Goal: Task Accomplishment & Management: Manage account settings

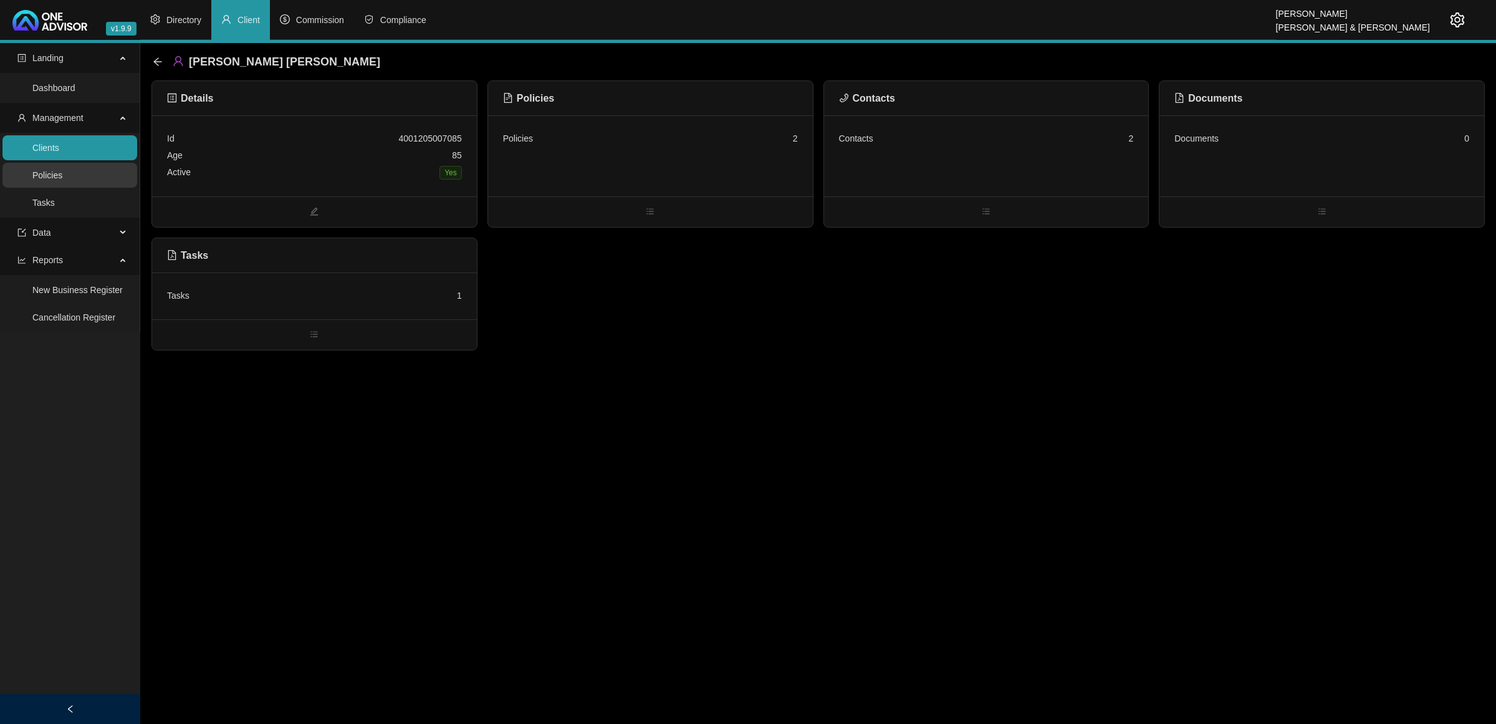
click at [62, 180] on link "Policies" at bounding box center [47, 175] width 30 height 10
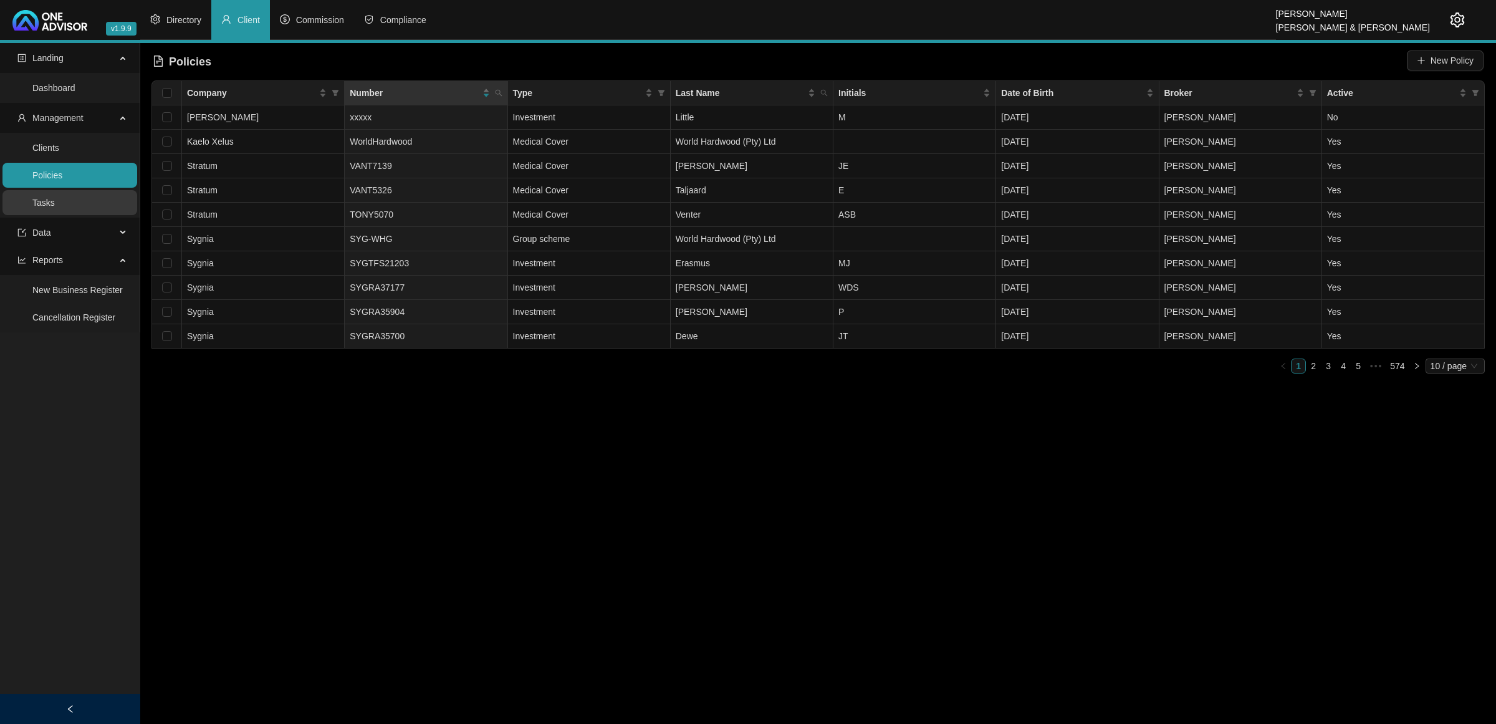
click at [46, 206] on link "Tasks" at bounding box center [43, 203] width 22 height 10
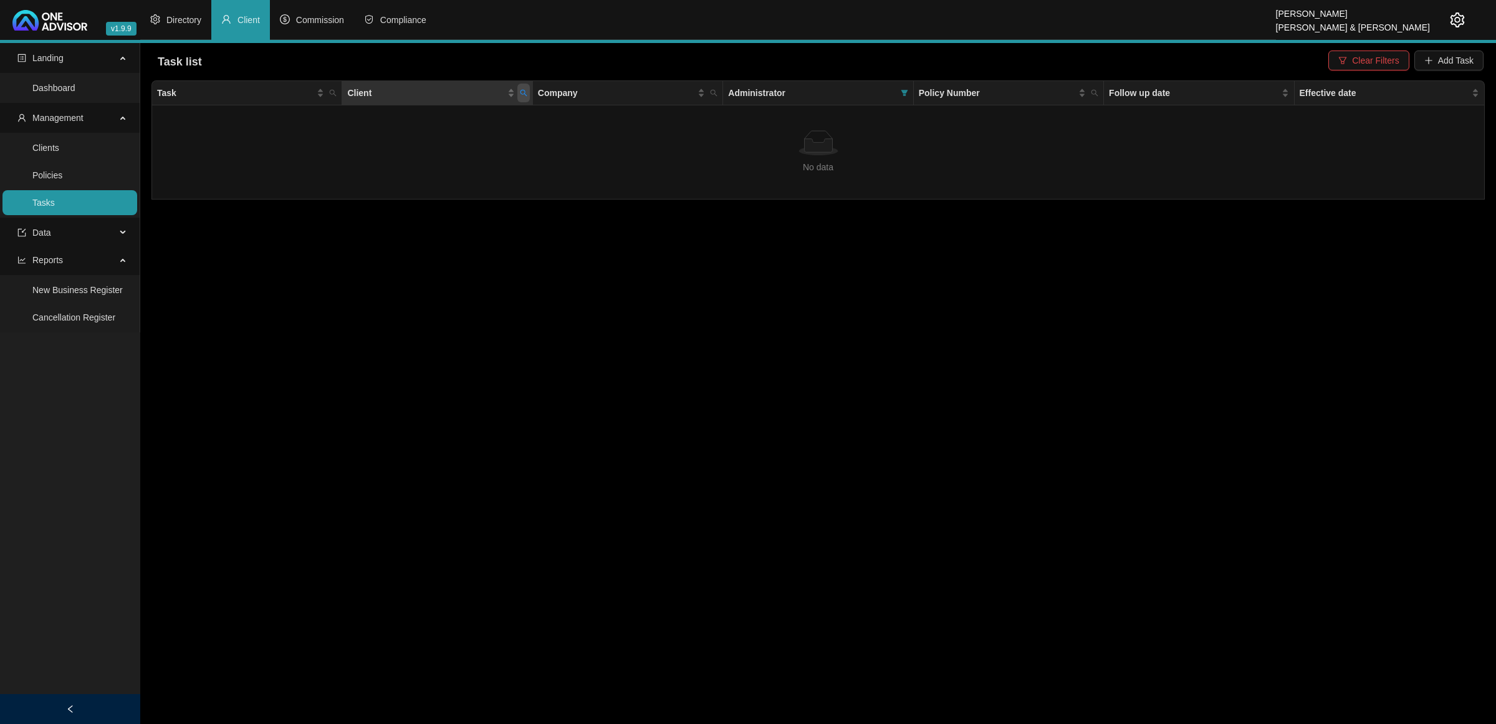
click at [528, 94] on span "Client" at bounding box center [524, 93] width 12 height 19
type input "ARMOUR"
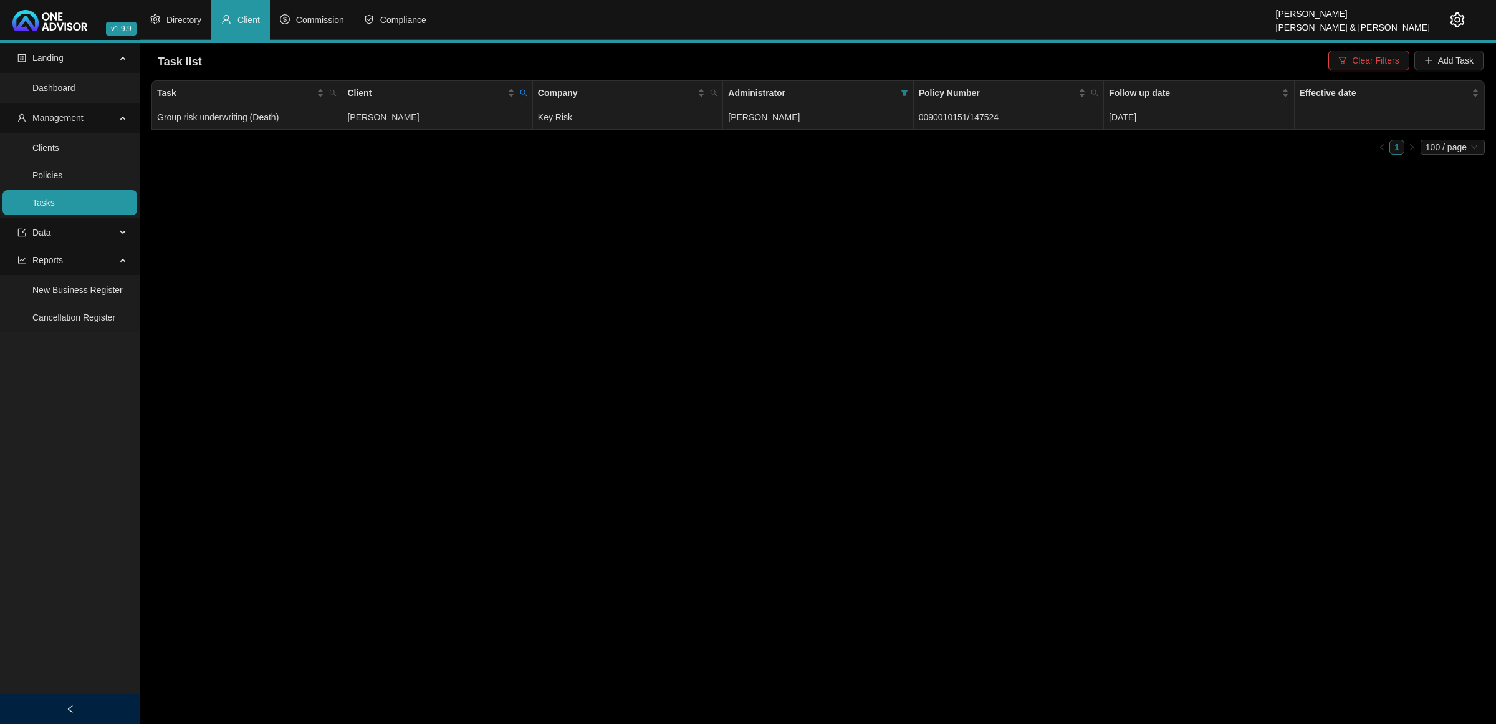
click at [469, 122] on td "[PERSON_NAME]" at bounding box center [437, 117] width 190 height 24
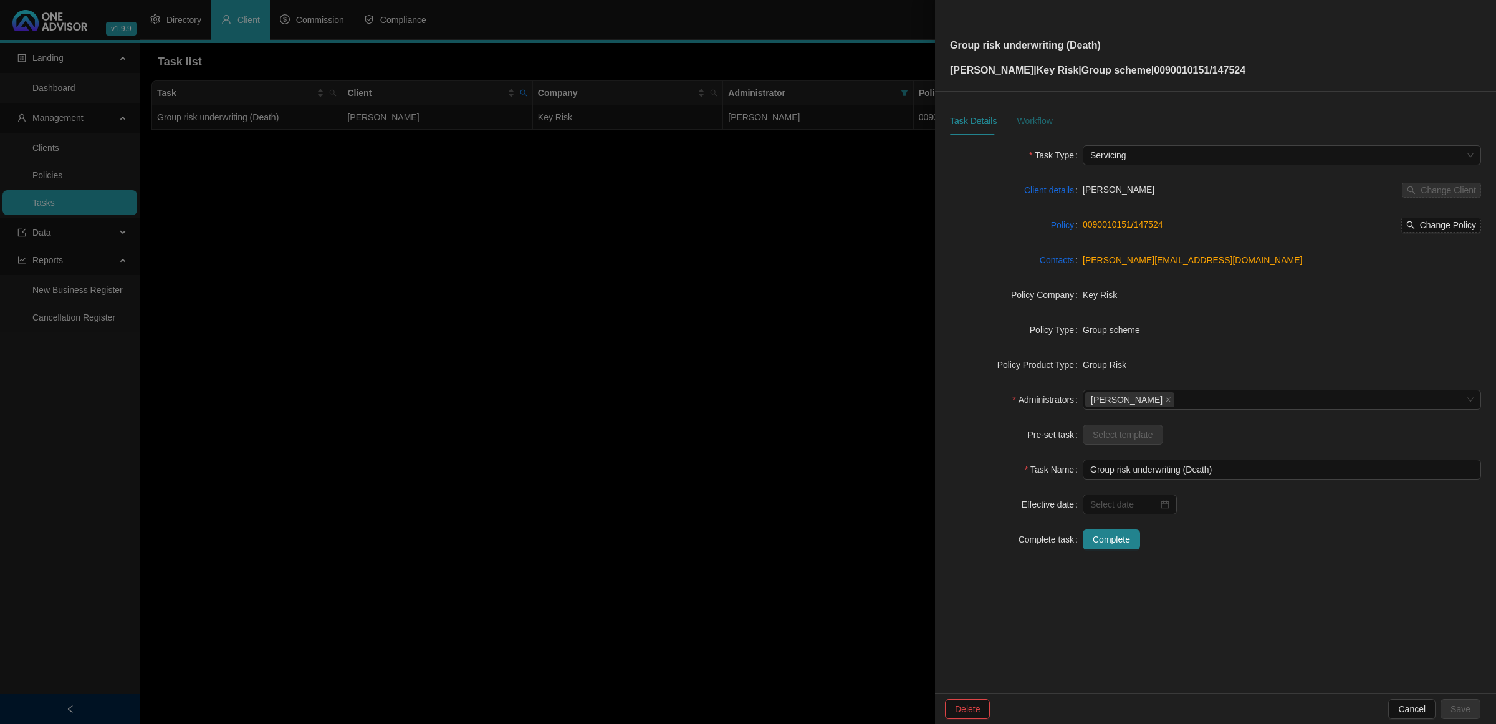
click at [1049, 117] on div "Workflow" at bounding box center [1035, 121] width 36 height 14
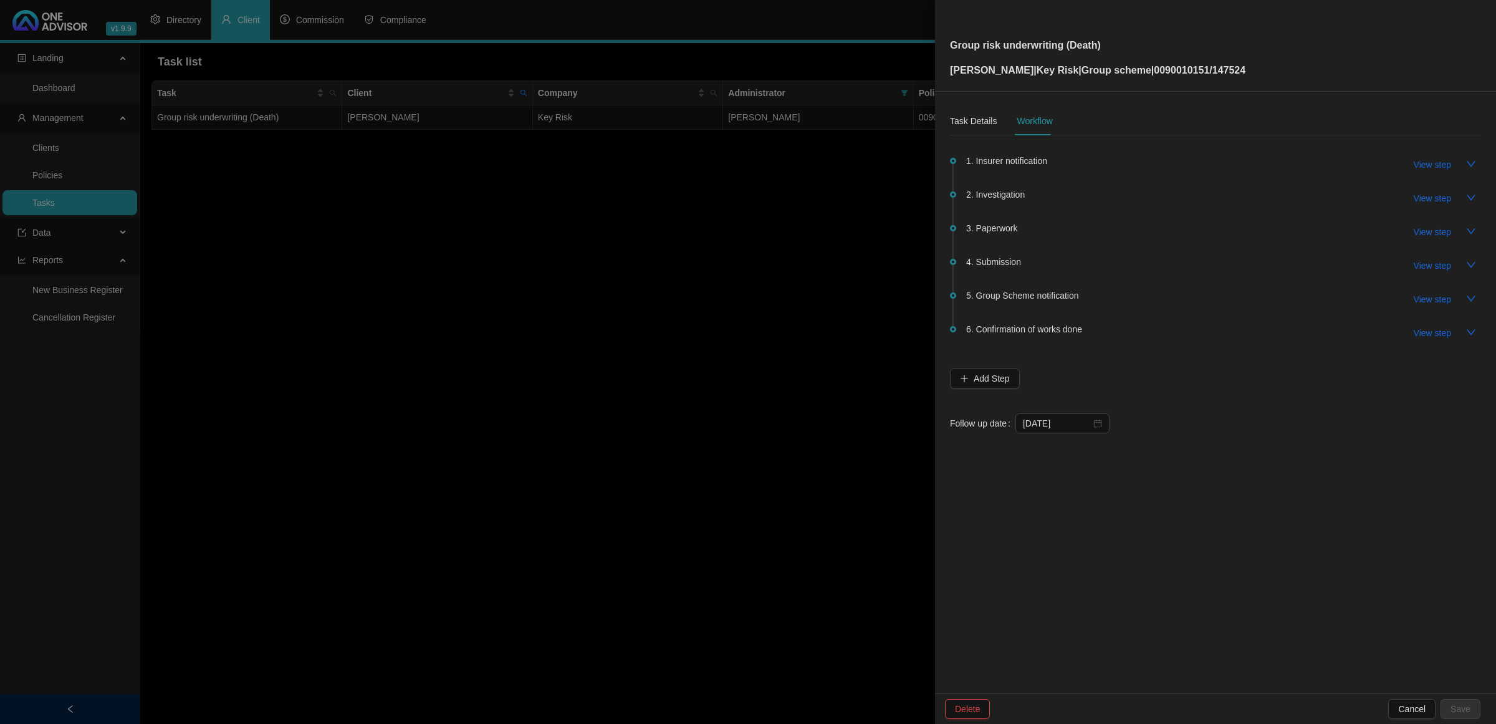
click at [736, 337] on div at bounding box center [748, 362] width 1496 height 724
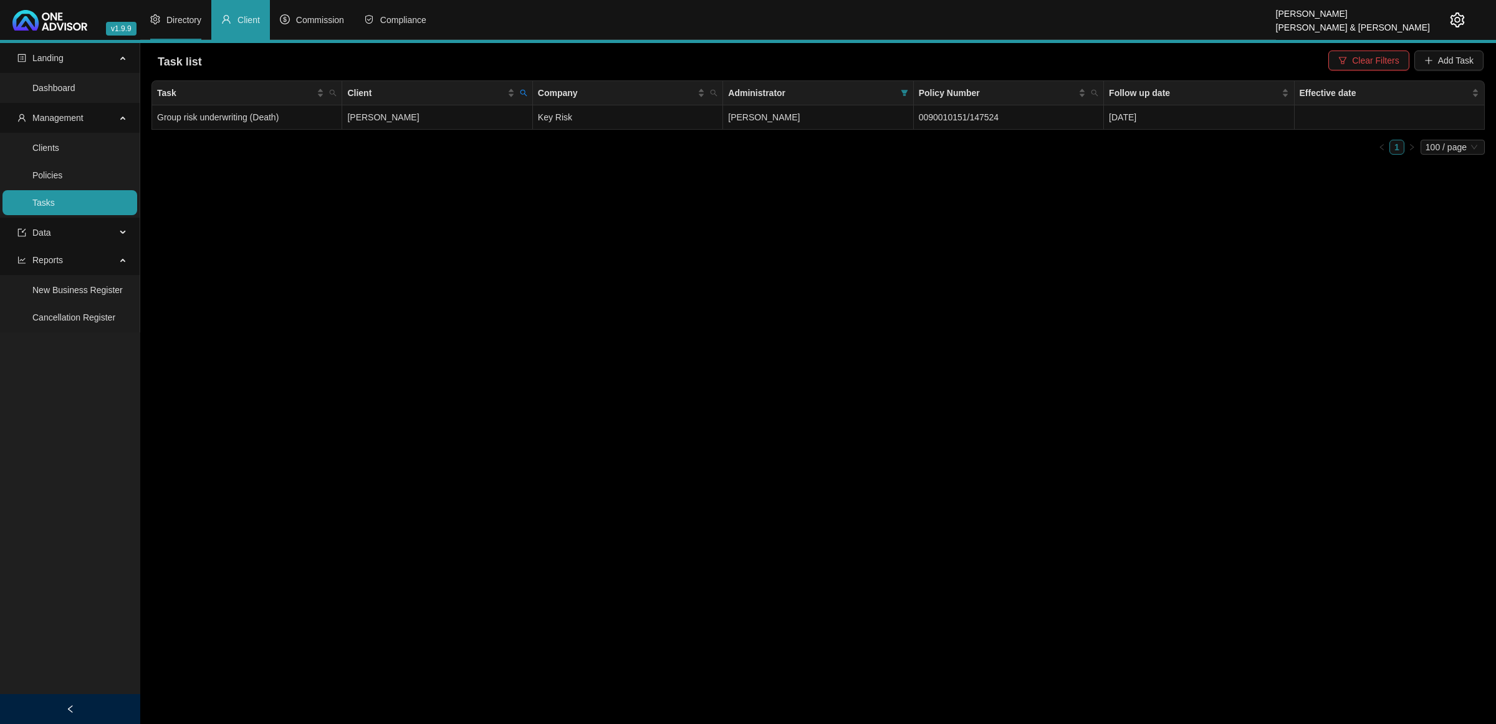
click at [173, 10] on li "Directory" at bounding box center [175, 20] width 71 height 40
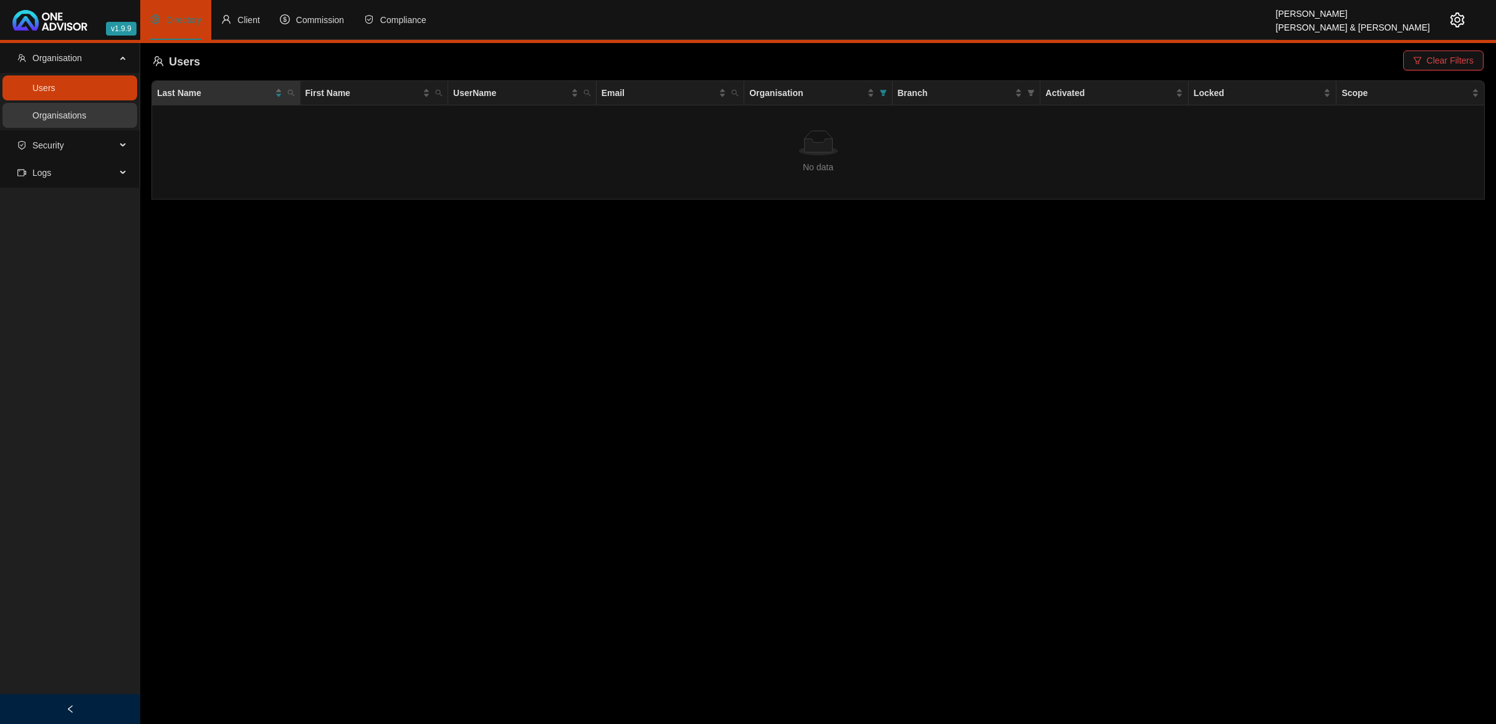
click at [85, 117] on link "Organisations" at bounding box center [59, 115] width 54 height 10
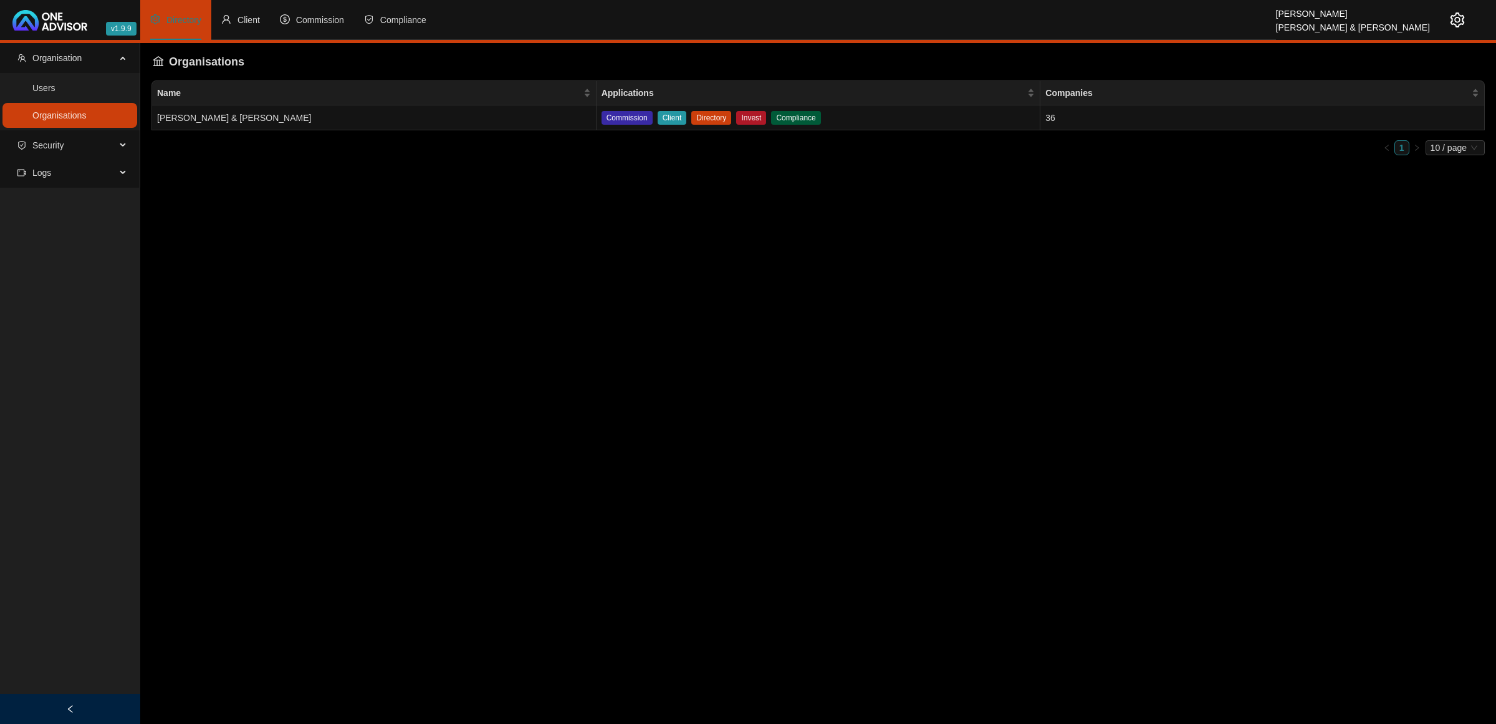
drag, startPoint x: 295, startPoint y: 99, endPoint x: 295, endPoint y: 106, distance: 7.5
click at [295, 100] on div "Name" at bounding box center [374, 93] width 434 height 14
click at [295, 125] on td "[PERSON_NAME] & [PERSON_NAME]" at bounding box center [374, 117] width 445 height 25
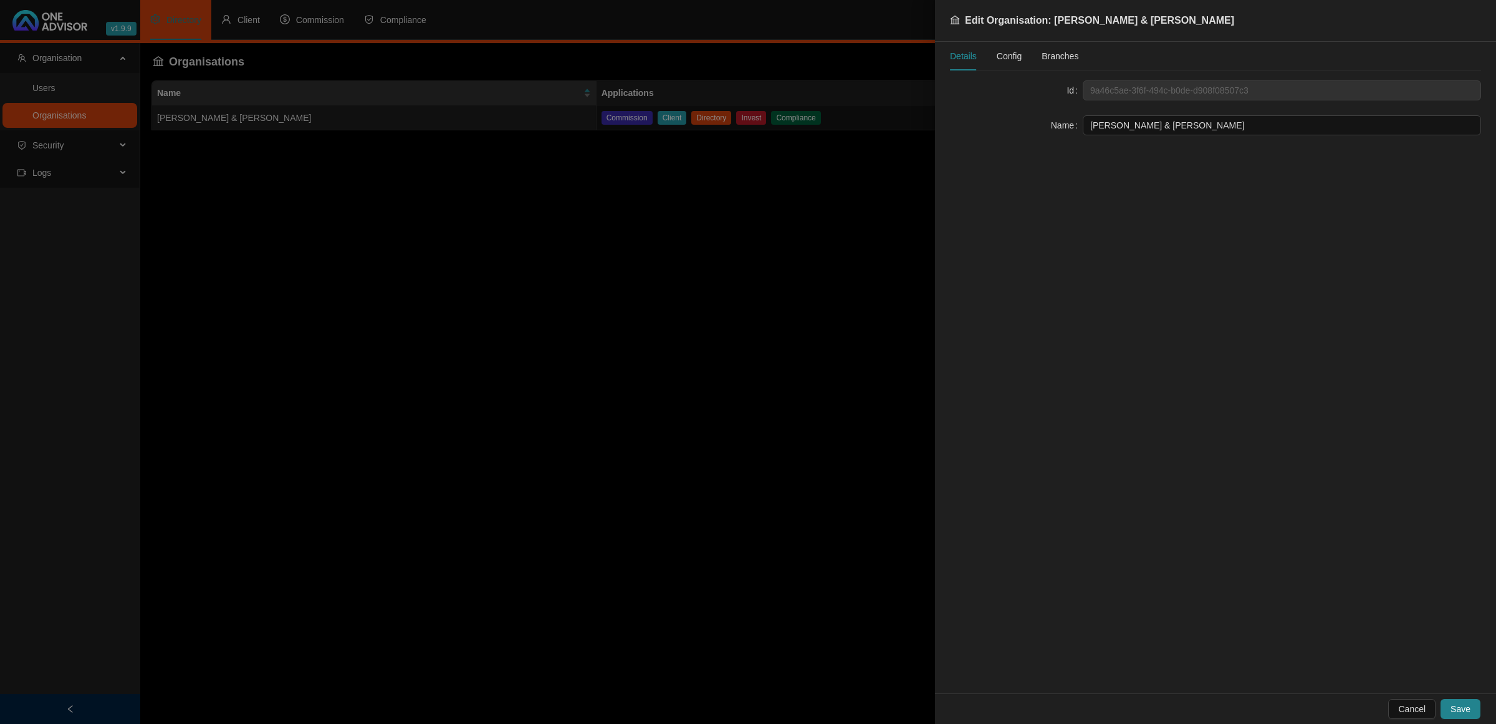
click at [1001, 58] on span "Config" at bounding box center [1009, 56] width 25 height 9
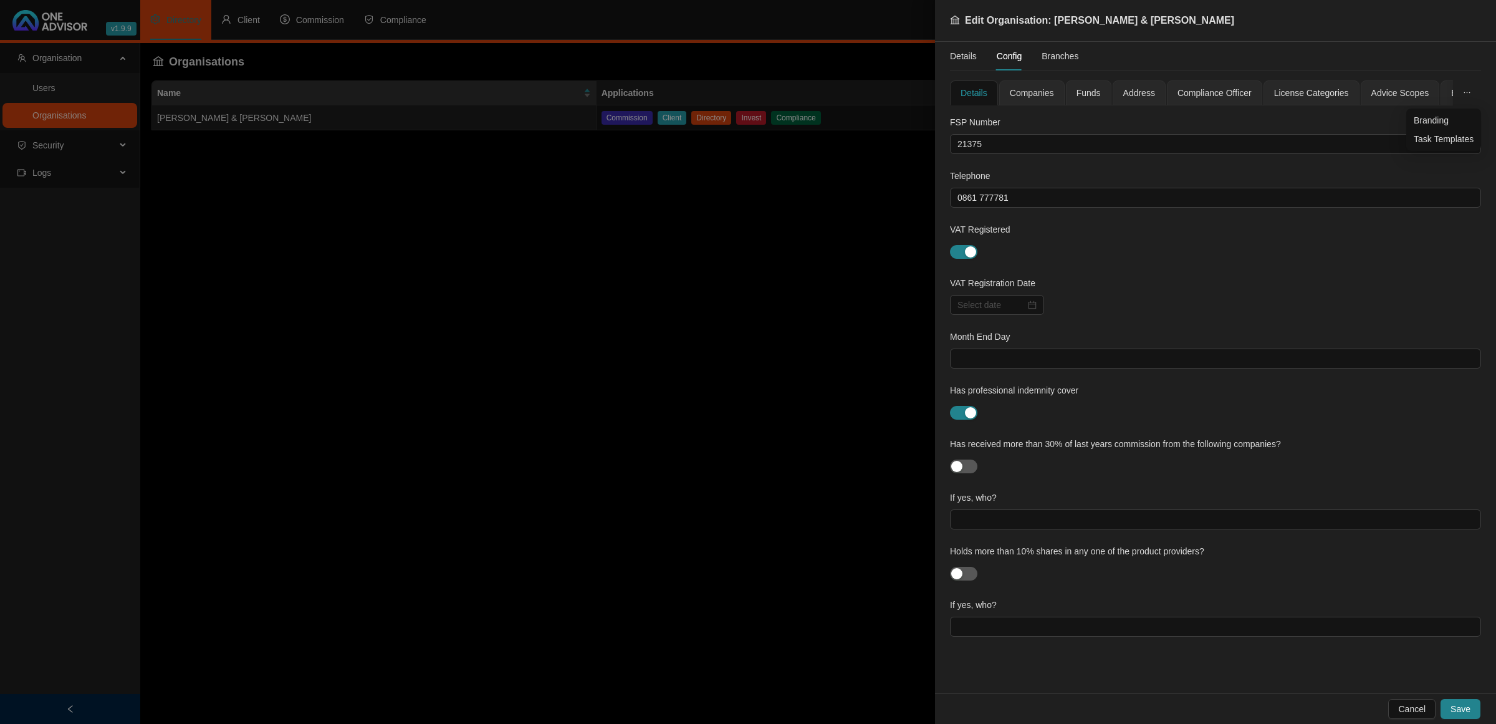
click at [1064, 86] on button "button" at bounding box center [1467, 92] width 28 height 25
click at [1064, 135] on span "Task Templates" at bounding box center [1444, 139] width 60 height 14
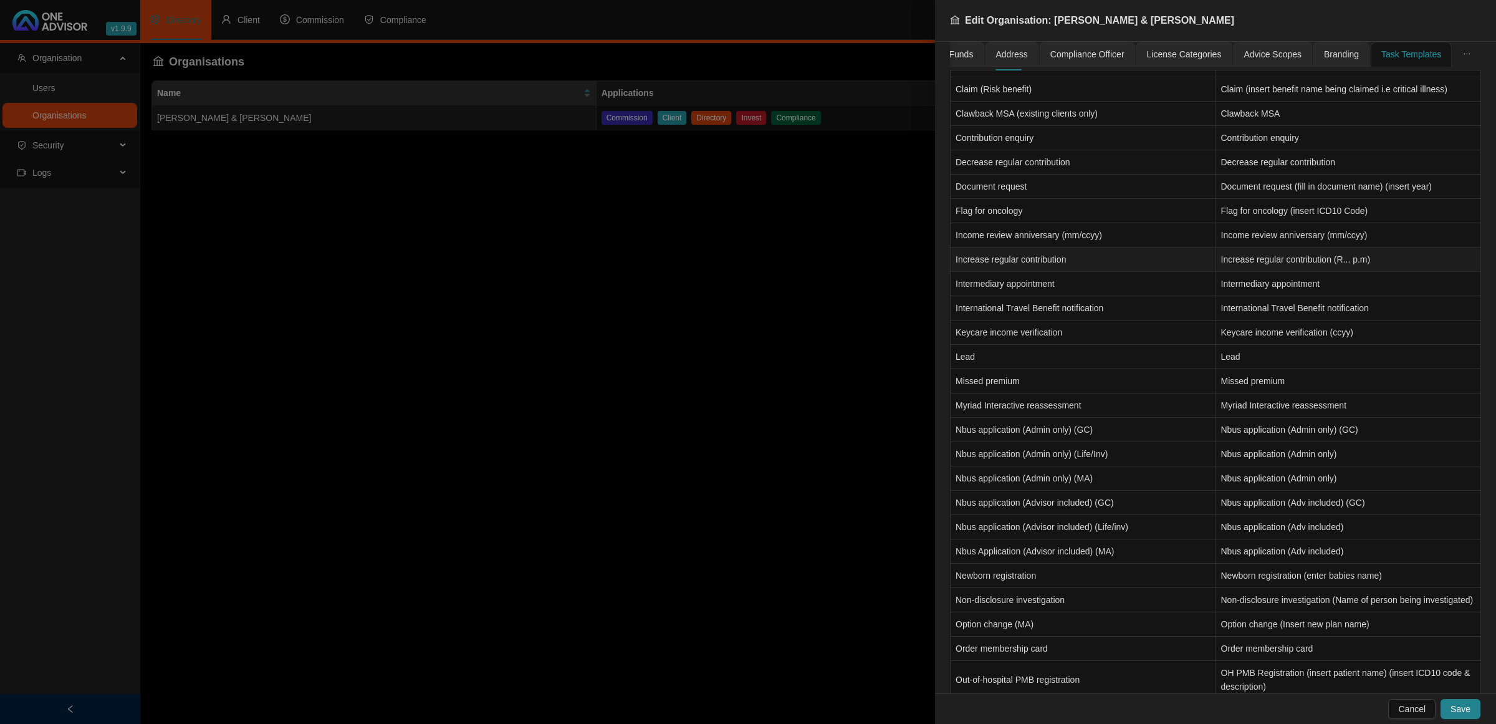
scroll to position [899, 0]
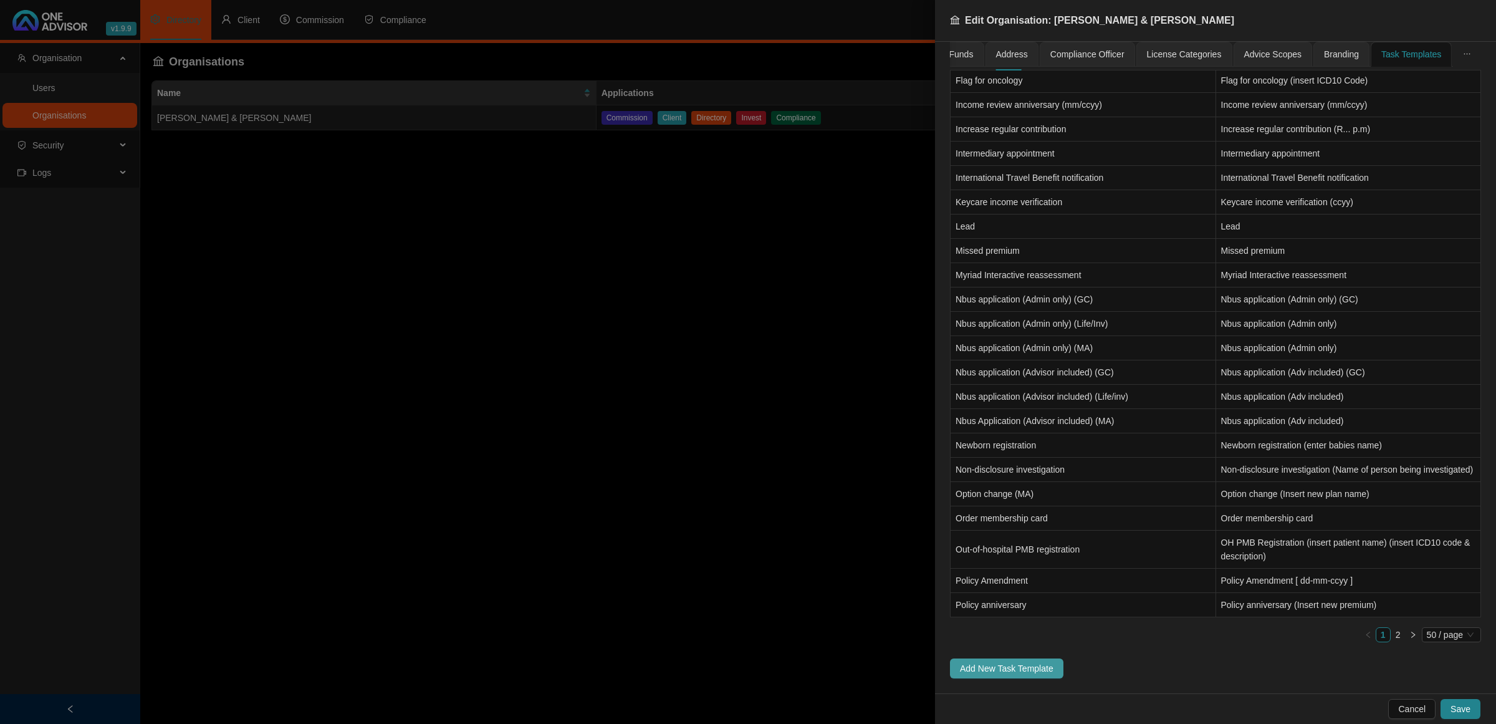
click at [1024, 480] on span "Add New Task Template" at bounding box center [1007, 669] width 94 height 14
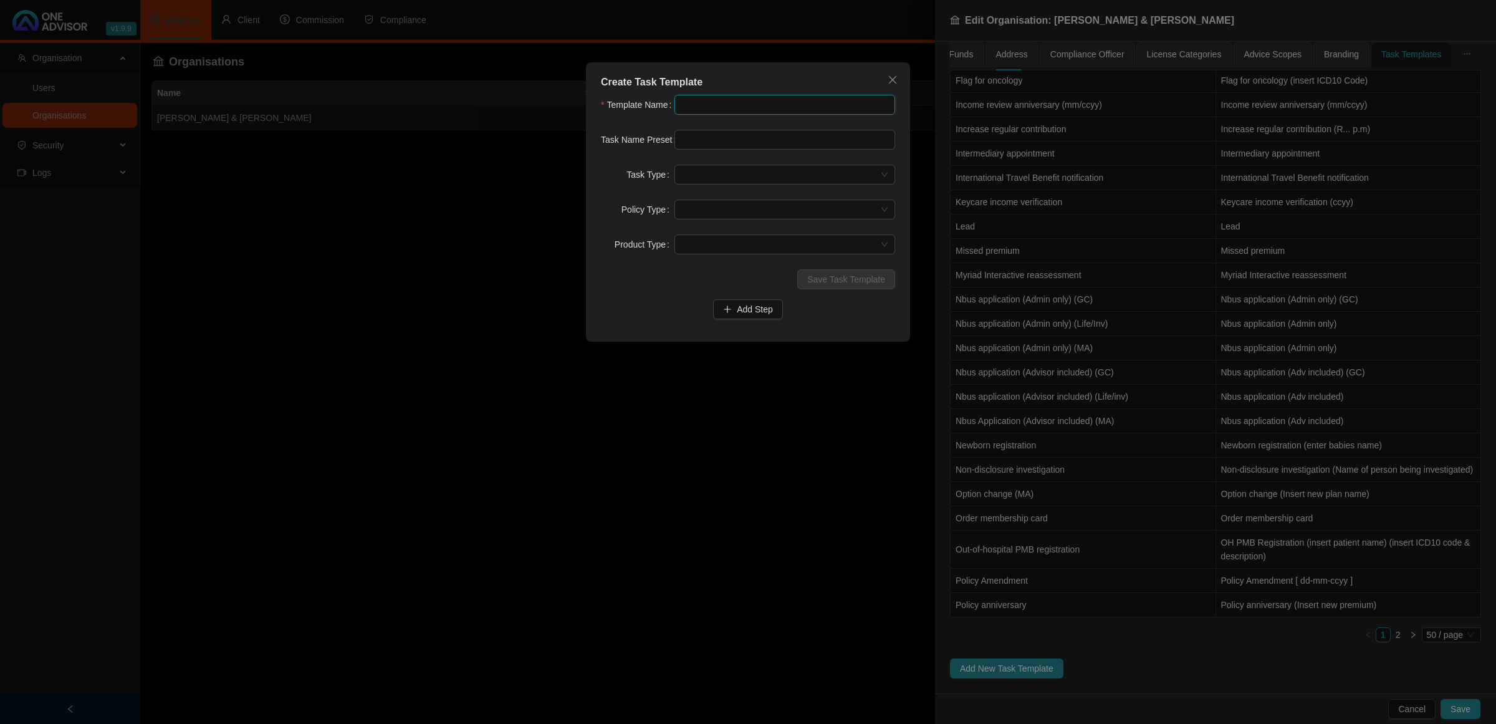
click at [771, 107] on input "text" at bounding box center [785, 105] width 221 height 20
type input "g"
drag, startPoint x: 786, startPoint y: 104, endPoint x: 595, endPoint y: 77, distance: 192.1
click at [595, 77] on div "Create Task Template Template Name Group risk underwriting Task Name Preset Tas…" at bounding box center [748, 201] width 324 height 279
paste input "(Death)"
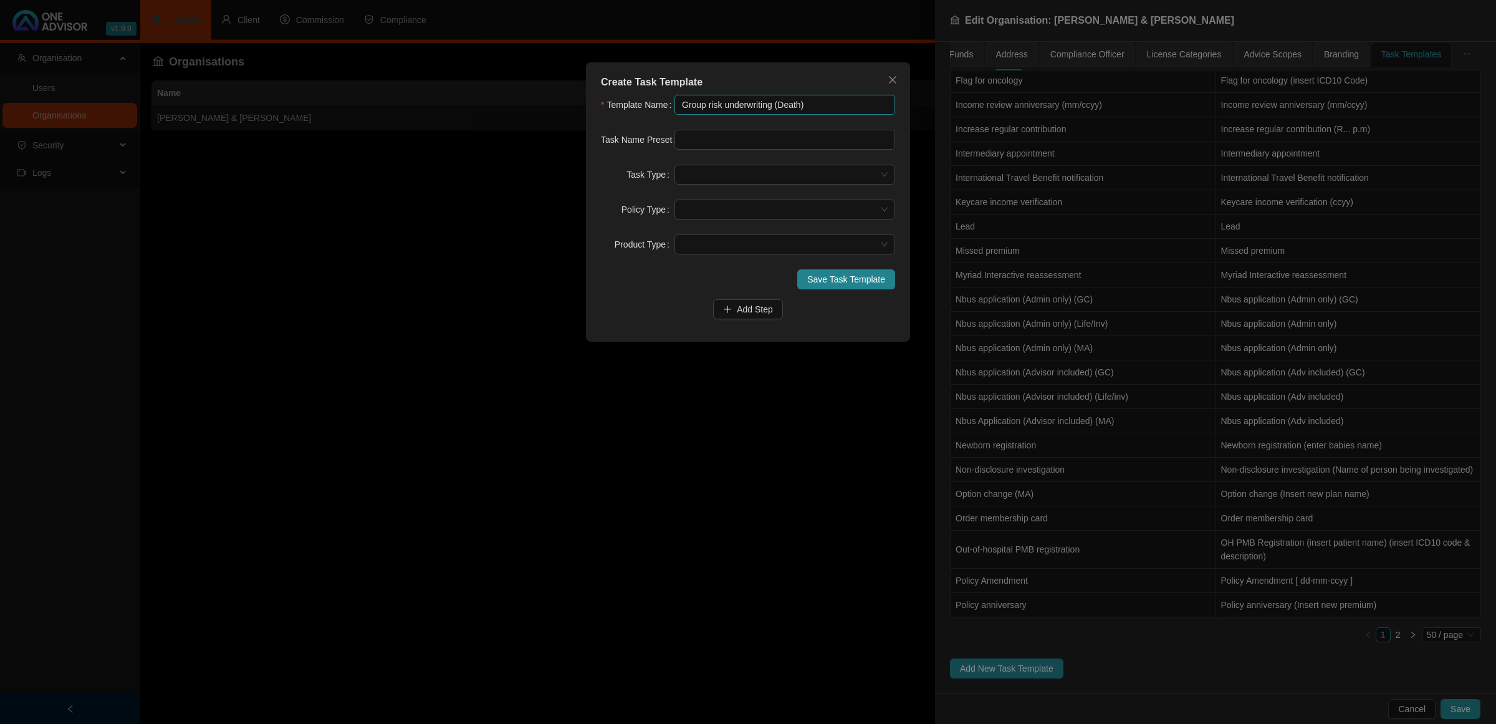
drag, startPoint x: 772, startPoint y: 106, endPoint x: 643, endPoint y: 91, distance: 129.3
click at [643, 91] on div "Create Task Template Template Name Group risk underwriting (Death) Task Name Pr…" at bounding box center [748, 201] width 324 height 279
type input "Group risk underwriting (Death)"
click at [693, 139] on input "text" at bounding box center [785, 140] width 221 height 20
paste input "Group risk underwriting"
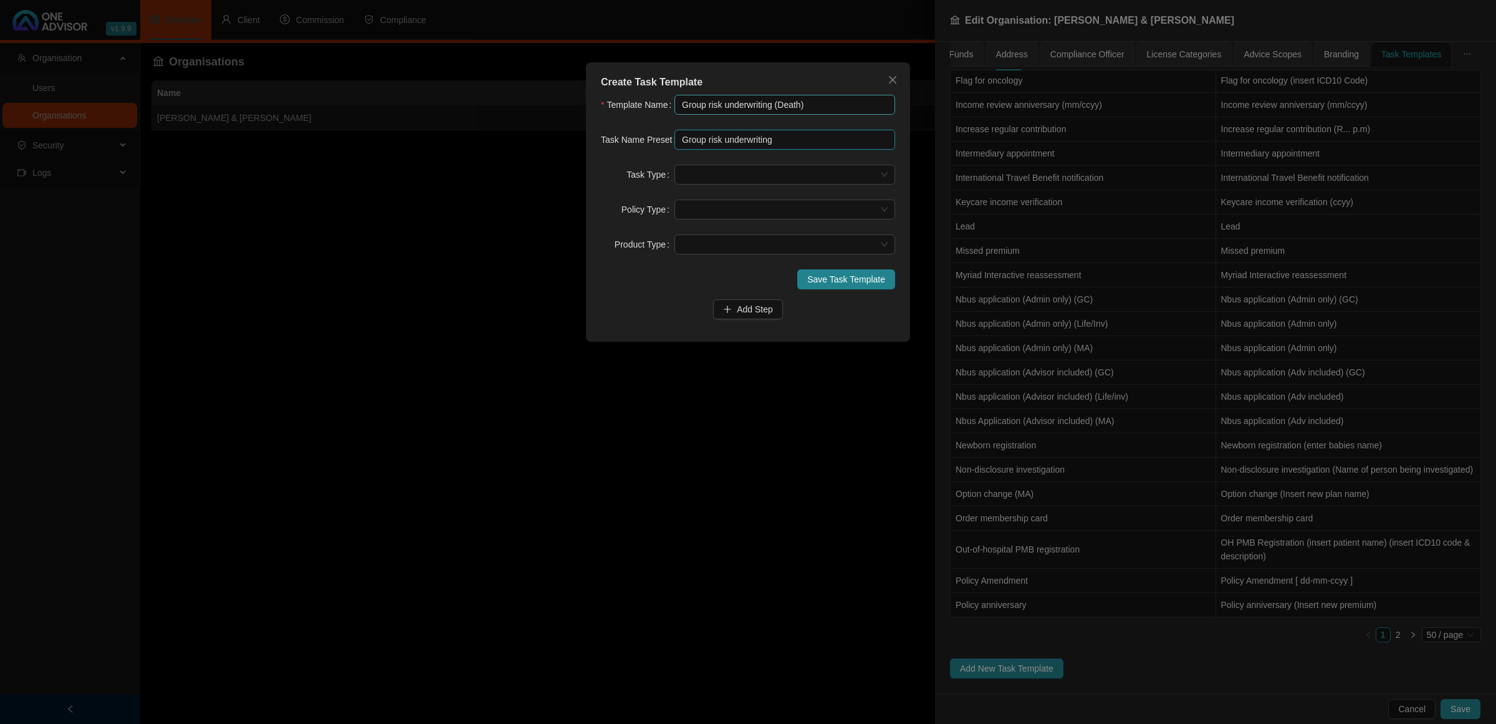
type input "Group risk underwriting"
click at [802, 107] on input "Group risk underwriting (Death)" at bounding box center [785, 105] width 221 height 20
click at [781, 109] on input "Group risk underwriting (GLA| PHI | IRB )" at bounding box center [785, 105] width 221 height 20
click at [815, 169] on span at bounding box center [785, 174] width 206 height 19
type input "Group risk underwriting ( GLA| PHI | IRB )"
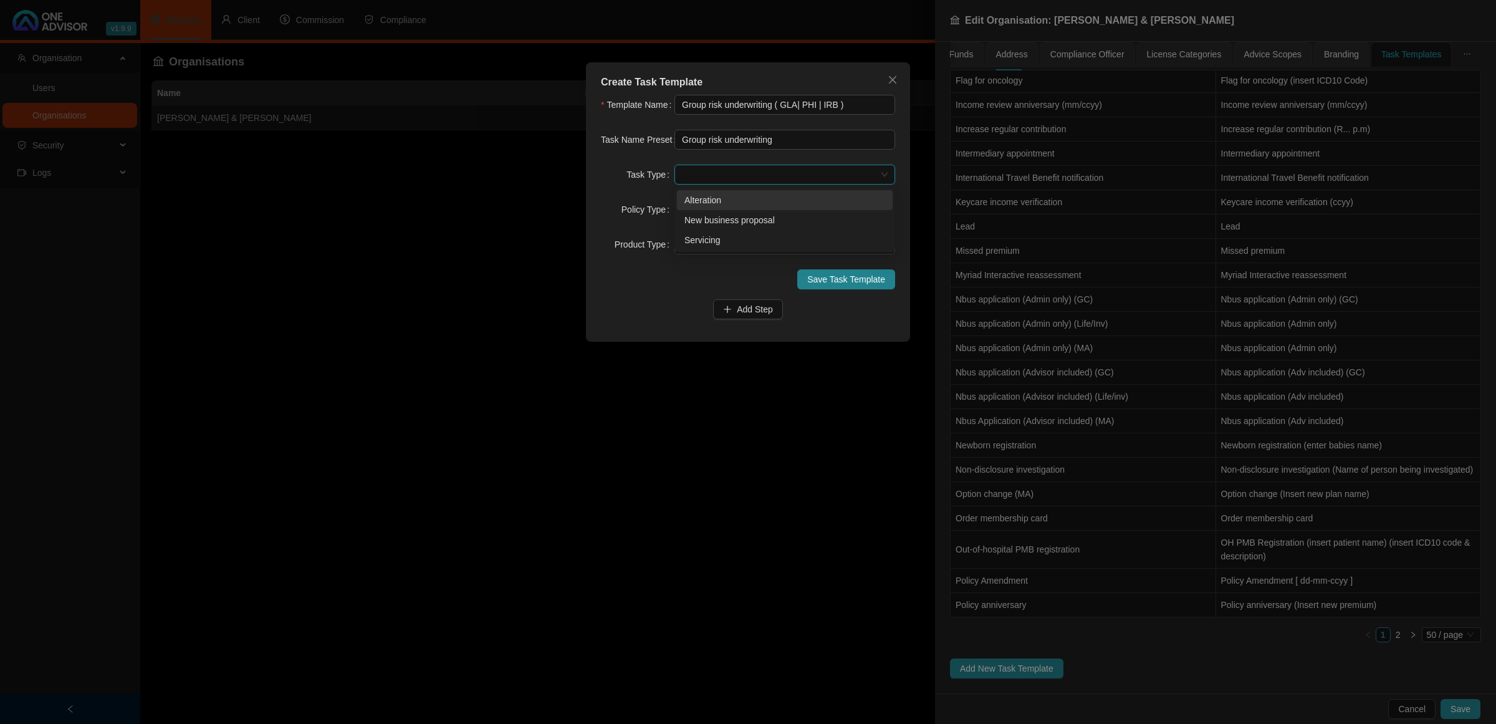
click at [806, 200] on div "Alteration" at bounding box center [785, 200] width 201 height 14
click at [788, 208] on span at bounding box center [785, 209] width 206 height 19
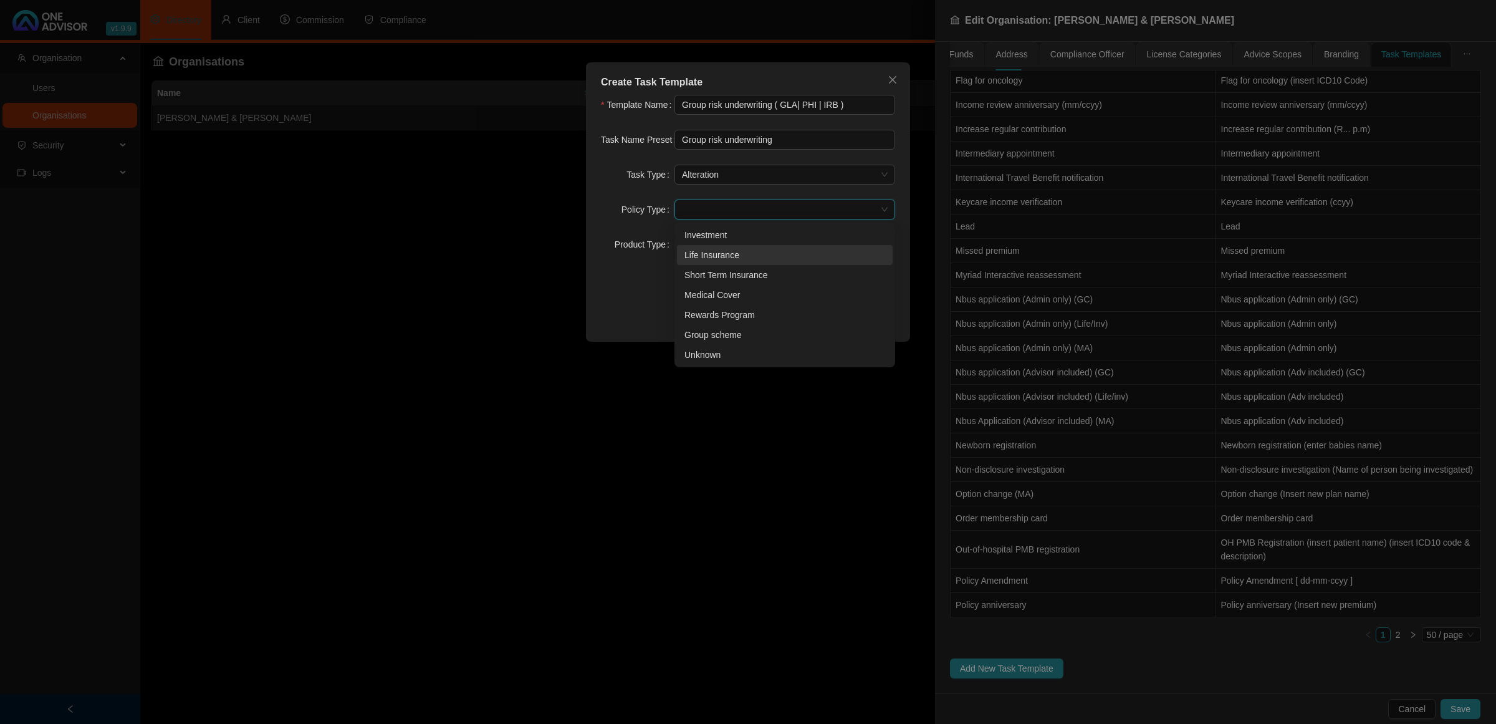
click at [733, 245] on div "Life Insurance" at bounding box center [785, 255] width 216 height 20
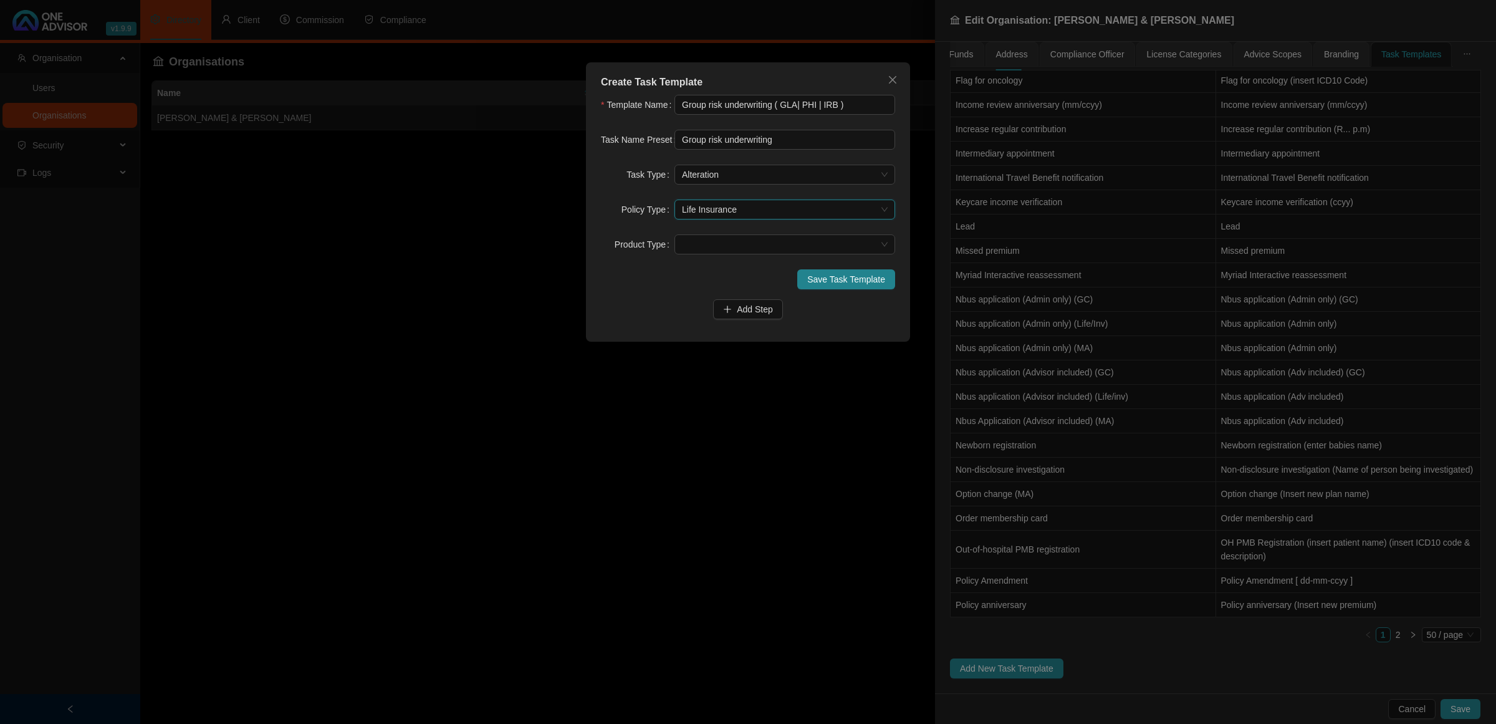
click at [733, 245] on span at bounding box center [785, 244] width 206 height 19
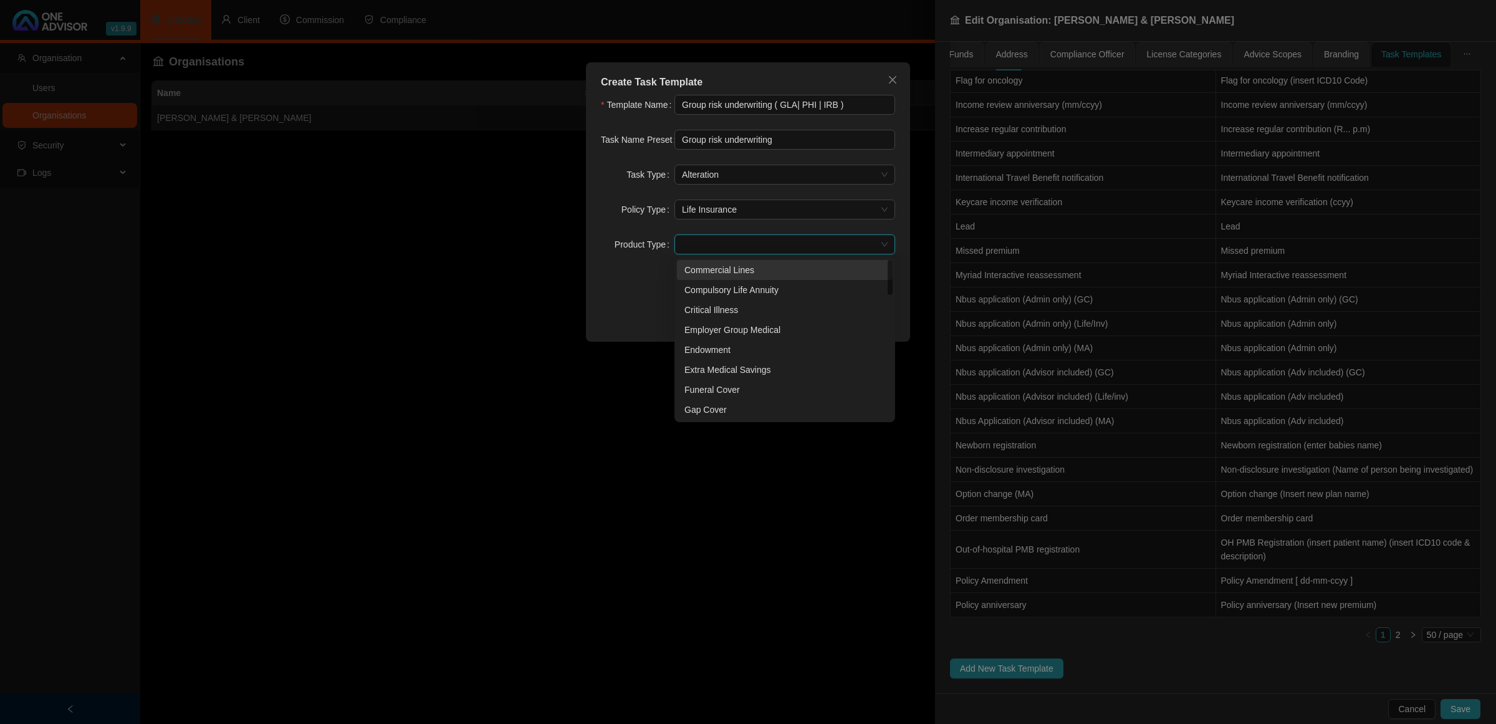
click at [733, 245] on span at bounding box center [785, 244] width 206 height 19
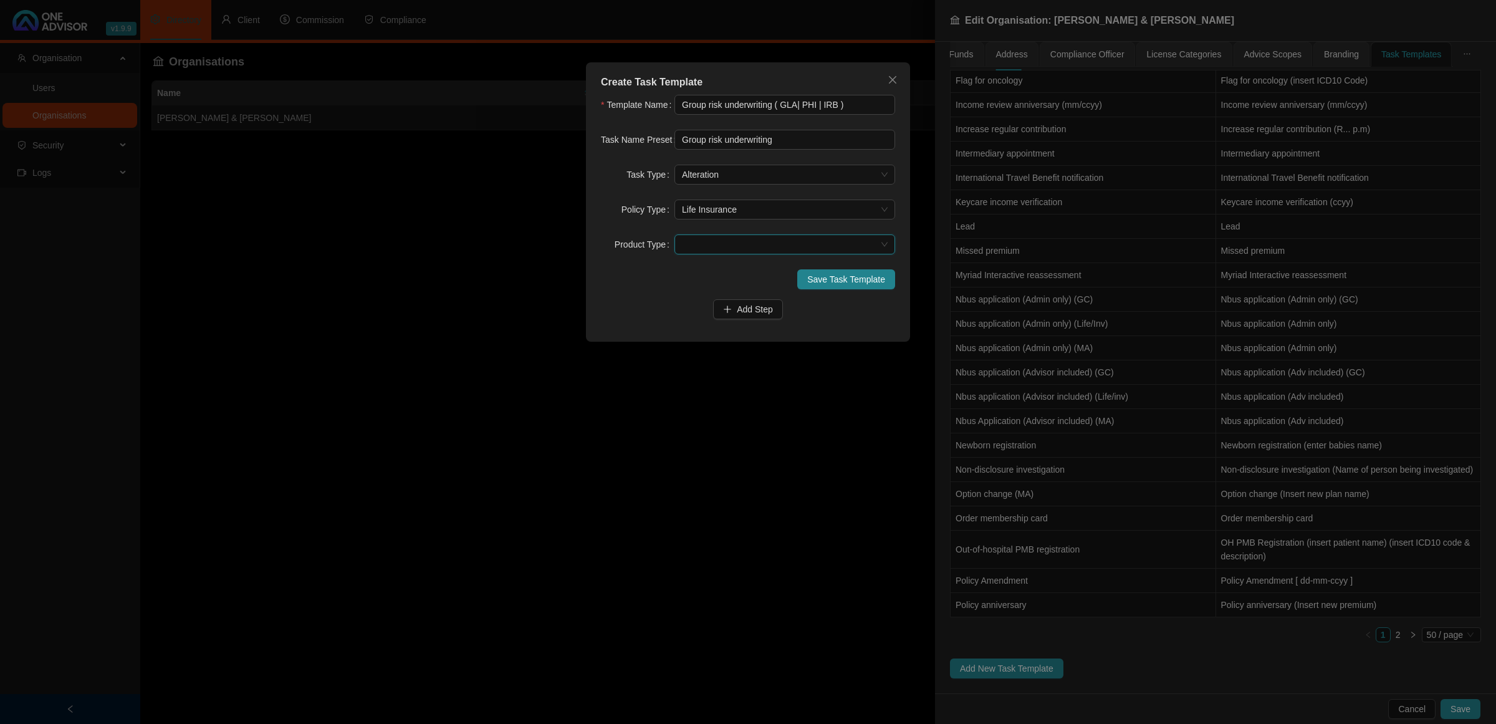
click at [733, 245] on span at bounding box center [785, 244] width 206 height 19
click at [755, 309] on span "Add Step" at bounding box center [755, 309] width 36 height 14
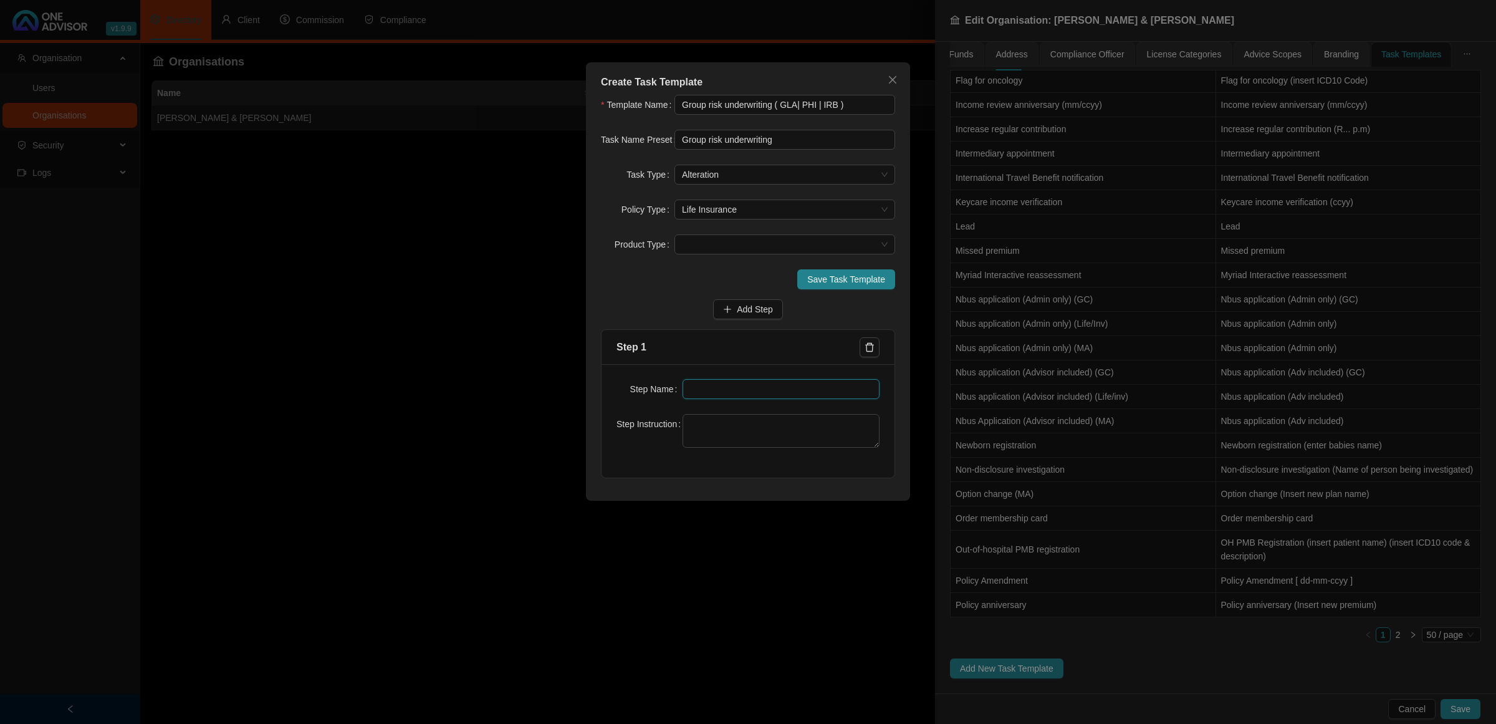
click at [724, 395] on input "text" at bounding box center [782, 389] width 198 height 20
type input "Insurer Notification"
type textarea "R"
click at [746, 309] on span "Add Step" at bounding box center [755, 309] width 36 height 14
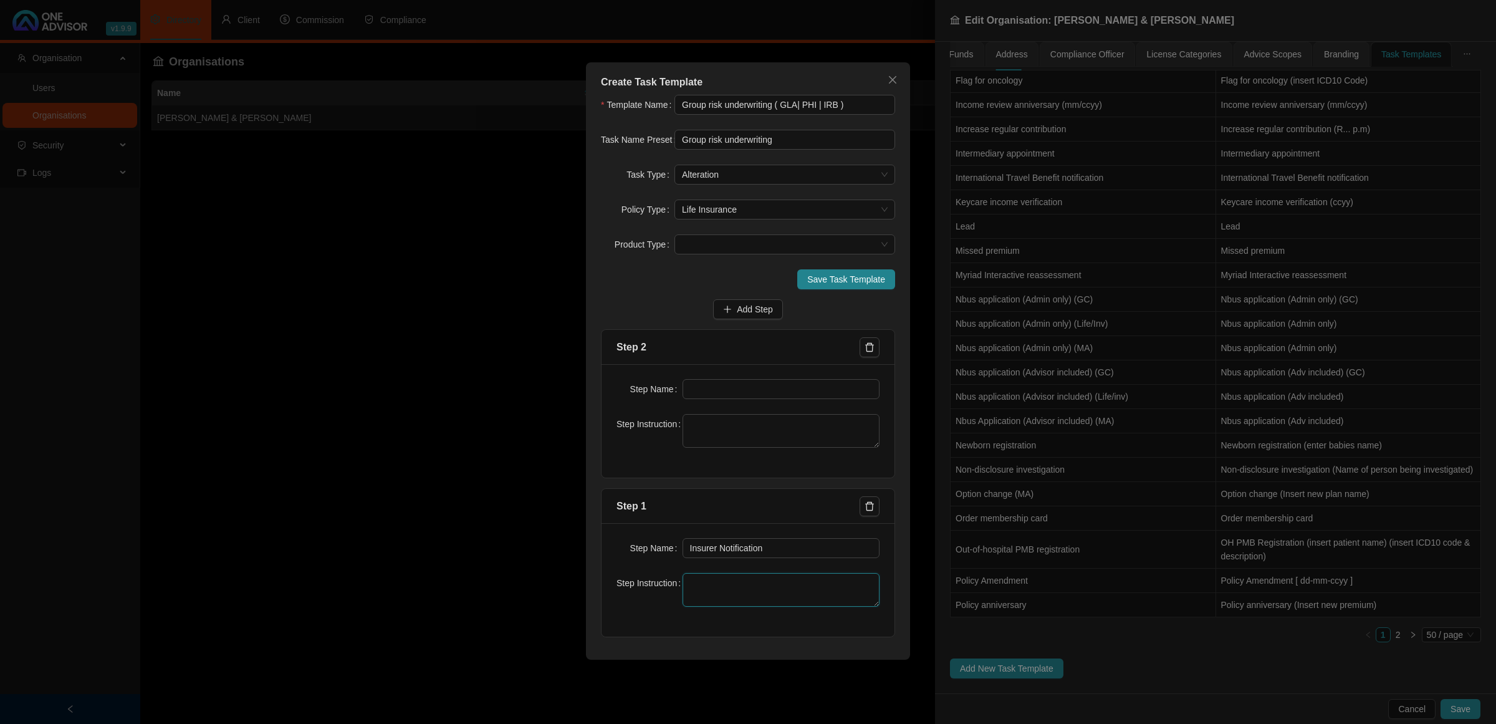
click at [715, 480] on textarea at bounding box center [782, 590] width 198 height 34
type textarea "Review Notification"
click at [740, 395] on input "text" at bounding box center [782, 389] width 198 height 20
type input "Investigation"
type textarea "Review letter - Check which Group / Employee and Benefit underwriting is requir…"
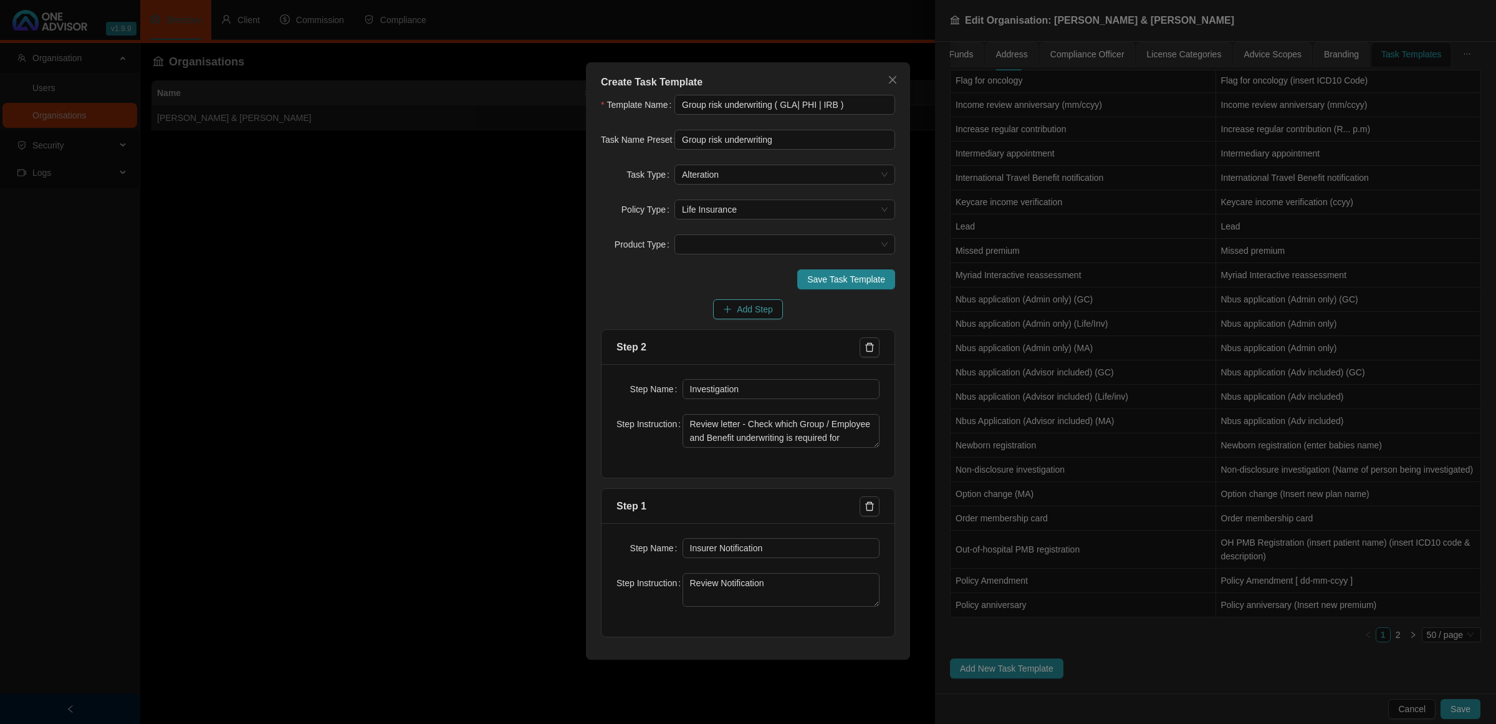
click at [753, 306] on span "Add Step" at bounding box center [755, 309] width 36 height 14
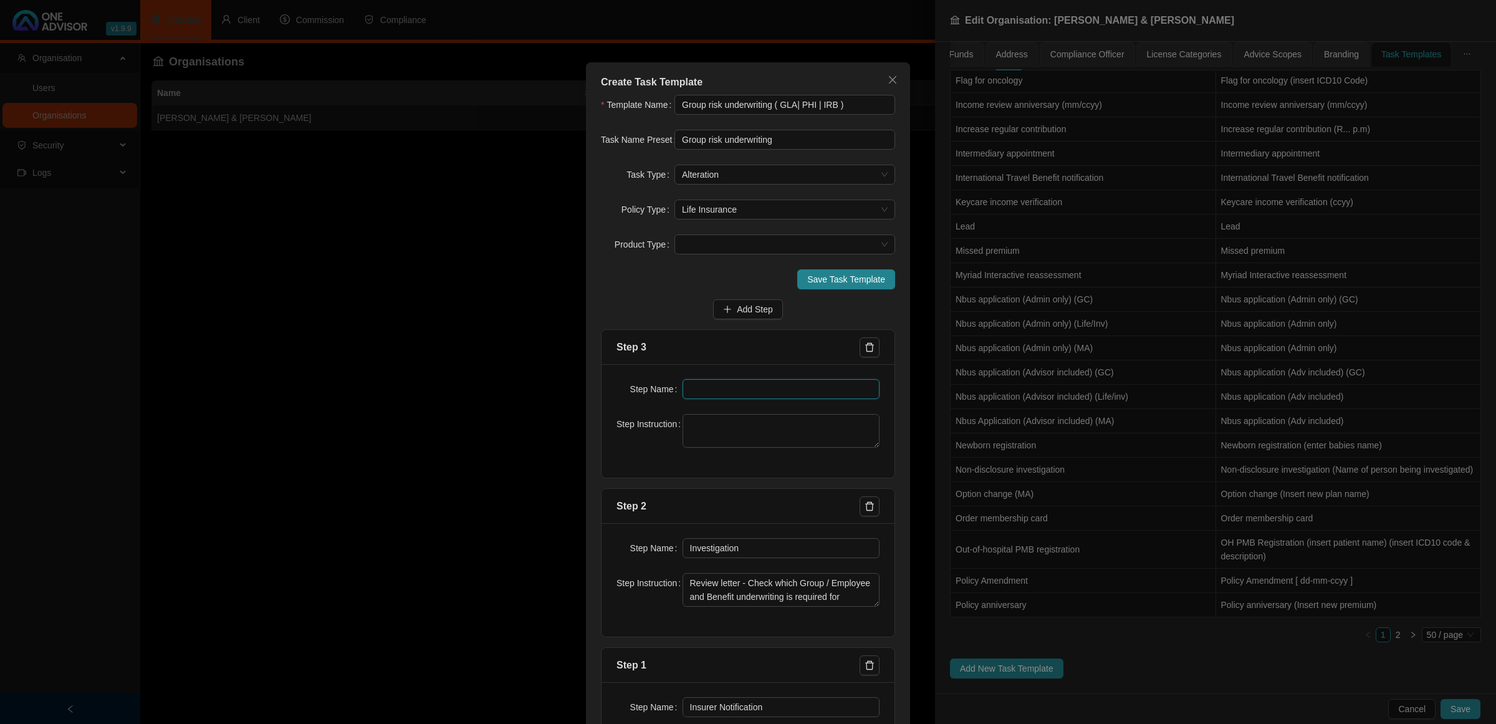
click at [710, 382] on input "text" at bounding box center [782, 389] width 198 height 20
type input "Paperwork"
drag, startPoint x: 829, startPoint y: 445, endPoint x: 824, endPoint y: 470, distance: 25.6
click at [824, 470] on div "Step Name Paperwork Step Instruction Email Underwriting Requirements to Employe…" at bounding box center [748, 420] width 293 height 113
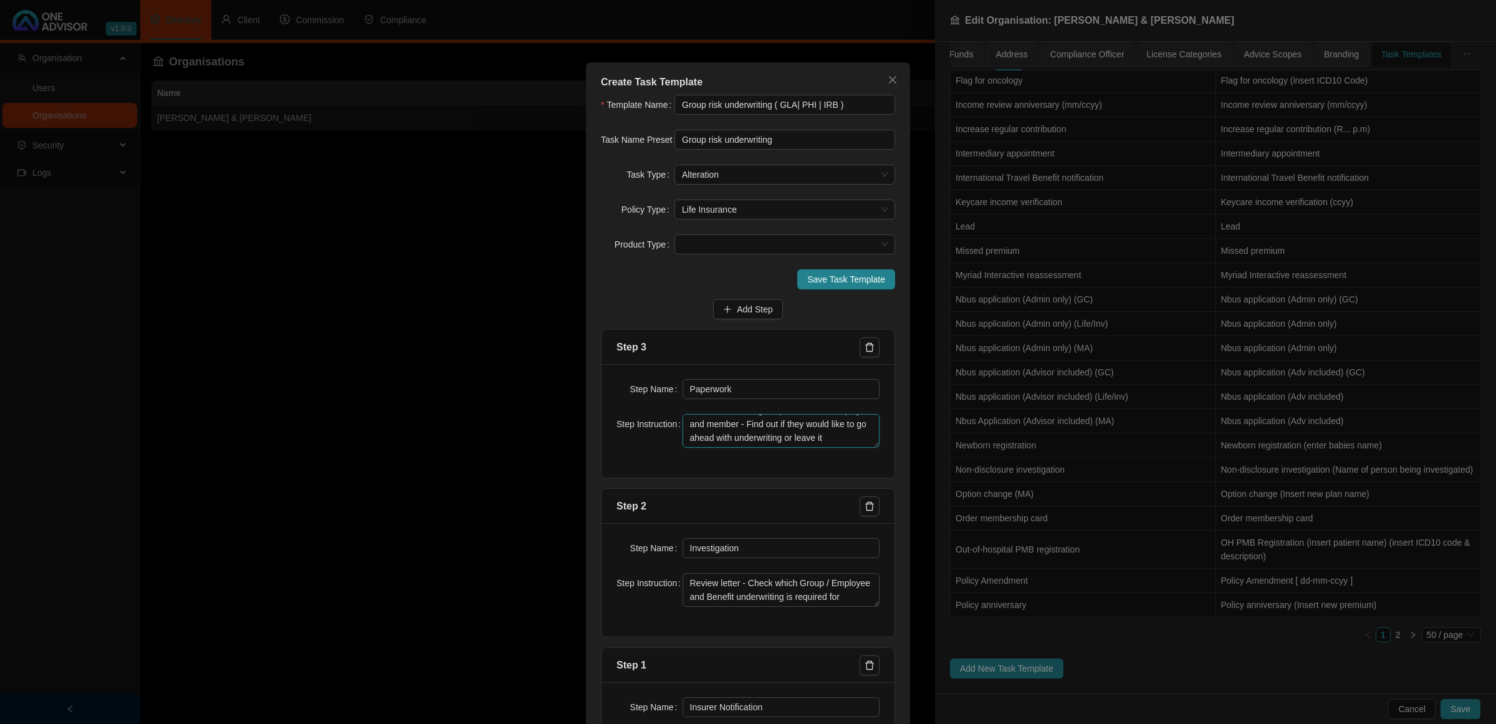
click at [761, 438] on textarea "Email Underwriting Requirements to Employer and member - Find out if they would…" at bounding box center [782, 431] width 198 height 34
type textarea "Email Underwriting Requirements to Employer and member - Find out if they would…"
click at [744, 304] on span "Add Step" at bounding box center [755, 309] width 36 height 14
click at [720, 390] on input "text" at bounding box center [782, 389] width 198 height 20
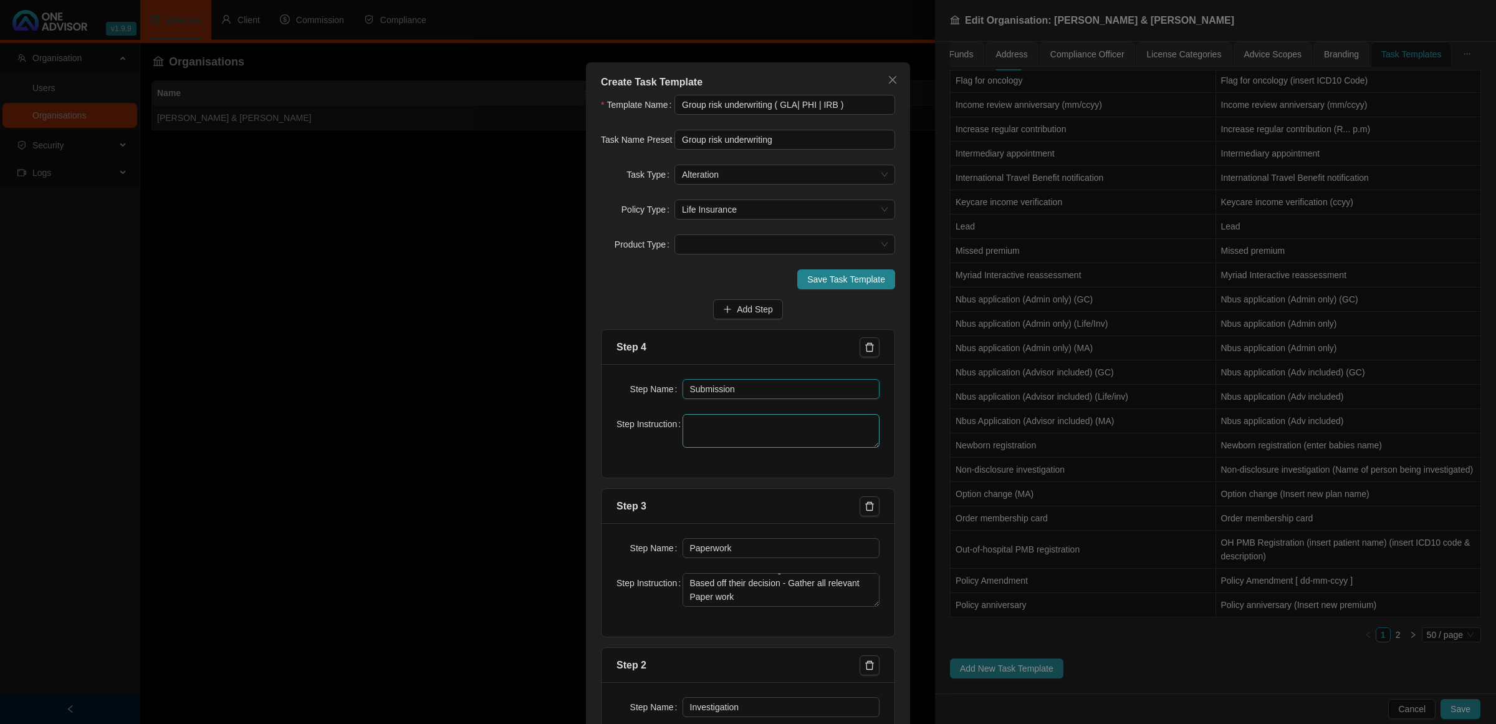
type input "Submission"
click at [696, 425] on textarea at bounding box center [782, 431] width 198 height 34
type textarea "Once all paper work is received - Submit to Company"
click at [725, 309] on icon "plus" at bounding box center [727, 309] width 9 height 9
click at [694, 378] on div "Step Name Step Instruction" at bounding box center [748, 420] width 293 height 113
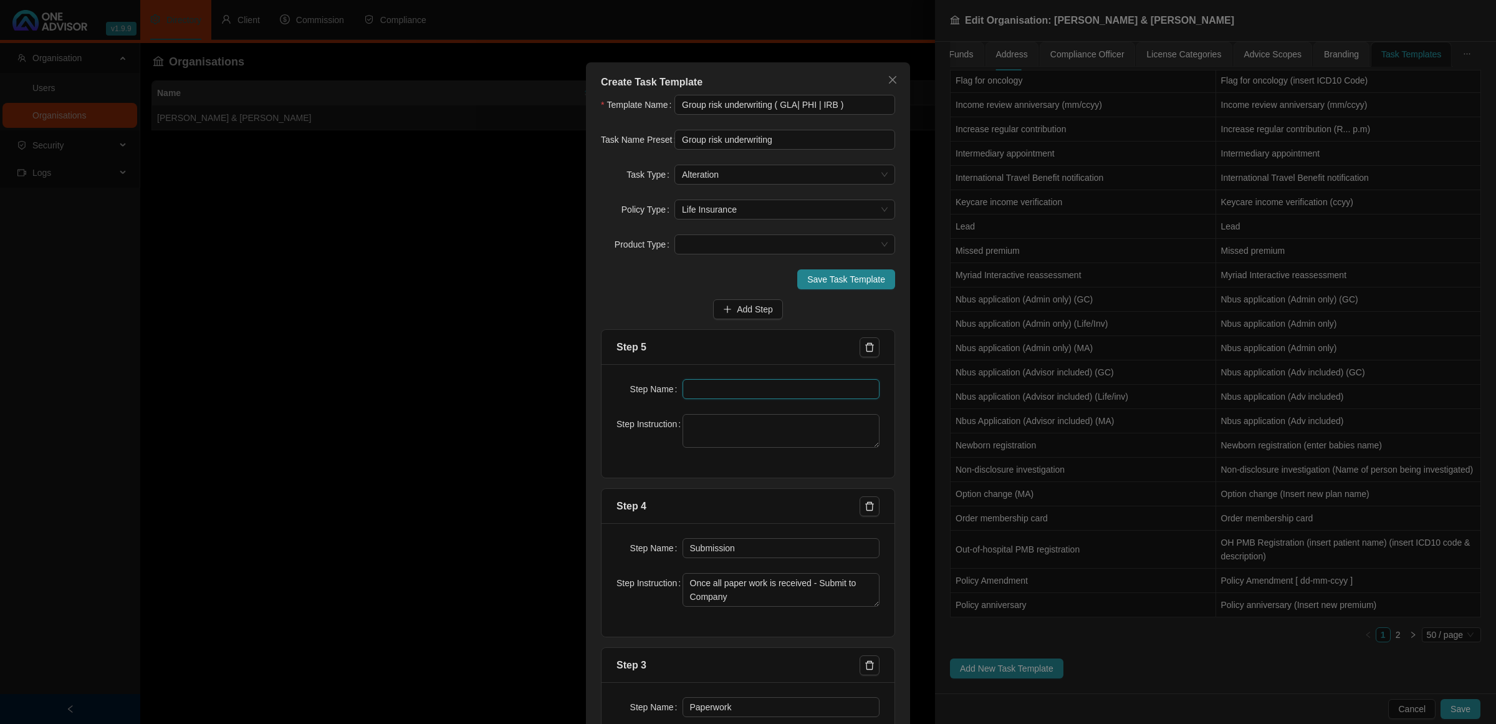
click at [686, 390] on input "text" at bounding box center [782, 389] width 198 height 20
type input "Group Scheme Notification"
click at [730, 430] on textarea at bounding box center [782, 431] width 198 height 34
type textarea "Email Group Scheme administration regarding the changes"
click at [746, 312] on span "Add Step" at bounding box center [755, 309] width 36 height 14
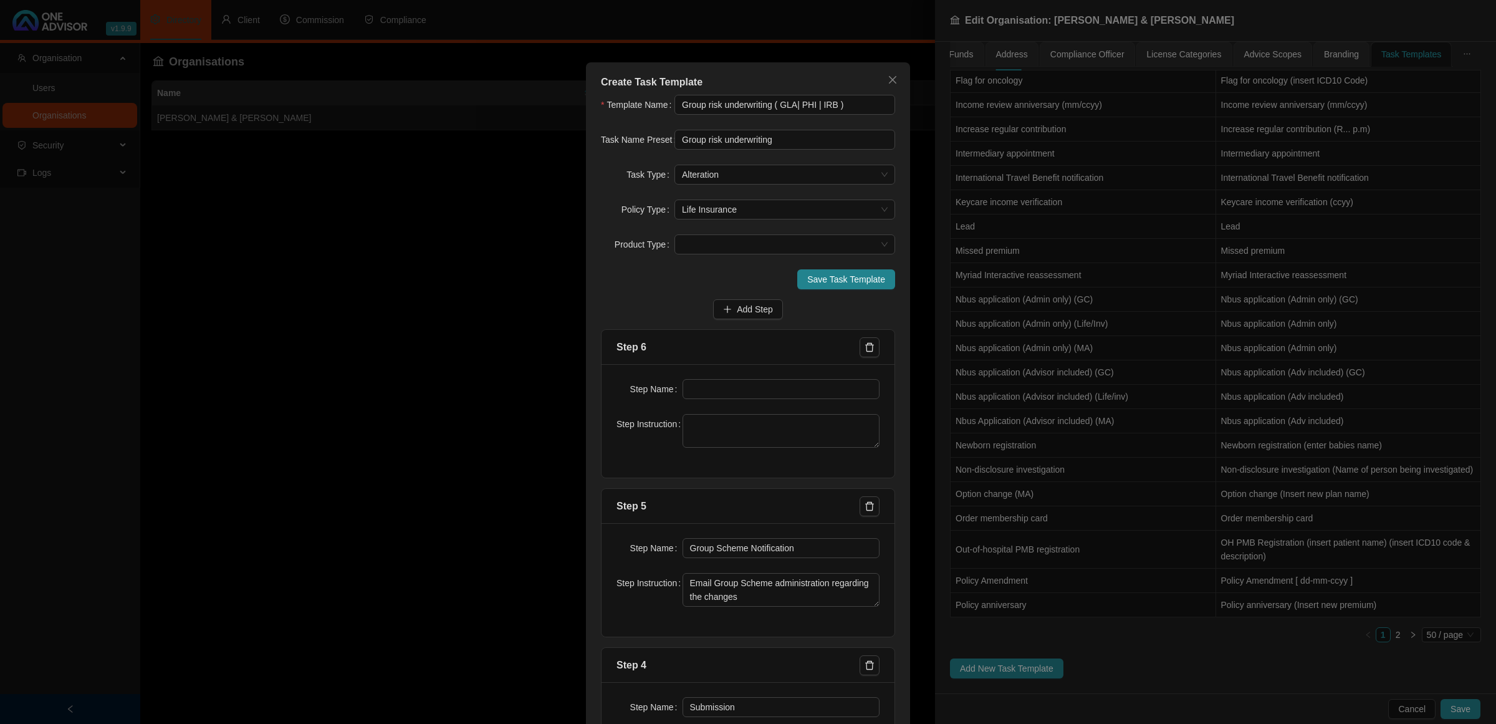
click at [731, 378] on div "Step Name Step Instruction" at bounding box center [748, 420] width 293 height 113
click at [727, 390] on input "text" at bounding box center [782, 389] width 198 height 20
type input "Confirmation of works done"
click at [715, 422] on textarea at bounding box center [782, 431] width 198 height 34
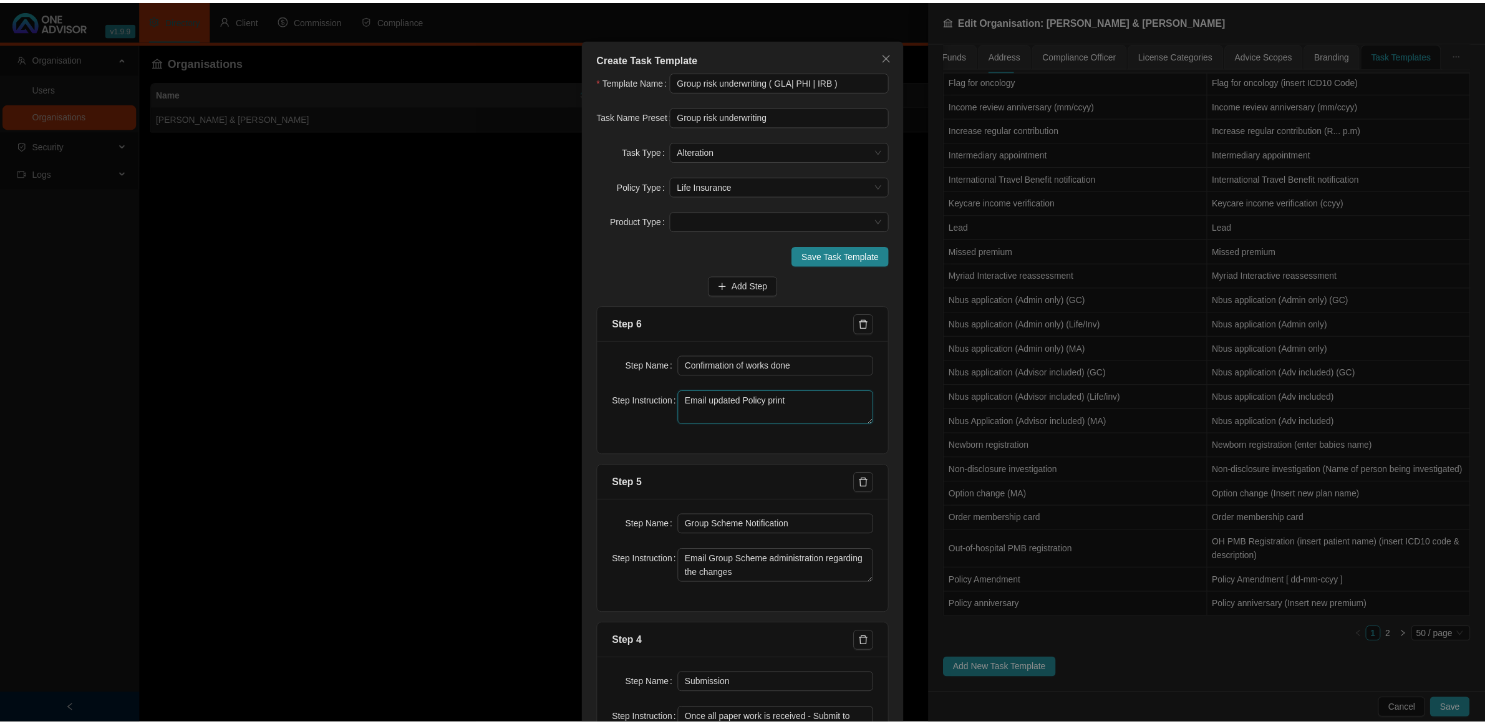
scroll to position [0, 0]
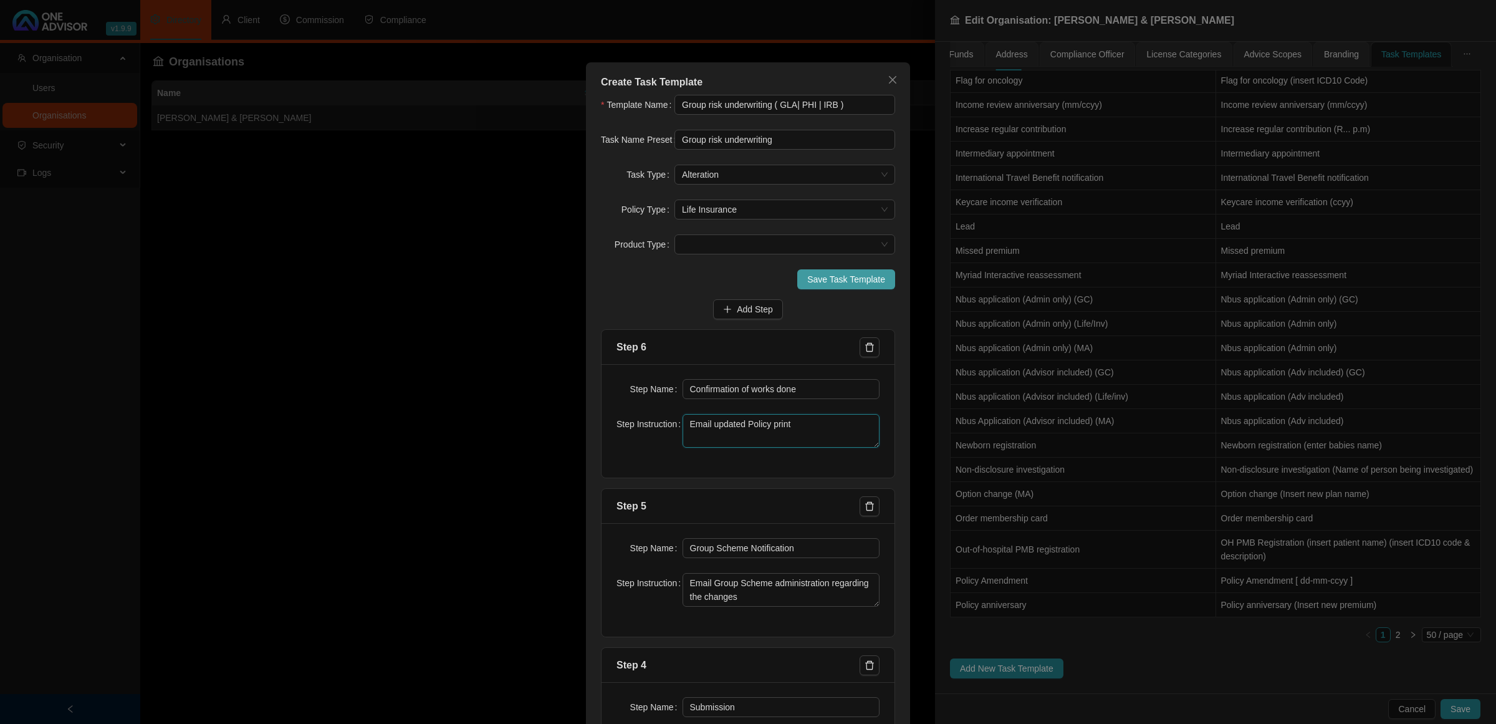
type textarea "Email updated Policy print"
click at [834, 287] on button "Save Task Template" at bounding box center [847, 279] width 98 height 20
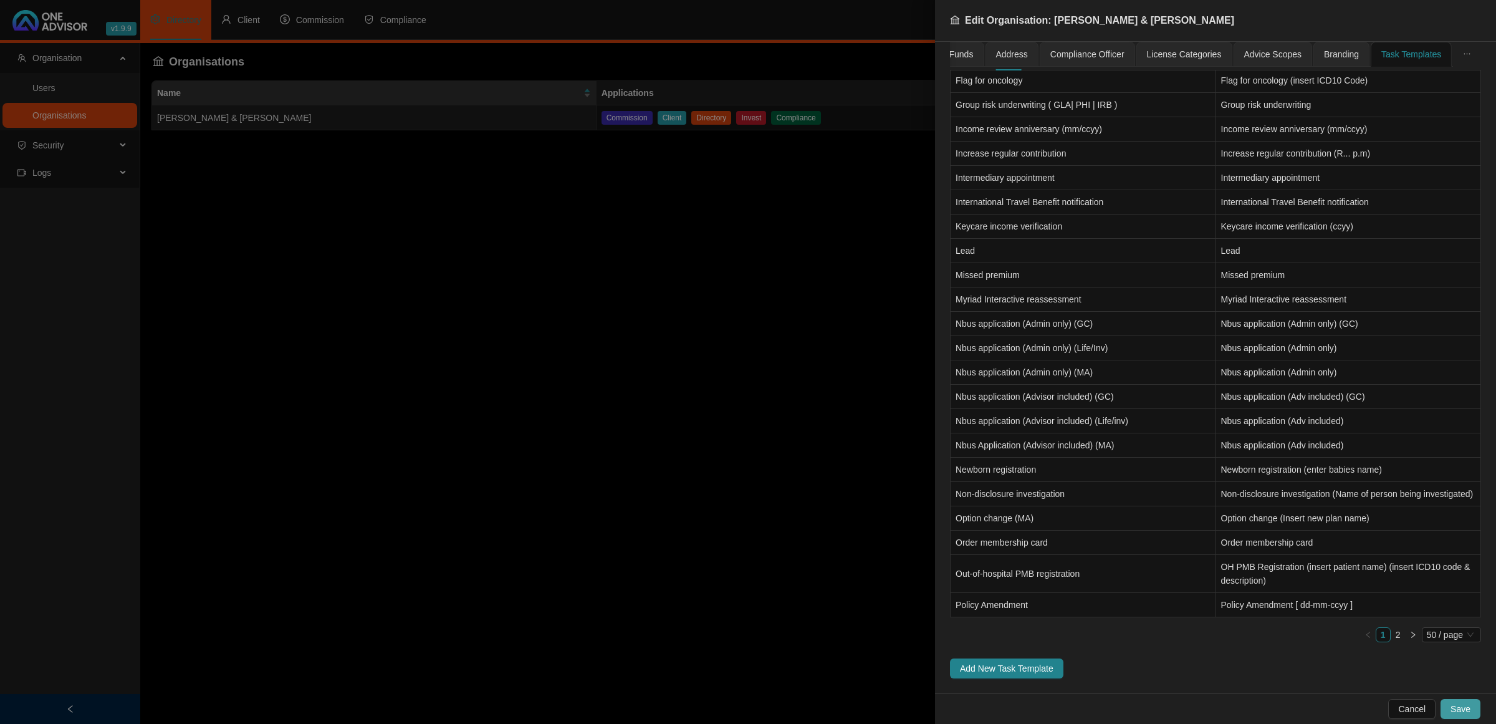
click at [1064, 480] on span "Save" at bounding box center [1461, 709] width 20 height 14
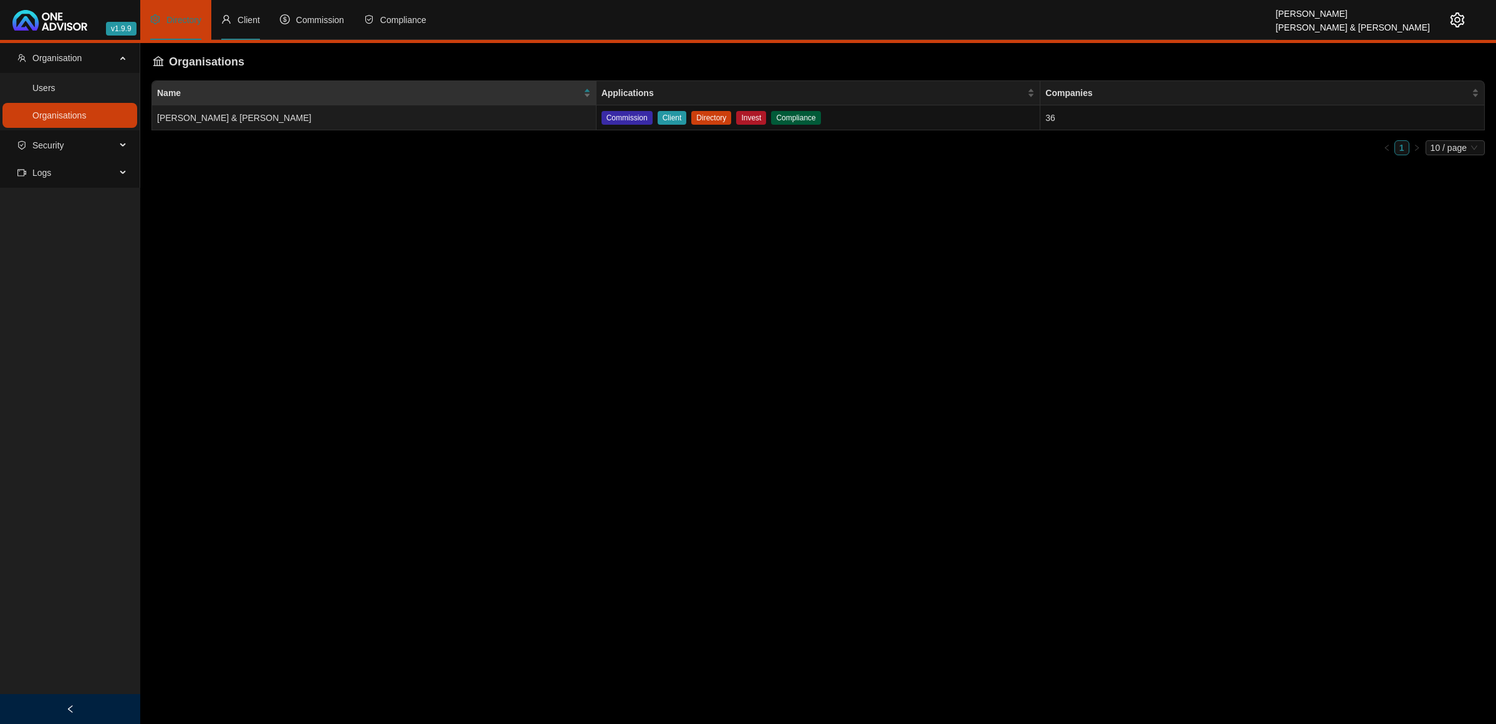
click at [253, 13] on li "Client" at bounding box center [240, 20] width 59 height 40
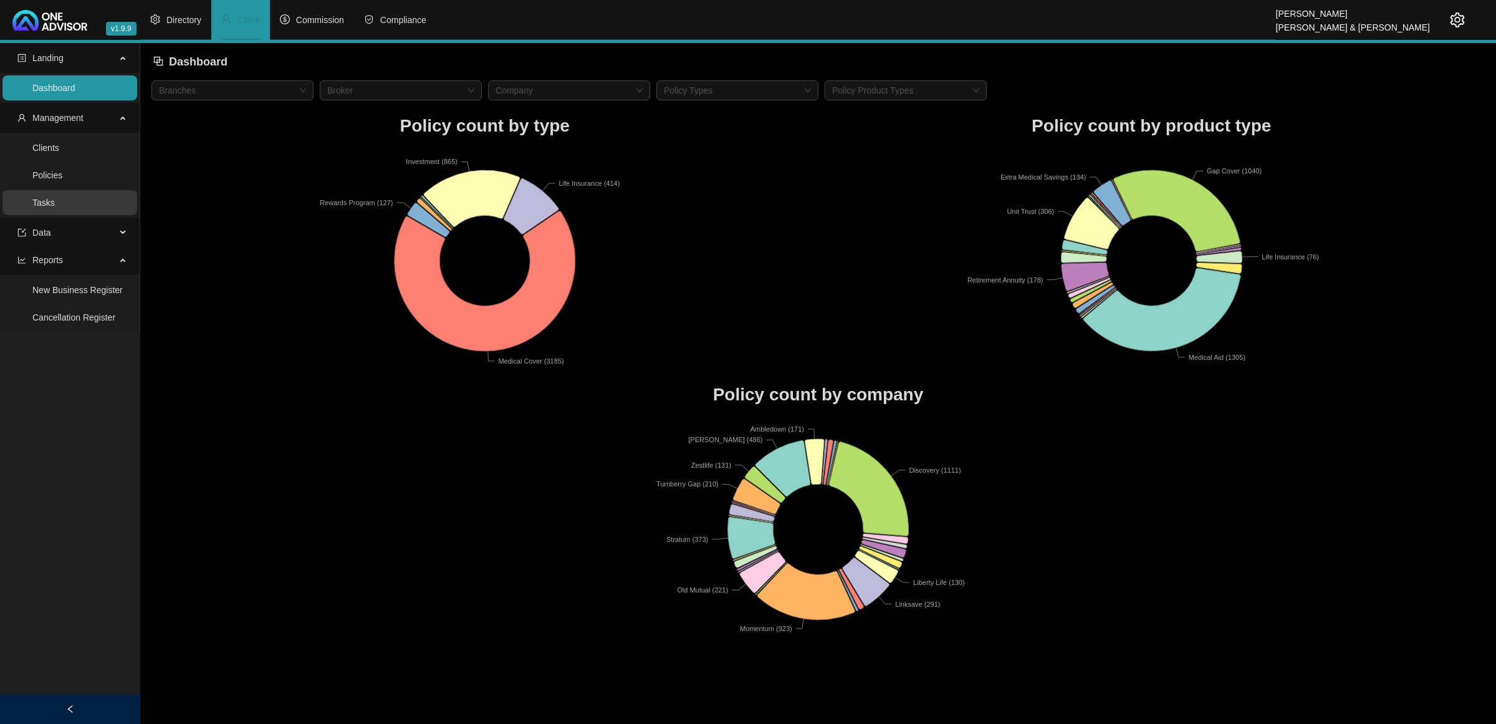
click at [49, 208] on link "Tasks" at bounding box center [43, 203] width 22 height 10
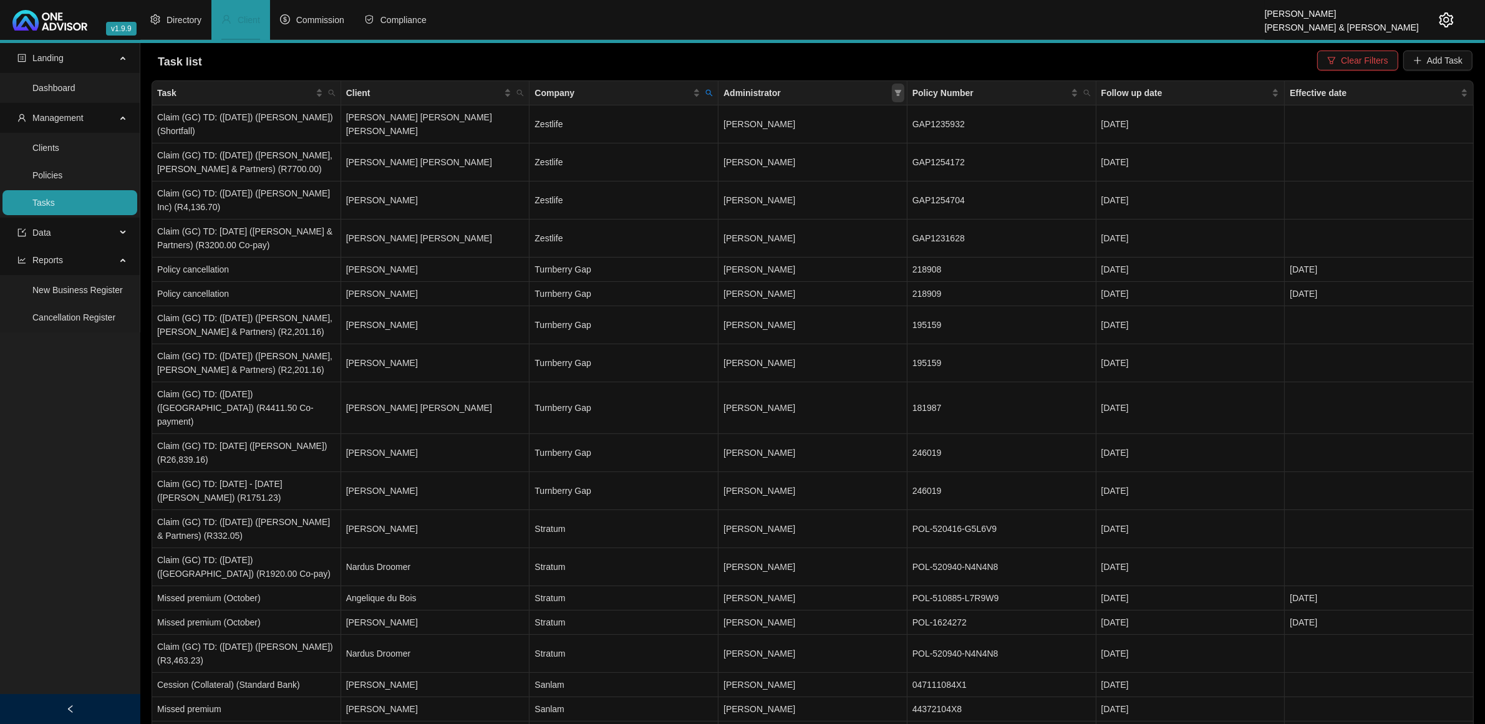
click at [897, 88] on span at bounding box center [898, 93] width 12 height 19
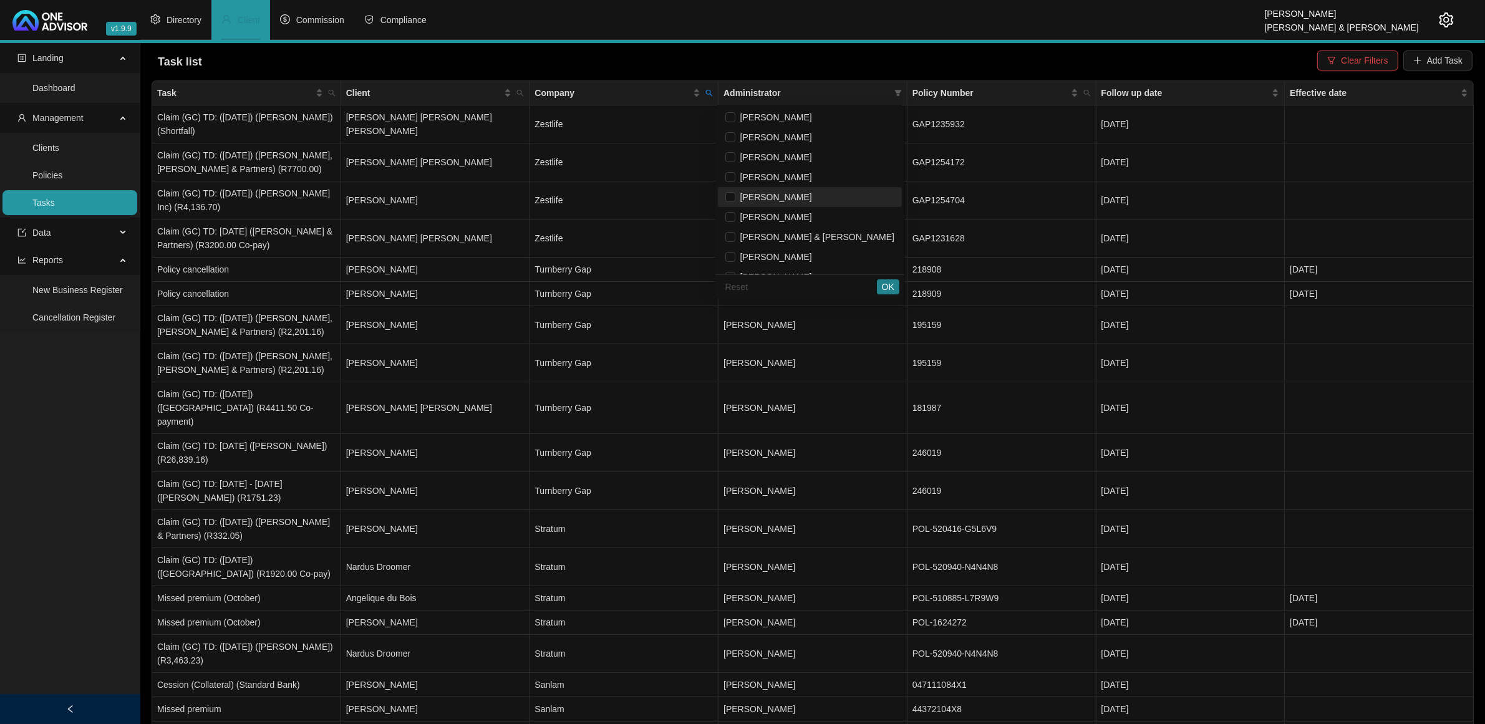
click at [812, 192] on span "[PERSON_NAME]" at bounding box center [773, 197] width 77 height 10
checkbox input "true"
click at [890, 284] on span "OK" at bounding box center [888, 287] width 12 height 14
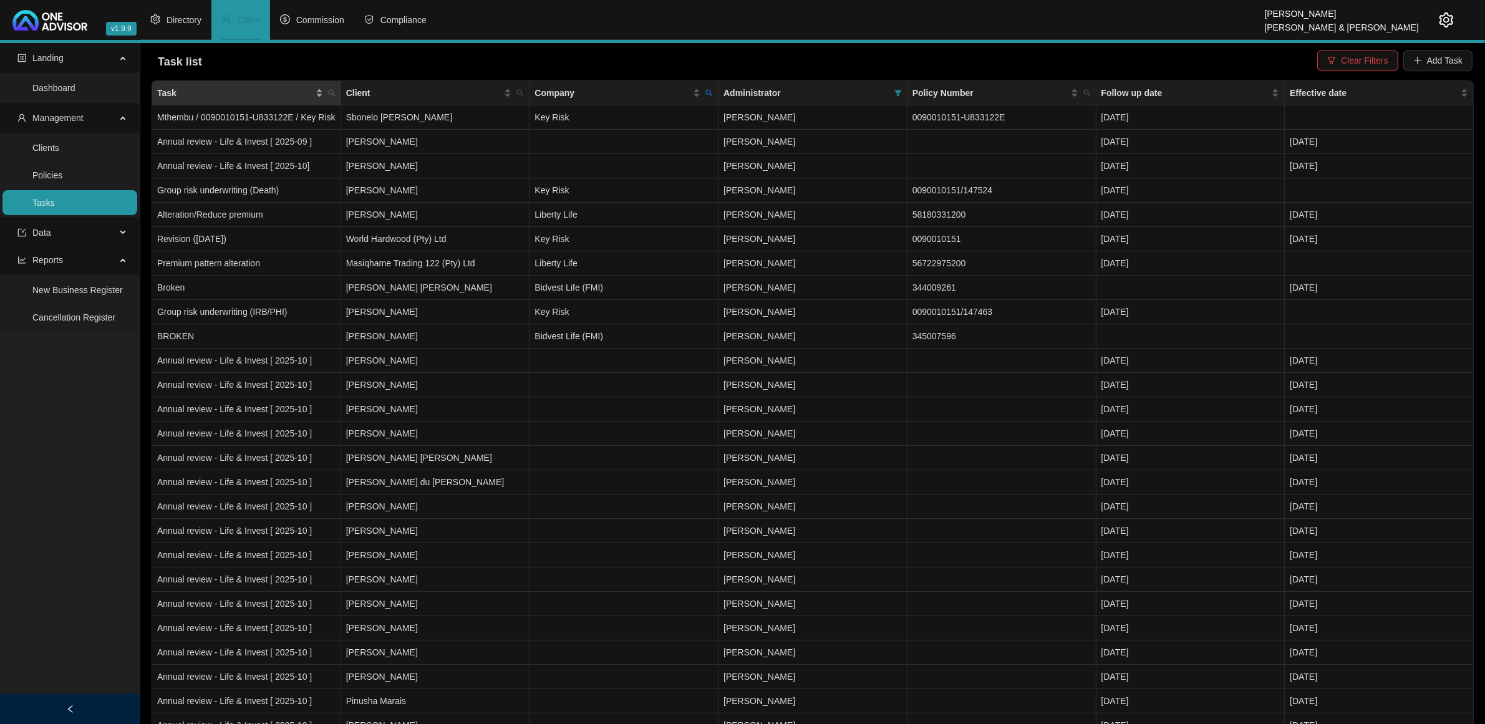
click at [322, 91] on div "Task" at bounding box center [240, 93] width 166 height 14
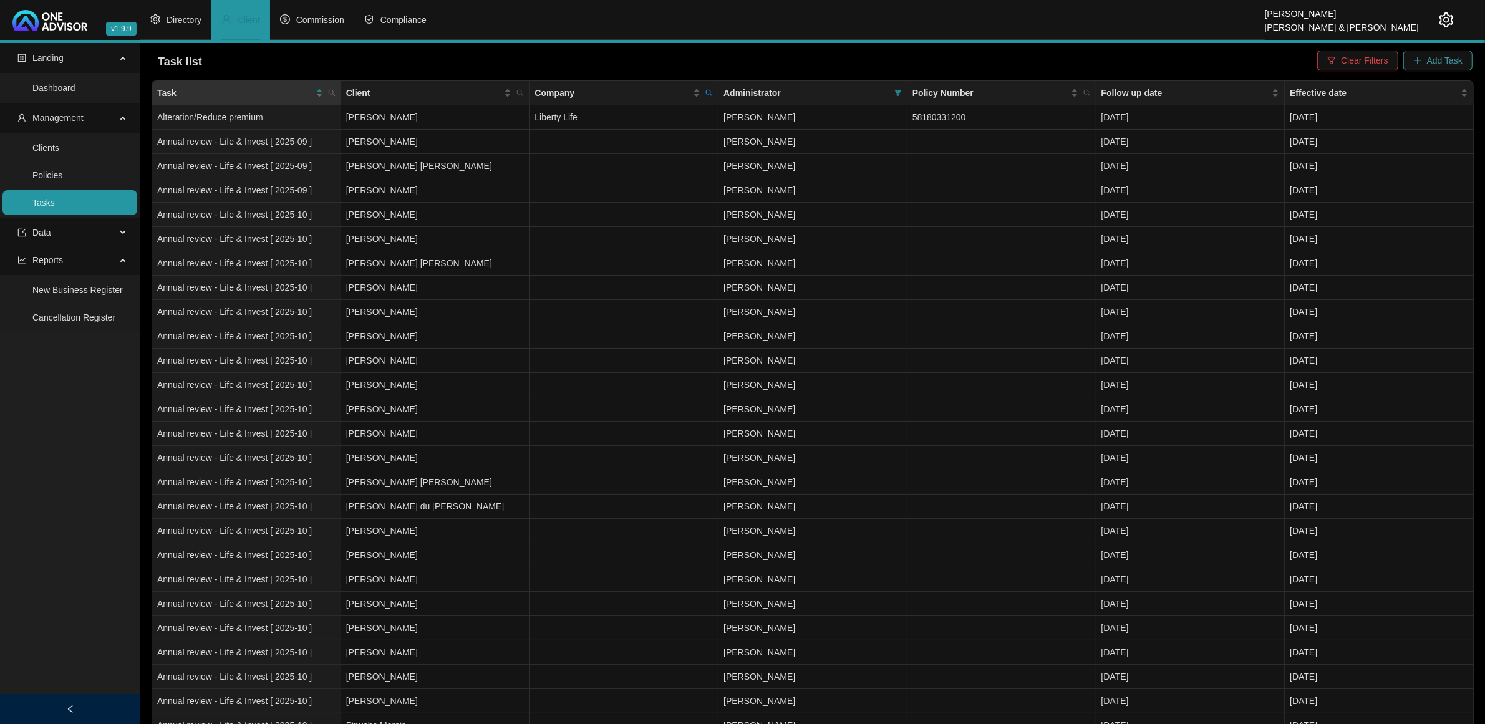
click at [1064, 60] on span "Add Task" at bounding box center [1445, 61] width 36 height 14
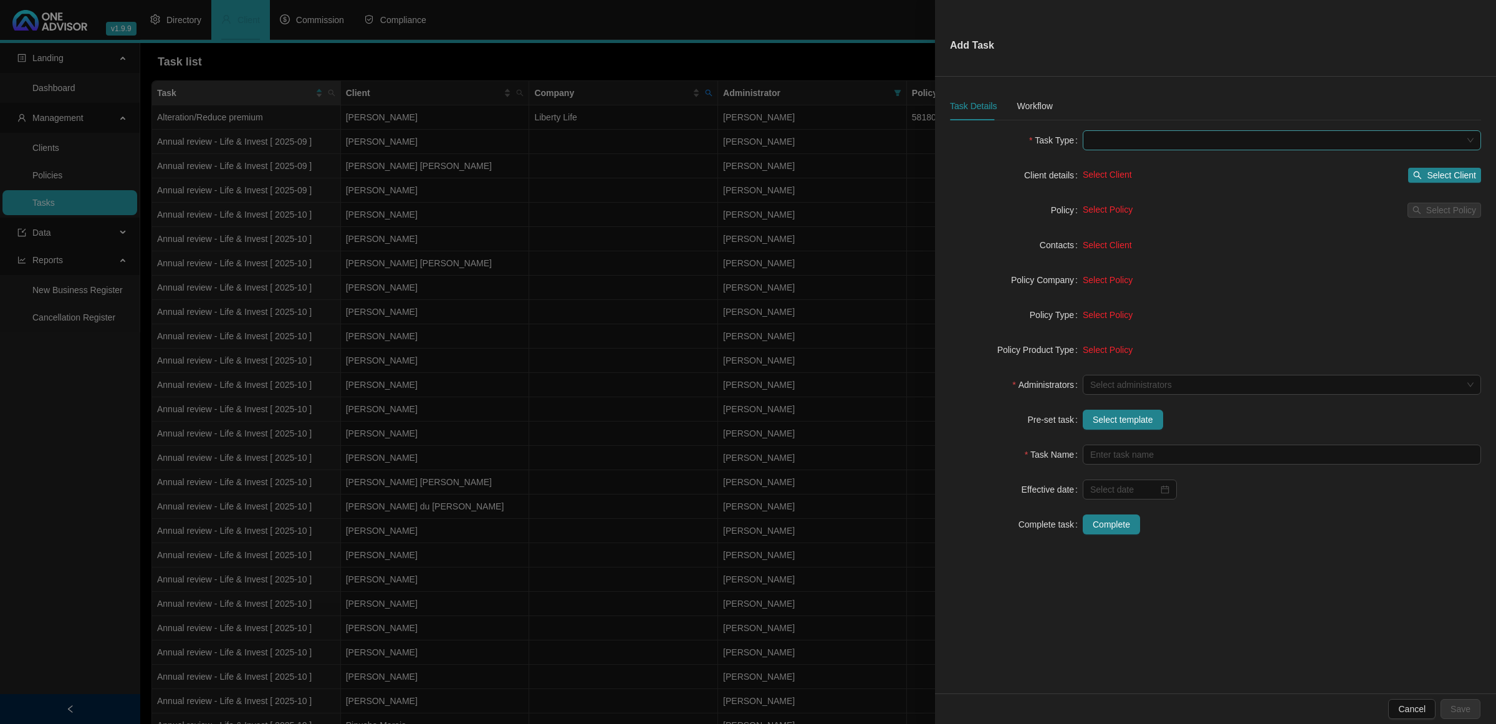
click at [1064, 139] on span at bounding box center [1282, 140] width 383 height 19
click at [990, 206] on div "Policy" at bounding box center [1016, 210] width 133 height 20
click at [1064, 387] on div at bounding box center [1276, 384] width 380 height 9
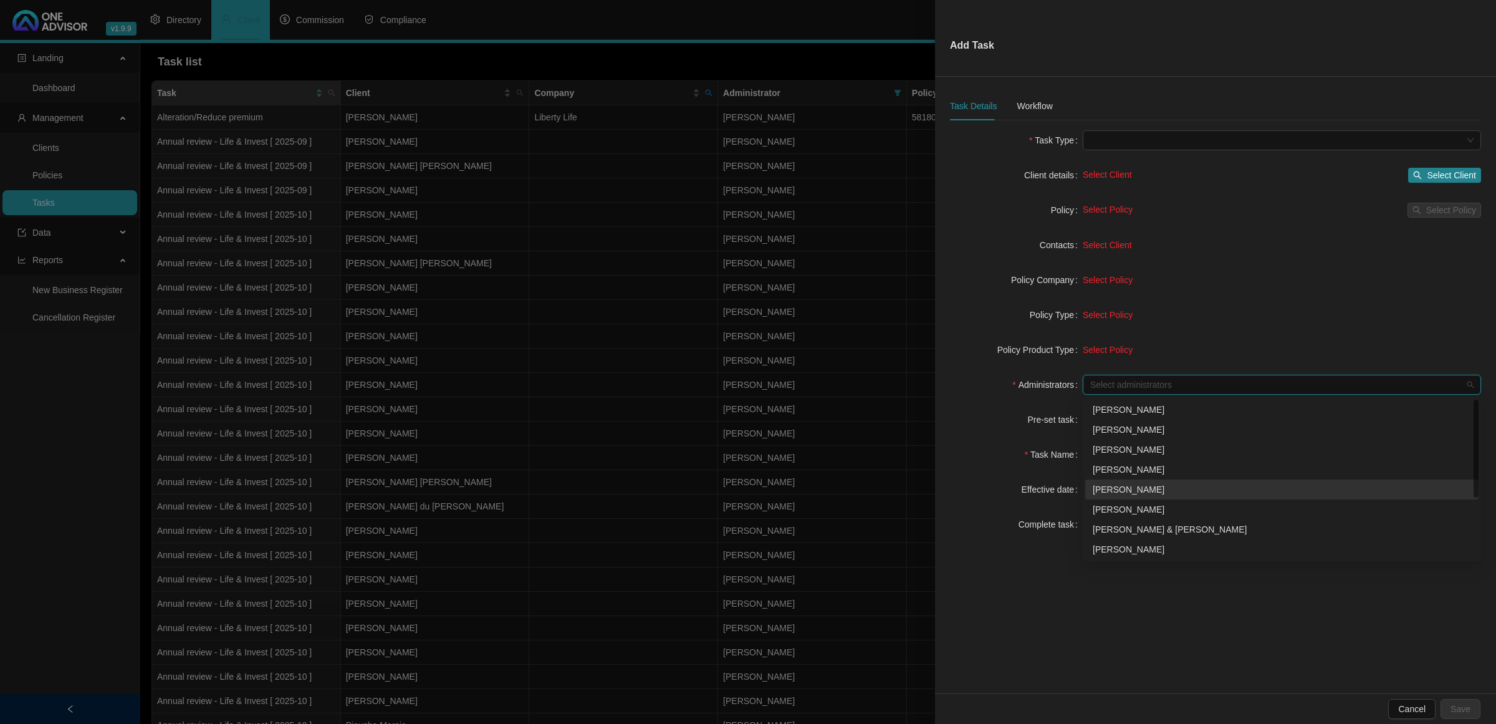
click at [1064, 480] on div "[PERSON_NAME]" at bounding box center [1282, 490] width 378 height 14
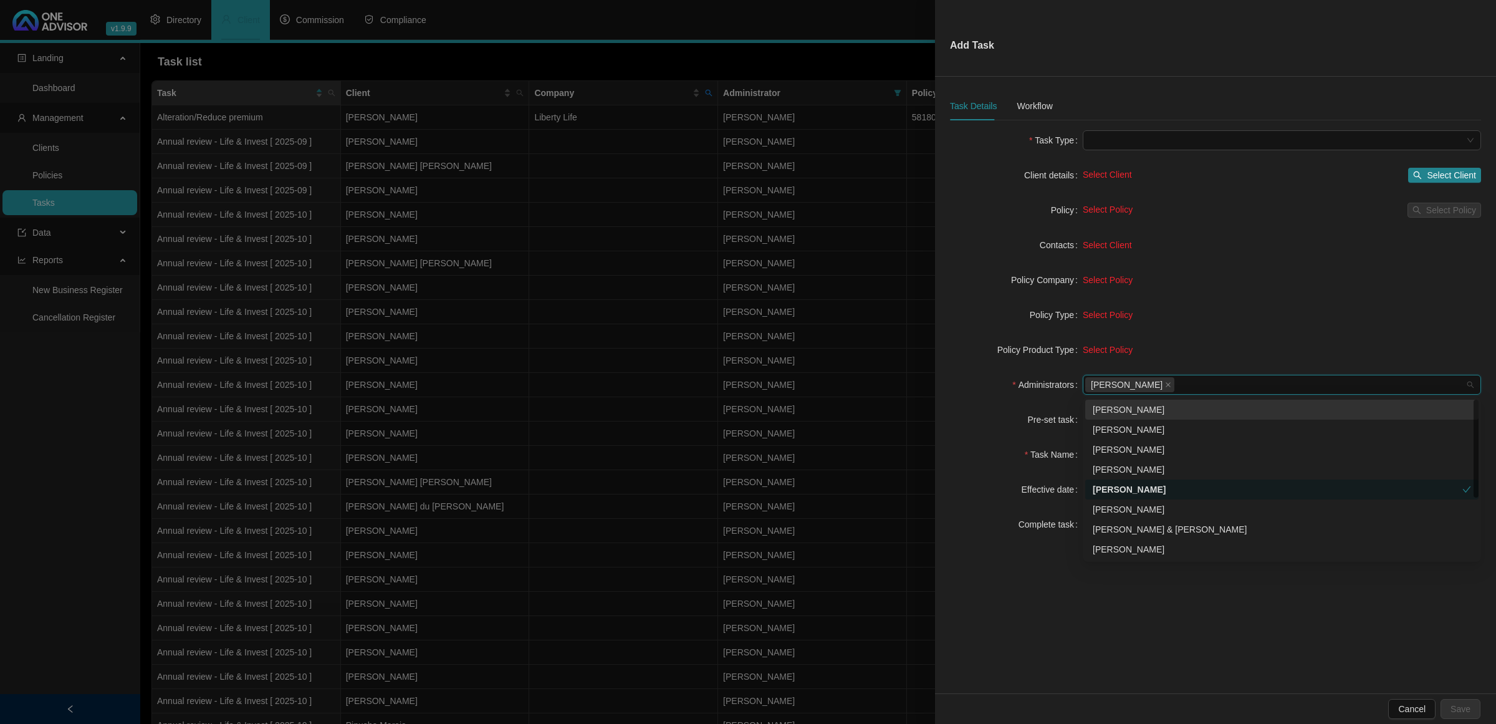
click at [981, 384] on div "Administrators" at bounding box center [1016, 385] width 133 height 20
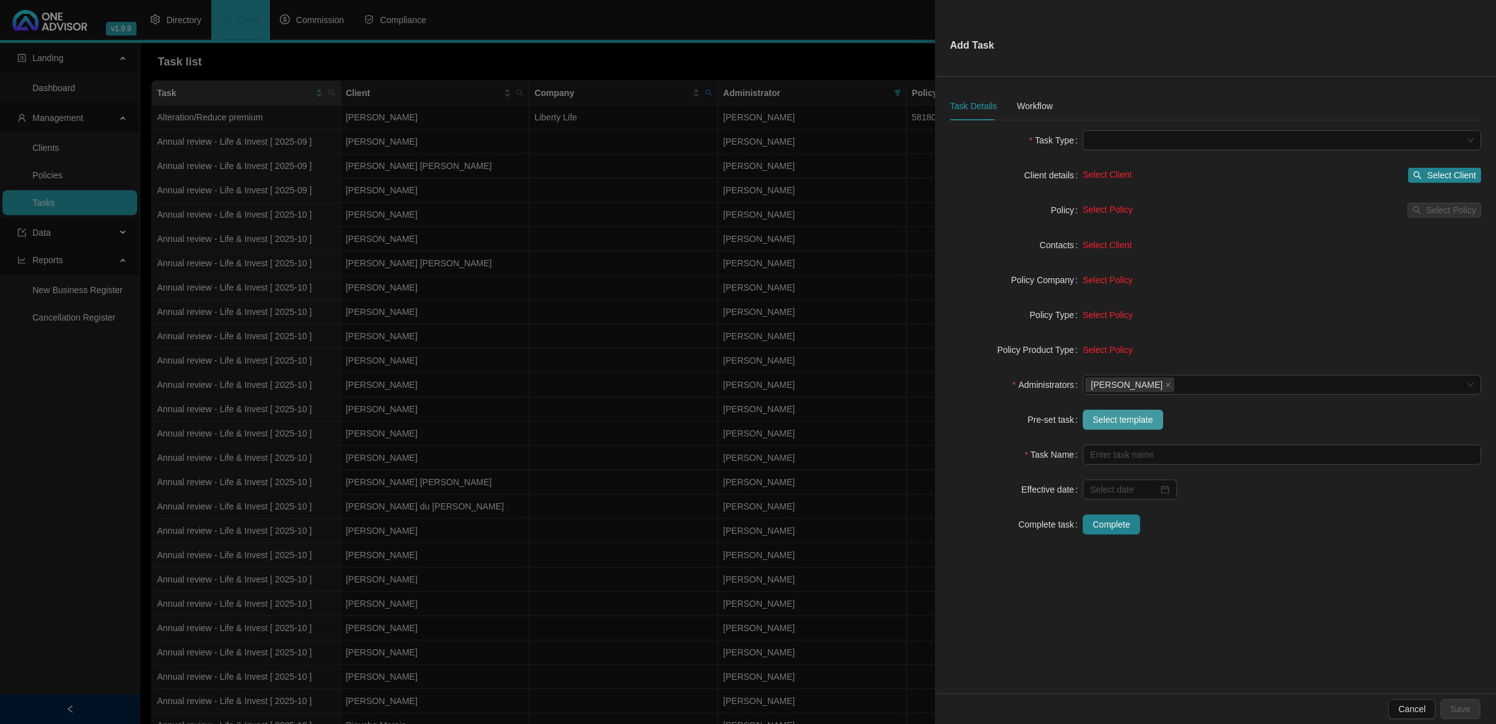
click at [1064, 415] on span "Select template" at bounding box center [1123, 420] width 60 height 14
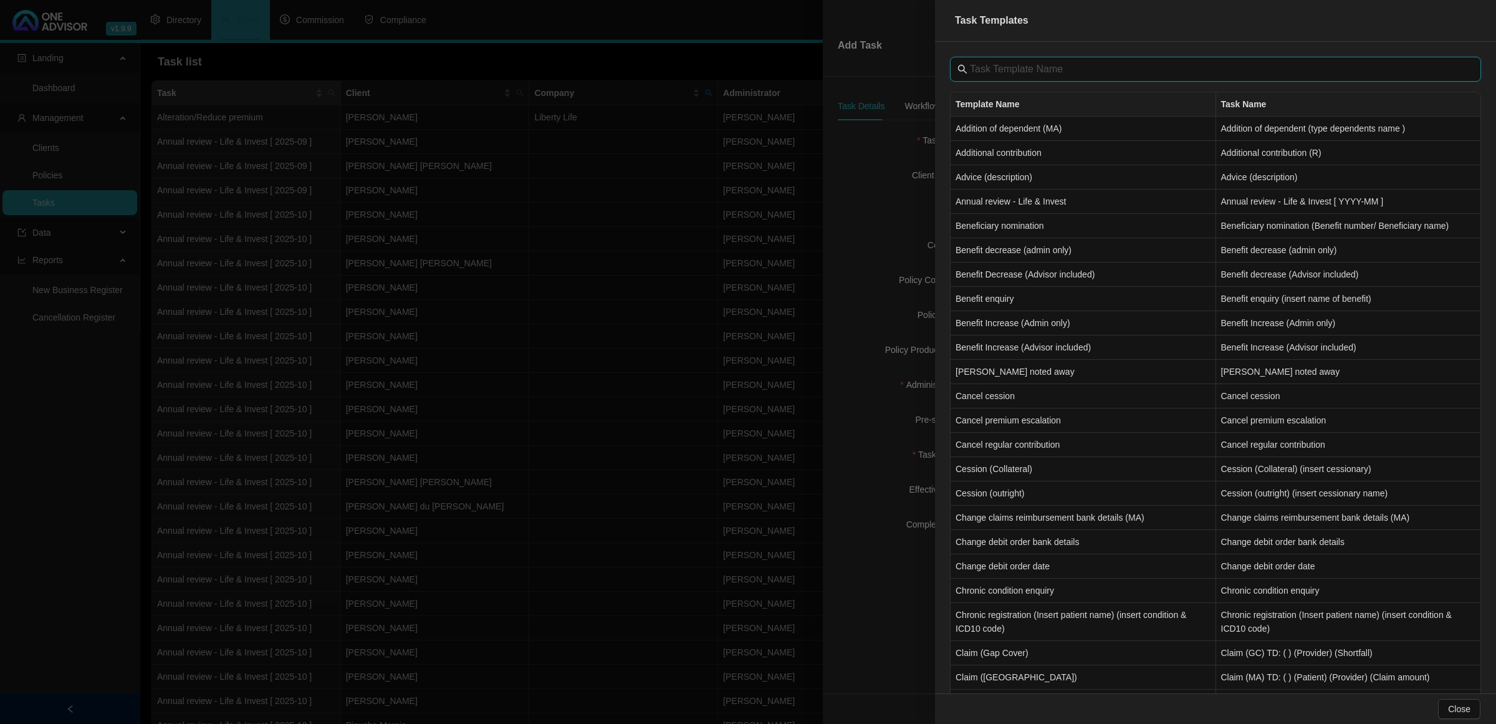
click at [1014, 67] on input "text" at bounding box center [1217, 69] width 494 height 15
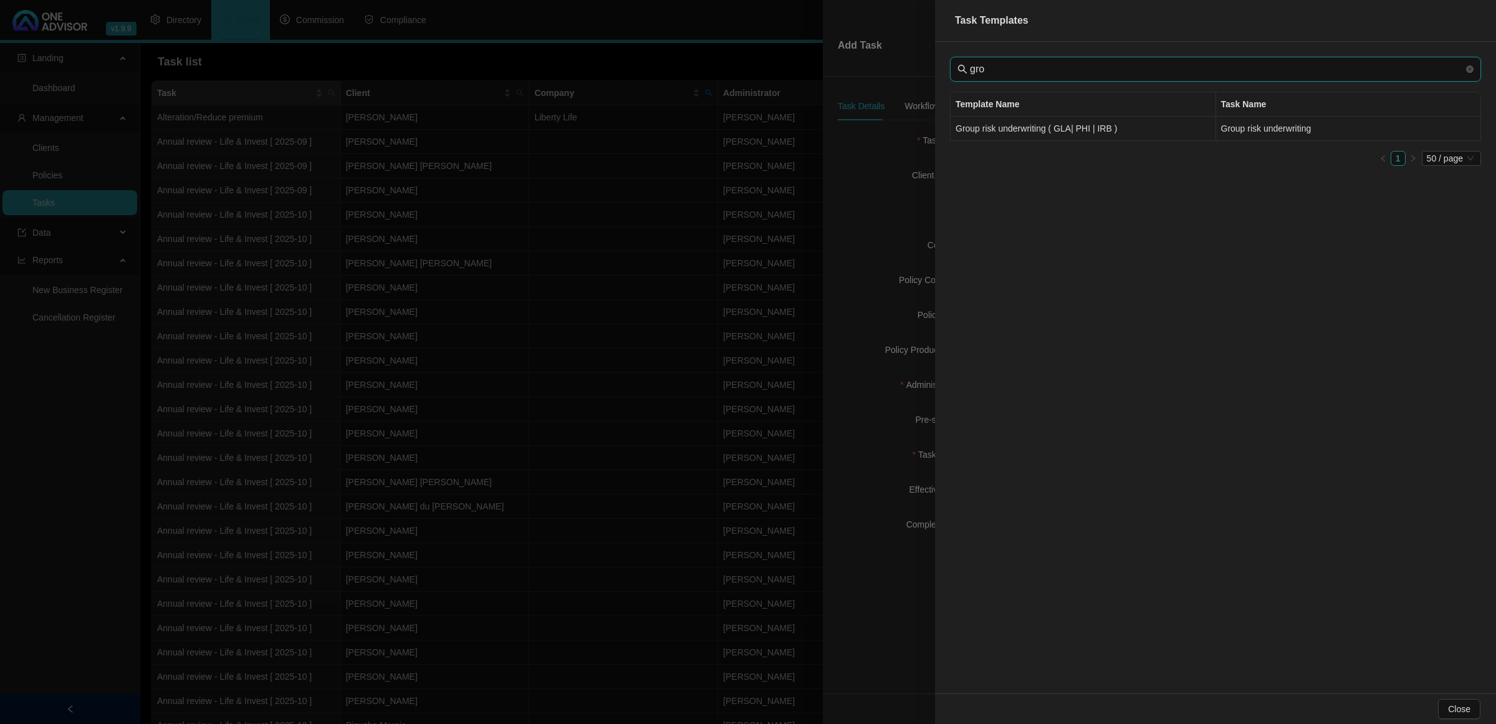
type input "gro"
click at [1021, 132] on td "Group risk underwriting ( GLA| PHI | IRB )" at bounding box center [1084, 129] width 266 height 24
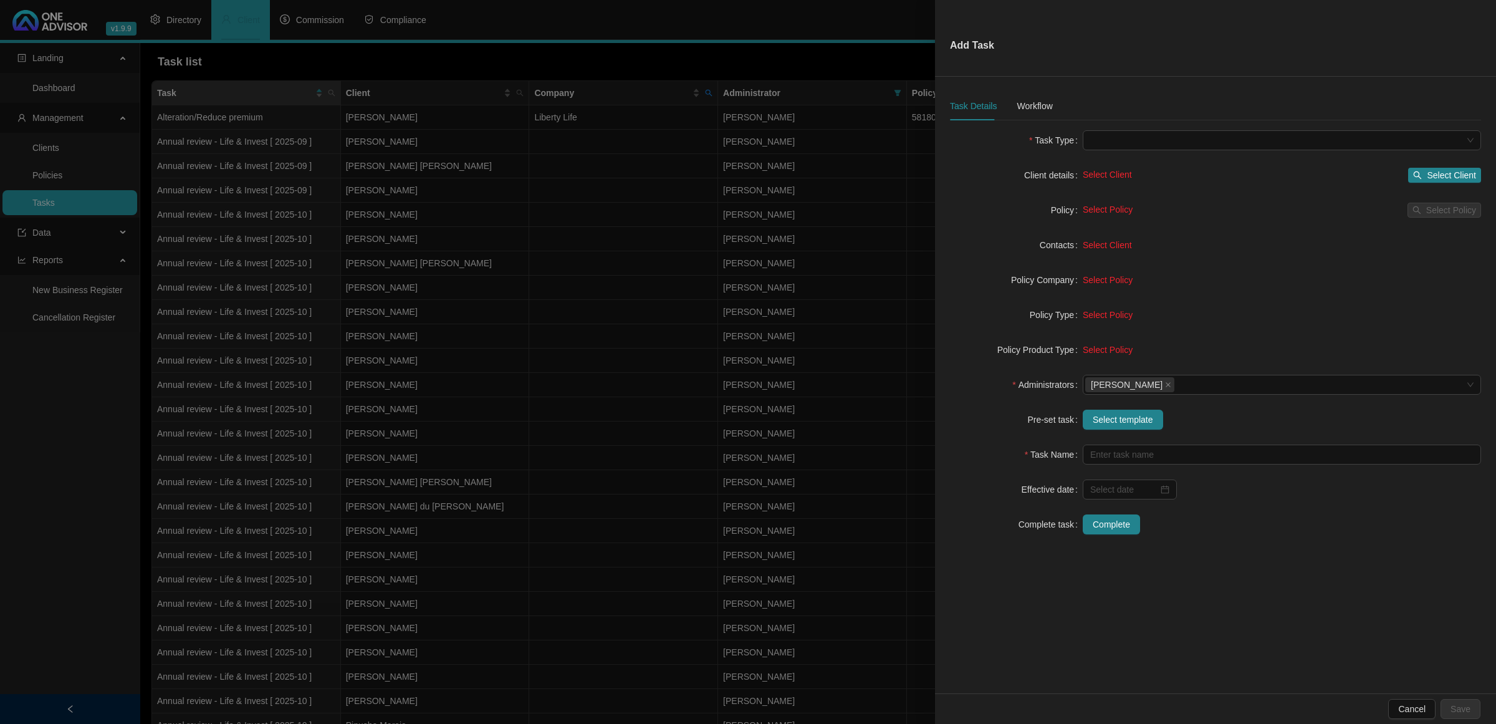
type input "Group risk underwriting"
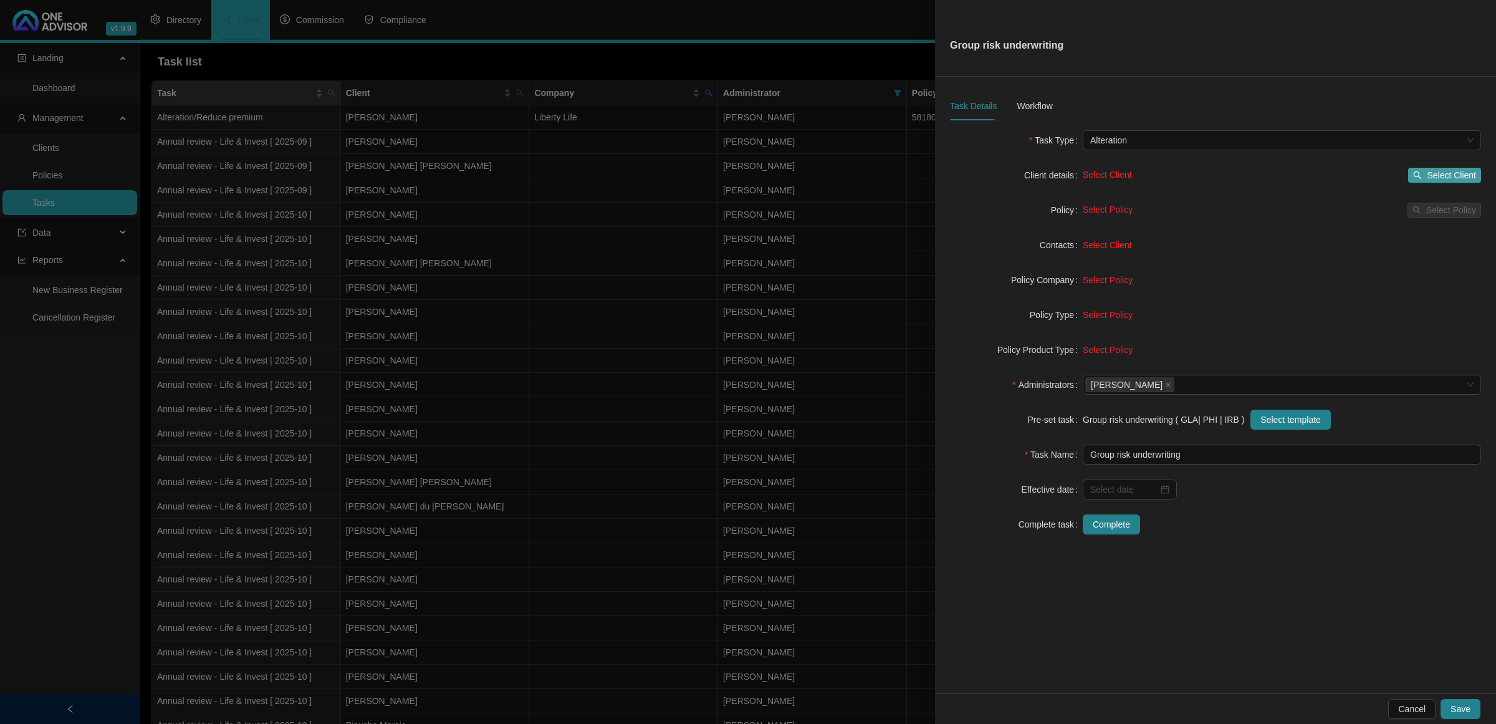
click at [1064, 173] on span "Select Client" at bounding box center [1451, 175] width 49 height 14
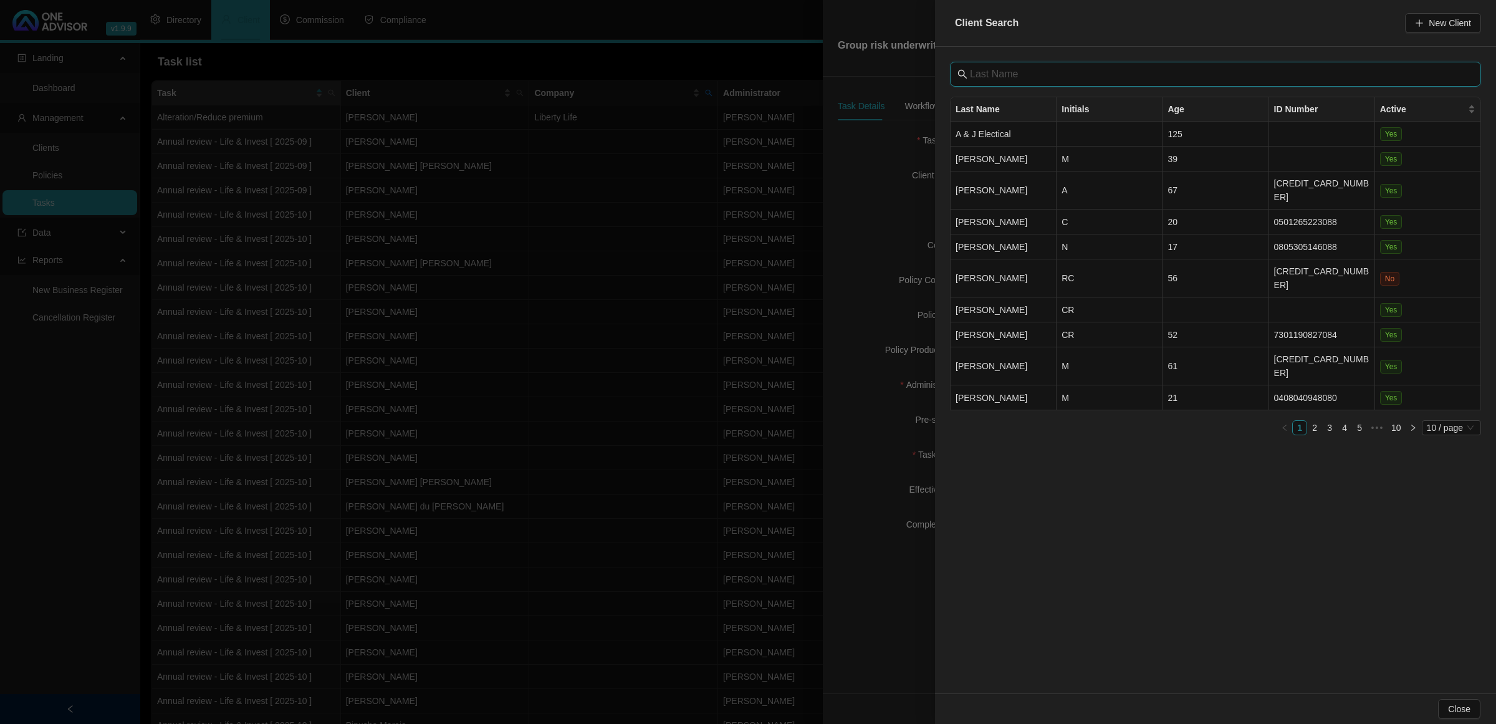
click at [1046, 75] on input "text" at bounding box center [1217, 74] width 494 height 15
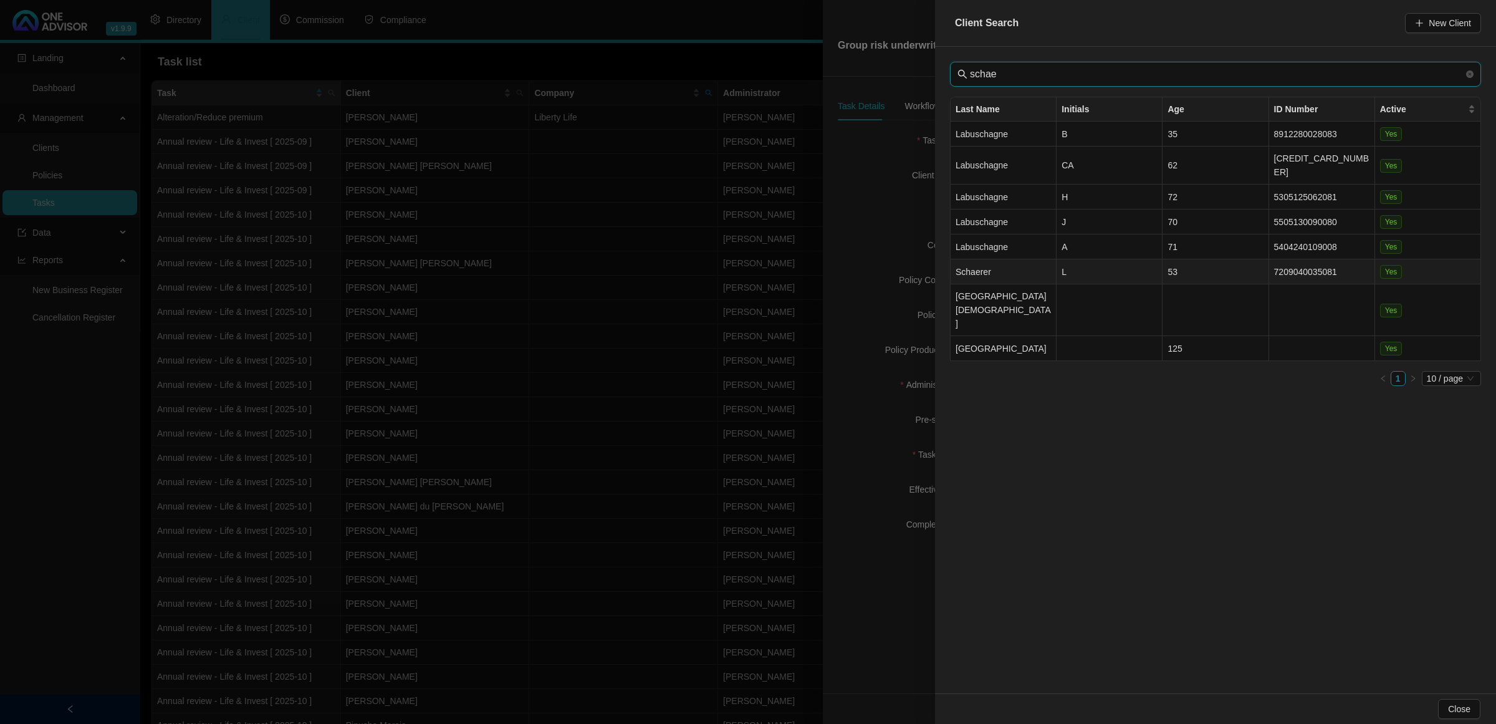
type input "schae"
click at [1020, 266] on td "Schaerer" at bounding box center [1004, 271] width 106 height 25
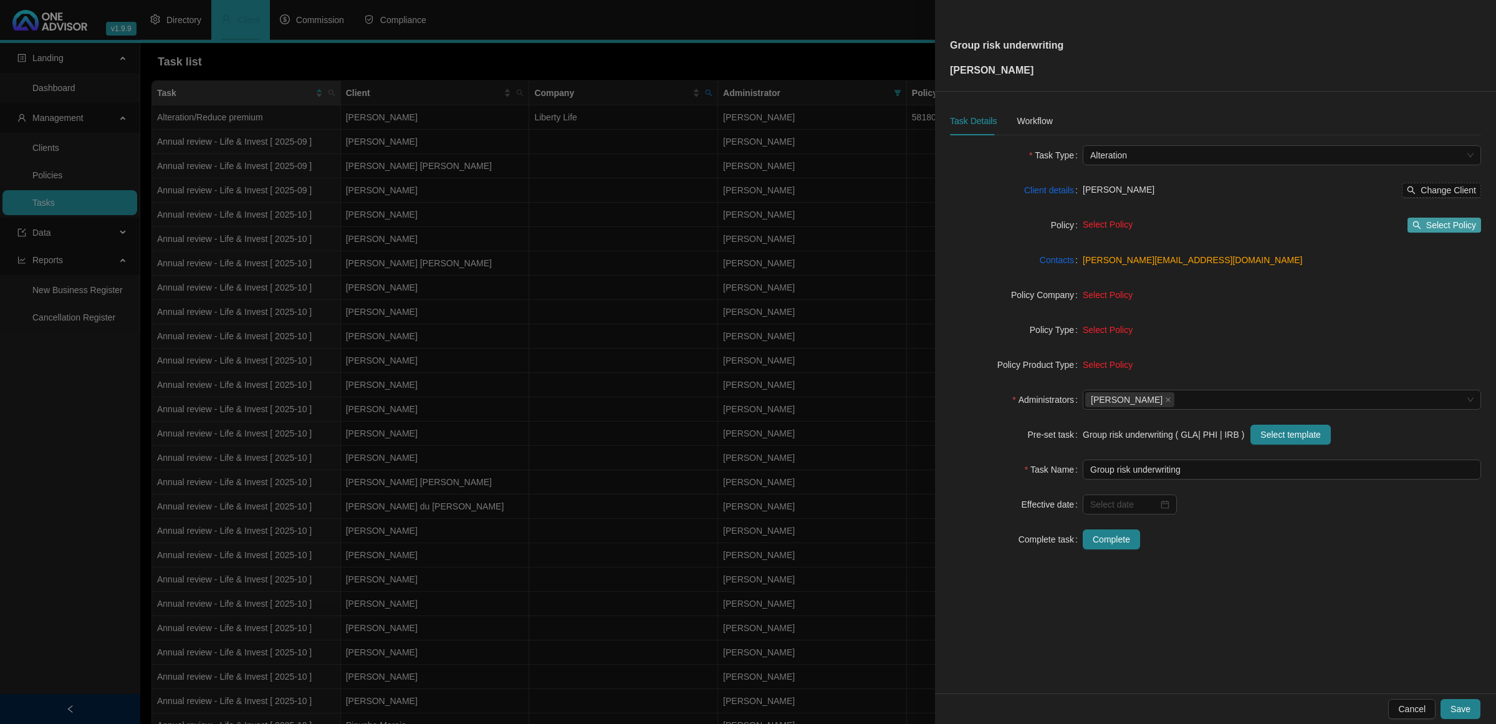
click at [1064, 224] on span "Select Policy" at bounding box center [1452, 225] width 50 height 14
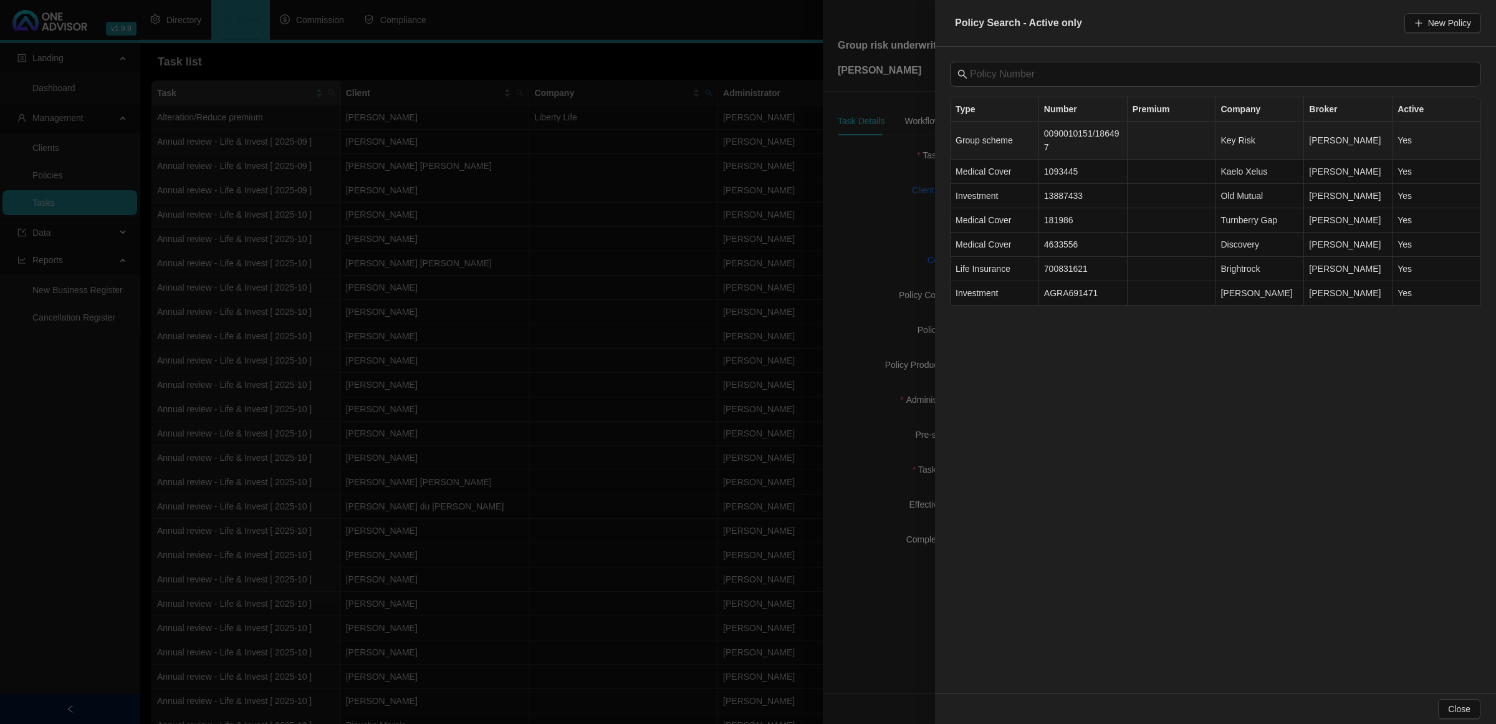
click at [1064, 145] on td "0090010151/186497" at bounding box center [1083, 141] width 89 height 38
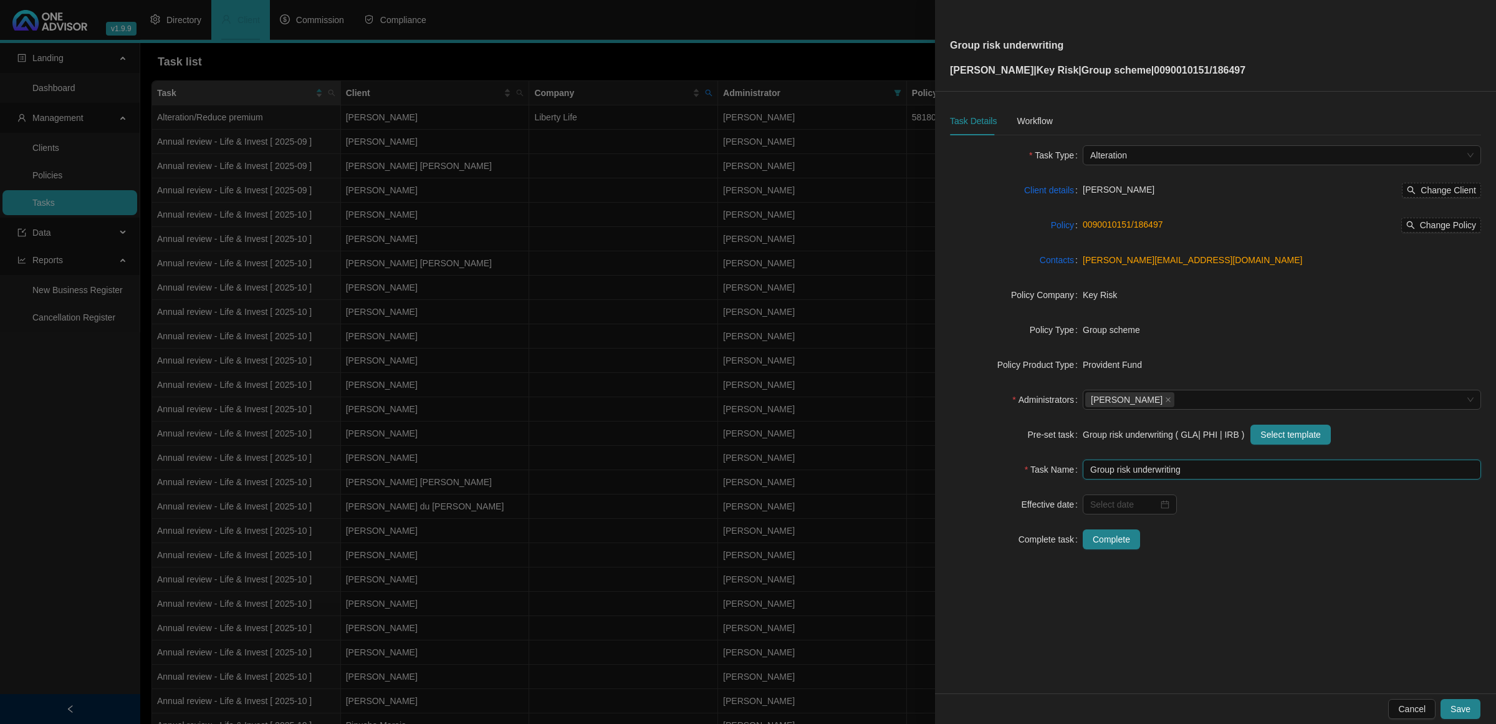
click at [1064, 463] on input "Group risk underwriting" at bounding box center [1282, 470] width 398 height 20
click at [1064, 480] on span "Cancel" at bounding box center [1412, 709] width 27 height 14
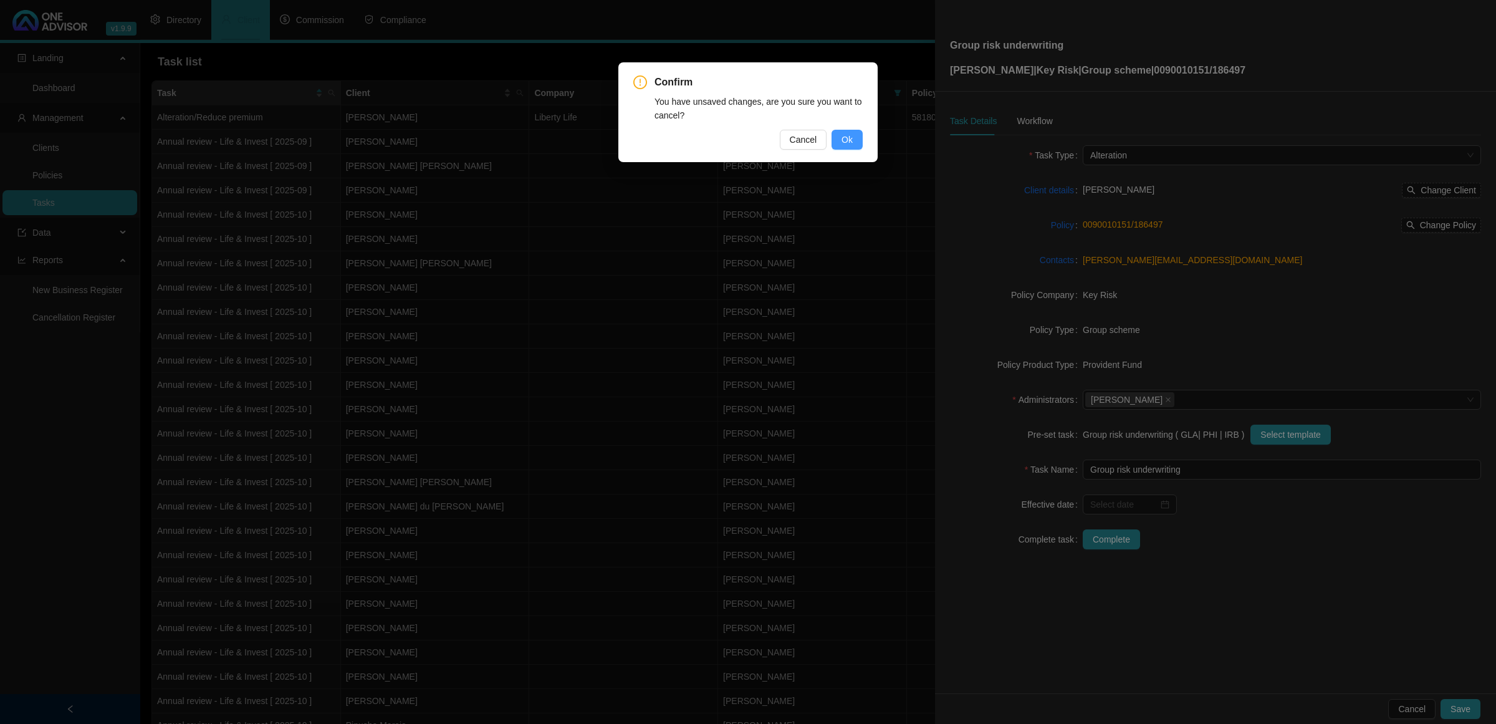
click at [845, 138] on span "Ok" at bounding box center [847, 140] width 11 height 14
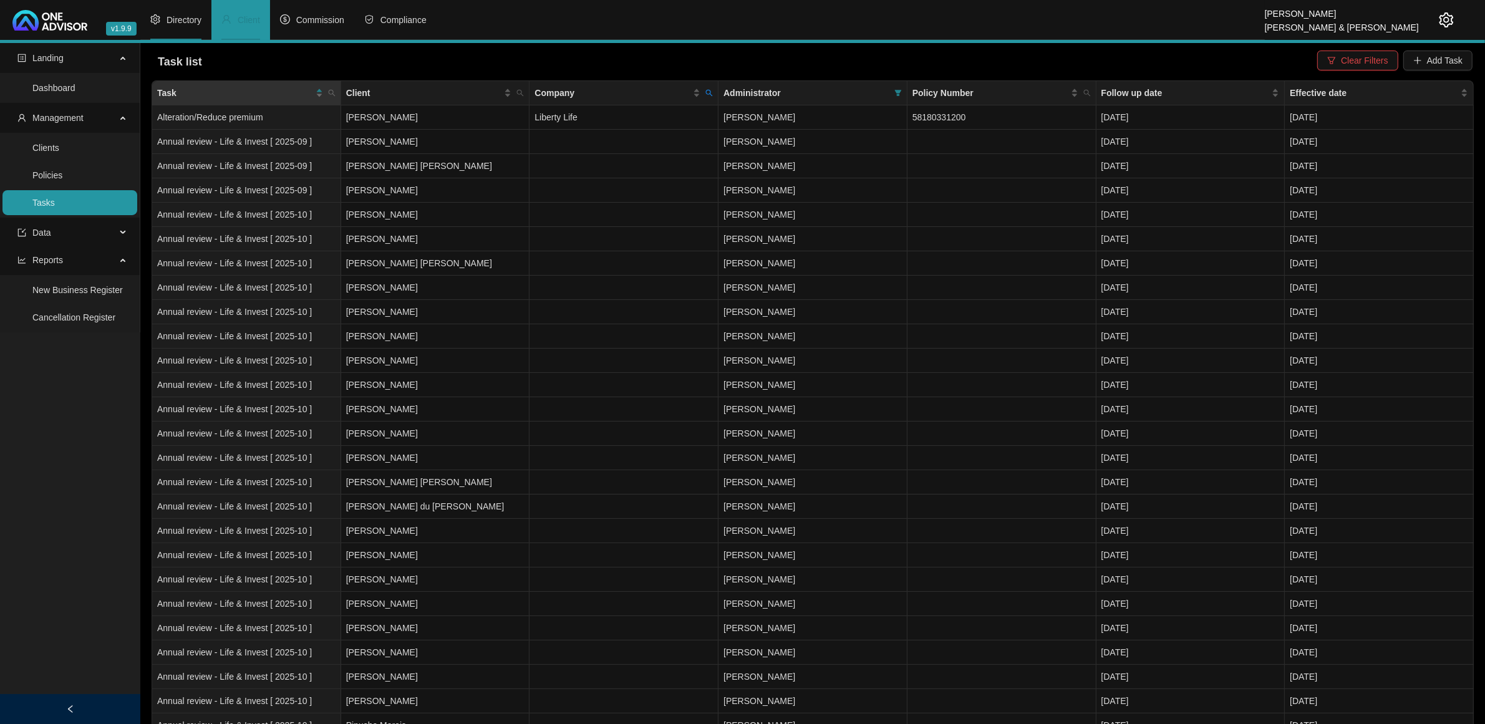
click at [188, 22] on span "Directory" at bounding box center [183, 20] width 35 height 10
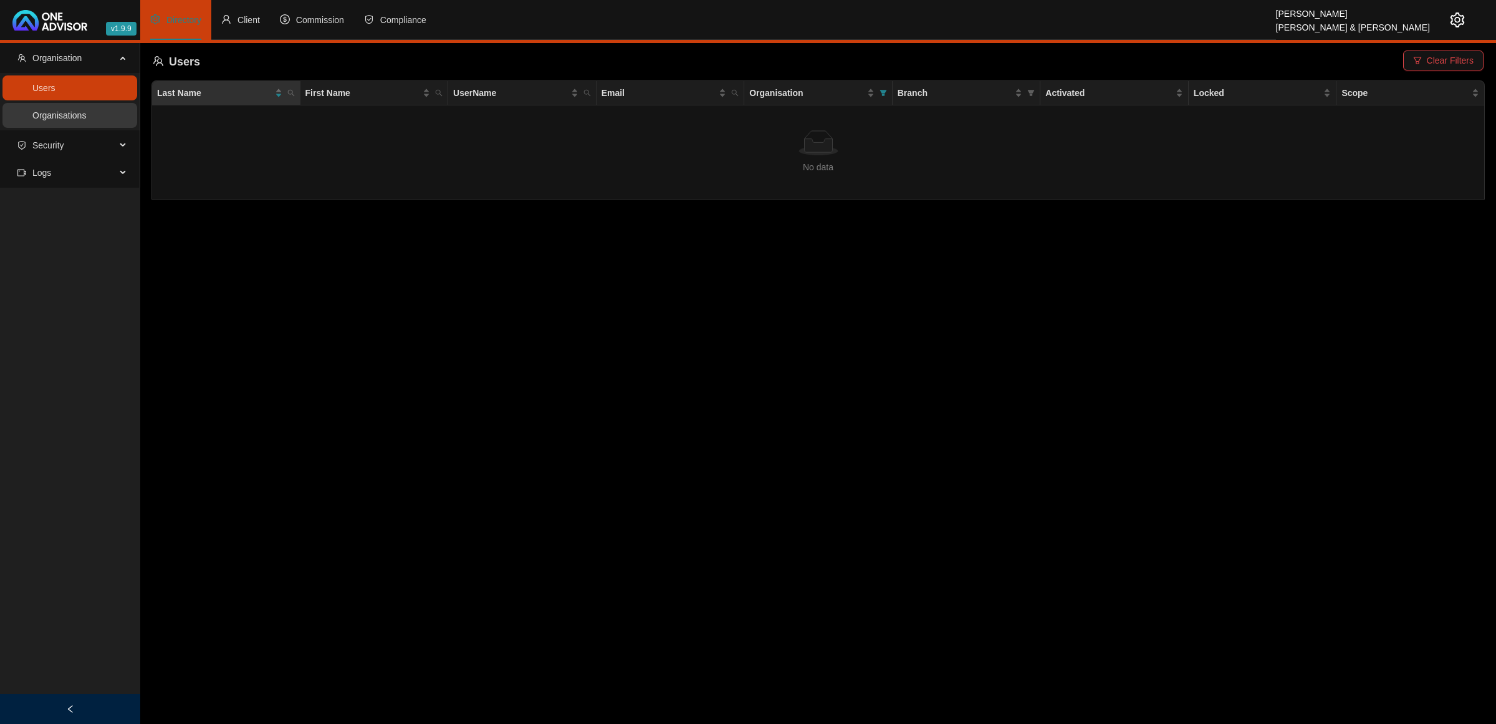
click at [79, 115] on link "Organisations" at bounding box center [59, 115] width 54 height 10
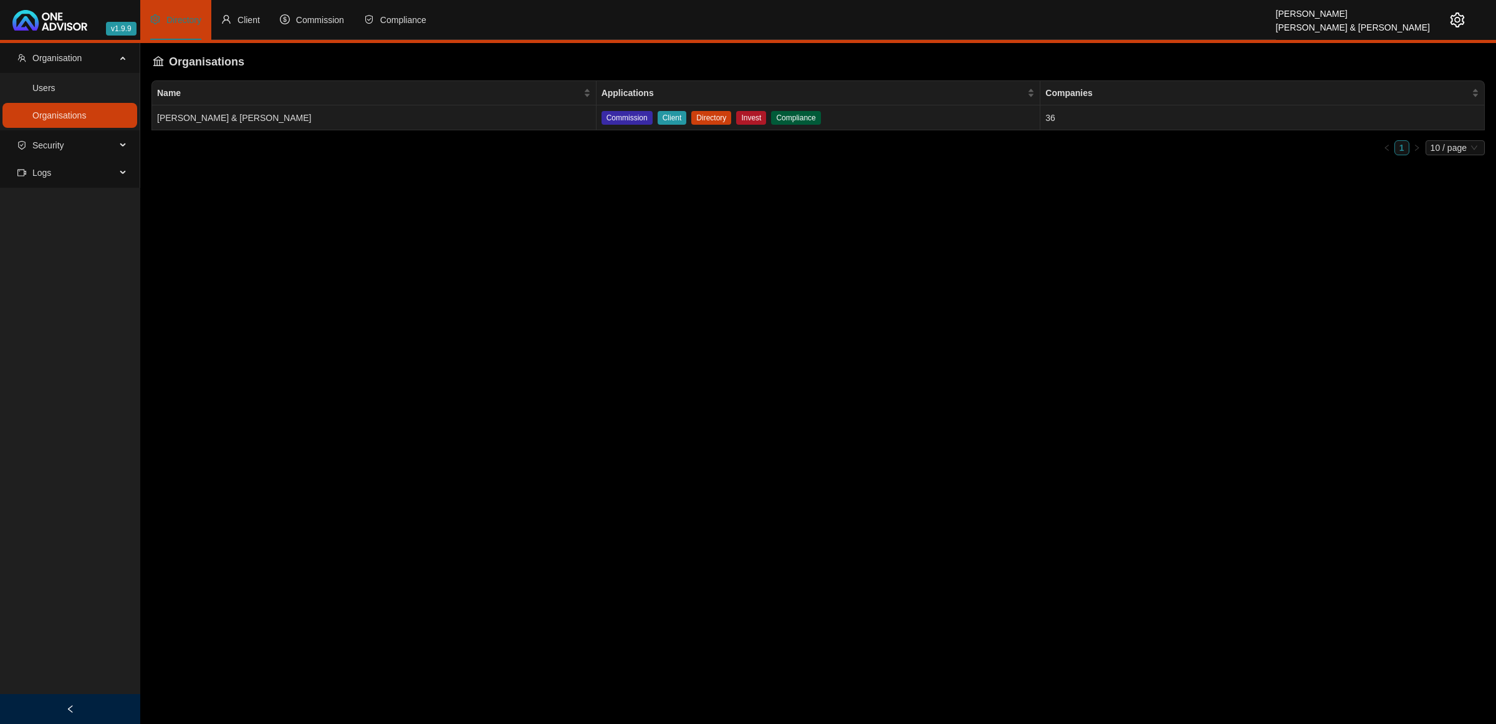
click at [375, 113] on td "[PERSON_NAME] & [PERSON_NAME]" at bounding box center [374, 117] width 445 height 25
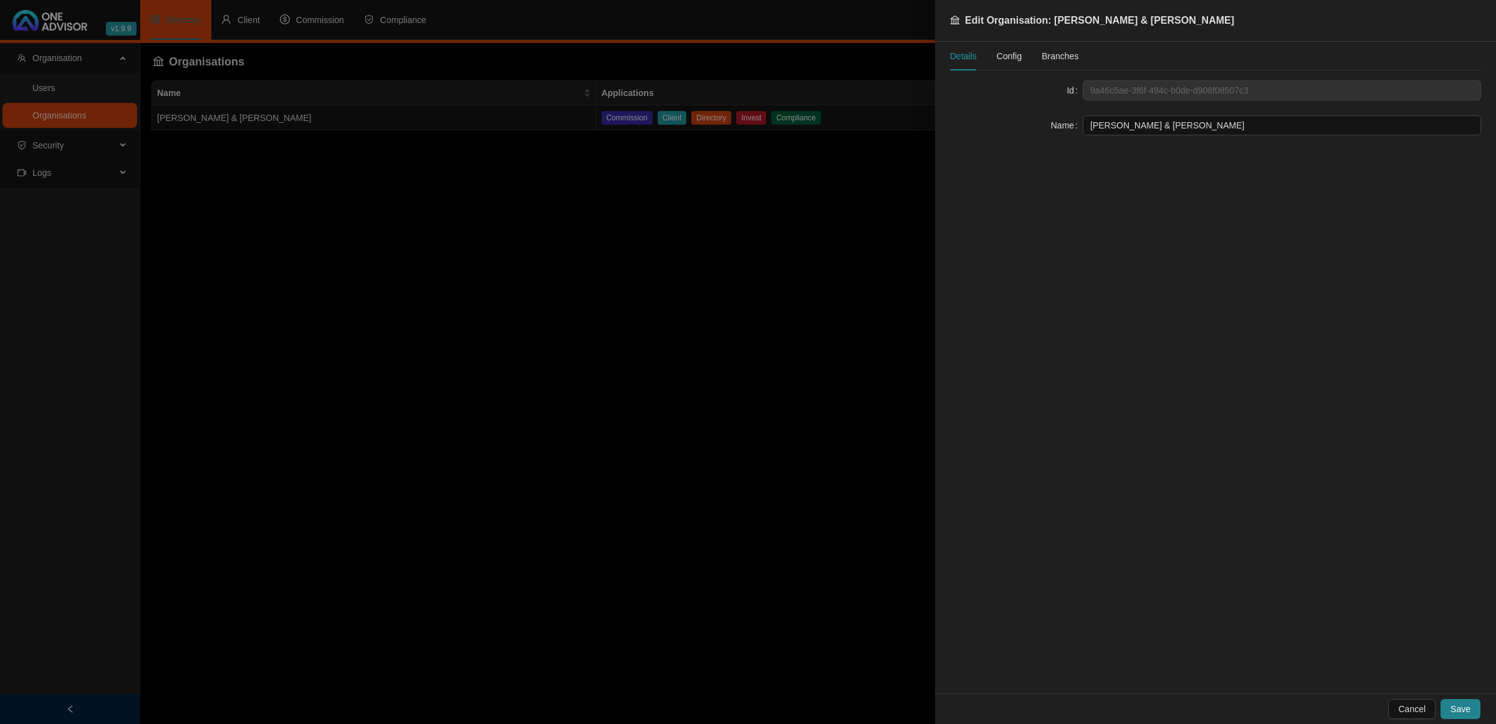
click at [1019, 56] on span "Config" at bounding box center [1009, 56] width 25 height 9
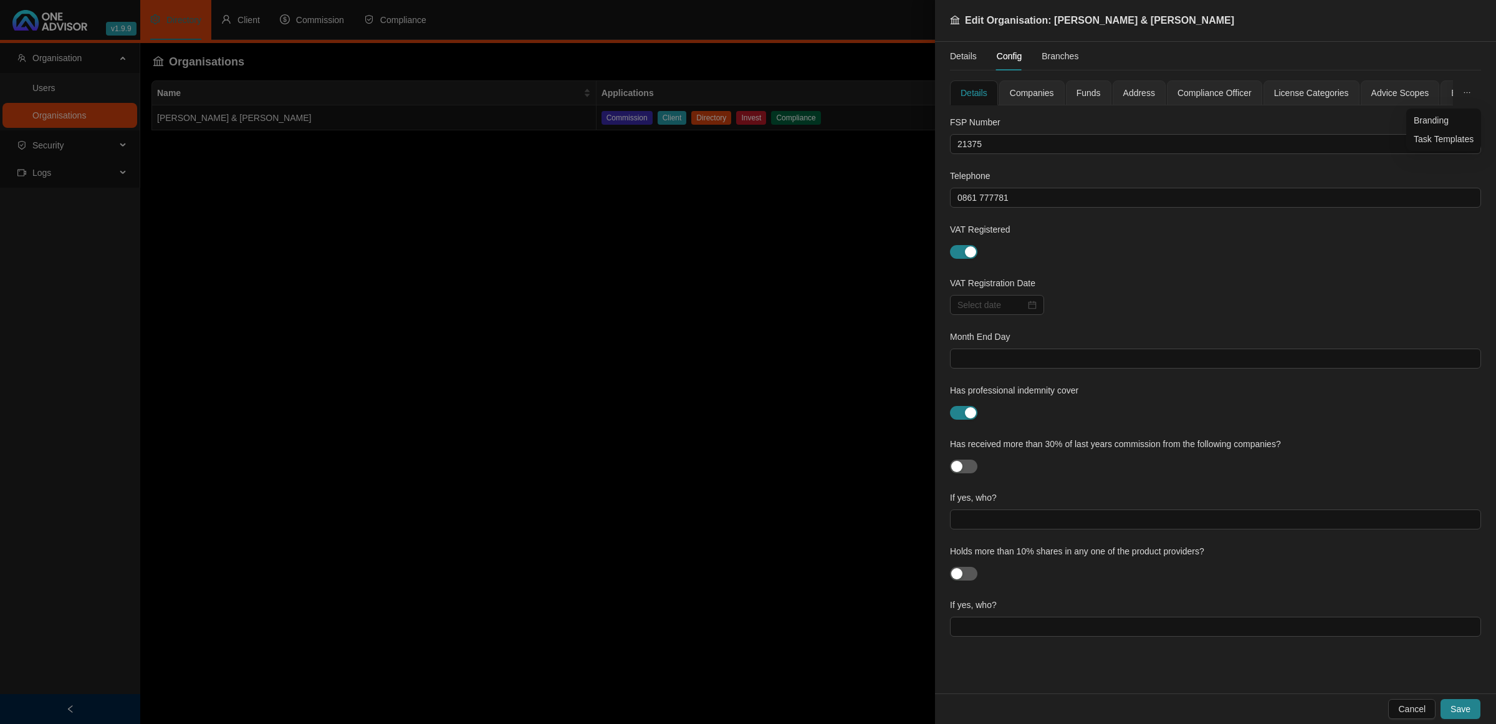
click at [1064, 88] on button "button" at bounding box center [1467, 92] width 28 height 25
click at [1064, 94] on button "button" at bounding box center [1467, 92] width 28 height 25
click at [1064, 138] on span "Task Templates" at bounding box center [1444, 139] width 60 height 14
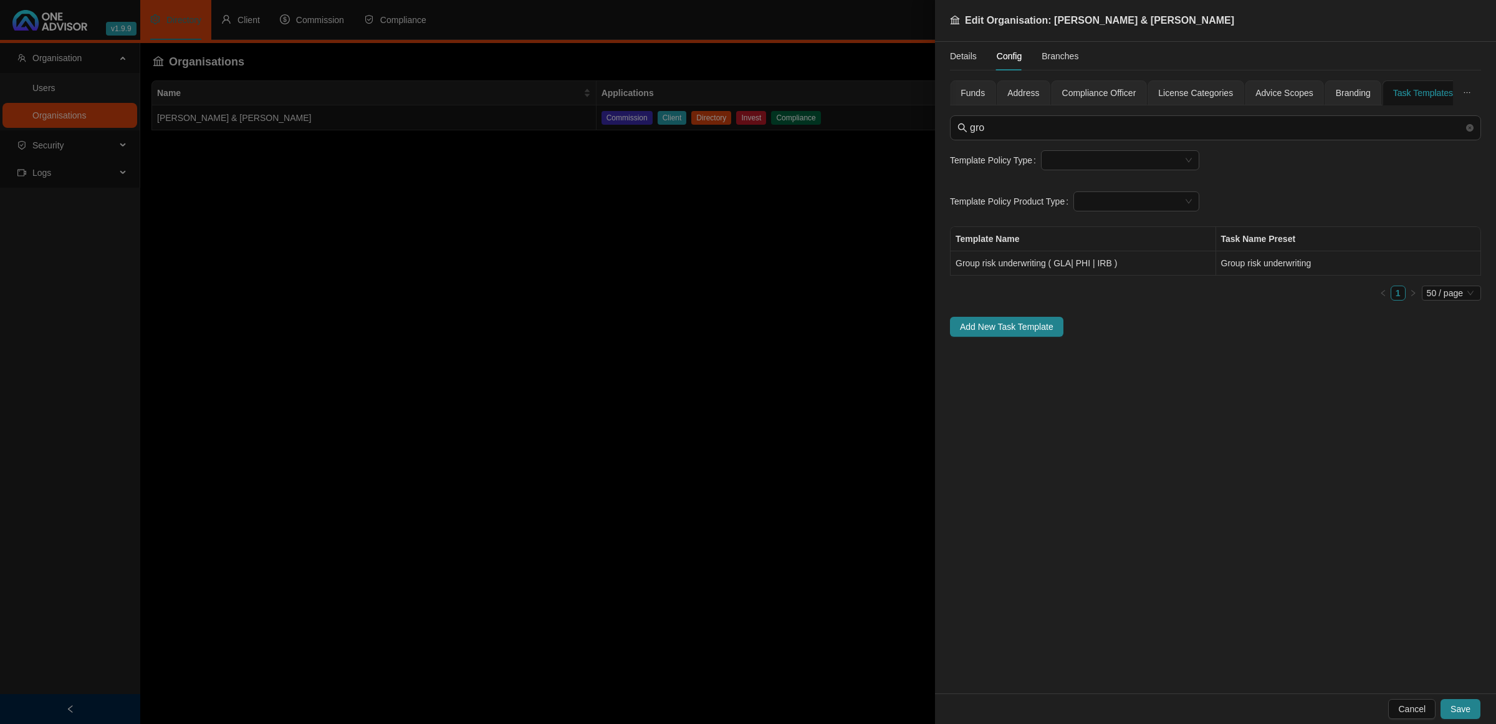
type input "gro"
click at [1036, 263] on td "Group risk underwriting ( GLA| PHI | IRB )" at bounding box center [1084, 263] width 266 height 24
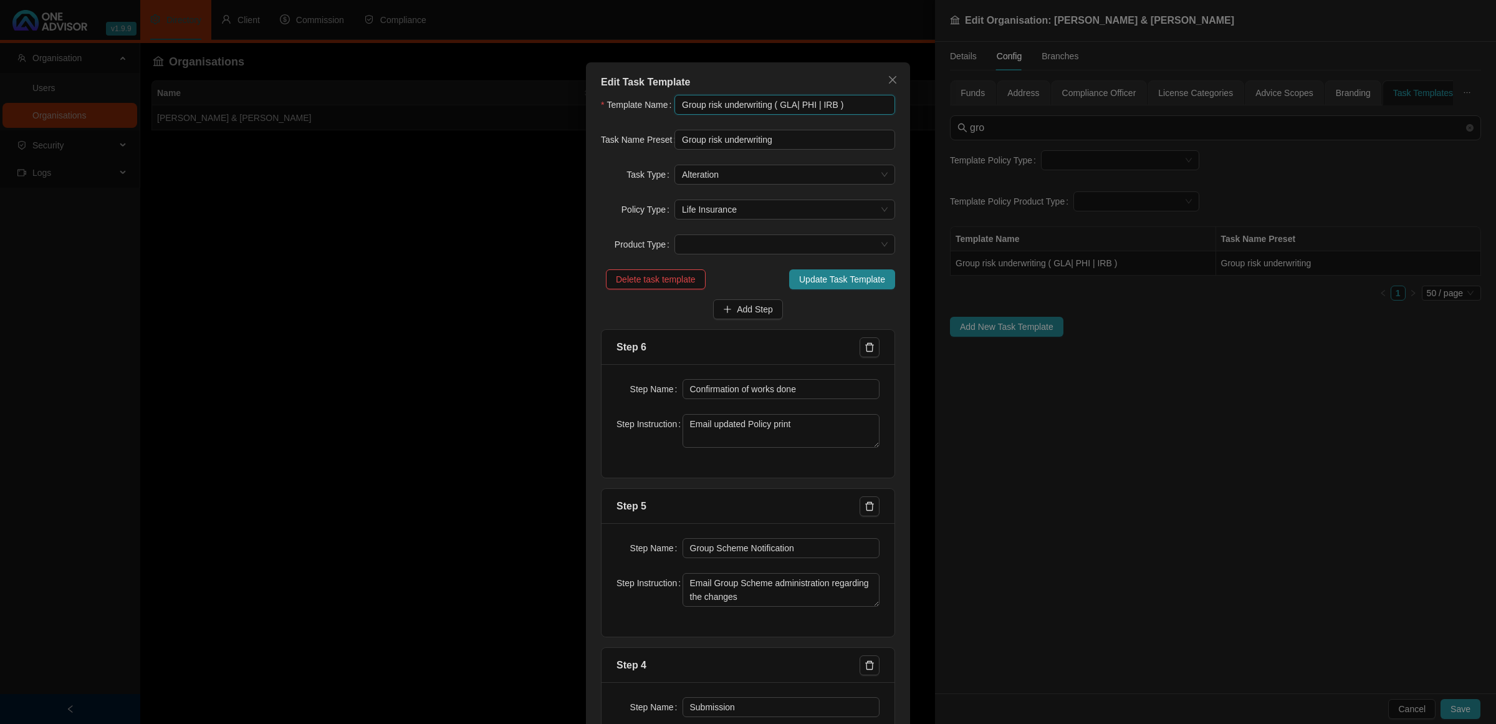
drag, startPoint x: 847, startPoint y: 106, endPoint x: 662, endPoint y: 104, distance: 185.2
click at [662, 104] on div "Template Name Group risk underwriting ( GLA| PHI | IRB )" at bounding box center [748, 105] width 294 height 20
drag, startPoint x: 773, startPoint y: 138, endPoint x: 612, endPoint y: 128, distance: 161.8
click at [612, 128] on form "Template Name Group risk underwriting ( GLA| PHI | IRB ) Task Name Preset Group…" at bounding box center [748, 684] width 294 height 1178
paste input "( GLA| PHI | IRB )"
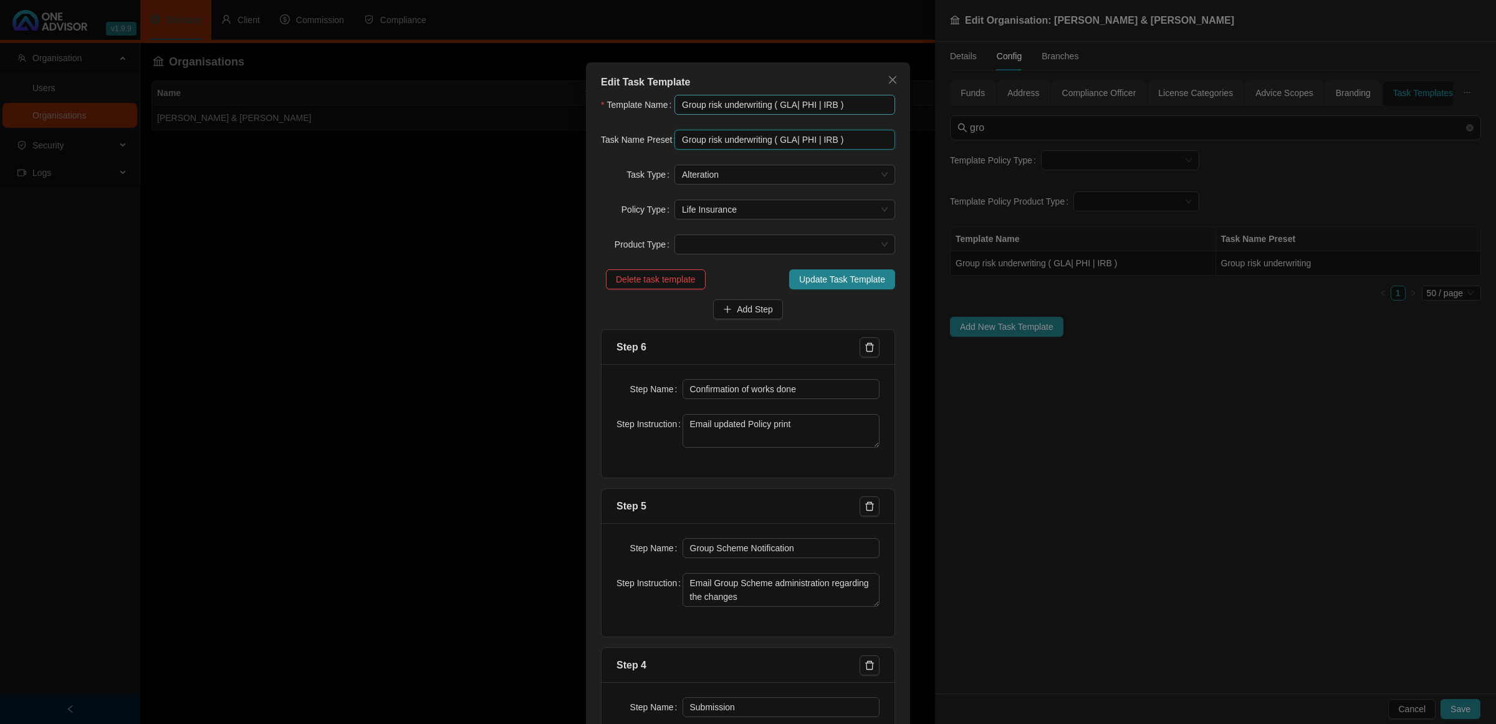
type input "Group risk underwriting ( GLA| PHI | IRB )"
drag, startPoint x: 842, startPoint y: 106, endPoint x: 811, endPoint y: 106, distance: 31.2
click at [811, 106] on input "Group risk underwriting ( GLA| PHI | IRB )" at bounding box center [785, 105] width 221 height 20
type input "Group risk underwriting"
click at [802, 279] on span "Update Task Template" at bounding box center [842, 279] width 86 height 14
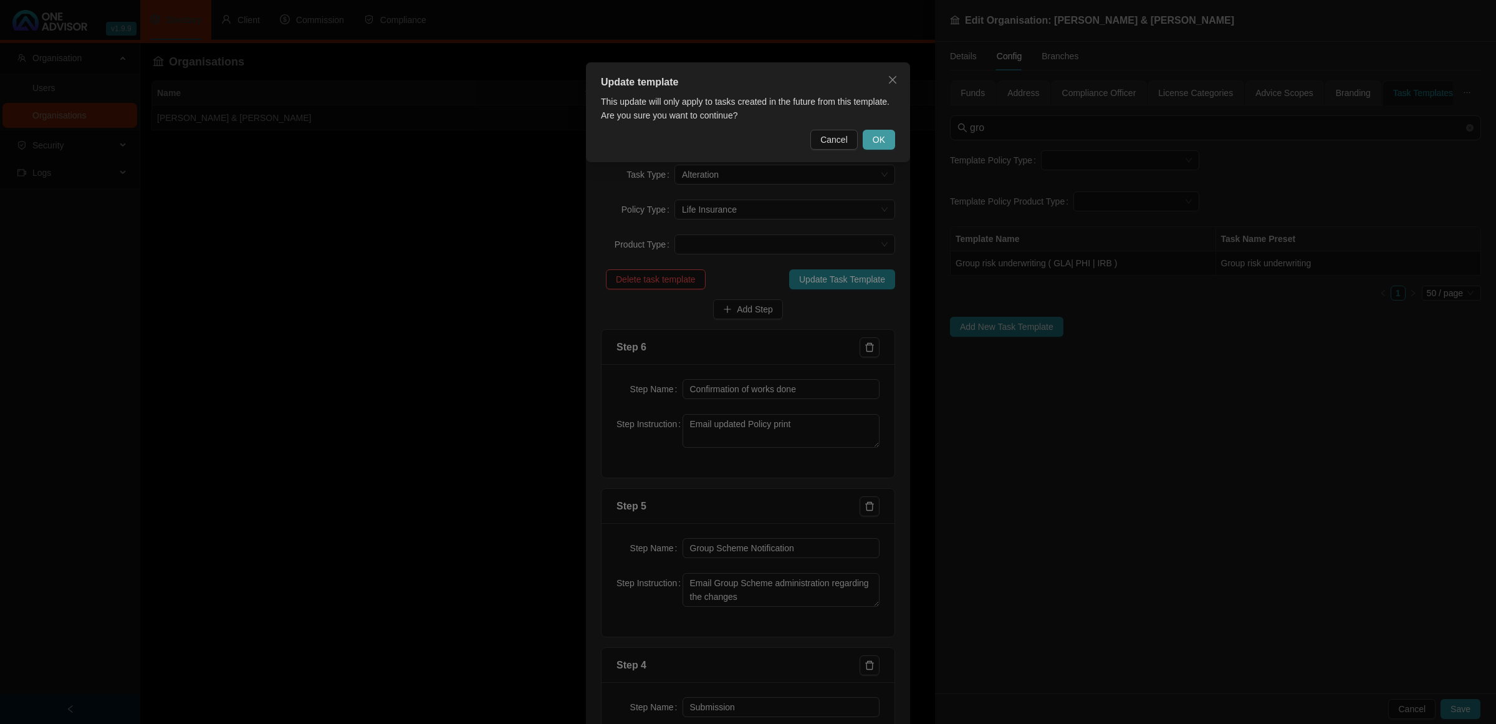
click at [879, 133] on span "OK" at bounding box center [879, 140] width 12 height 14
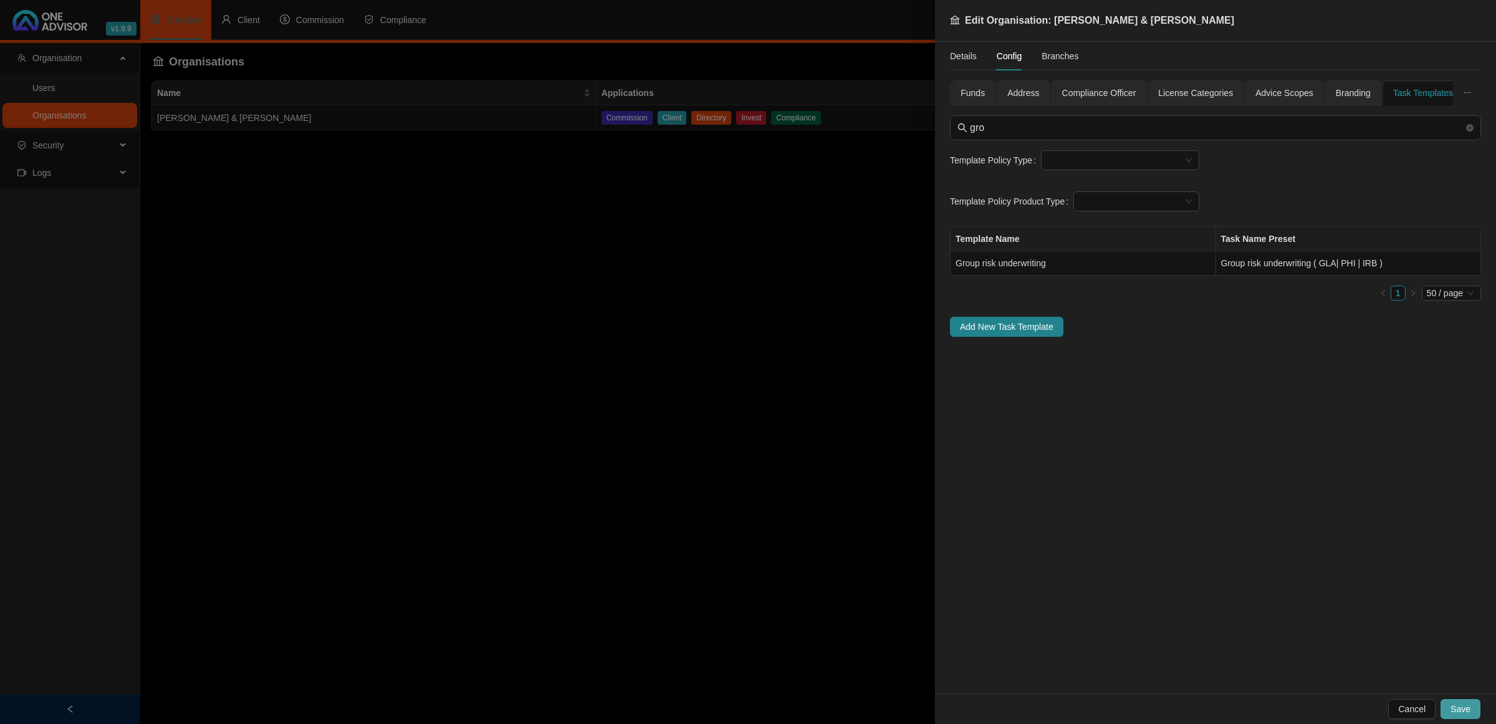
click at [1064, 480] on span "Save" at bounding box center [1461, 709] width 20 height 14
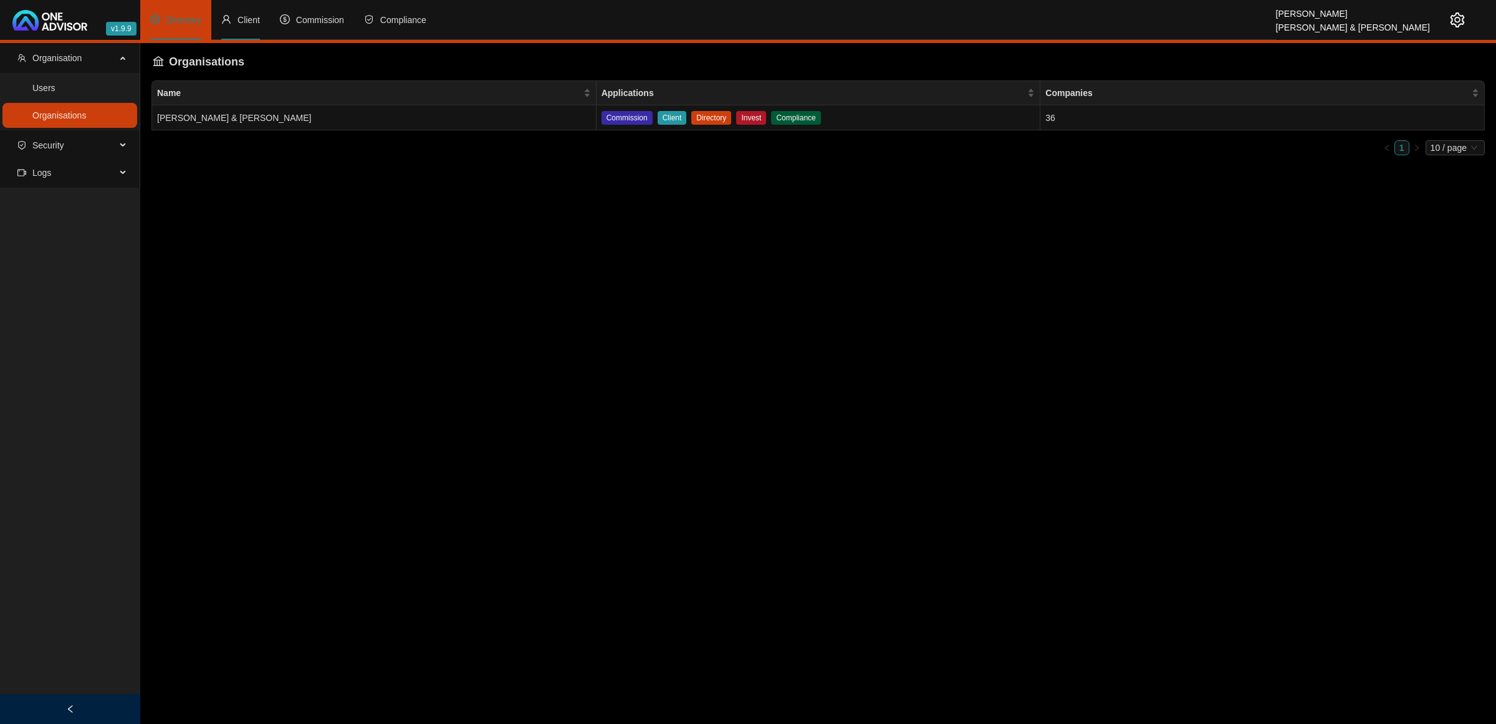
click at [249, 21] on span "Client" at bounding box center [249, 20] width 22 height 10
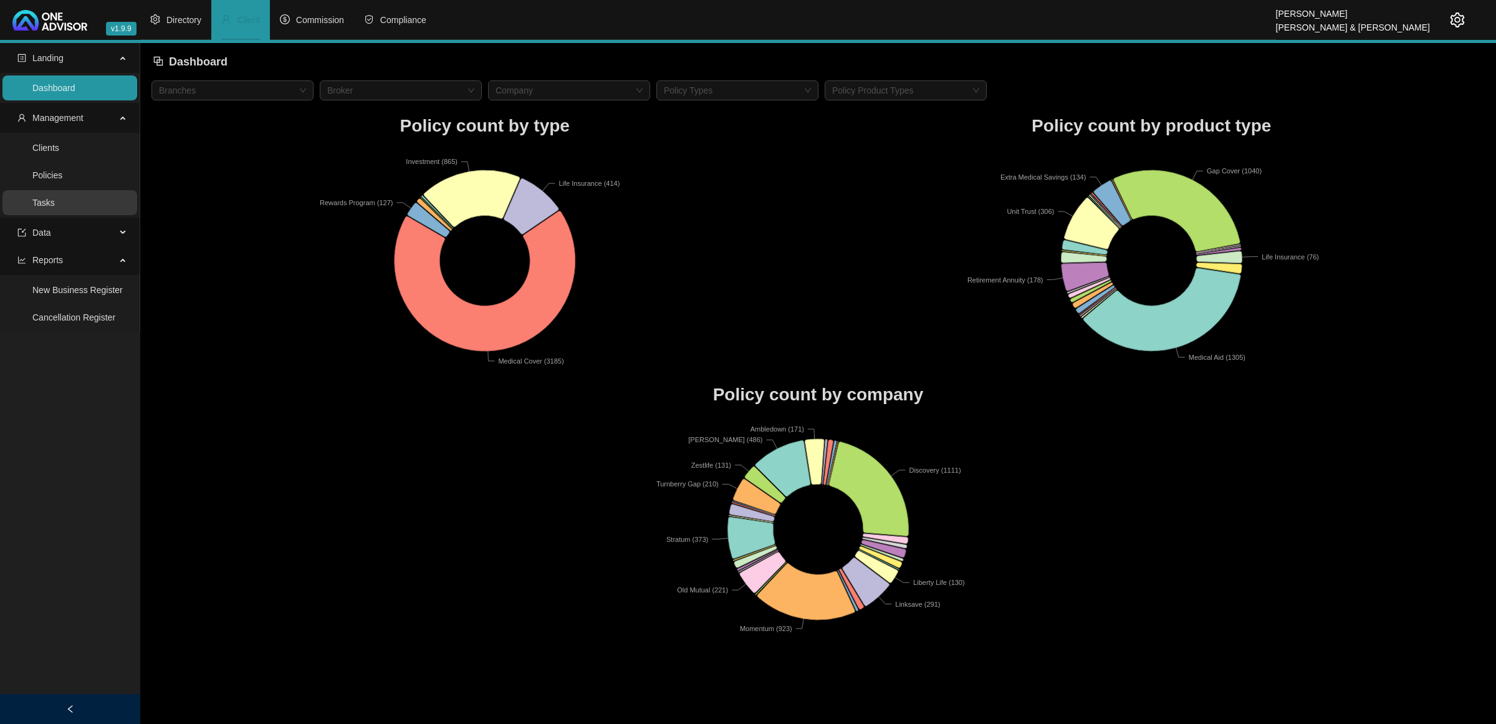
click at [55, 206] on link "Tasks" at bounding box center [43, 203] width 22 height 10
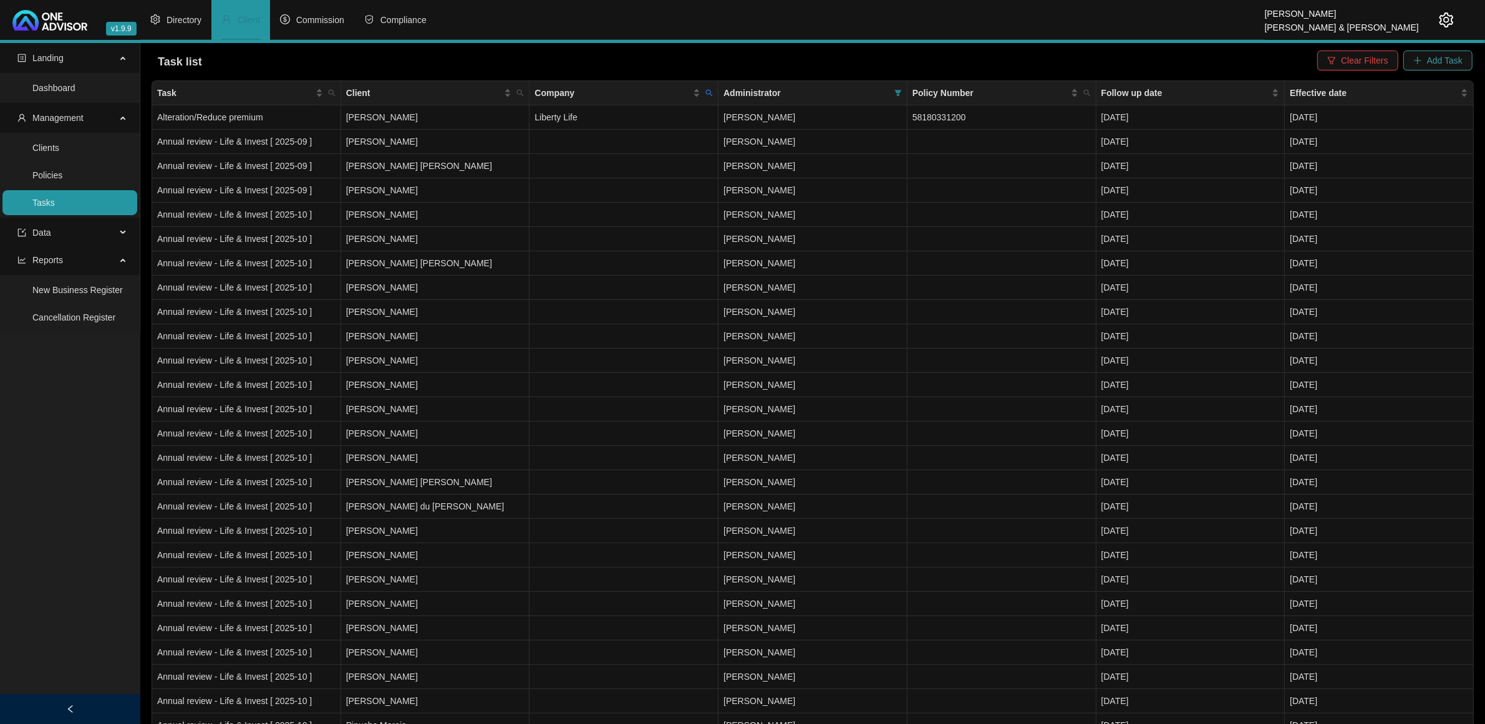
click at [1064, 60] on span "Add Task" at bounding box center [1445, 61] width 36 height 14
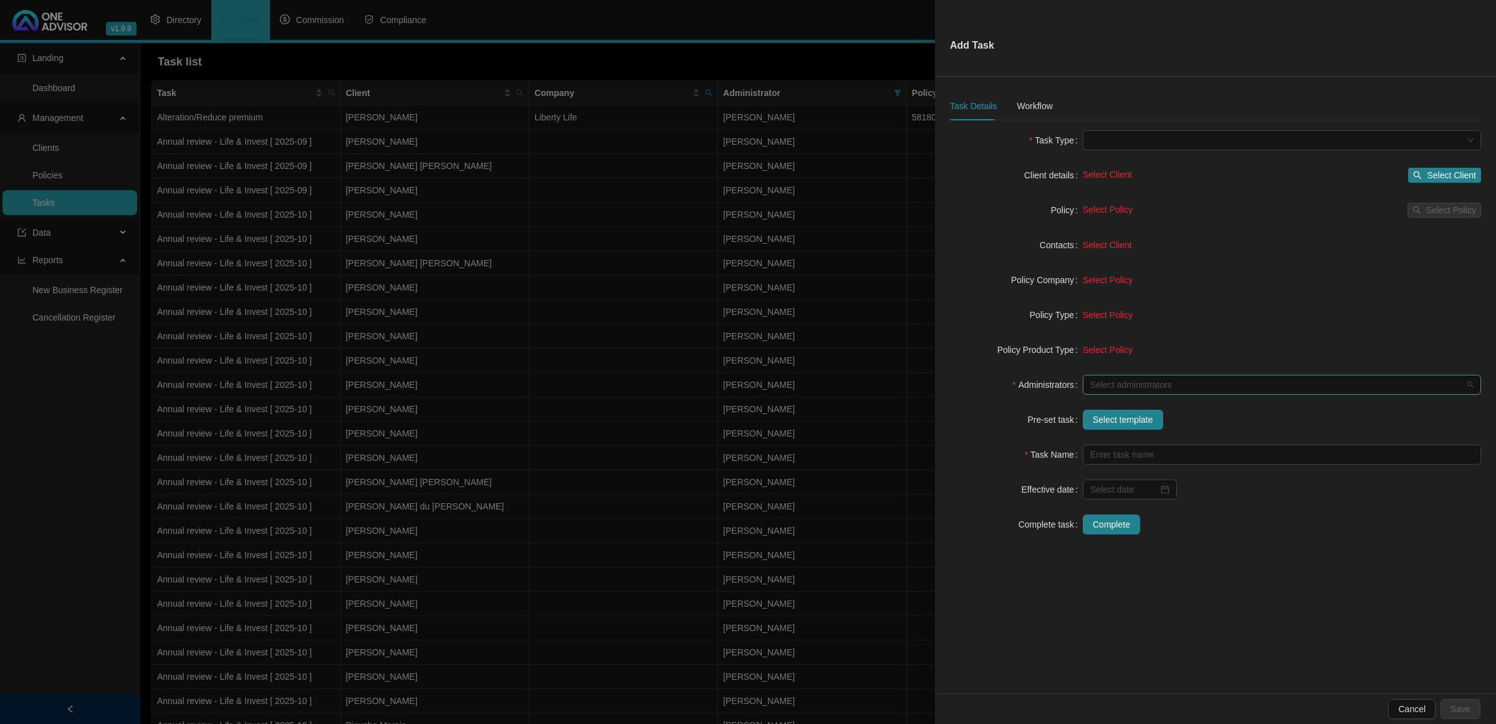
click at [1064, 388] on div at bounding box center [1276, 384] width 380 height 9
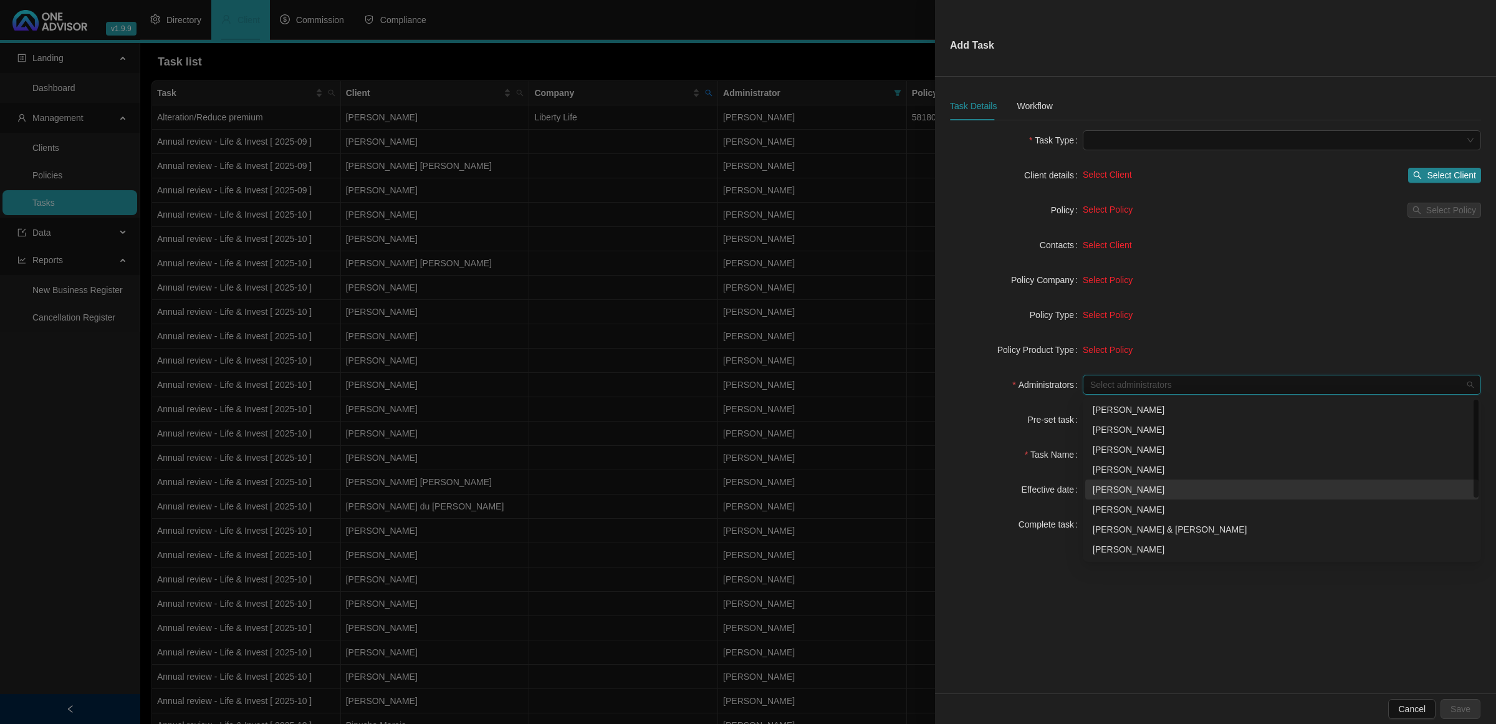
click at [1064, 480] on div "[PERSON_NAME]" at bounding box center [1282, 490] width 378 height 14
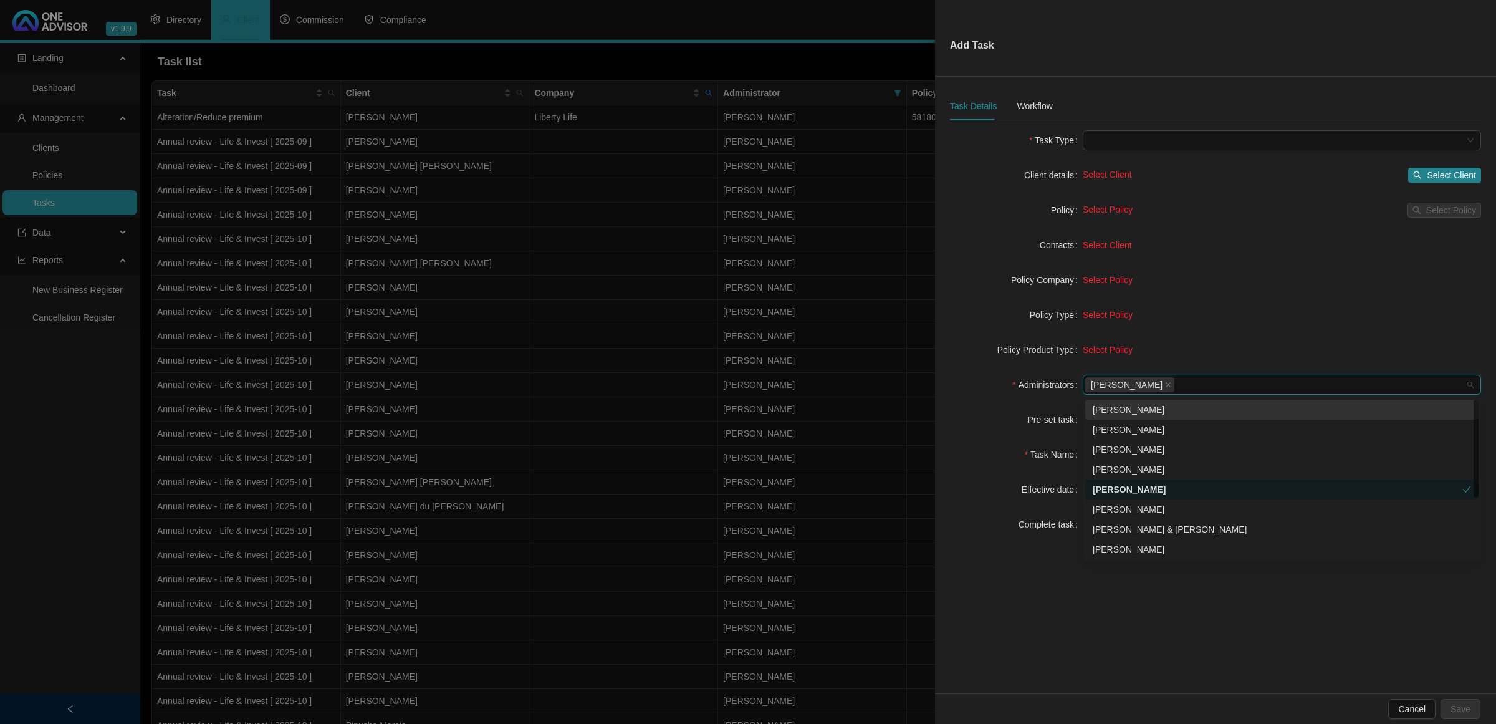
click at [1011, 407] on form "Task Type Client details Select Client Select Client Policy Select Policy Selec…" at bounding box center [1215, 332] width 531 height 404
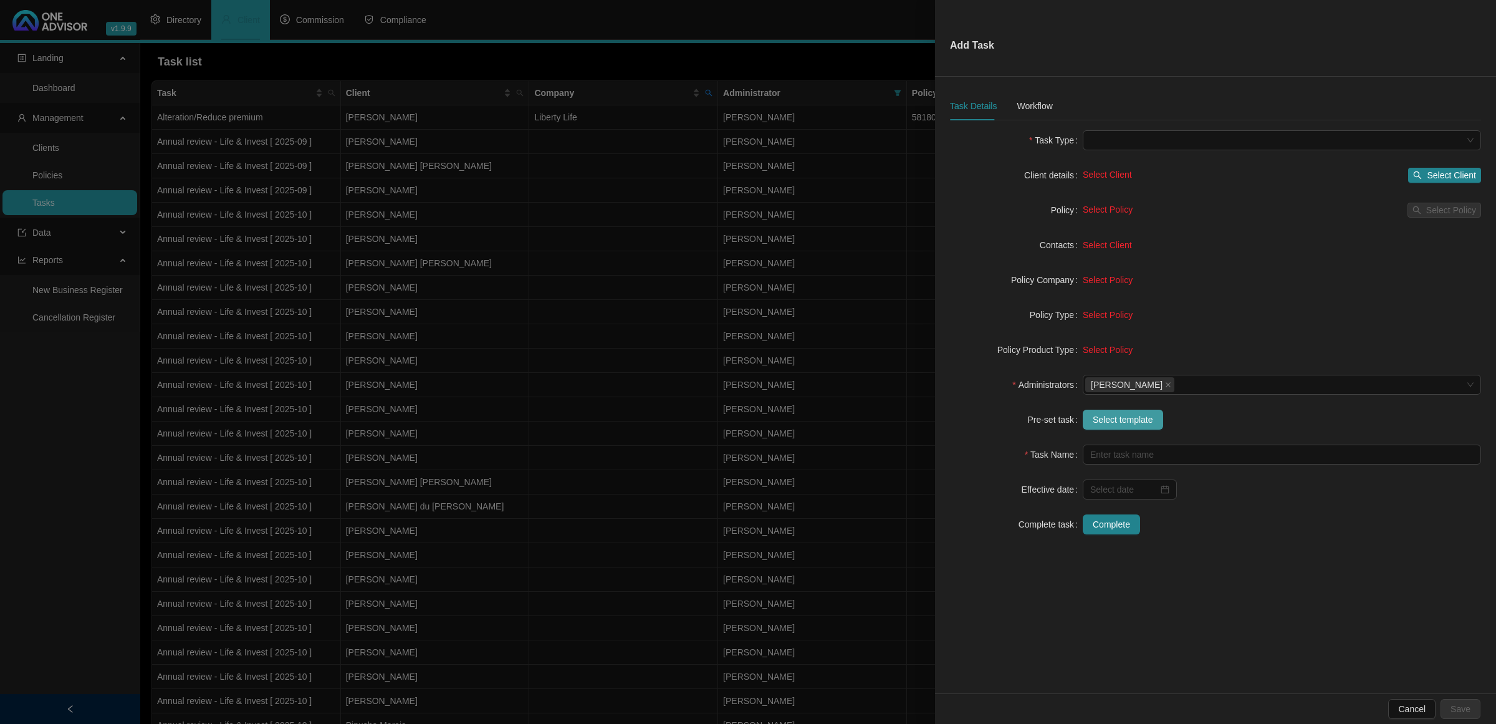
click at [1064, 421] on span "Select template" at bounding box center [1123, 420] width 60 height 14
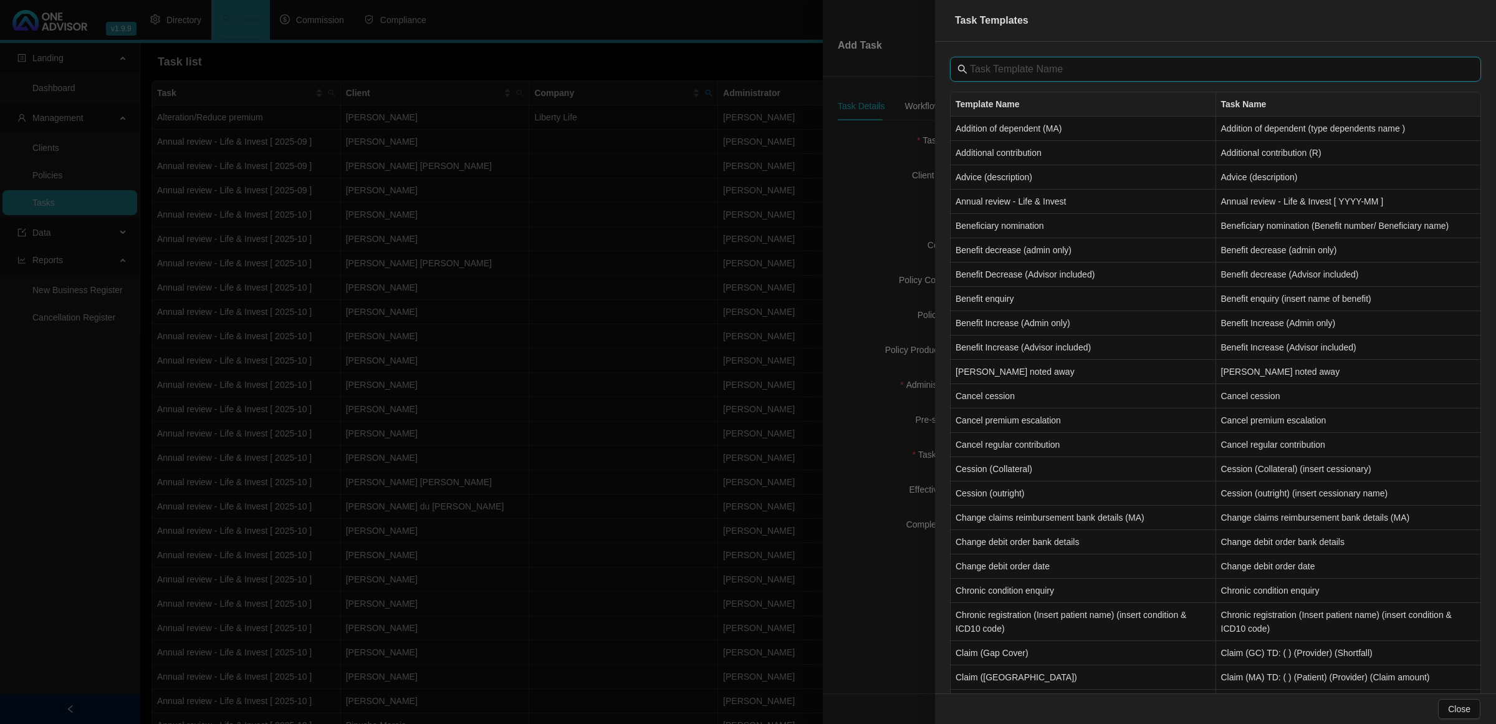
click at [1030, 69] on input "text" at bounding box center [1217, 69] width 494 height 15
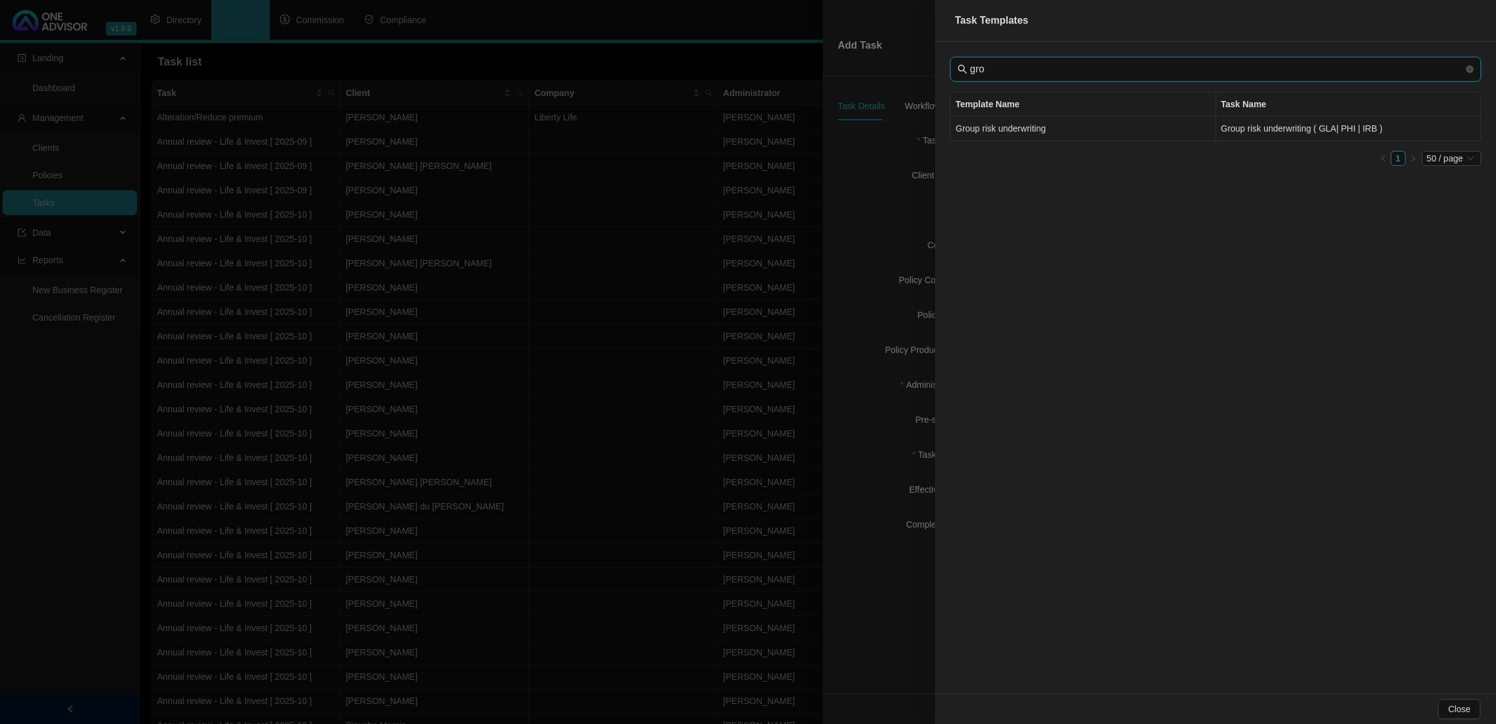
type input "gro"
click at [1028, 127] on td "Group risk underwriting" at bounding box center [1084, 129] width 266 height 24
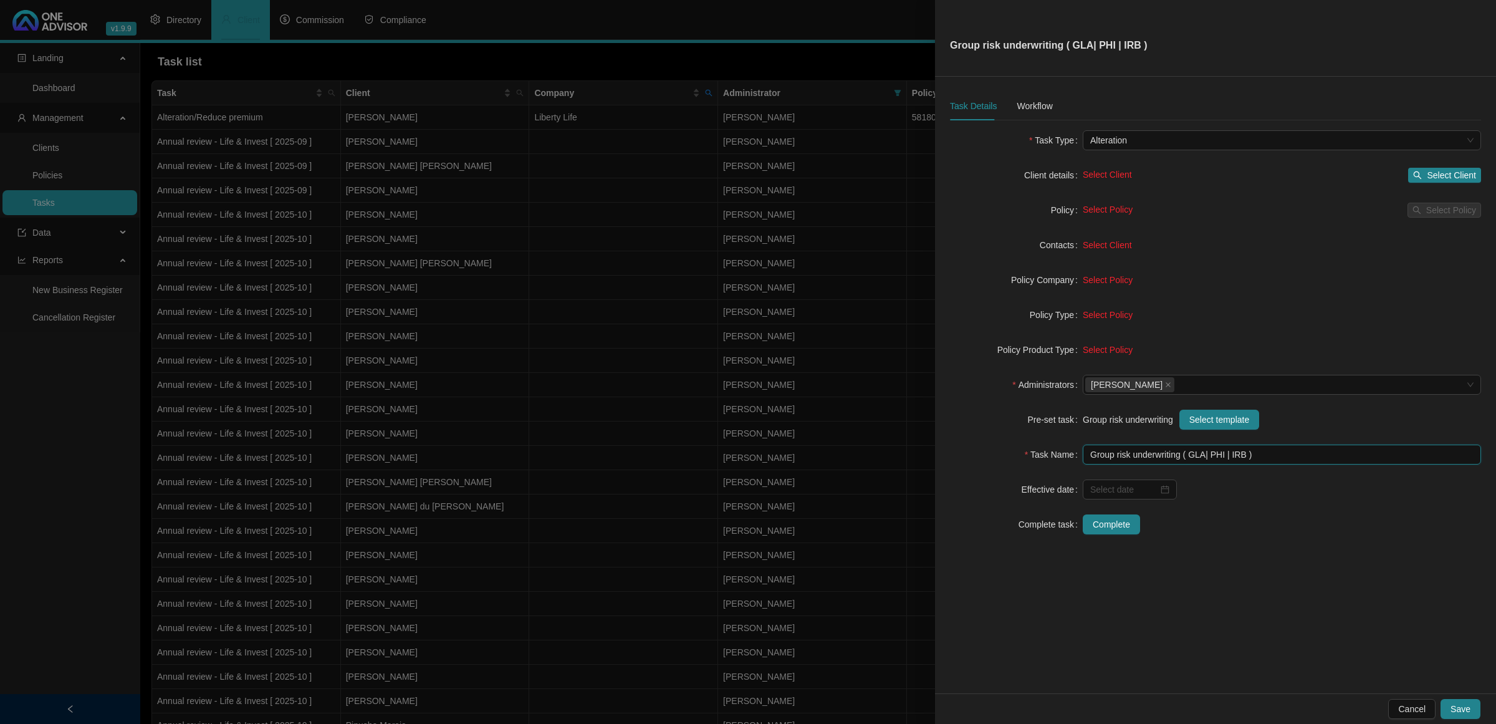
drag, startPoint x: 1241, startPoint y: 454, endPoint x: 1271, endPoint y: 484, distance: 42.3
click at [1064, 457] on input "Group risk underwriting ( GLA| PHI | IRB )" at bounding box center [1282, 455] width 398 height 20
click at [1064, 480] on div "Task Type Alteration Client details Select Client Select Client Policy Select P…" at bounding box center [1215, 339] width 531 height 419
click at [1064, 456] on input "Group risk underwriting ( GLA| PHI )" at bounding box center [1282, 455] width 398 height 20
type input "Group risk underwriting ( Death and Income Cover )"
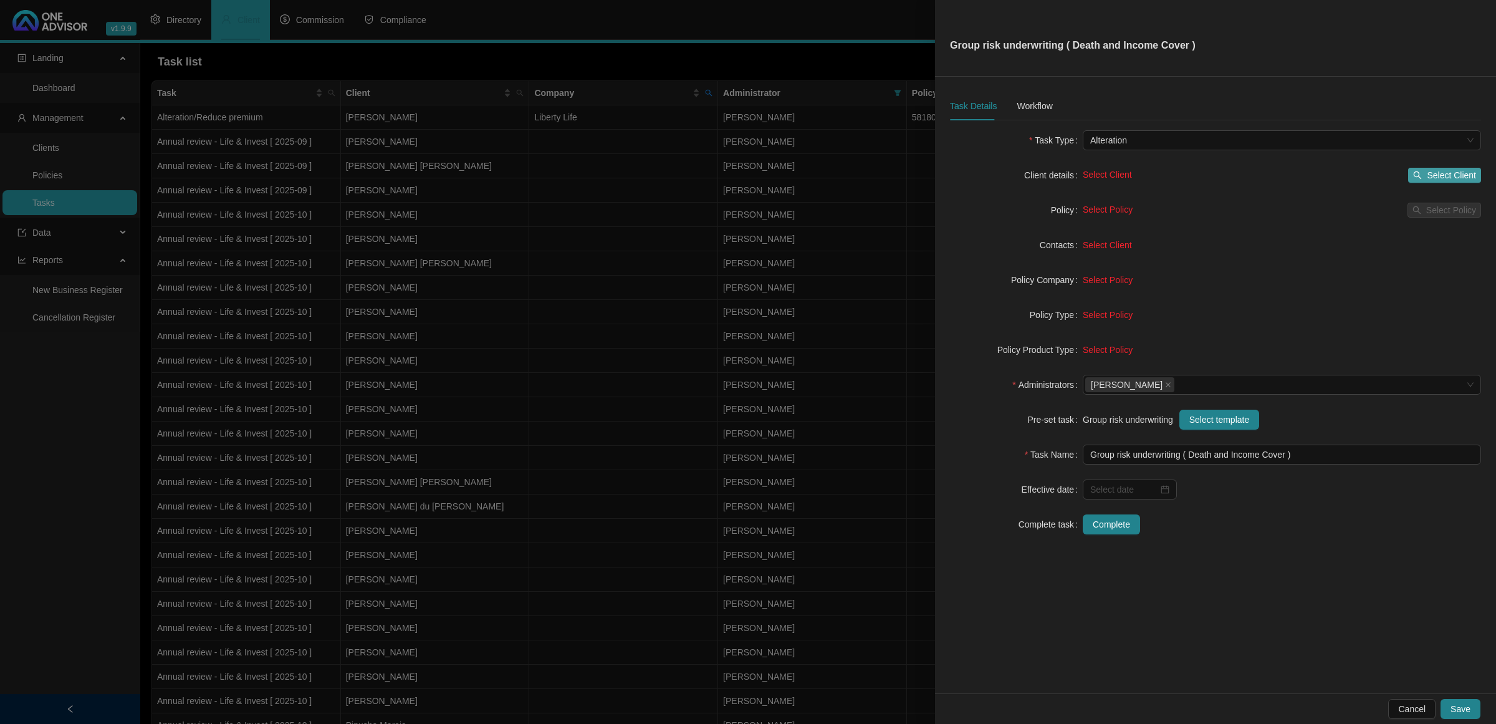
click at [1064, 175] on span "Select Client" at bounding box center [1451, 175] width 49 height 14
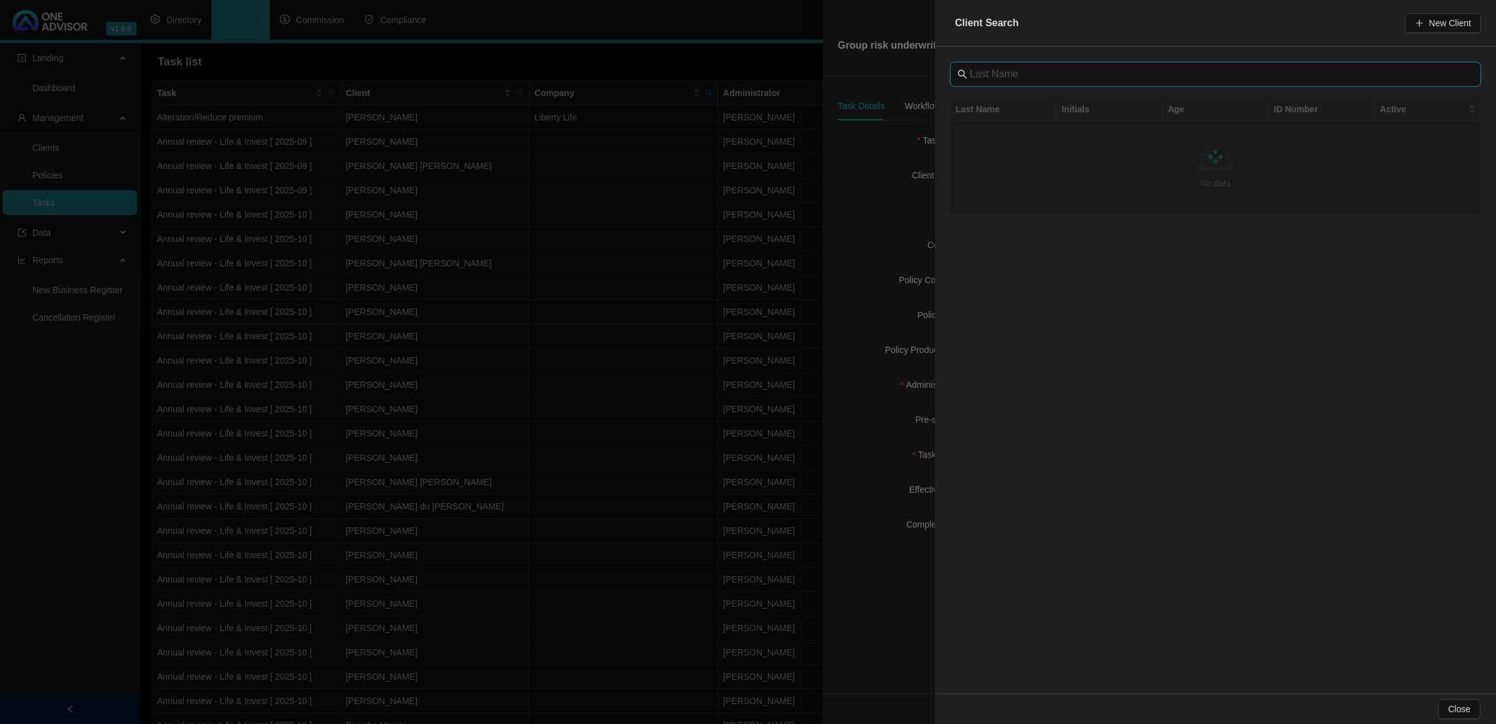
click at [1032, 78] on input "text" at bounding box center [1217, 74] width 494 height 15
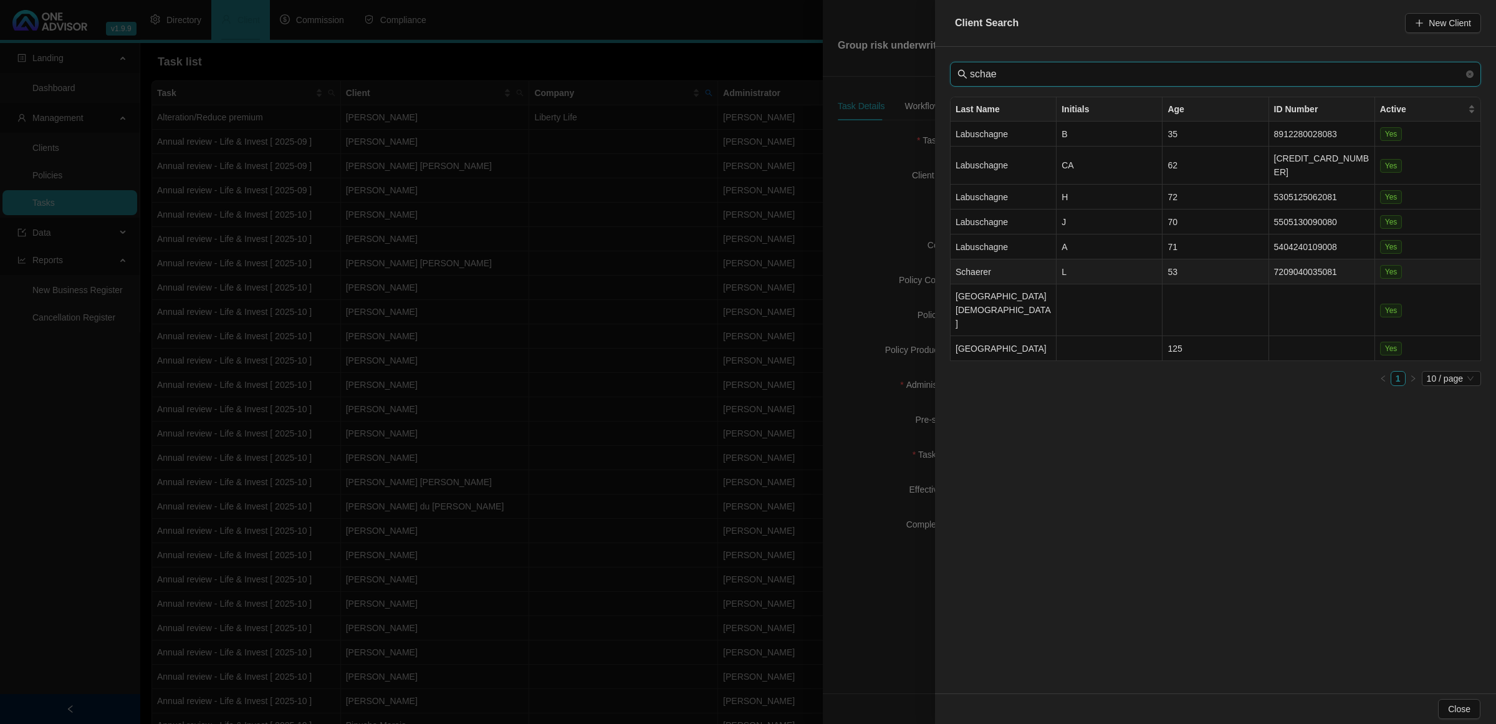
type input "schae"
click at [1046, 259] on td "Schaerer" at bounding box center [1004, 271] width 106 height 25
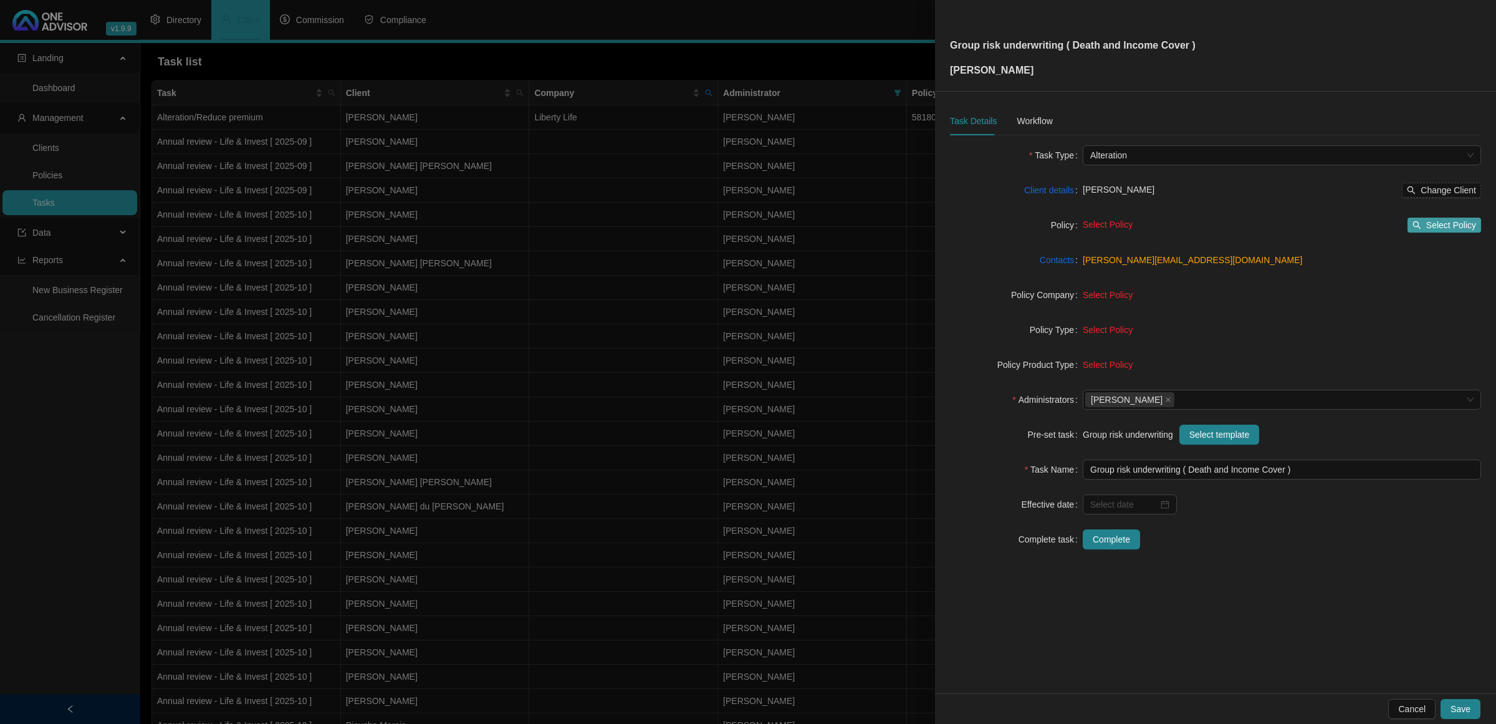
click at [1064, 223] on span "Select Policy" at bounding box center [1452, 225] width 50 height 14
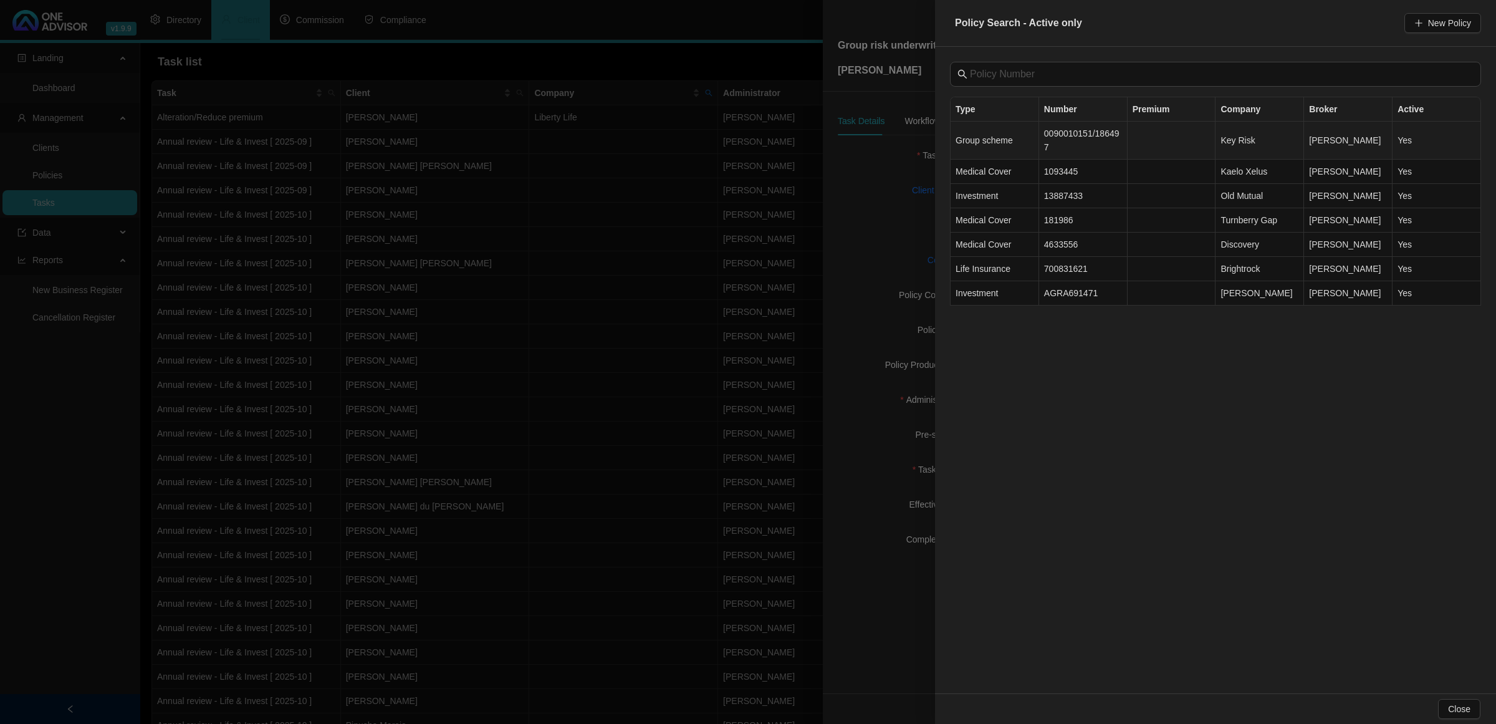
click at [1064, 147] on td "0090010151/186497" at bounding box center [1083, 141] width 89 height 38
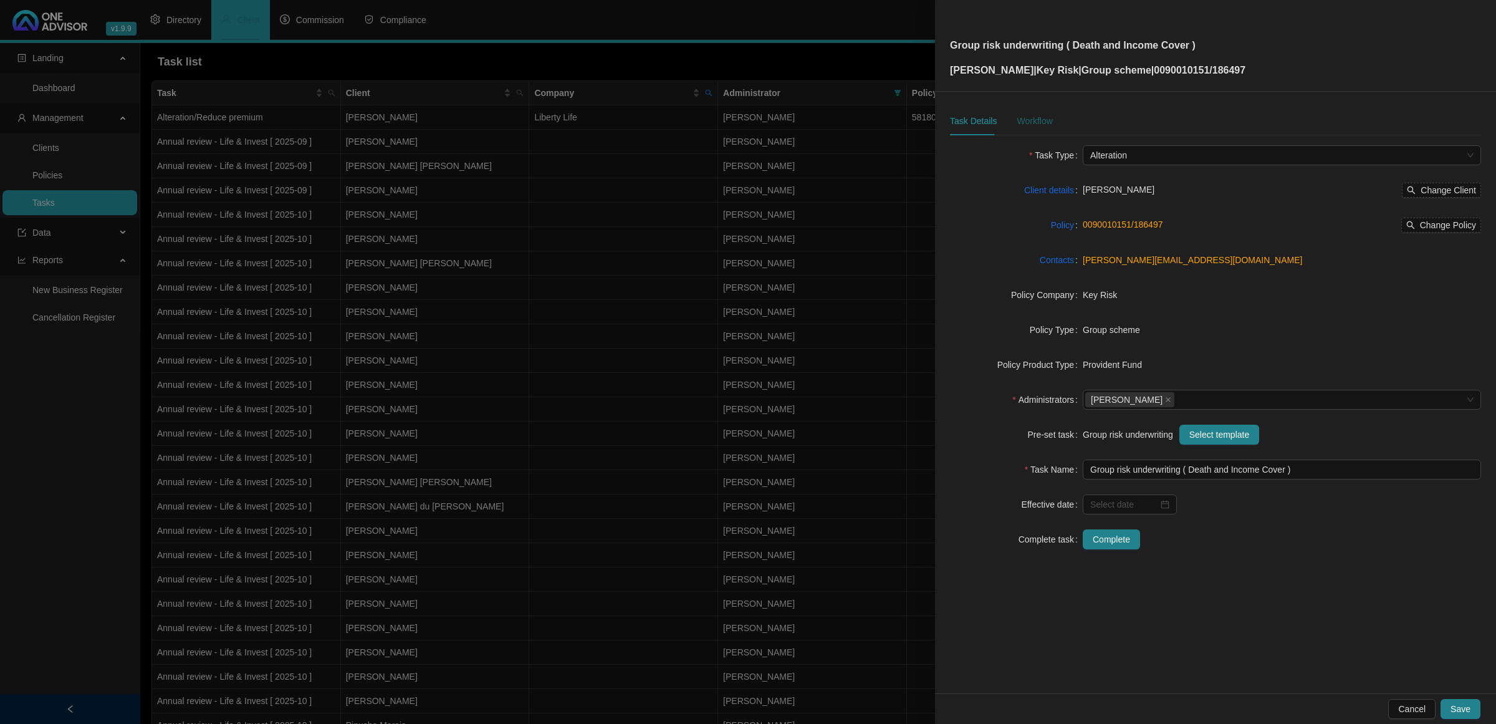
click at [1030, 122] on div "Workflow" at bounding box center [1035, 121] width 36 height 14
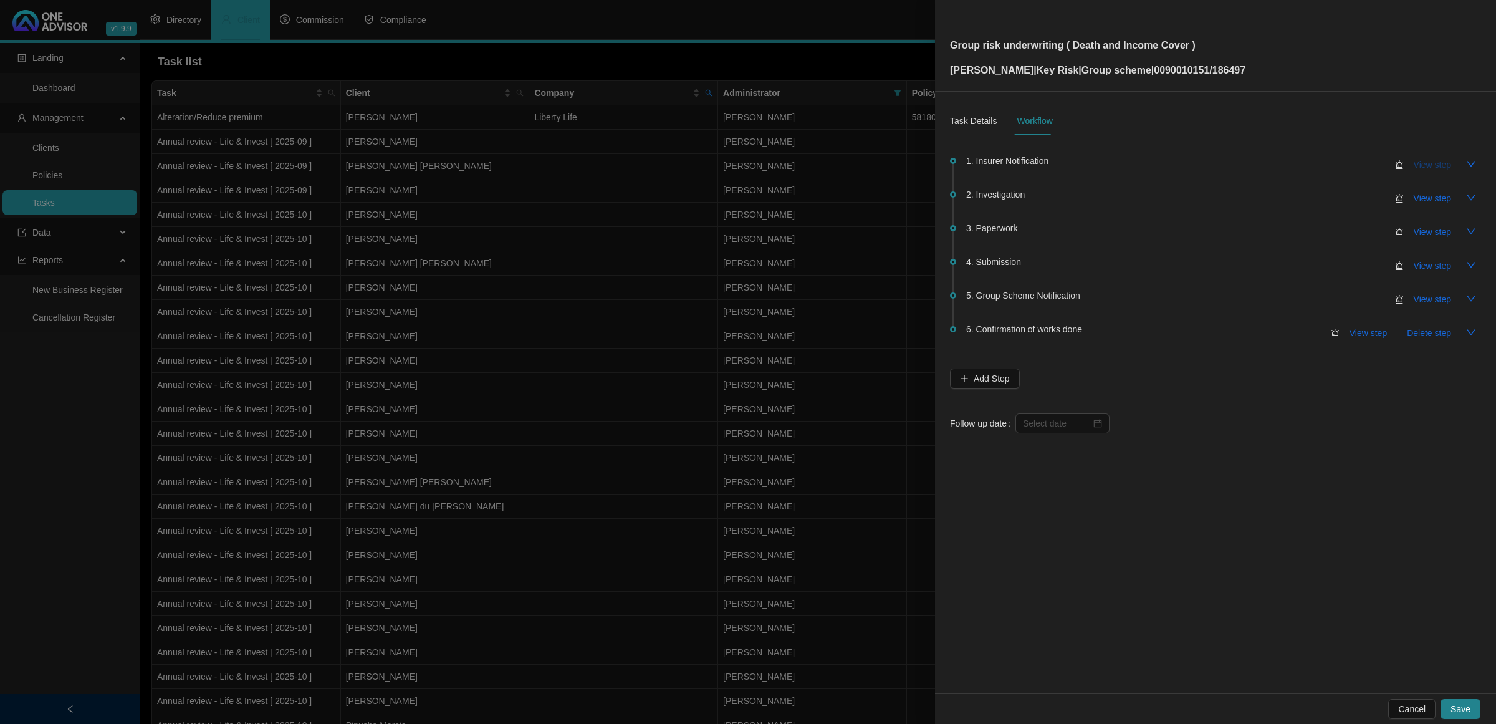
click at [1064, 168] on span "View step" at bounding box center [1432, 165] width 37 height 14
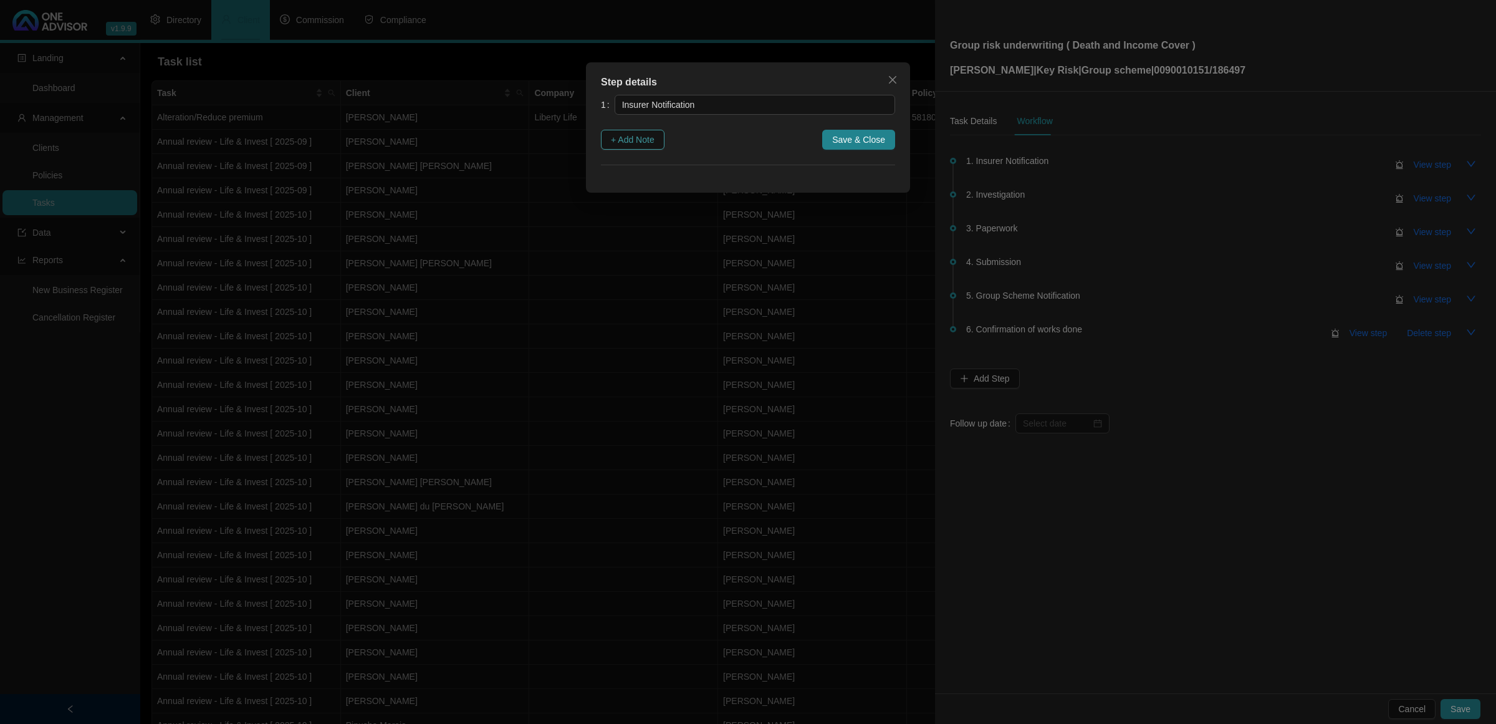
click at [652, 139] on span "+ Add Note" at bounding box center [633, 140] width 44 height 14
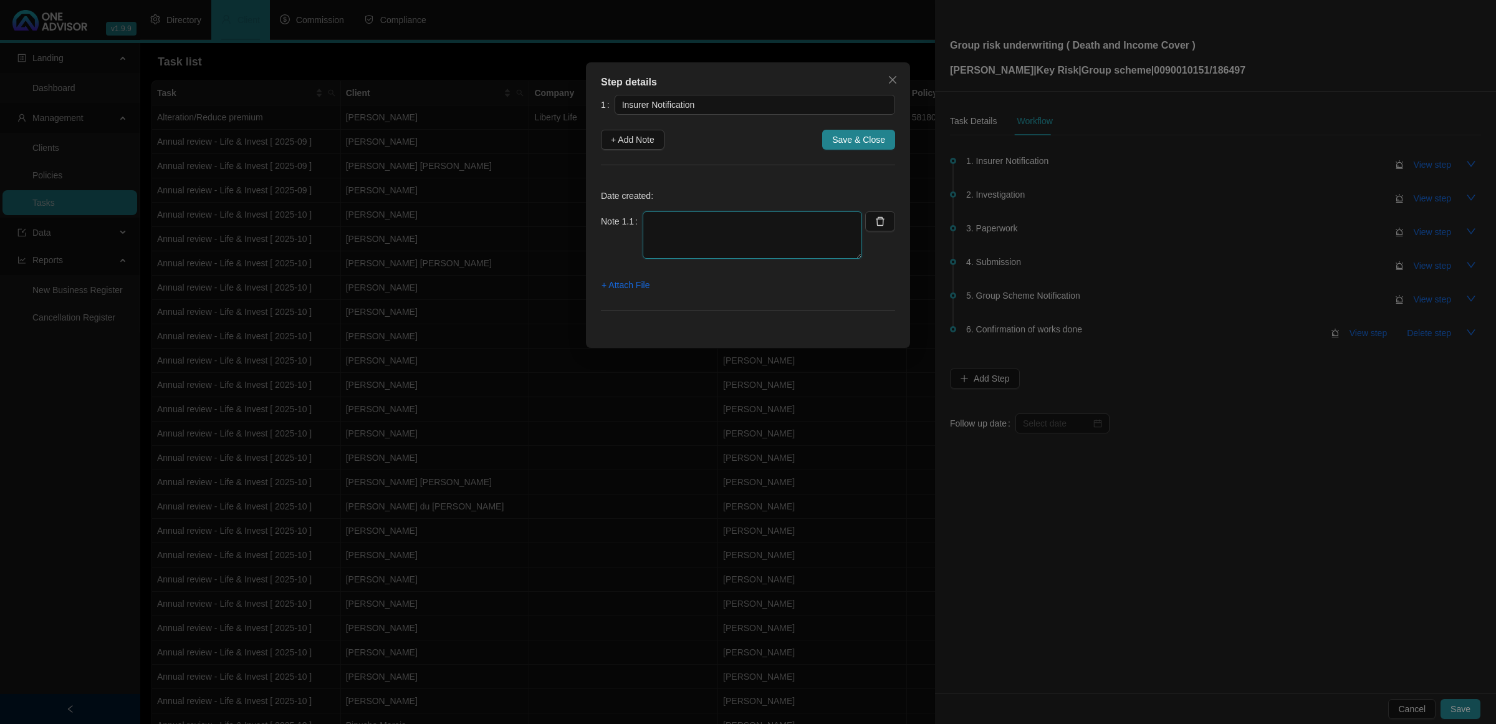
click at [708, 223] on textarea at bounding box center [752, 234] width 219 height 47
type textarea "c"
drag, startPoint x: 827, startPoint y: 253, endPoint x: 817, endPoint y: 294, distance: 42.2
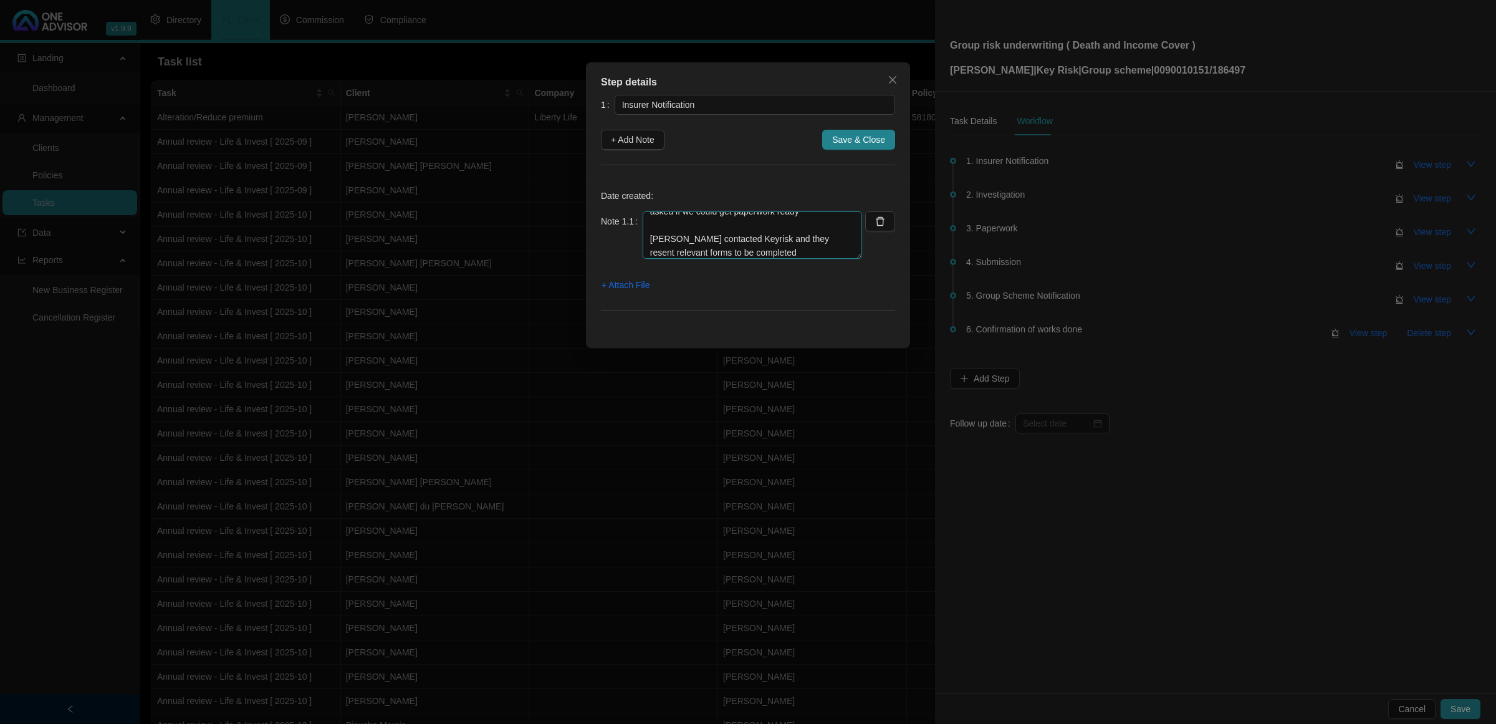
click at [817, 294] on div "Date created: Note 1.1 07/10/2025 Client contacted us and said she was meant to…" at bounding box center [748, 252] width 294 height 145
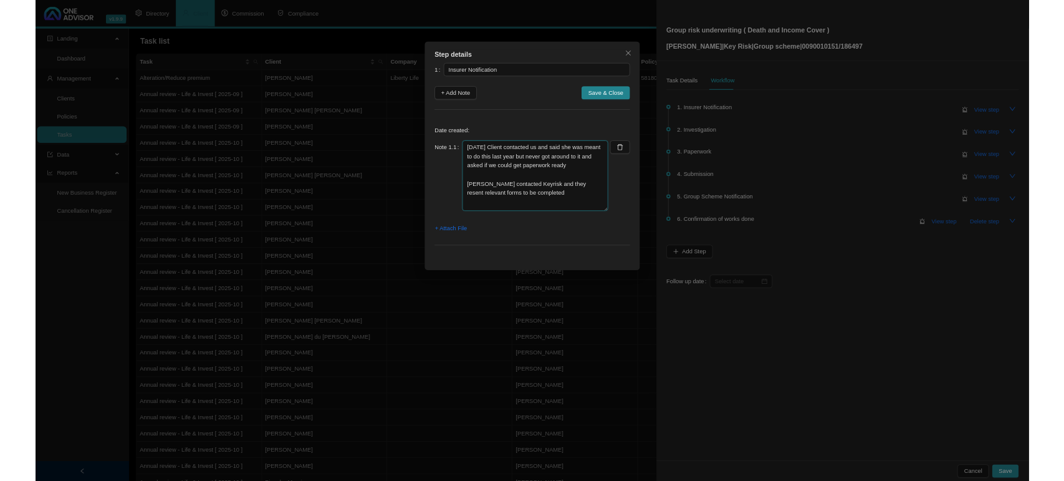
scroll to position [0, 0]
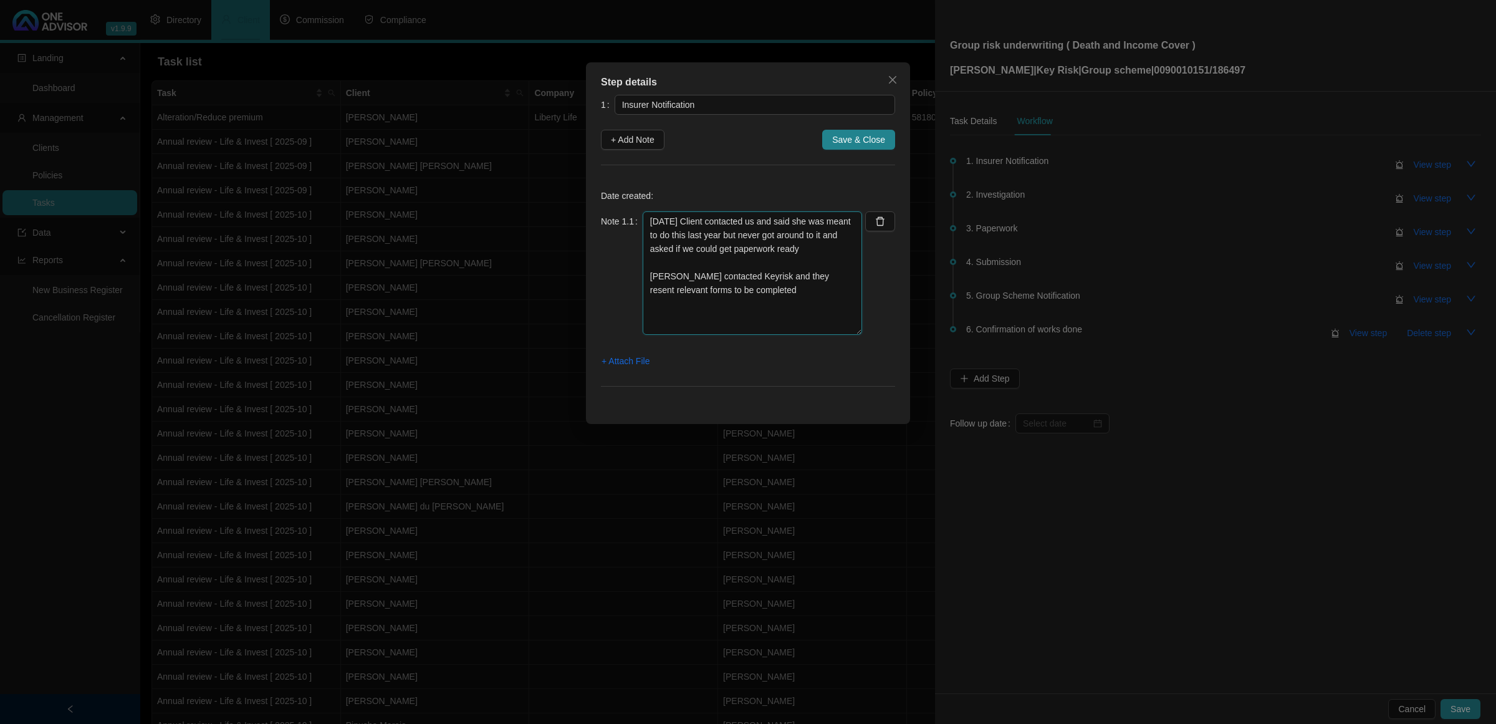
drag, startPoint x: 853, startPoint y: 254, endPoint x: 839, endPoint y: 331, distance: 78.0
click at [839, 331] on textarea "07/10/2025 Client contacted us and said she was meant to do this last year but …" at bounding box center [752, 272] width 219 height 123
type textarea "07/10/2025 Client contacted us and said she was meant to do this last year but …"
click at [622, 368] on span "+ Attach File" at bounding box center [626, 361] width 48 height 14
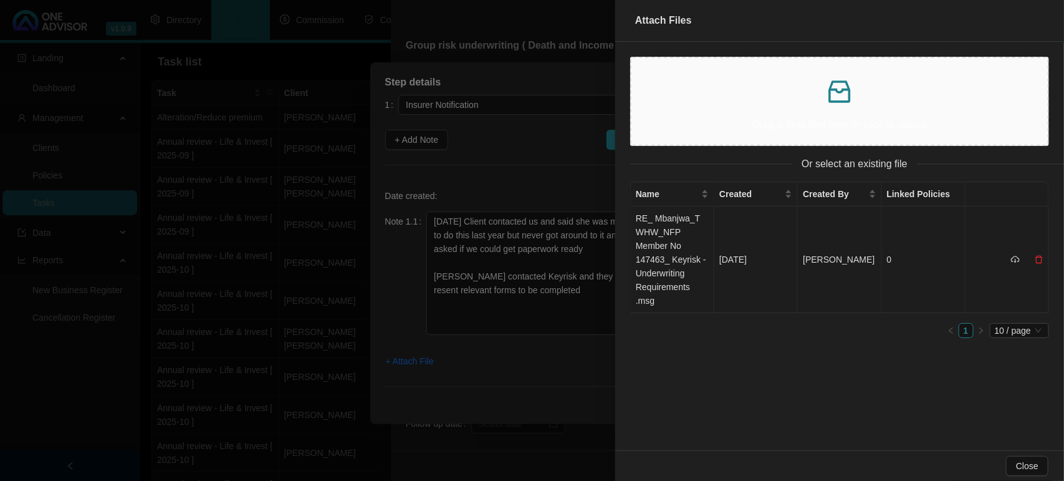
click at [658, 243] on td "RE_ Mbanjwa_T WHW_NFP Member No 147463_ Keyrisk - Underwriting Requirements .msg" at bounding box center [673, 259] width 84 height 107
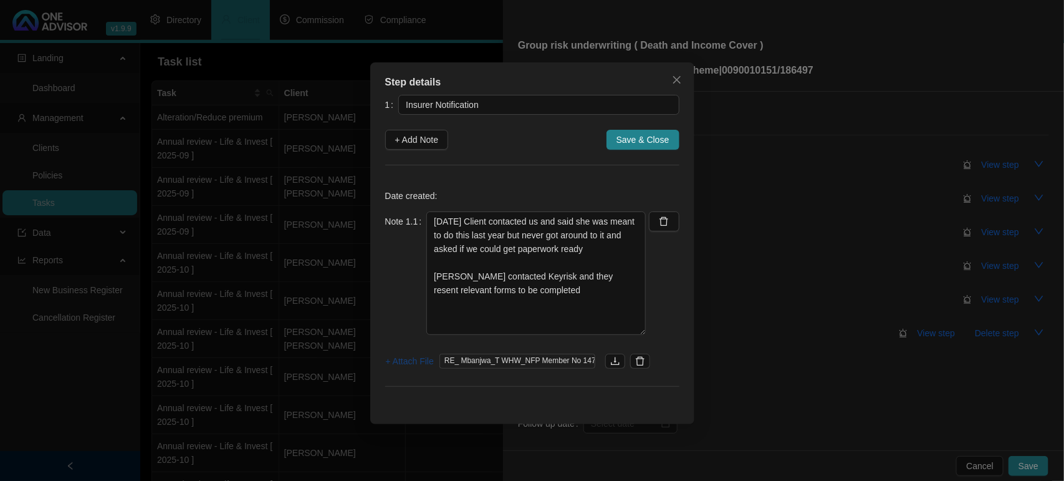
click at [415, 362] on span "+ Attach File" at bounding box center [410, 361] width 48 height 14
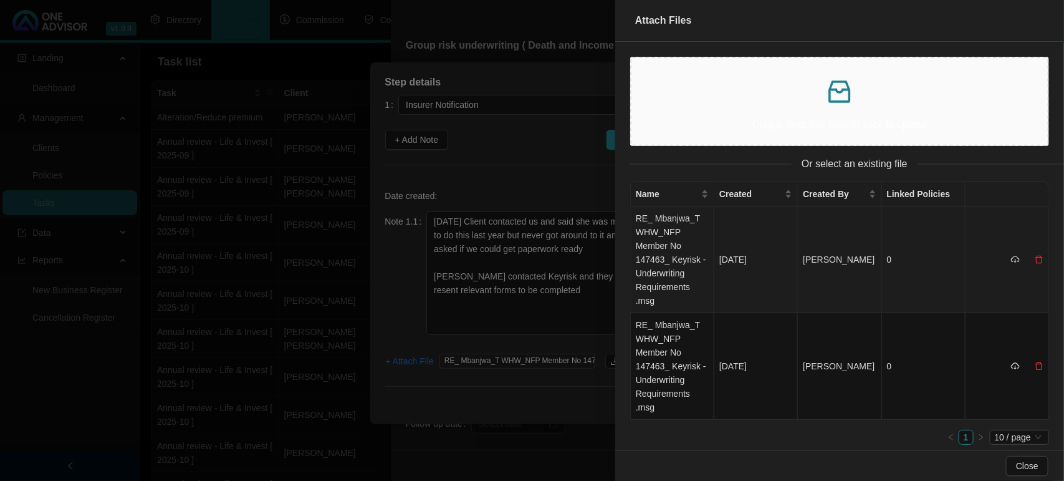
click at [653, 249] on td "RE_ Mbanjwa_T WHW_NFP Member No 147463_ Keyrisk - Underwriting Requirements .msg" at bounding box center [673, 259] width 84 height 107
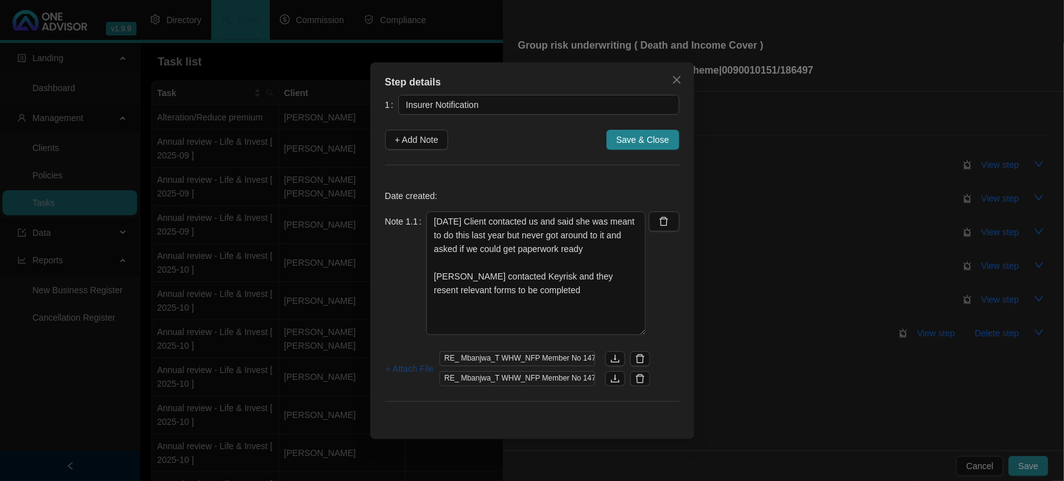
click at [420, 360] on button "+ Attach File" at bounding box center [409, 369] width 49 height 20
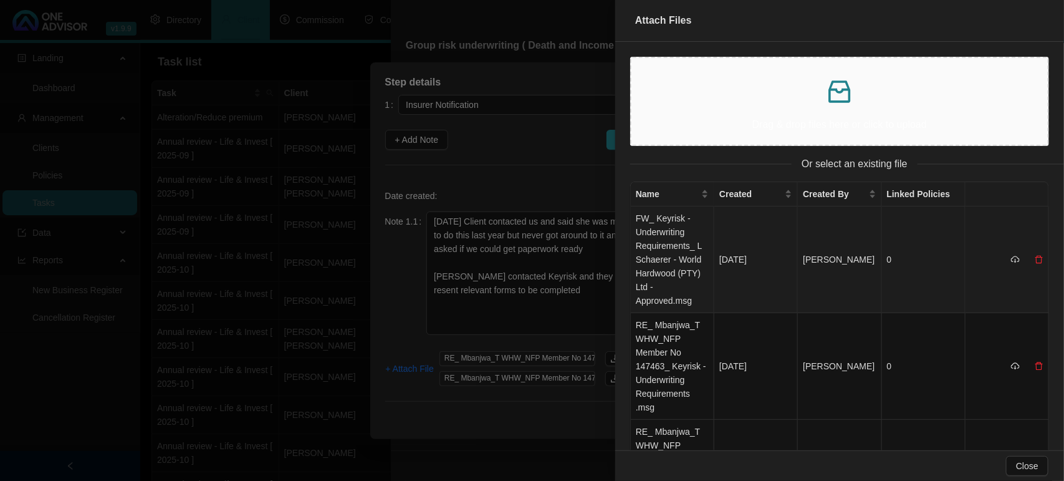
click at [670, 245] on td "FW_ Keyrisk - Underwriting Requirements_ L Schaerer - World Hardwood (PTY) Ltd …" at bounding box center [673, 259] width 84 height 107
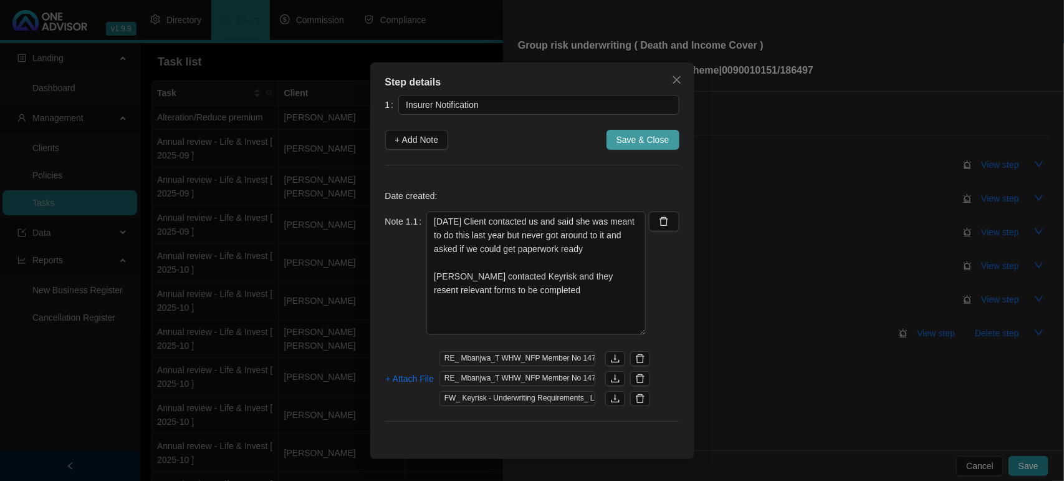
click at [619, 145] on span "Save & Close" at bounding box center [643, 140] width 53 height 14
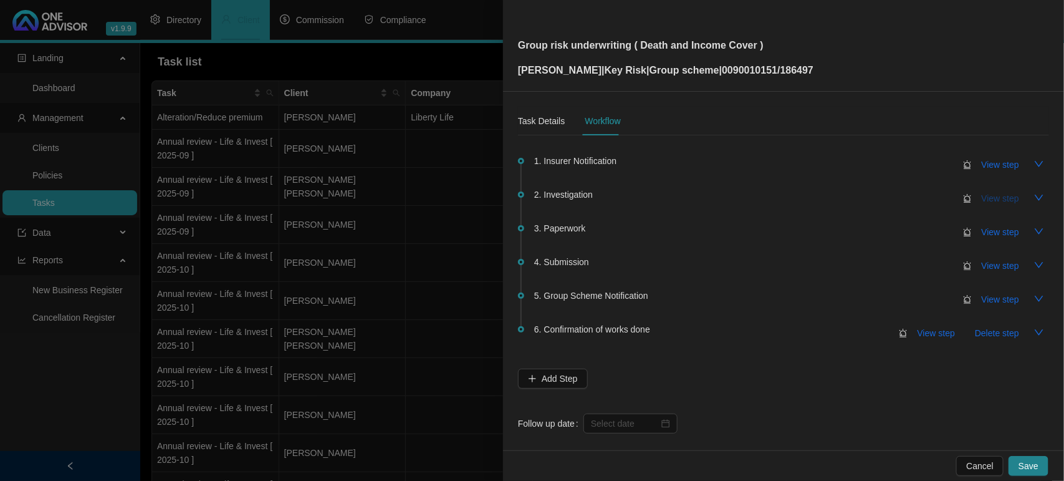
click at [993, 194] on span "View step" at bounding box center [1000, 198] width 37 height 14
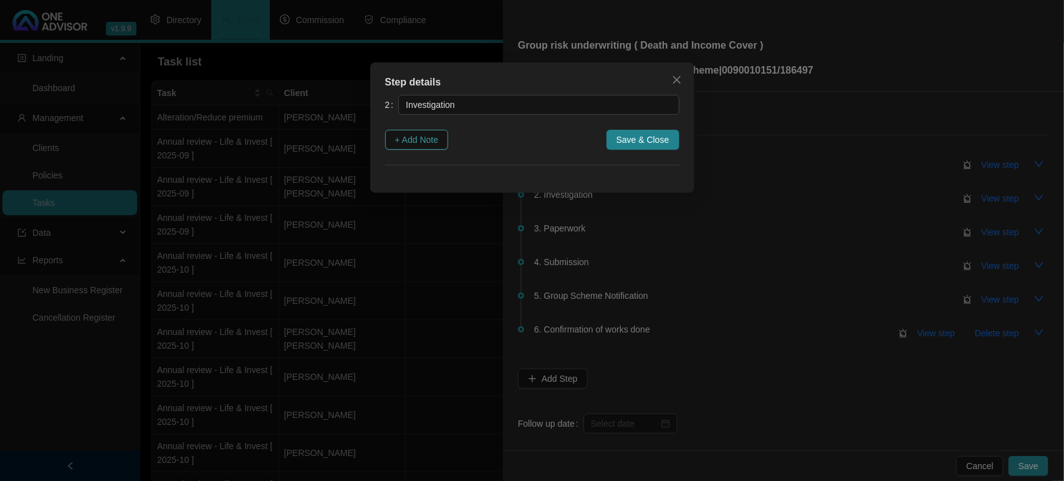
click at [447, 140] on button "+ Add Note" at bounding box center [417, 140] width 64 height 20
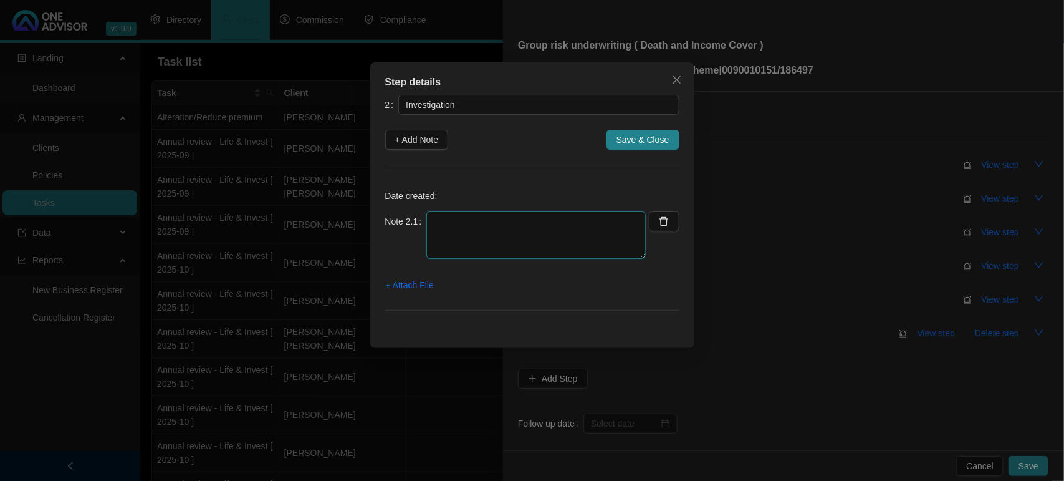
click at [465, 228] on textarea at bounding box center [536, 234] width 219 height 47
click at [482, 242] on textarea "Reviewed the NMQ letter and client is required to go for" at bounding box center [536, 234] width 219 height 47
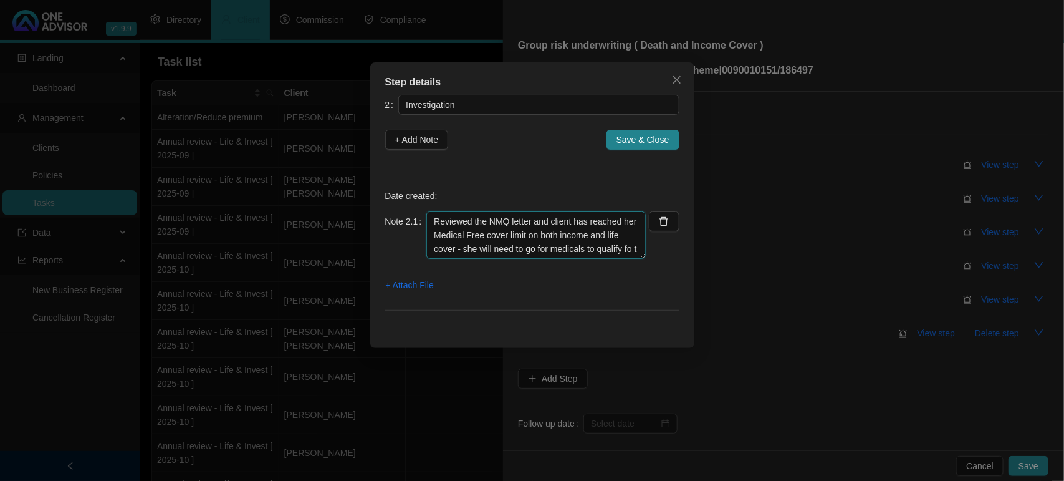
scroll to position [10, 0]
click at [482, 241] on textarea "Reviewed the NMQ letter and client has reached her Medical Free cover limit on …" at bounding box center [536, 234] width 219 height 47
drag, startPoint x: 605, startPoint y: 299, endPoint x: 597, endPoint y: 329, distance: 30.4
click at [597, 329] on div "Step details 2 Investigation + Add Note Save & Close Date created: Note 2.1 Rev…" at bounding box center [532, 205] width 324 height 286
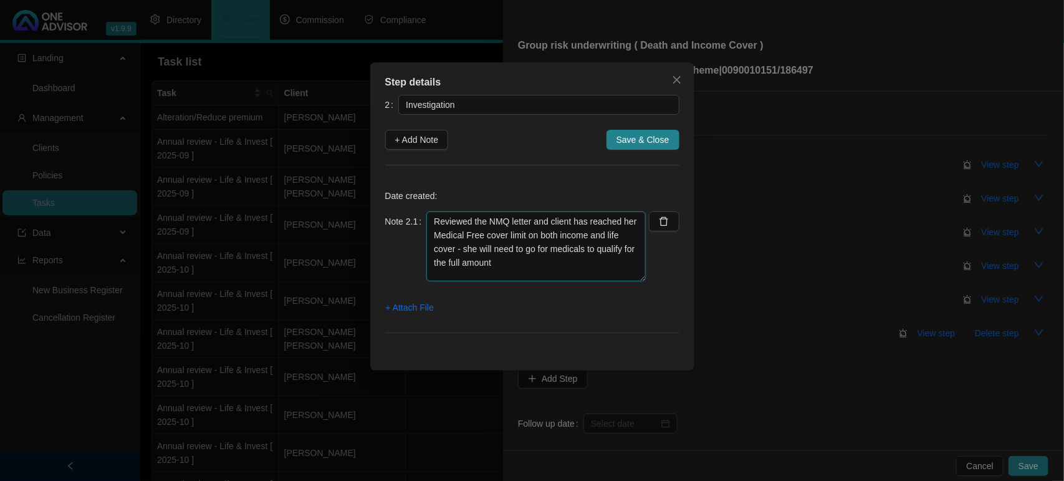
scroll to position [0, 0]
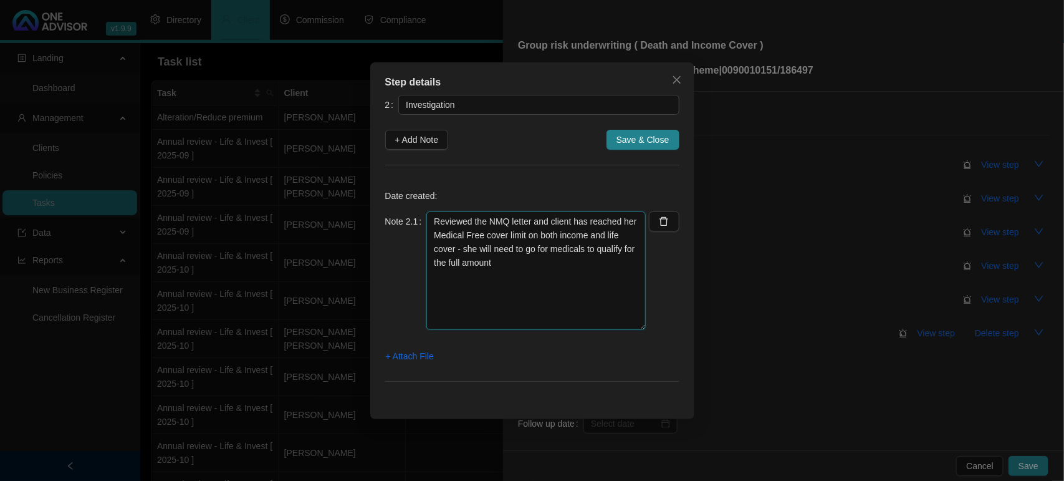
drag, startPoint x: 642, startPoint y: 258, endPoint x: 633, endPoint y: 332, distance: 75.4
click at [633, 330] on textarea "Reviewed the NMQ letter and client has reached her Medical Free cover limit on …" at bounding box center [536, 270] width 219 height 118
type textarea "Reviewed the NMQ letter and client has reached her Medical Free cover limit on …"
click at [421, 360] on span "+ Attach File" at bounding box center [410, 360] width 48 height 14
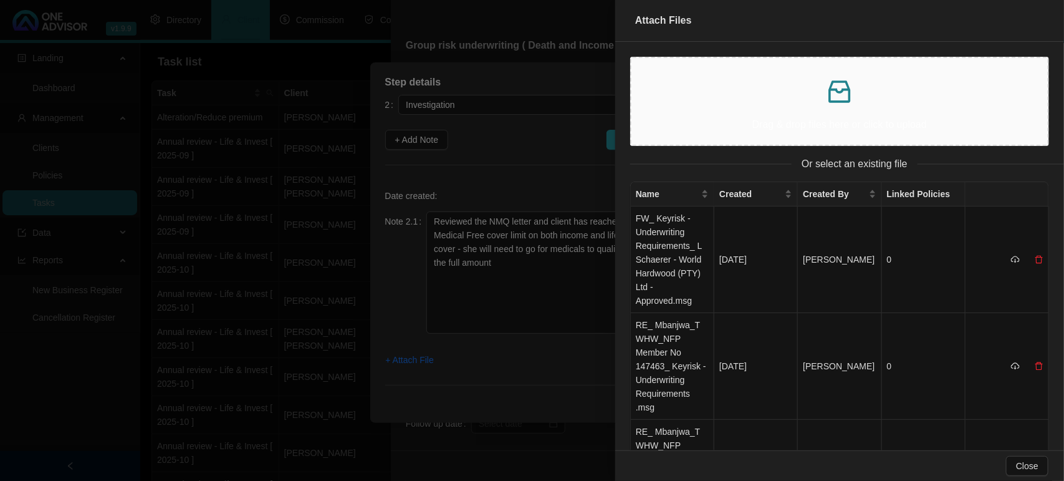
click at [784, 113] on div "Drag & drop files here or click to upload" at bounding box center [840, 101] width 397 height 67
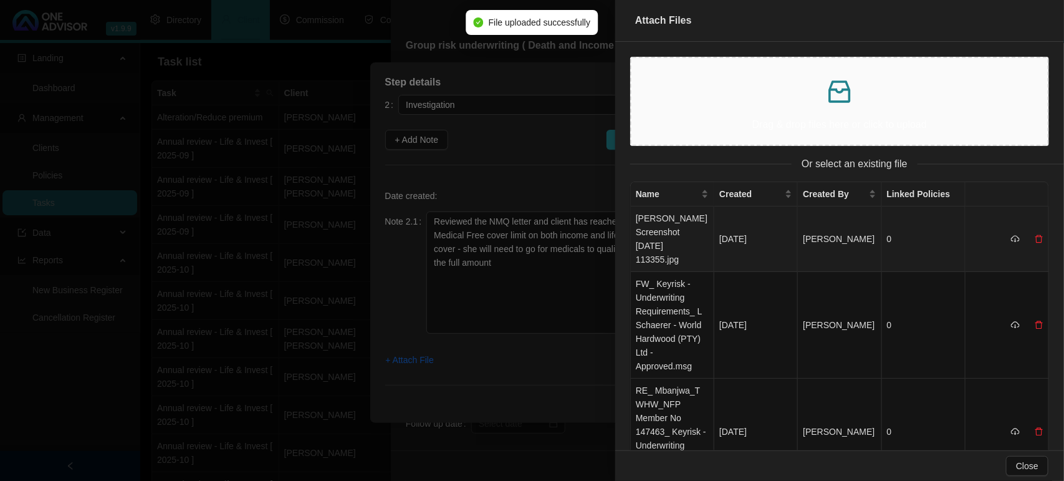
click at [641, 244] on td "Lani Screenshot 2025-10-08 113355.jpg" at bounding box center [673, 238] width 84 height 65
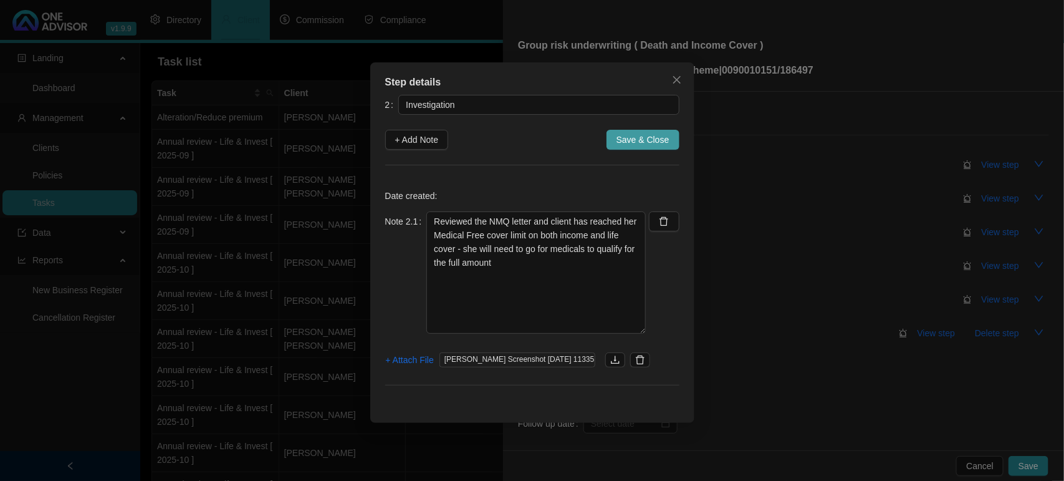
click at [641, 136] on span "Save & Close" at bounding box center [643, 140] width 53 height 14
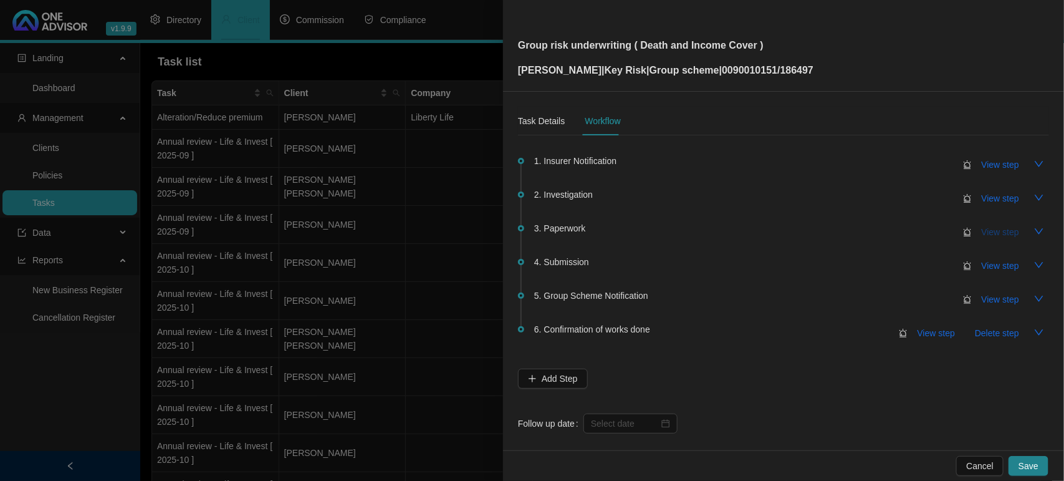
click at [998, 228] on span "View step" at bounding box center [1000, 232] width 37 height 14
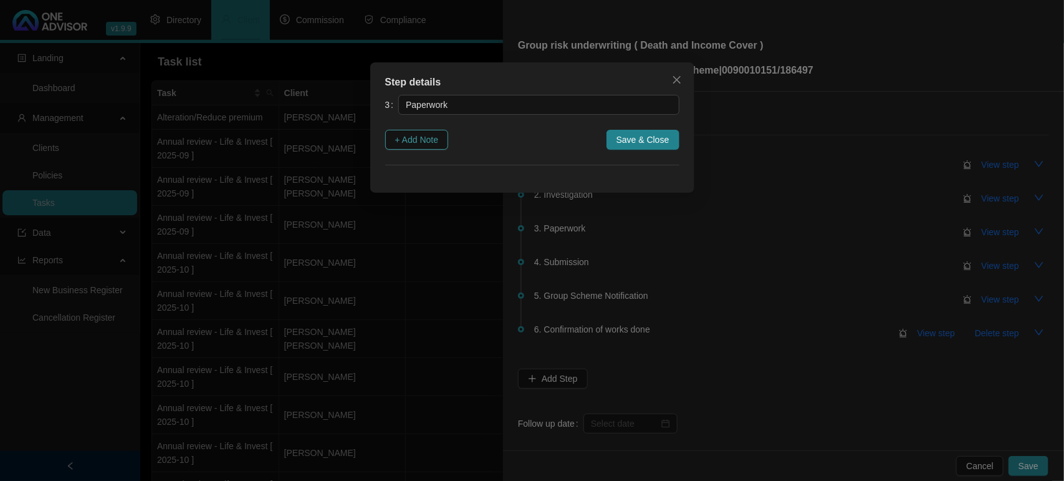
click at [413, 135] on span "+ Add Note" at bounding box center [417, 140] width 44 height 14
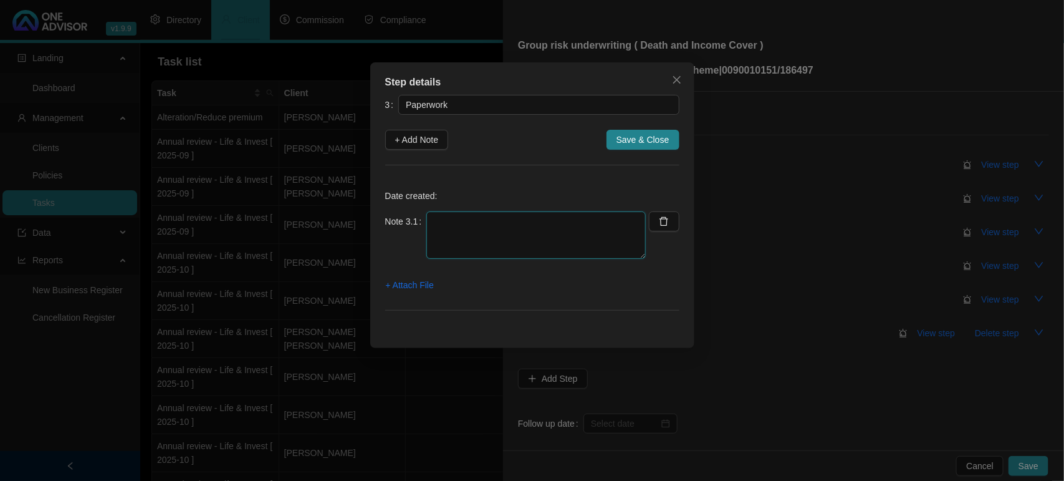
click at [475, 220] on textarea at bounding box center [536, 234] width 219 height 47
type textarea "E"
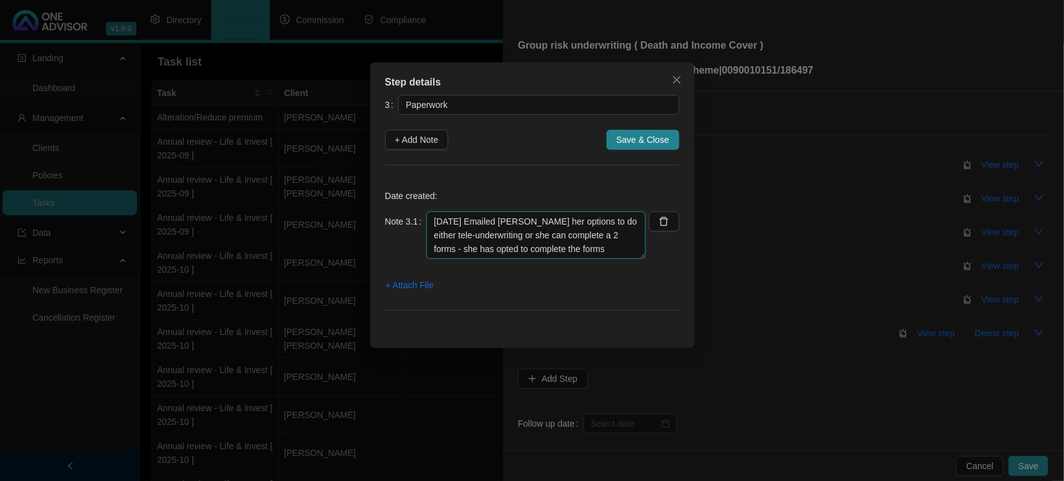
click at [600, 244] on textarea "07/10/2025 Emailed Lani her options to do either tele-underwriting or she can c…" at bounding box center [536, 234] width 219 height 47
paste textarea
paste textarea "7209040035081"
type textarea "07/10/2025 Emailed Lani her options to do either tele-underwriting or she can c…"
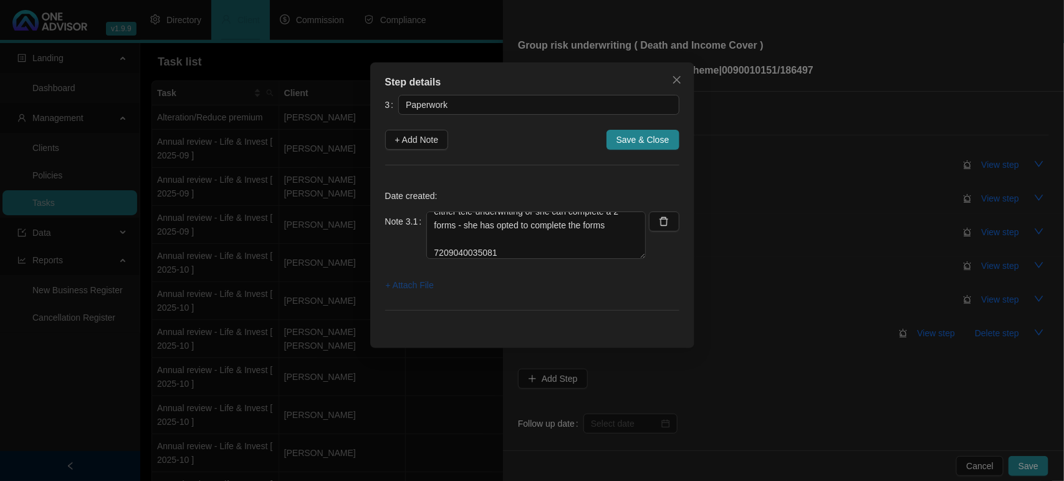
click at [423, 285] on span "+ Attach File" at bounding box center [410, 285] width 48 height 14
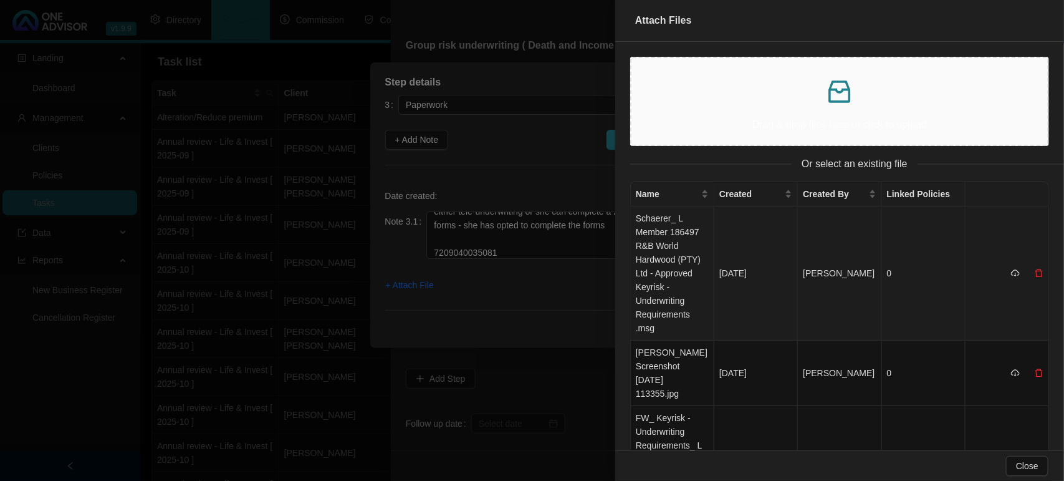
click at [652, 232] on td "Schaerer_ L Member 186497 R&B World Hardwood (PTY) Ltd - Approved Keyrisk - Und…" at bounding box center [673, 273] width 84 height 134
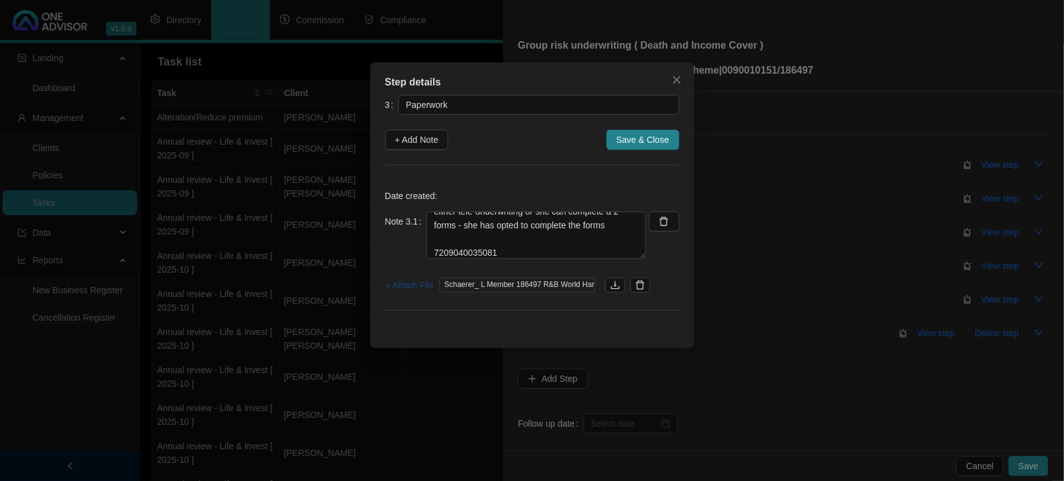
click at [402, 281] on span "+ Attach File" at bounding box center [410, 285] width 48 height 14
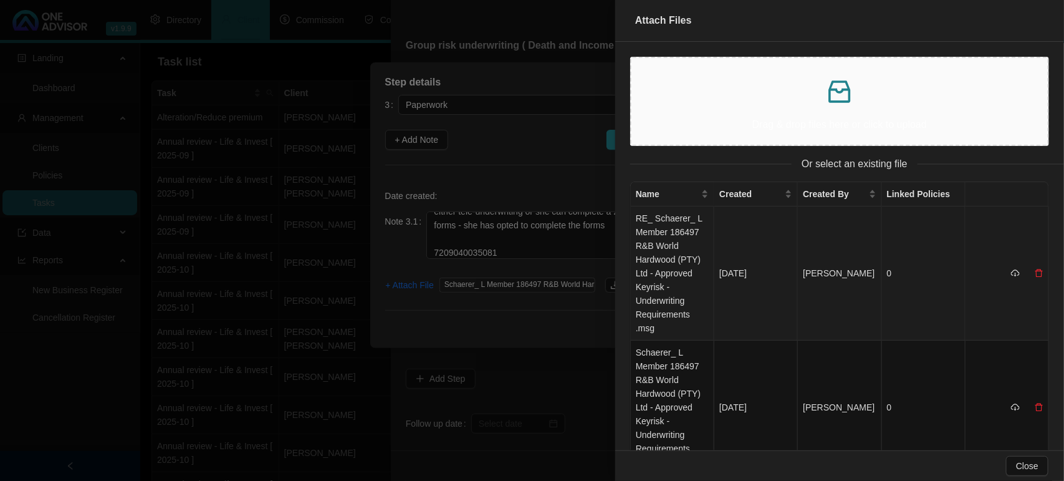
click at [660, 234] on td "RE_ Schaerer_ L Member 186497 R&B World Hardwood (PTY) Ltd - Approved Keyrisk -…" at bounding box center [673, 273] width 84 height 134
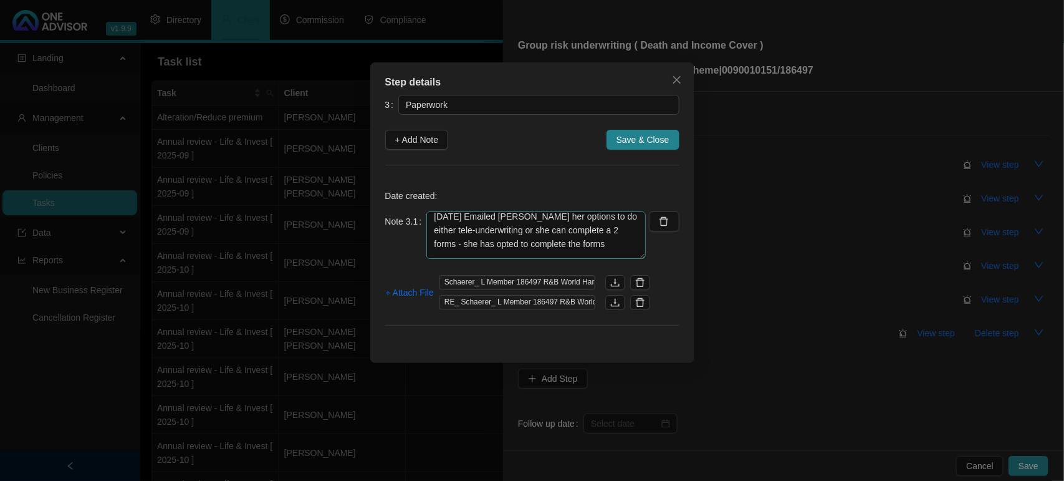
scroll to position [0, 0]
click at [392, 138] on button "+ Add Note" at bounding box center [417, 140] width 64 height 20
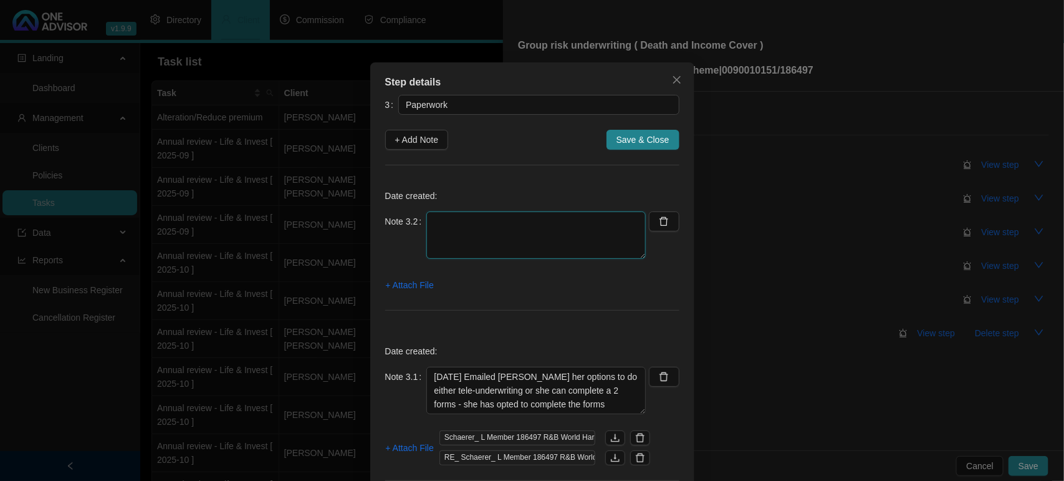
click at [444, 241] on textarea at bounding box center [536, 234] width 219 height 47
type textarea "0"
click at [563, 388] on textarea "07/10/2025 Emailed Lani her options to do either tele-underwriting or she can c…" at bounding box center [536, 390] width 219 height 47
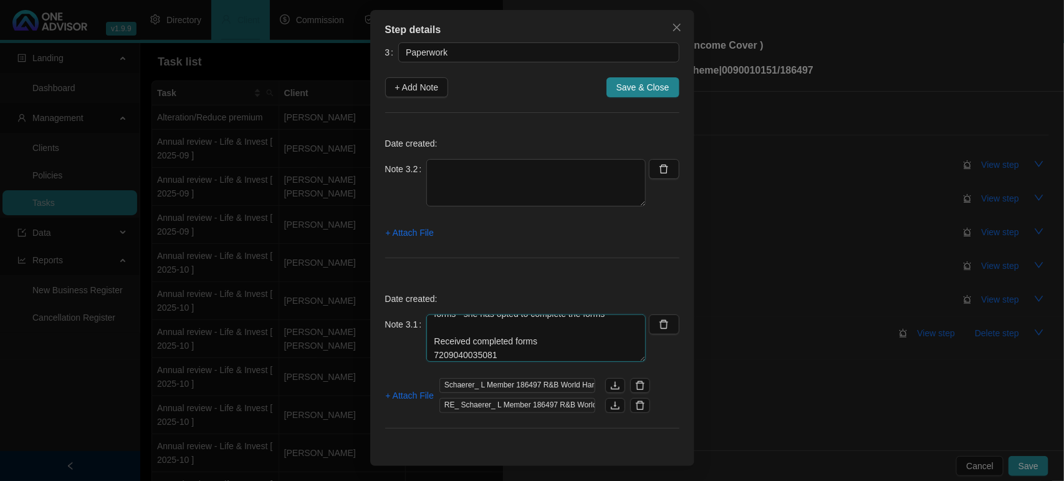
scroll to position [41, 0]
click at [524, 329] on textarea "07/10/2025 Emailed Lani her options to do either tele-underwriting or she can c…" at bounding box center [536, 337] width 219 height 47
click at [549, 343] on textarea "07/10/2025 Emailed Lani her options to do either tele-underwriting or she can c…" at bounding box center [536, 337] width 219 height 47
type textarea "07/10/2025 Emailed Lani her options to do either tele-underwriting or she can c…"
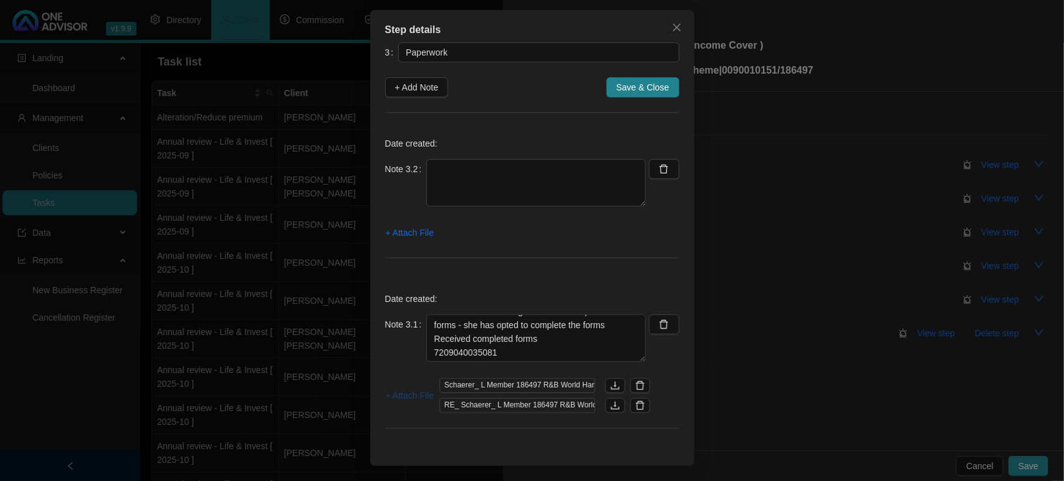
click at [401, 391] on span "+ Attach File" at bounding box center [410, 395] width 48 height 14
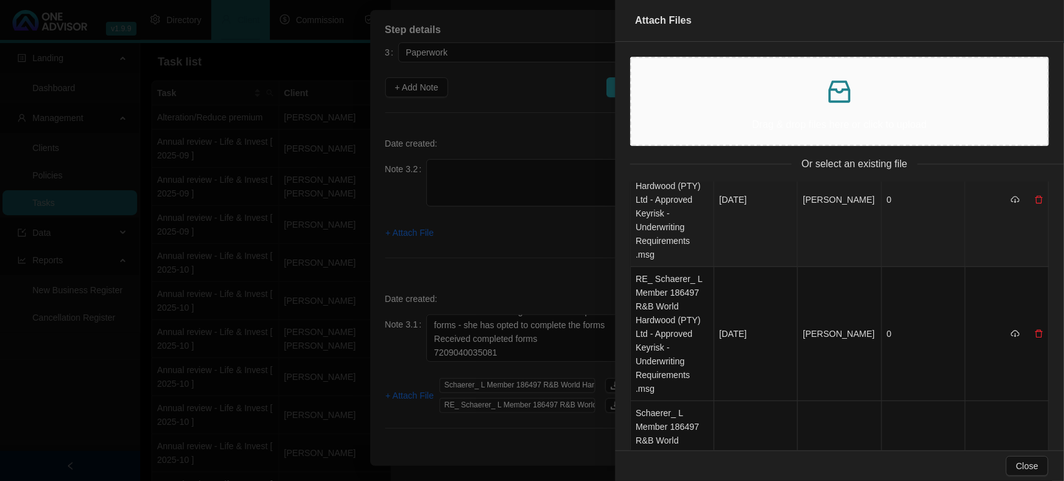
scroll to position [0, 0]
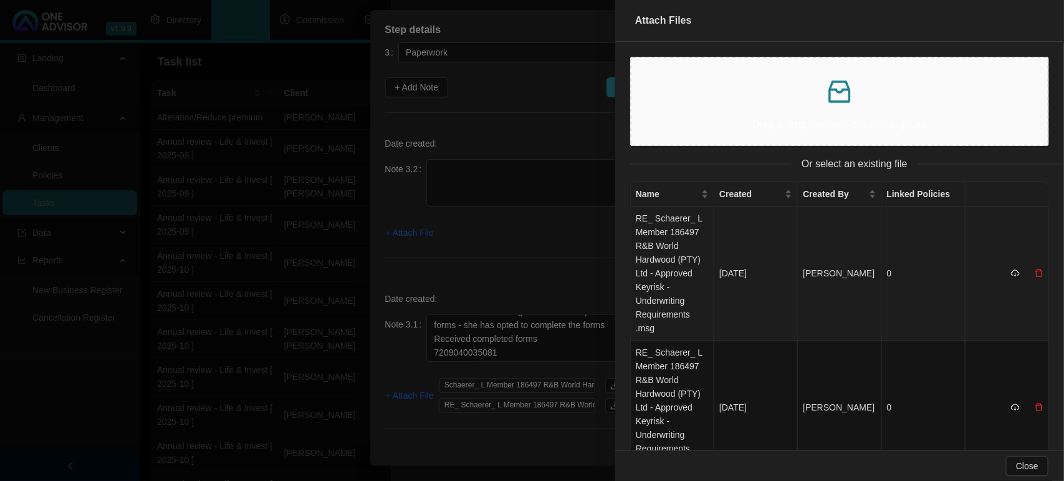
click at [670, 261] on td "RE_ Schaerer_ L Member 186497 R&B World Hardwood (PTY) Ltd - Approved Keyrisk -…" at bounding box center [673, 273] width 84 height 134
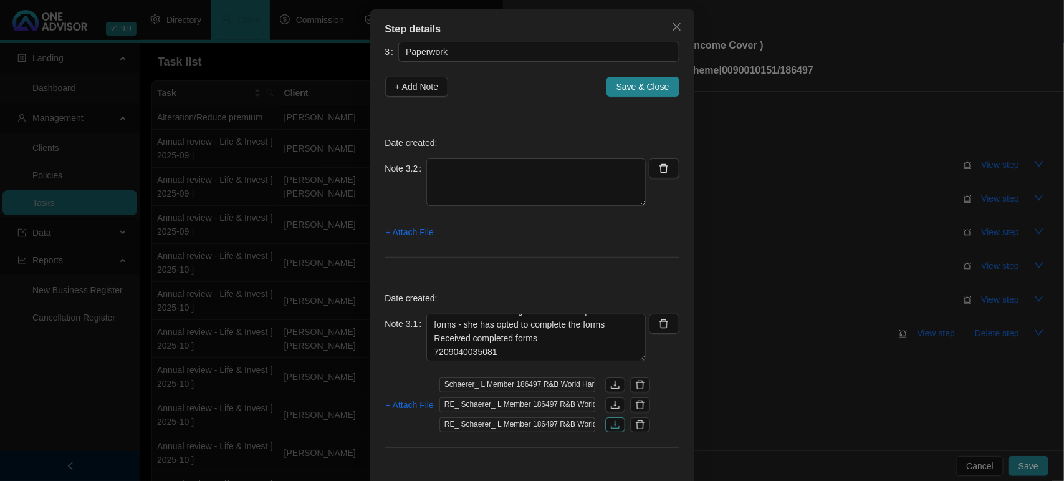
click at [616, 430] on button "button" at bounding box center [615, 424] width 20 height 15
click at [611, 426] on icon "download" at bounding box center [615, 425] width 10 height 10
click at [401, 397] on button "+ Attach File" at bounding box center [409, 405] width 49 height 20
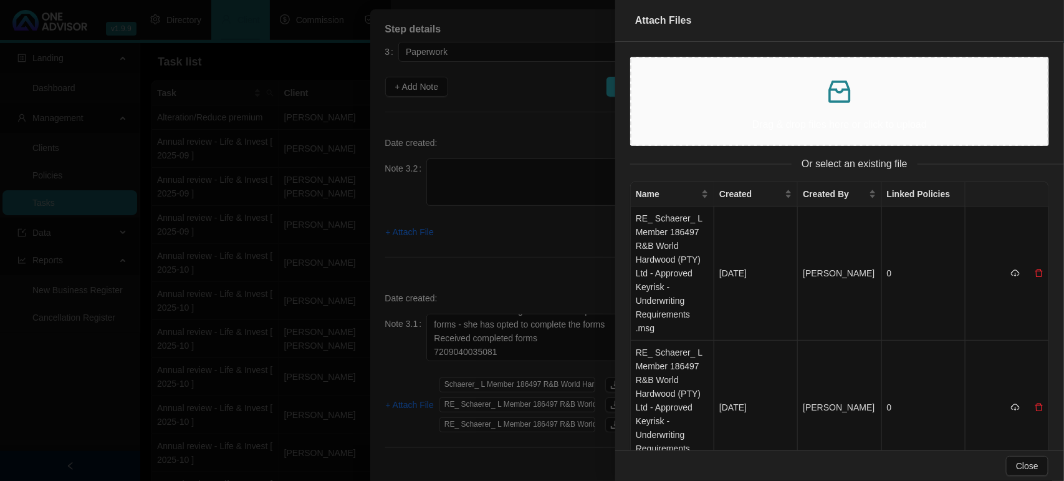
click at [498, 272] on div at bounding box center [532, 240] width 1064 height 481
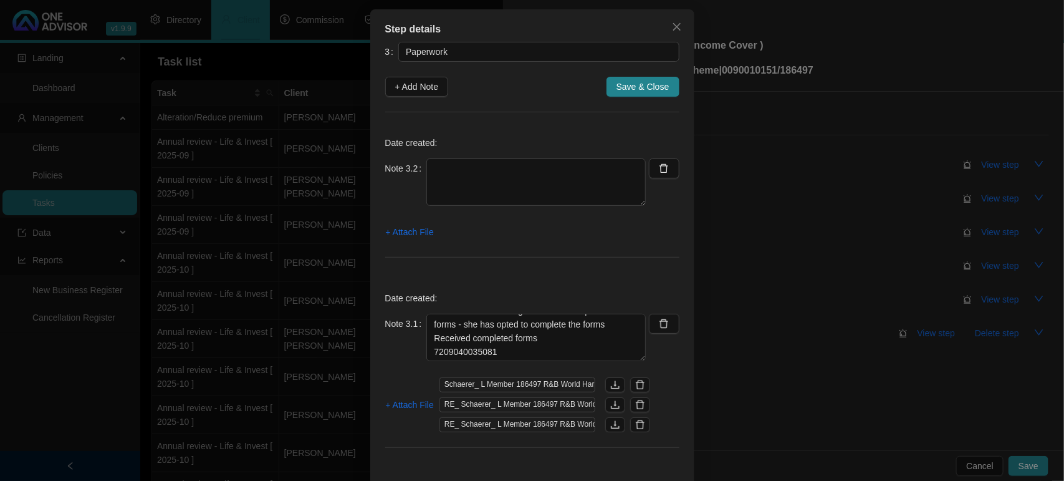
click at [660, 172] on icon "delete" at bounding box center [664, 168] width 10 height 10
type textarea "07/10/2025 Emailed Lani her options to do either tele-underwriting or she can c…"
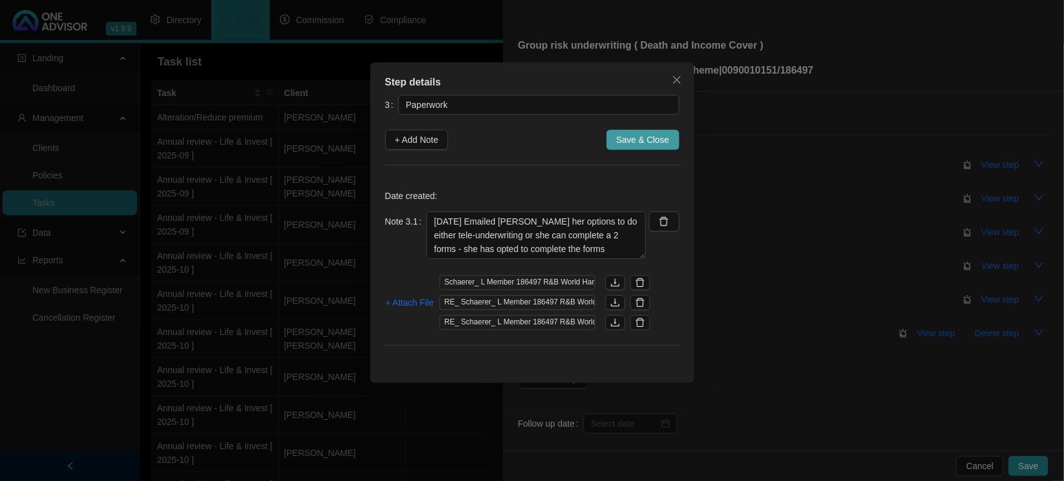
click at [647, 138] on span "Save & Close" at bounding box center [643, 140] width 53 height 14
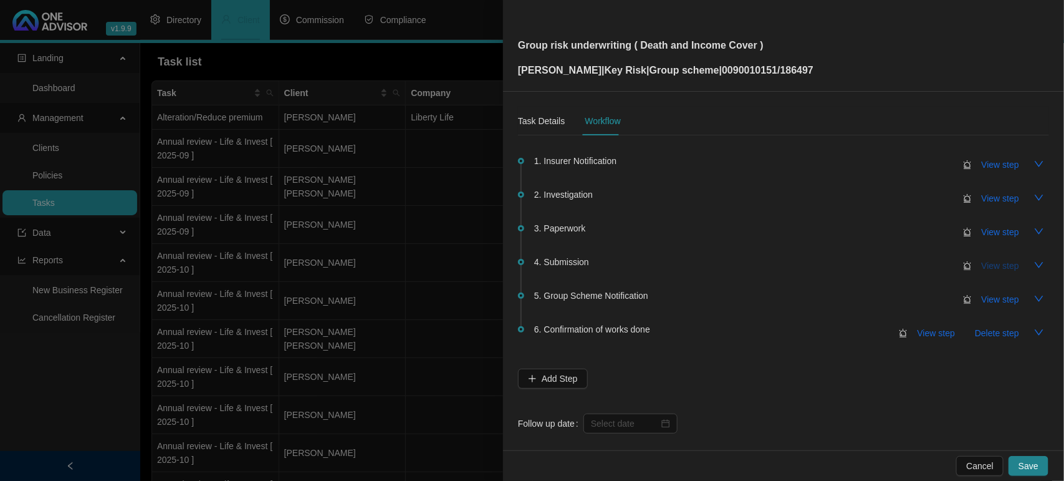
click at [983, 263] on span "View step" at bounding box center [1000, 266] width 37 height 14
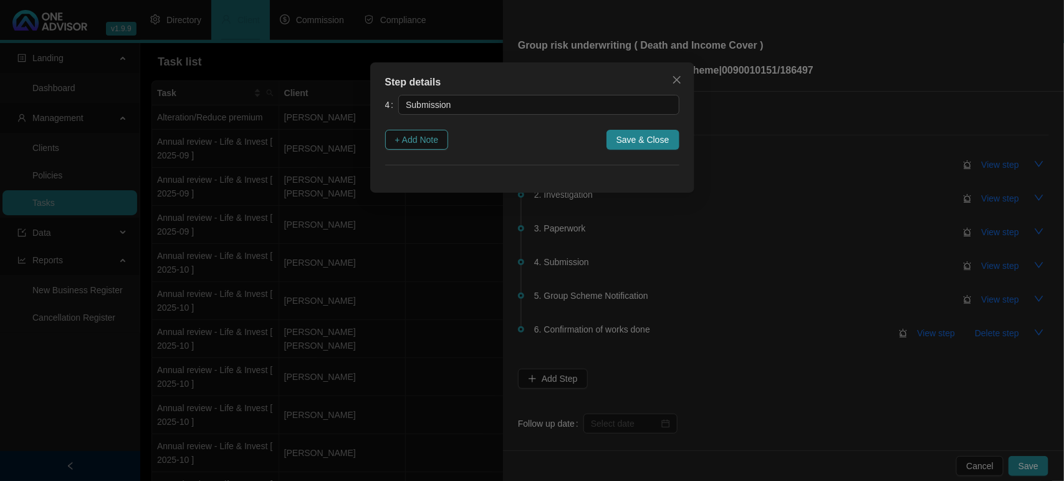
click at [428, 144] on span "+ Add Note" at bounding box center [417, 140] width 44 height 14
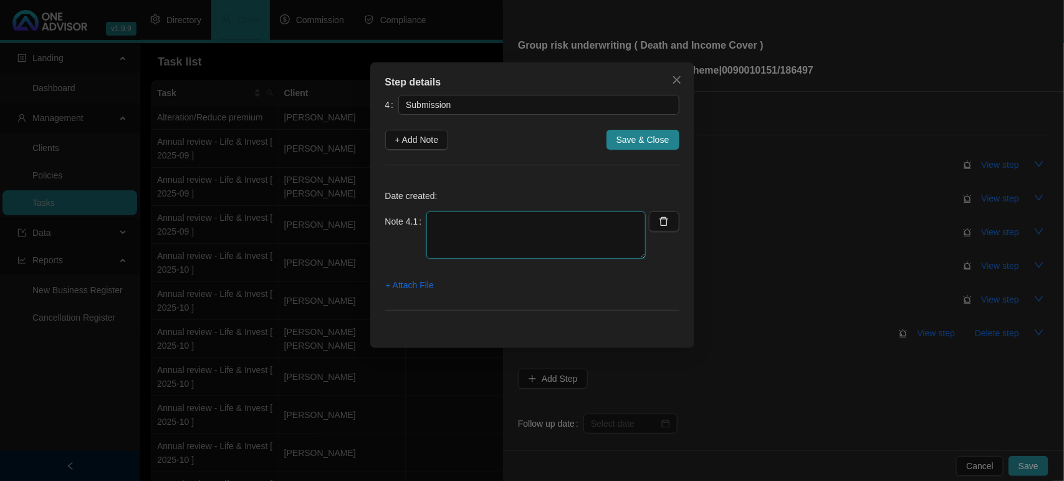
click at [471, 224] on textarea at bounding box center [536, 234] width 219 height 47
type textarea "0"
type textarea "Submitted the forms to Keyrisk for processing"
click at [394, 290] on span "+ Attach File" at bounding box center [410, 285] width 48 height 14
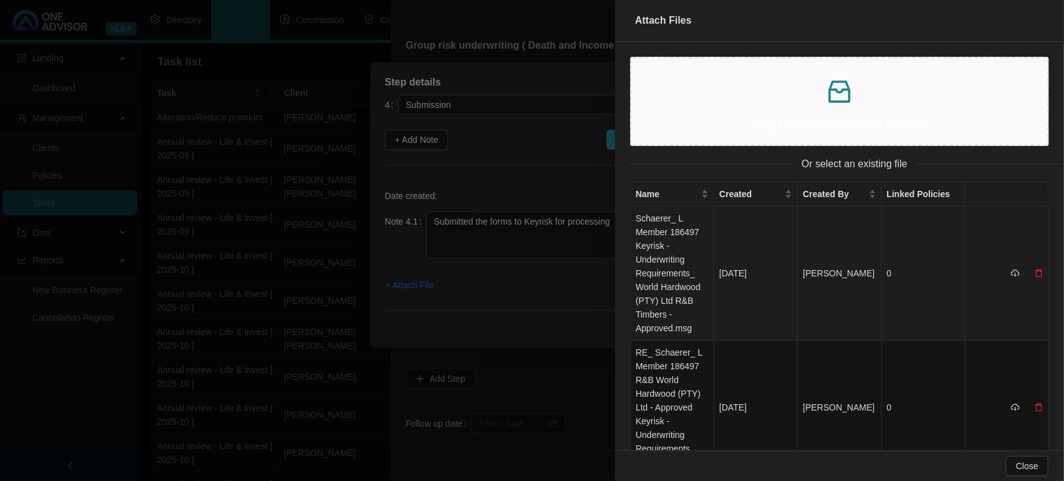
click at [674, 245] on td "Schaerer_ L Member 186497 Keyrisk - Underwriting Requirements_ World Hardwood (…" at bounding box center [673, 273] width 84 height 134
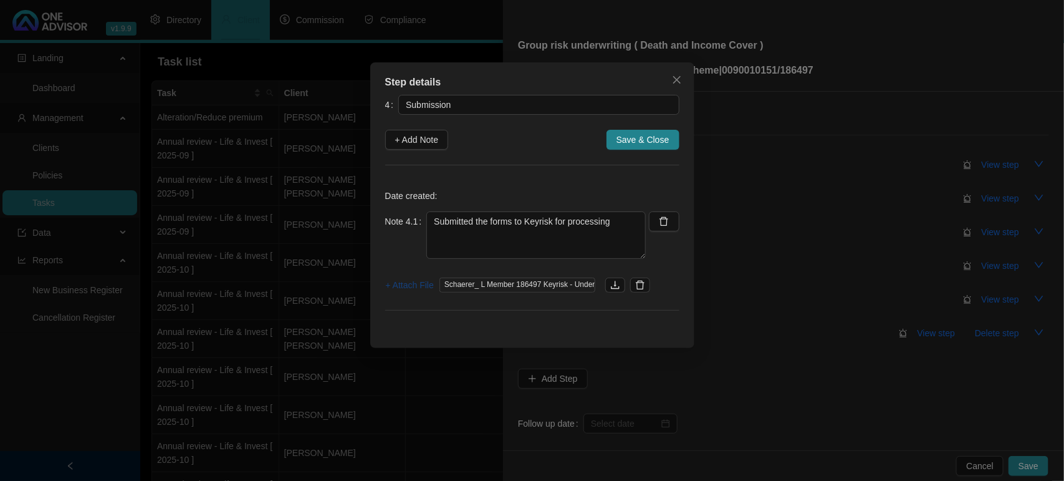
click at [417, 282] on span "+ Attach File" at bounding box center [410, 285] width 48 height 14
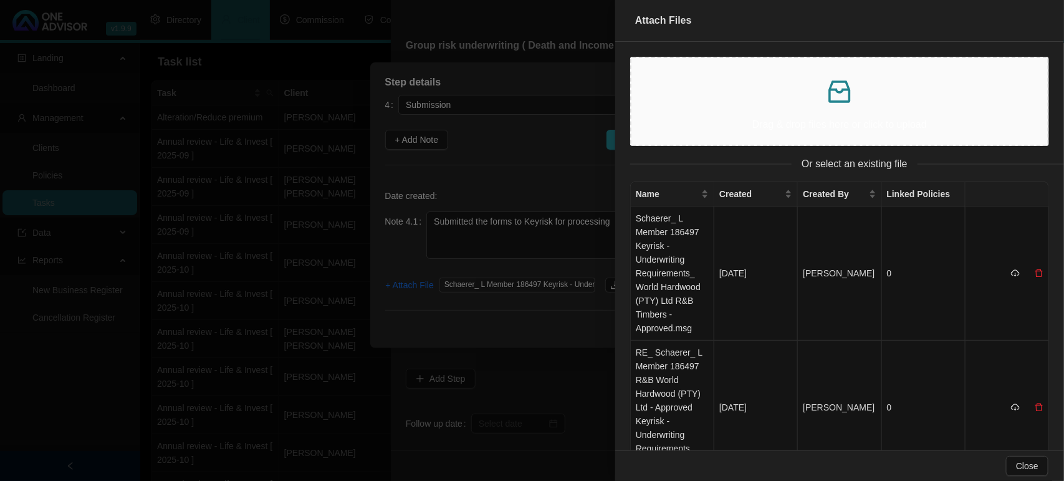
click at [771, 84] on p at bounding box center [840, 92] width 397 height 30
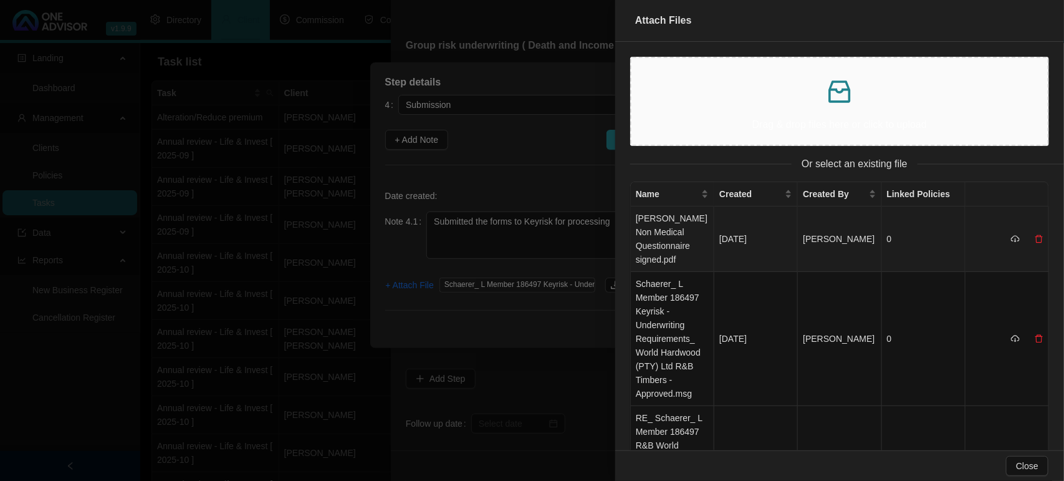
click at [680, 245] on td "Schaerer Lani Non Medical Questionnaire signed.pdf" at bounding box center [673, 238] width 84 height 65
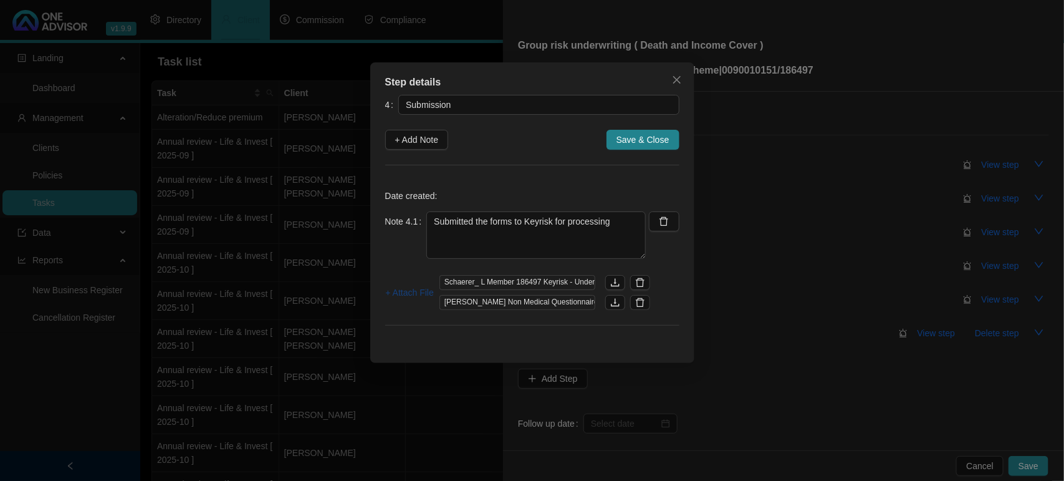
click at [406, 291] on span "+ Attach File" at bounding box center [410, 293] width 48 height 14
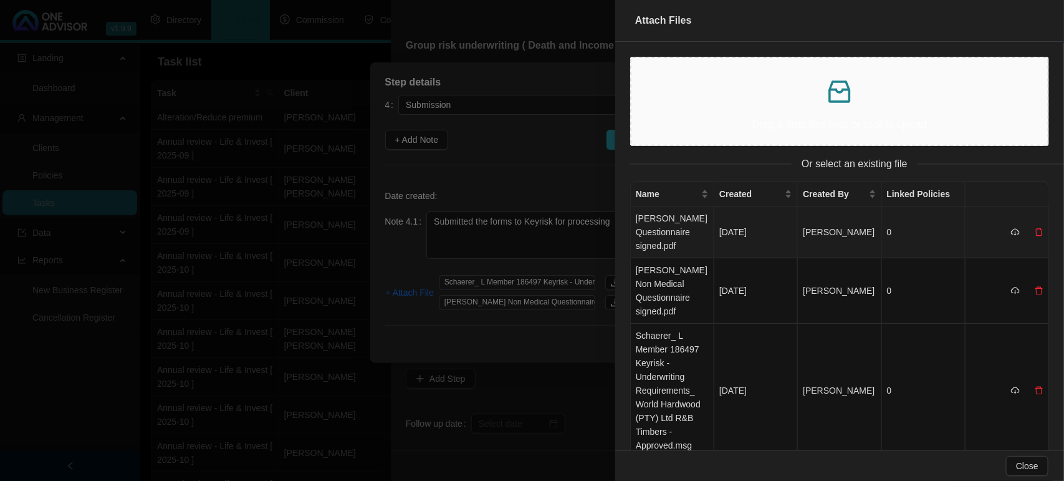
click at [660, 233] on td "Schaerer Lani Covid Questionnaire signed.pdf" at bounding box center [673, 232] width 84 height 52
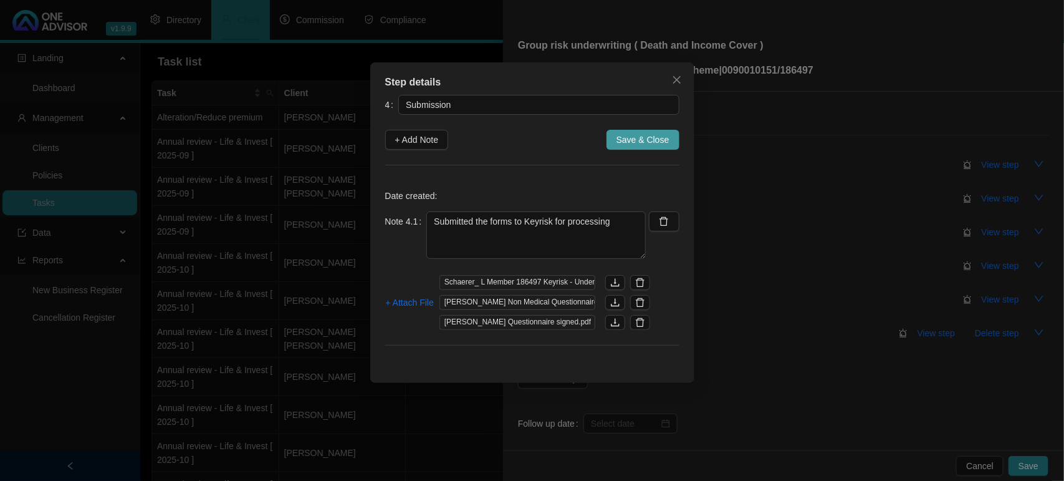
click at [637, 138] on span "Save & Close" at bounding box center [643, 140] width 53 height 14
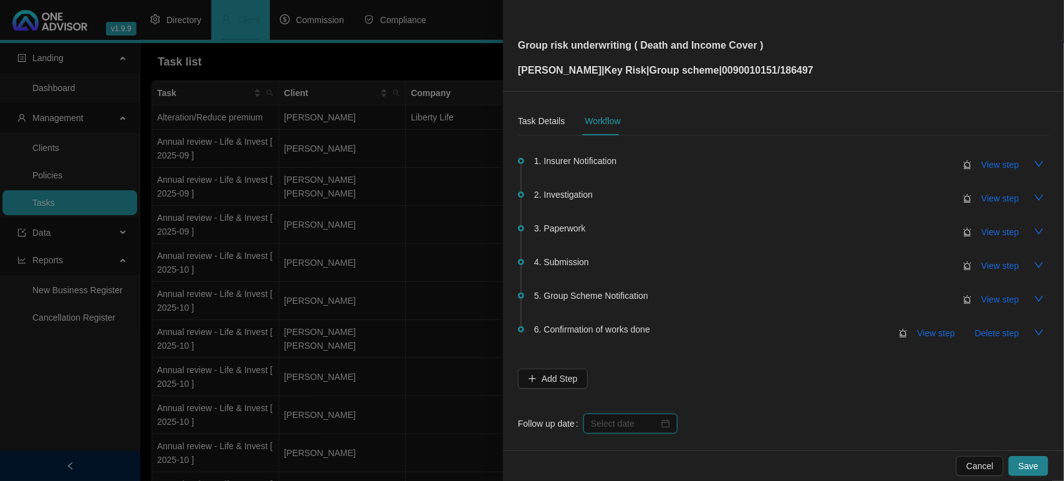
click at [622, 424] on input at bounding box center [625, 424] width 68 height 14
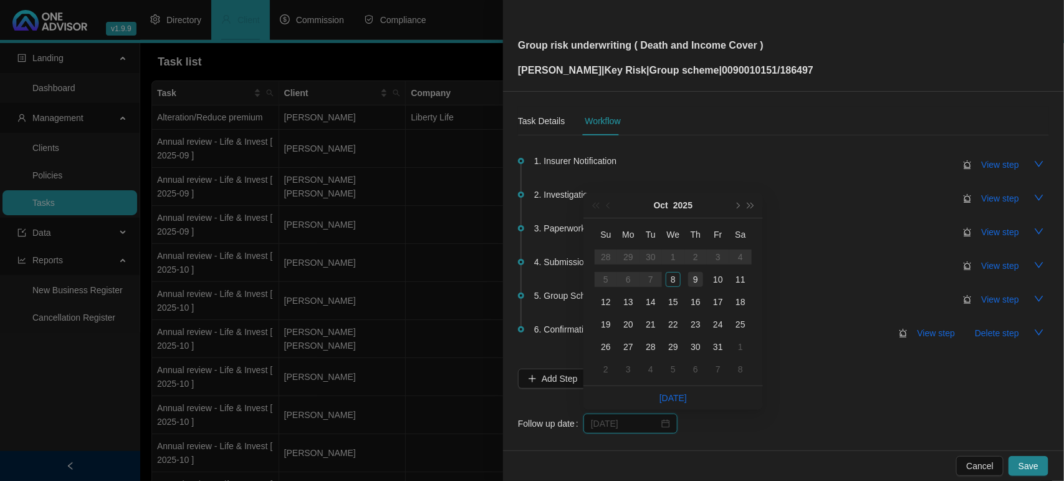
type input "2025-10-09"
click at [690, 281] on div "9" at bounding box center [695, 279] width 15 height 15
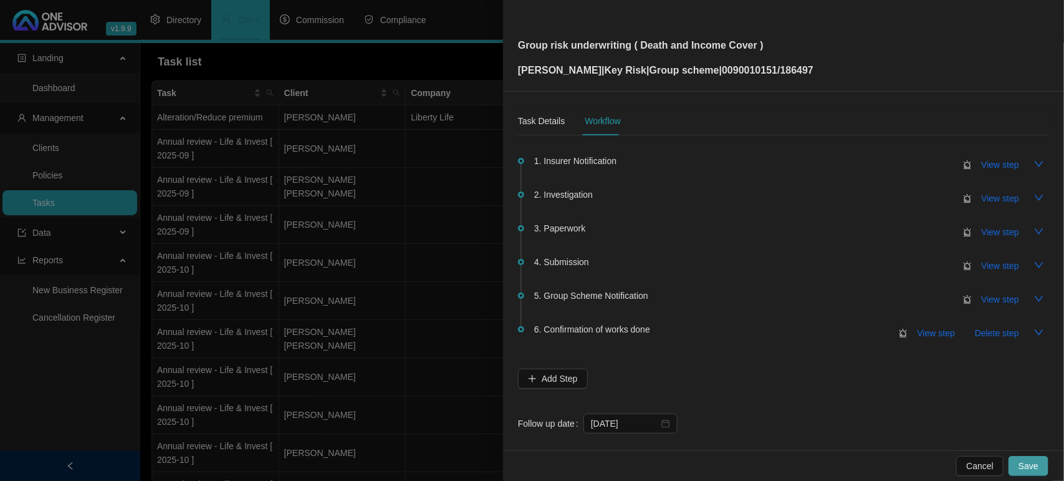
click at [1043, 471] on button "Save" at bounding box center [1029, 466] width 40 height 20
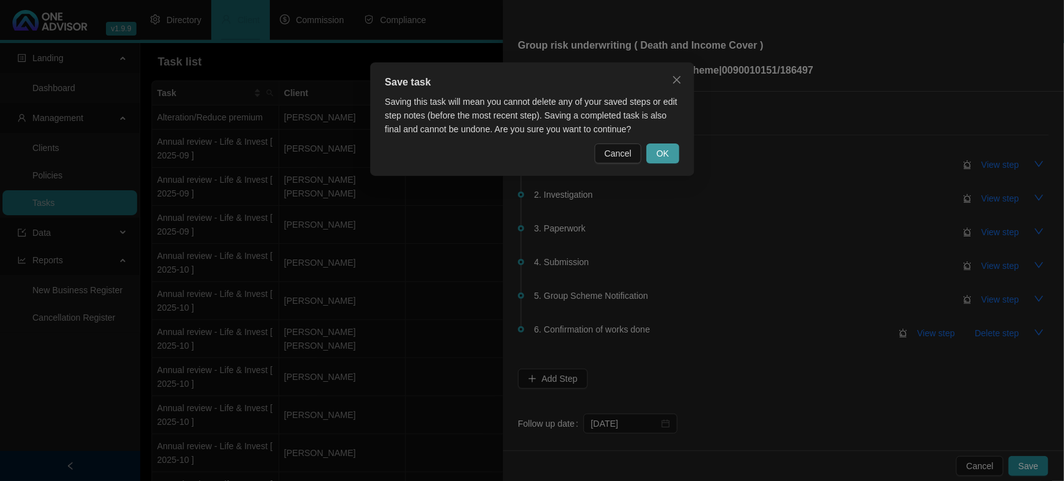
click at [670, 148] on button "OK" at bounding box center [663, 153] width 32 height 20
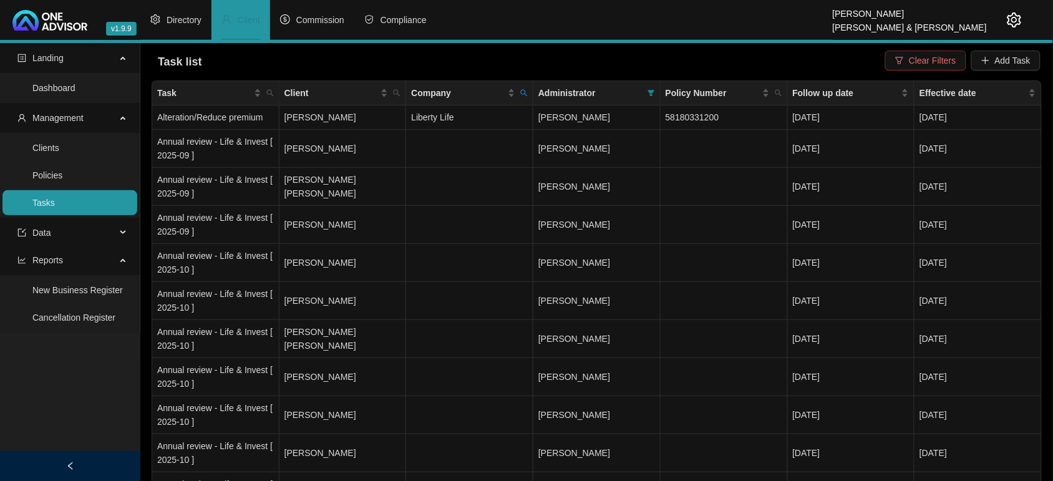
click at [917, 60] on span "Clear Filters" at bounding box center [931, 61] width 47 height 14
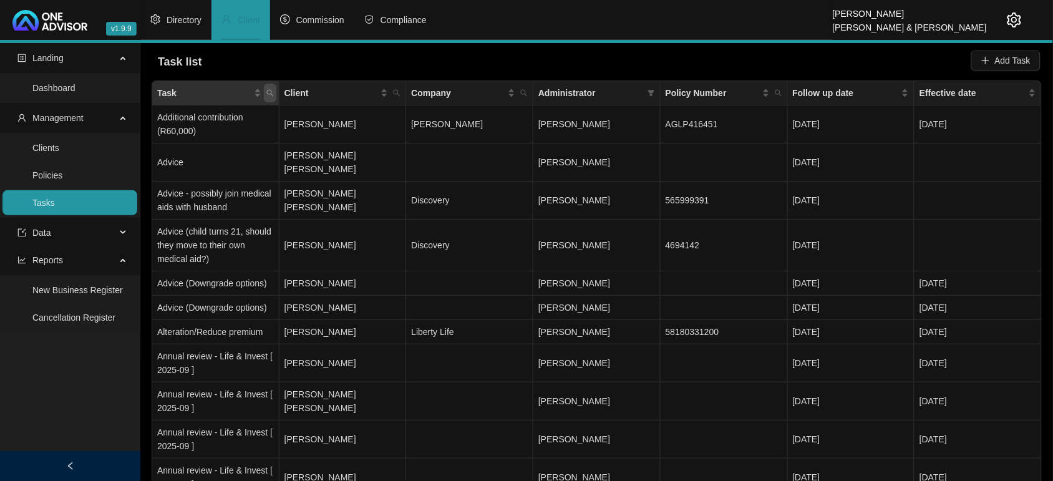
click at [271, 94] on icon "search" at bounding box center [269, 92] width 7 height 7
type input "broken"
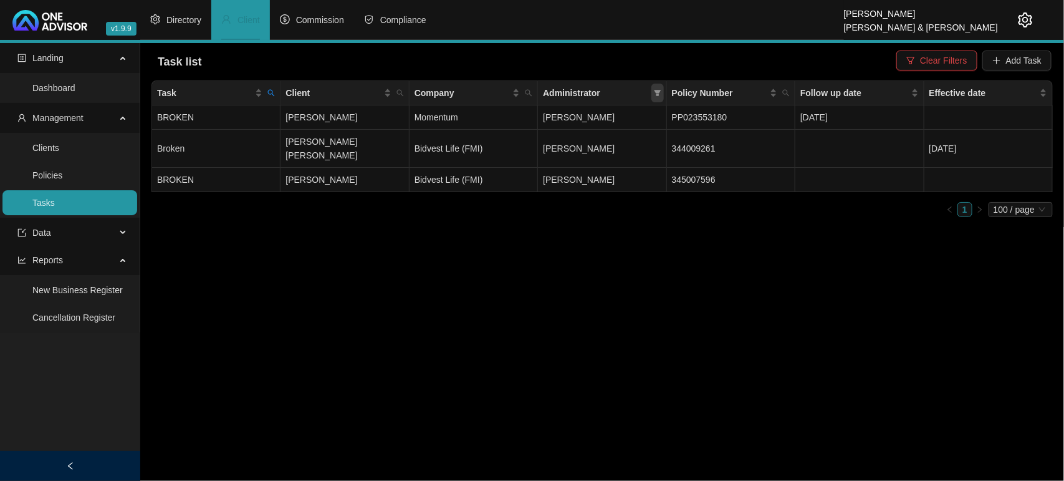
click at [652, 97] on span at bounding box center [658, 93] width 12 height 19
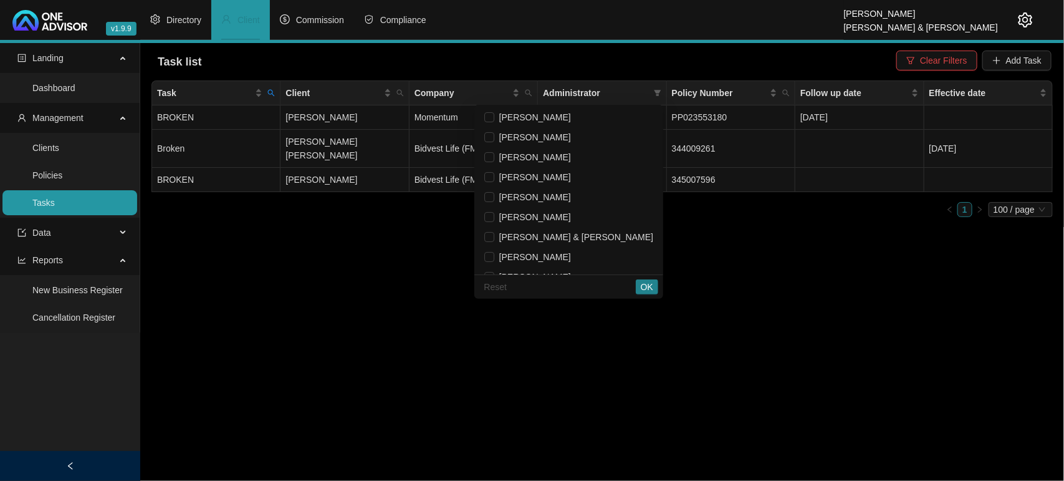
drag, startPoint x: 914, startPoint y: 356, endPoint x: 914, endPoint y: 347, distance: 8.7
click at [914, 355] on main "Landing Dashboard Management Clients Policies Tasks Data Reports New Business R…" at bounding box center [532, 262] width 1064 height 438
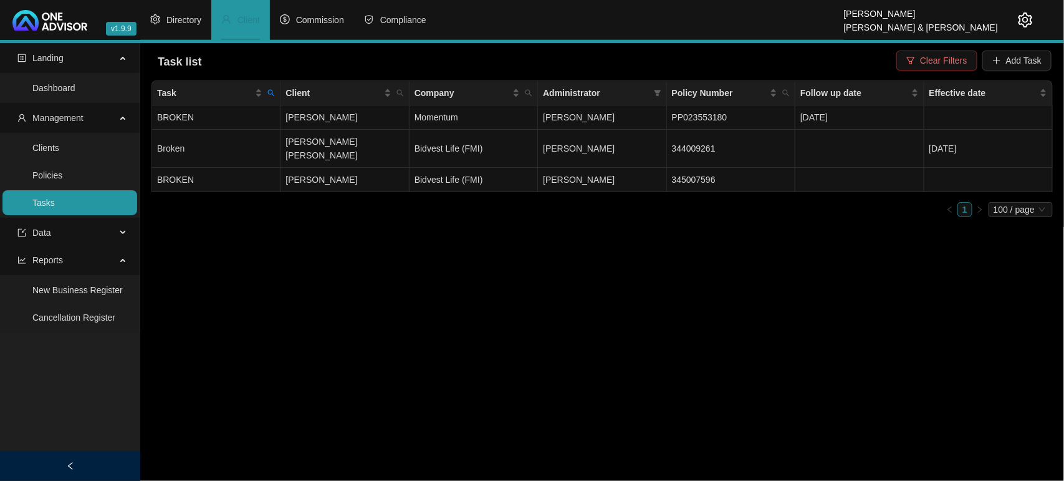
click at [945, 64] on span "Clear Filters" at bounding box center [943, 61] width 47 height 14
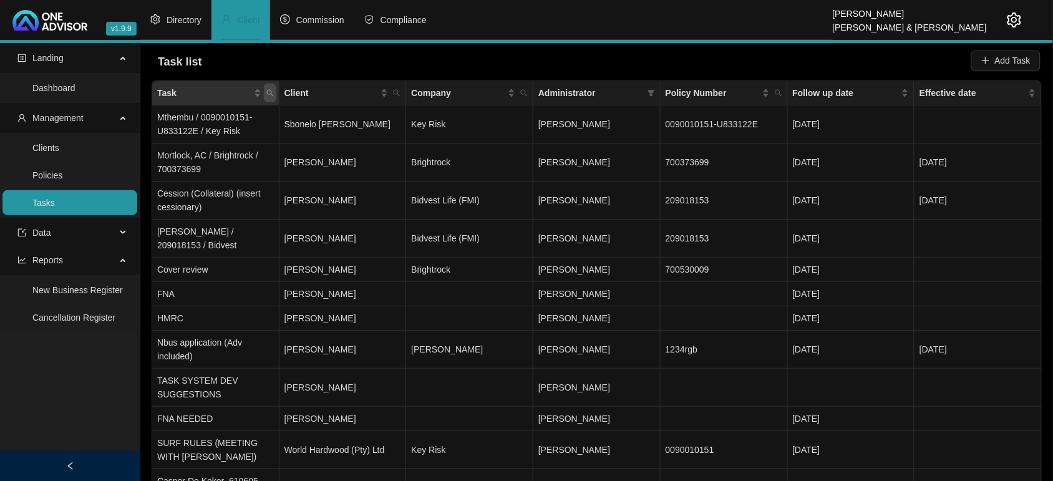
click at [272, 95] on icon "search" at bounding box center [269, 92] width 7 height 7
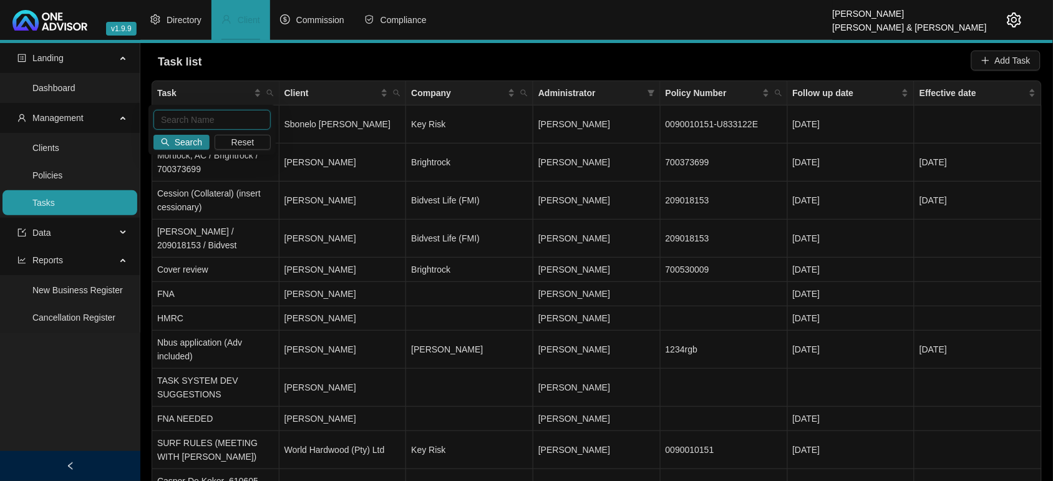
click at [207, 125] on input "text" at bounding box center [211, 120] width 117 height 20
type input "broken"
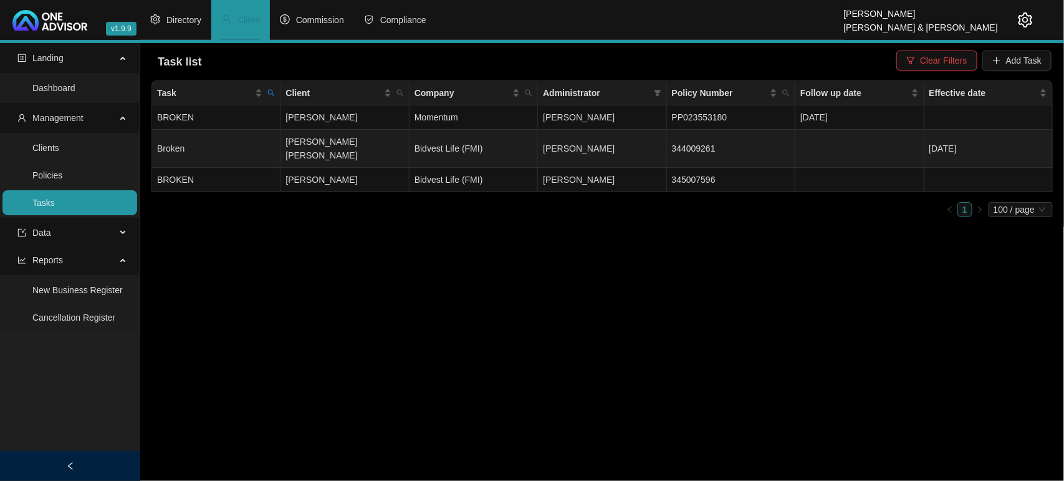
click at [241, 142] on td "Broken" at bounding box center [216, 149] width 128 height 38
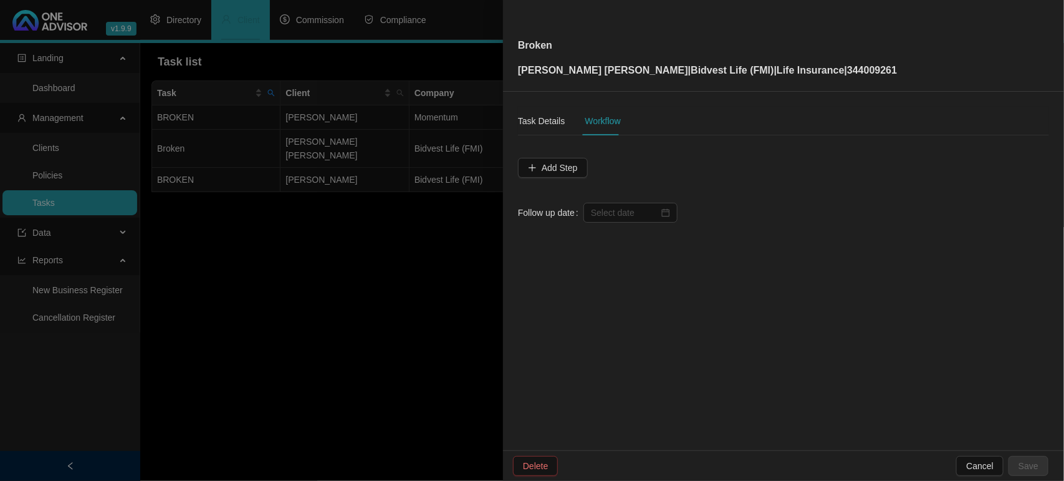
click at [528, 466] on span "Delete" at bounding box center [535, 466] width 25 height 14
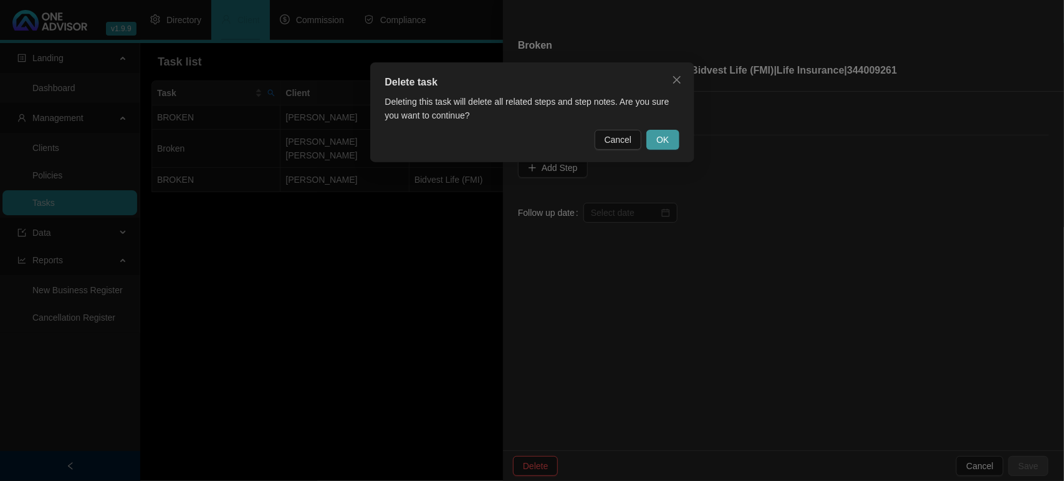
click at [668, 138] on span "OK" at bounding box center [663, 140] width 12 height 14
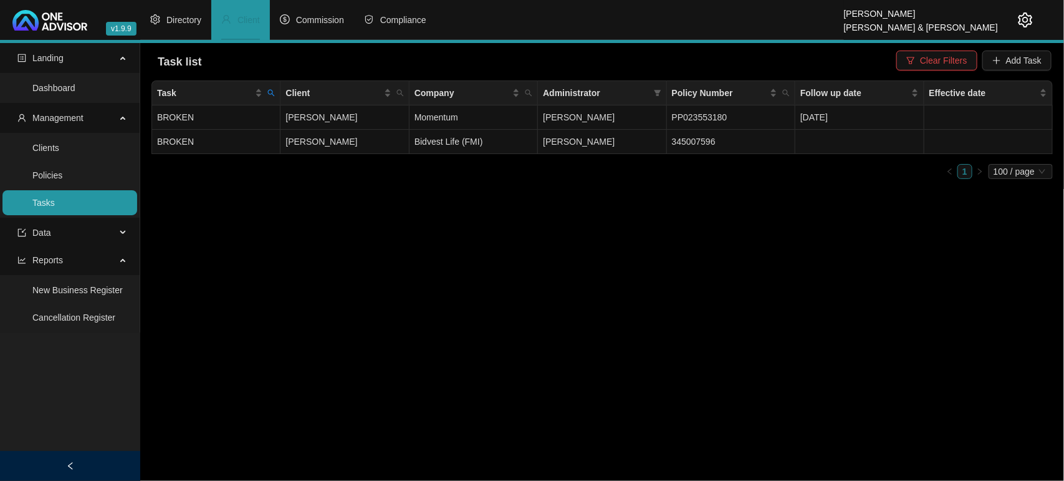
drag, startPoint x: 229, startPoint y: 138, endPoint x: 503, endPoint y: 203, distance: 281.3
click at [657, 256] on main "Landing Dashboard Management Clients Policies Tasks Data Reports New Business R…" at bounding box center [532, 262] width 1064 height 438
click at [210, 136] on td "BROKEN" at bounding box center [216, 142] width 128 height 24
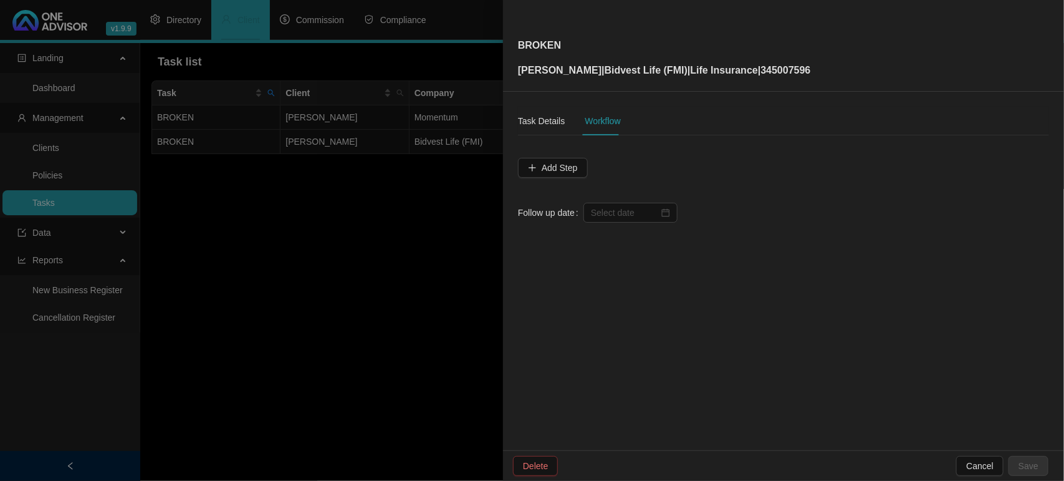
click at [544, 460] on button "Delete" at bounding box center [535, 466] width 45 height 20
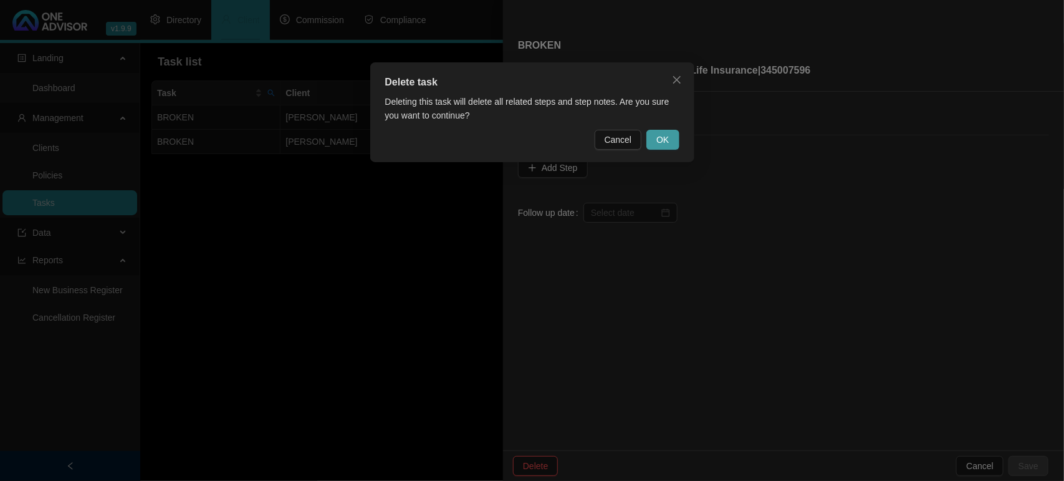
click at [674, 142] on button "OK" at bounding box center [663, 140] width 32 height 20
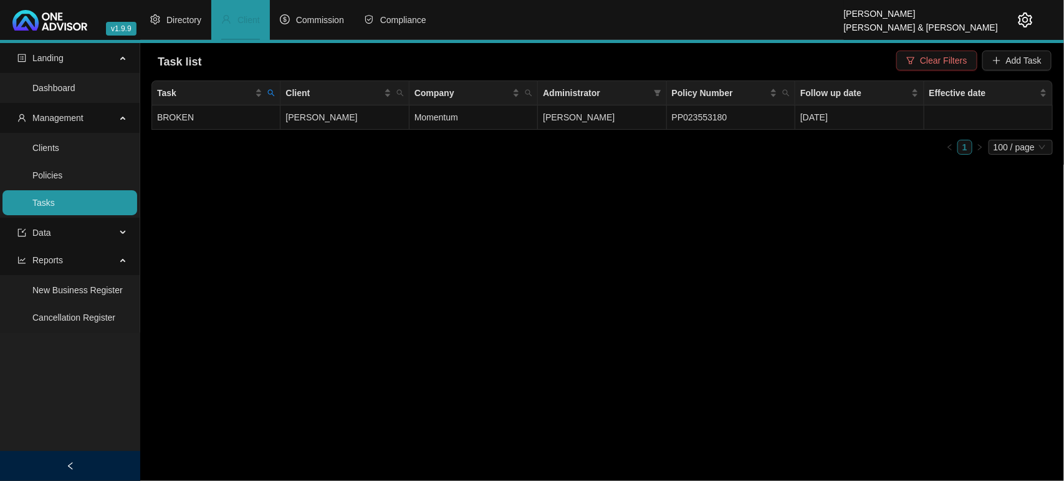
click at [922, 57] on button "Clear Filters" at bounding box center [937, 61] width 80 height 20
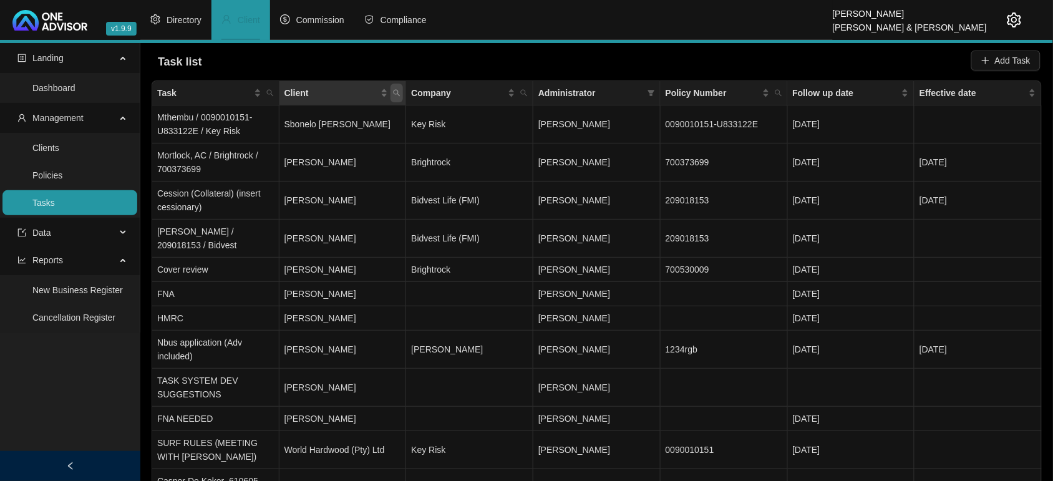
click at [397, 94] on icon "search" at bounding box center [396, 93] width 7 height 7
type input "schae"
click at [329, 141] on button "Search" at bounding box center [309, 142] width 56 height 15
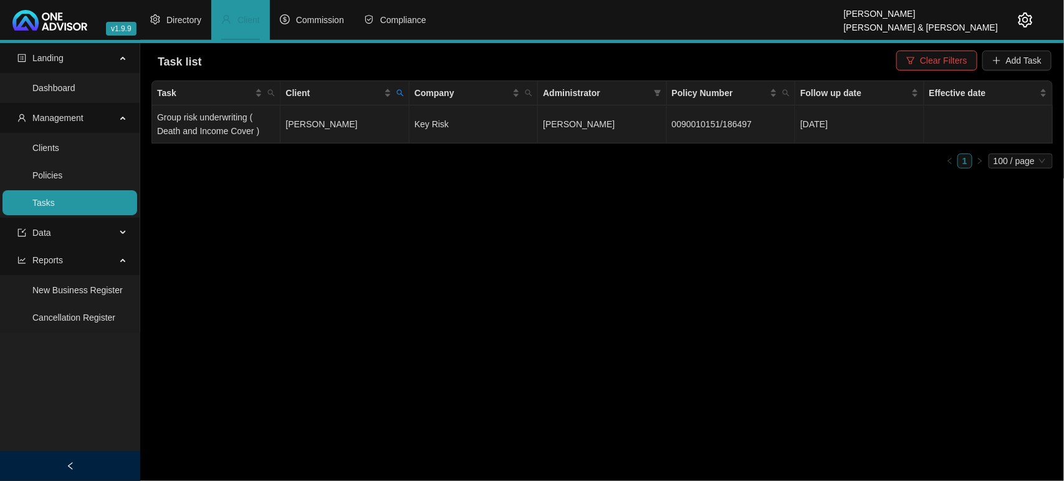
click at [324, 128] on td "Lani Schaerer" at bounding box center [345, 124] width 128 height 38
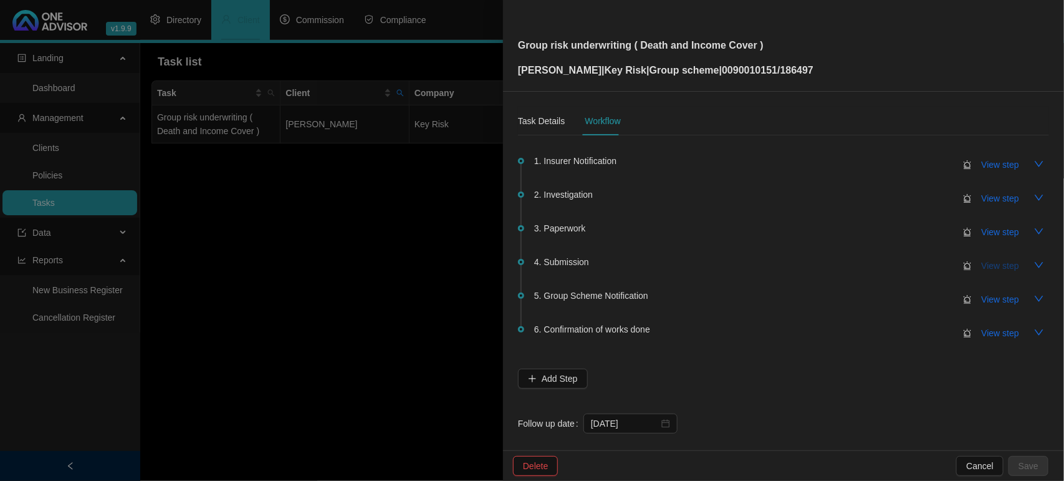
click at [989, 268] on span "View step" at bounding box center [1000, 266] width 37 height 14
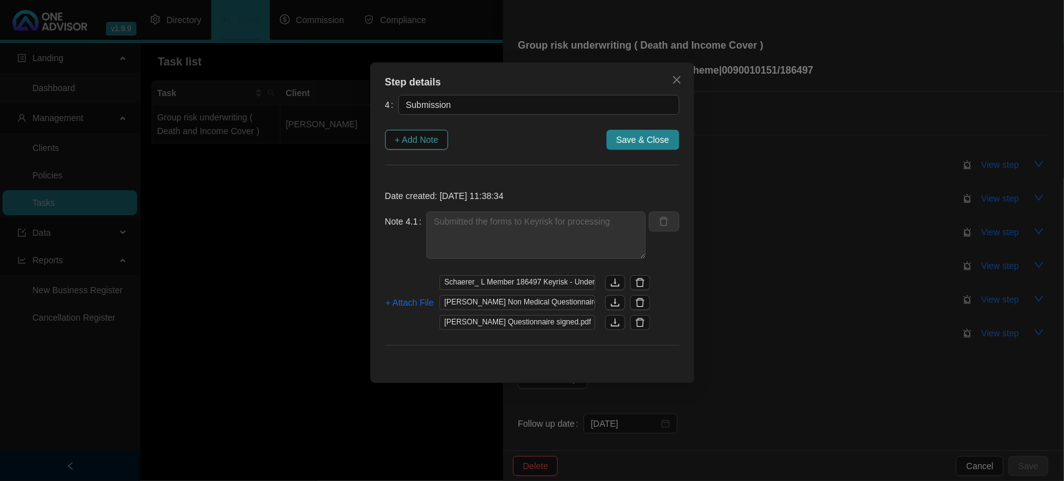
click at [412, 139] on span "+ Add Note" at bounding box center [417, 140] width 44 height 14
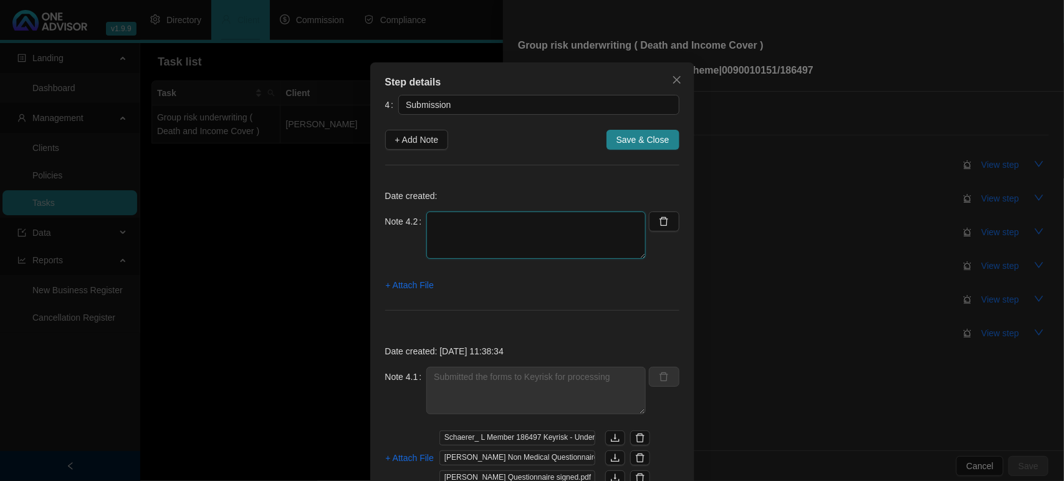
click at [509, 238] on textarea at bounding box center [536, 234] width 219 height 47
type textarea "Confirmed received and submitted to insurer"
click at [413, 290] on span "+ Attach File" at bounding box center [410, 285] width 48 height 14
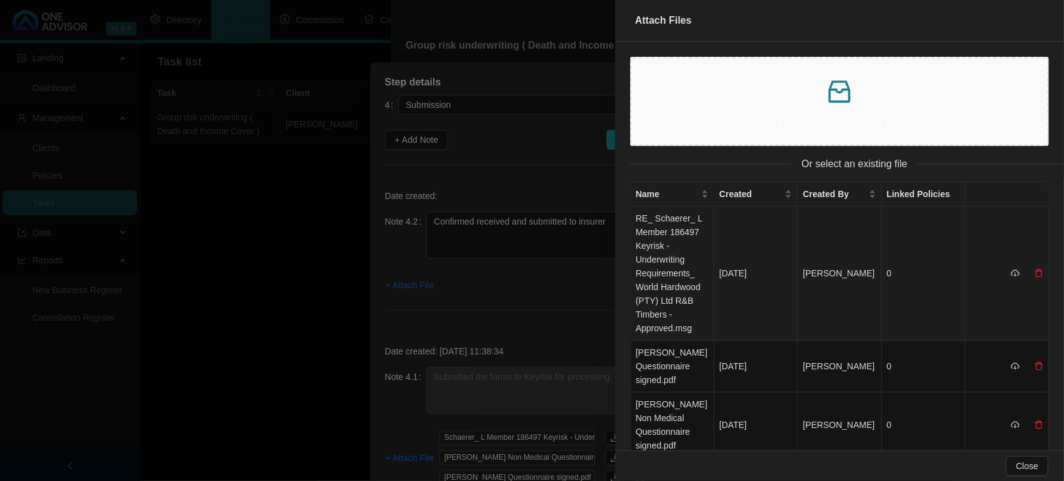
click at [671, 279] on td "RE_ Schaerer_ L Member 186497 Keyrisk - Underwriting Requirements_ World Hardwo…" at bounding box center [673, 273] width 84 height 134
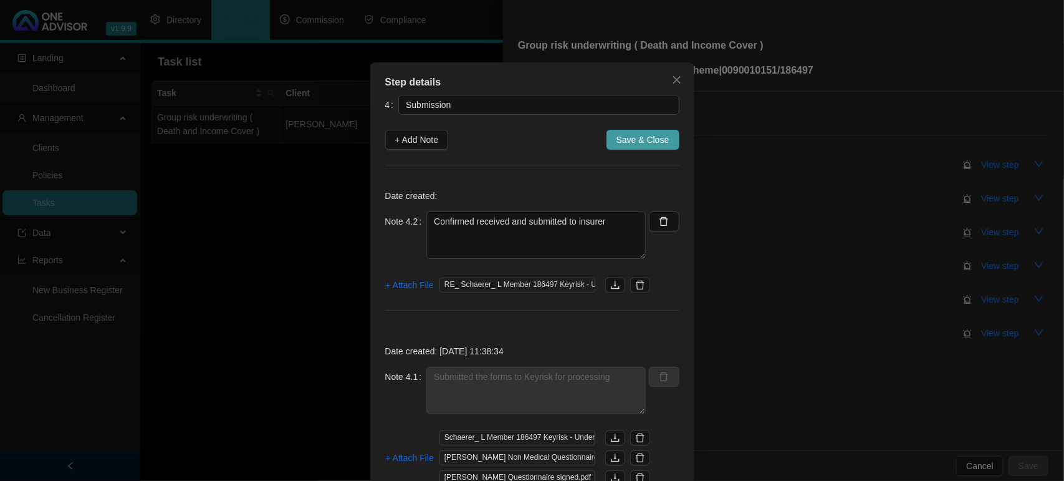
click at [644, 142] on span "Save & Close" at bounding box center [643, 140] width 53 height 14
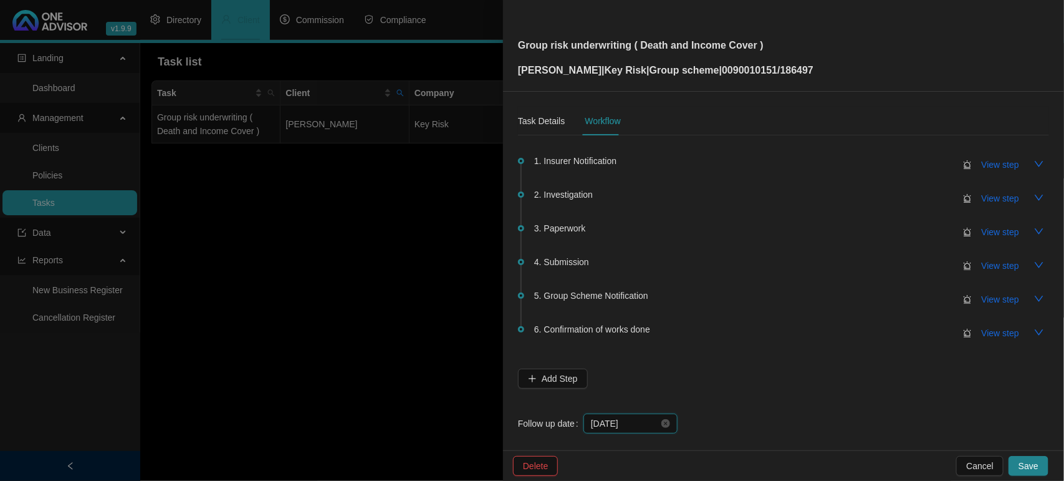
click at [642, 417] on input "2025-10-09" at bounding box center [625, 424] width 68 height 14
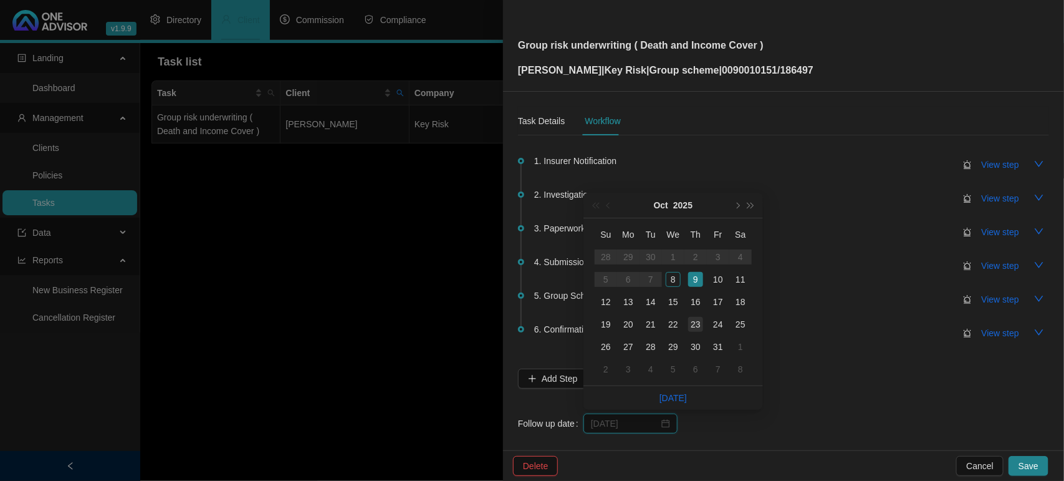
type input "2025-10-23"
drag, startPoint x: 691, startPoint y: 326, endPoint x: 711, endPoint y: 343, distance: 26.6
click at [691, 327] on div "23" at bounding box center [695, 324] width 15 height 15
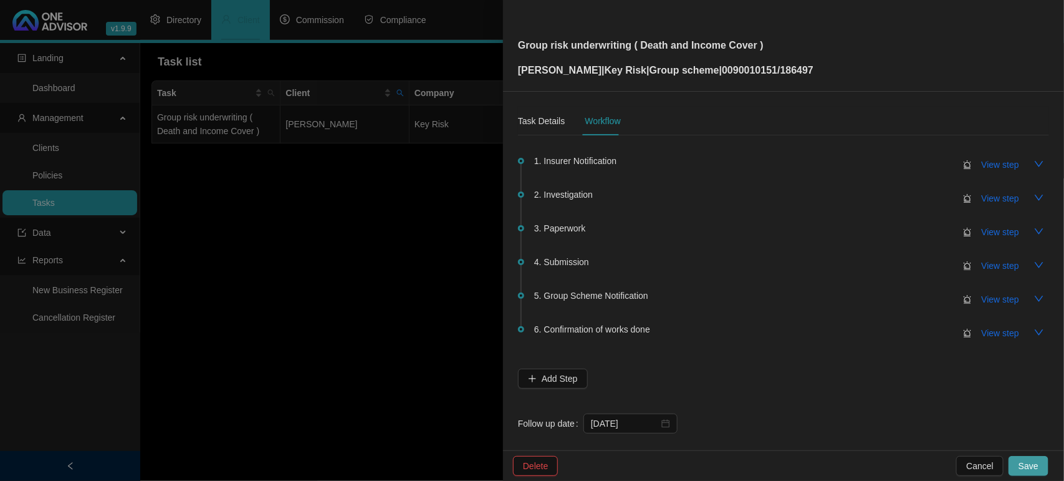
click at [1029, 468] on span "Save" at bounding box center [1029, 466] width 20 height 14
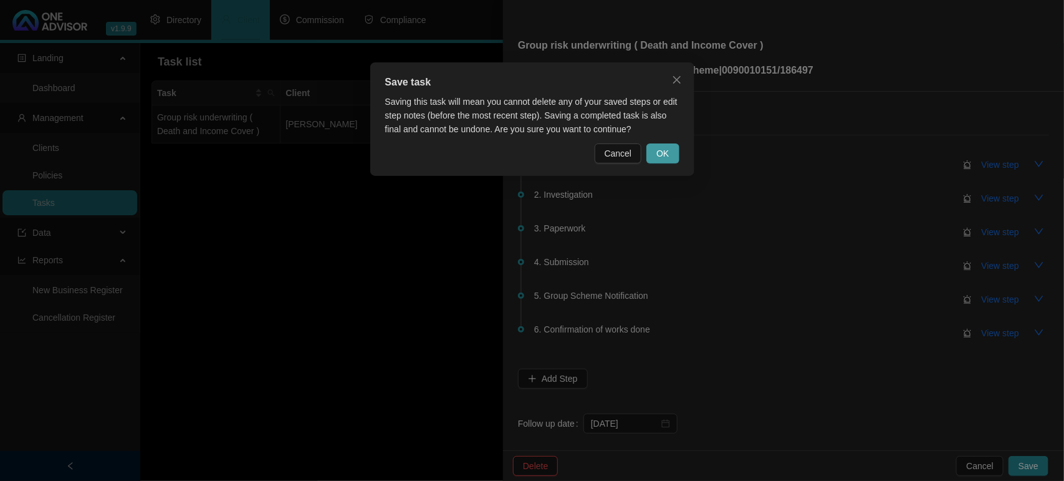
click at [659, 151] on span "OK" at bounding box center [663, 154] width 12 height 14
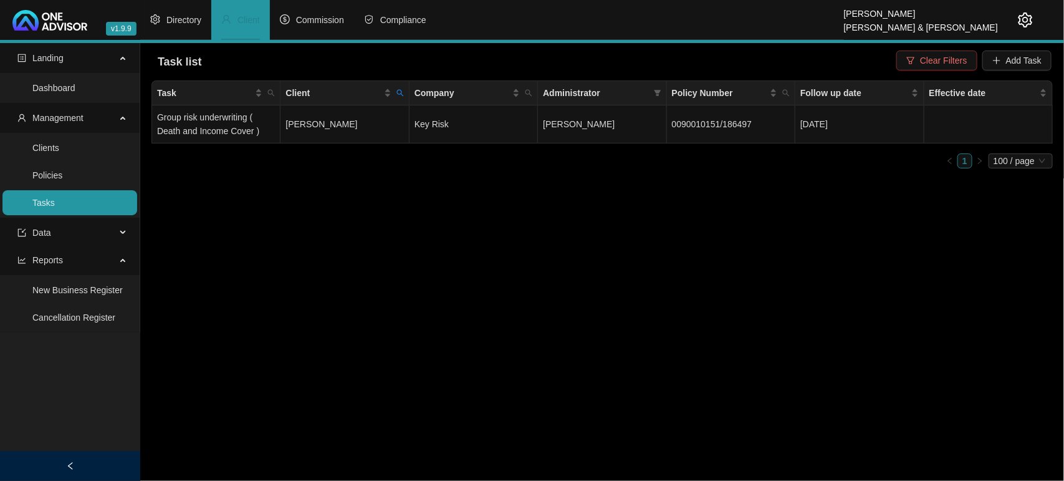
click at [975, 60] on button "Clear Filters" at bounding box center [937, 61] width 80 height 20
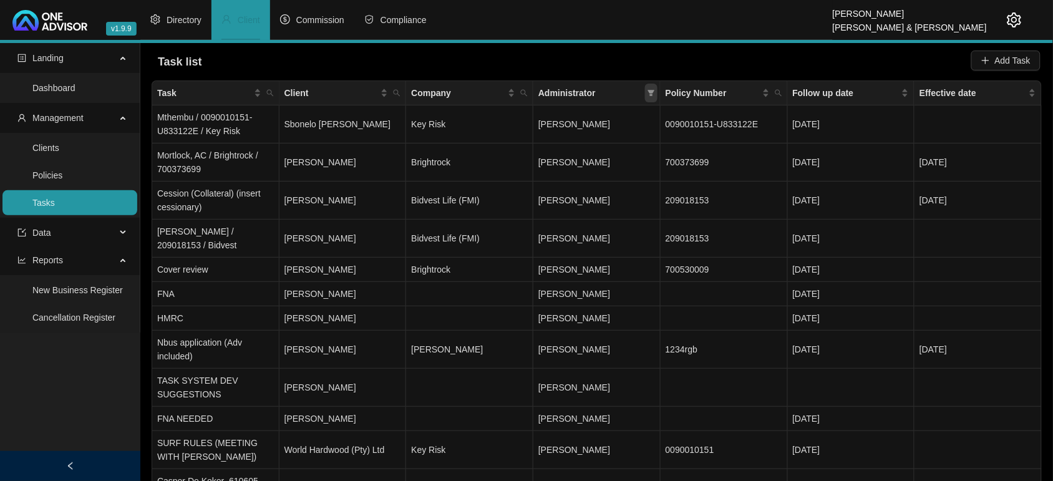
click at [647, 89] on icon "filter" at bounding box center [650, 92] width 7 height 7
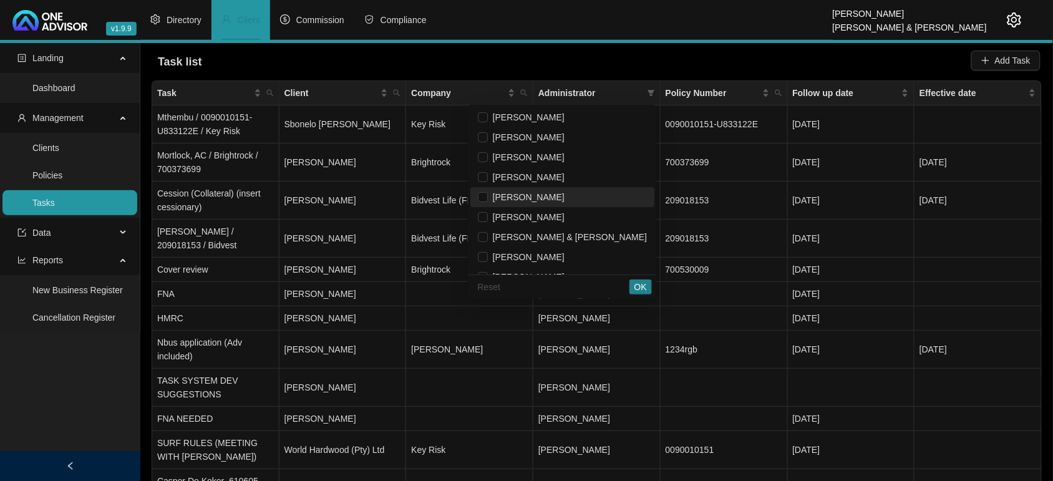
click at [549, 194] on span "[PERSON_NAME]" at bounding box center [526, 197] width 77 height 10
checkbox input "true"
click at [639, 289] on span "OK" at bounding box center [640, 287] width 12 height 14
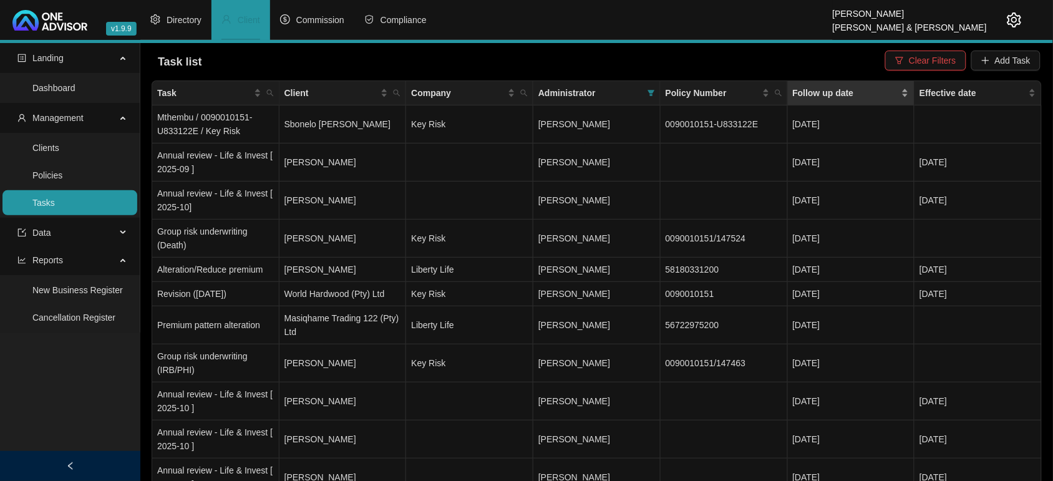
click at [904, 88] on div "Follow up date" at bounding box center [851, 93] width 117 height 14
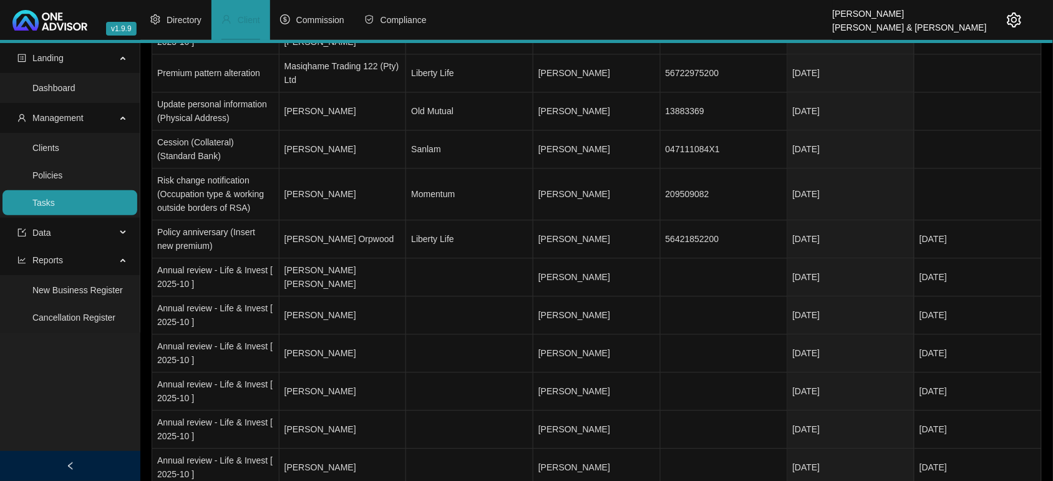
scroll to position [701, 0]
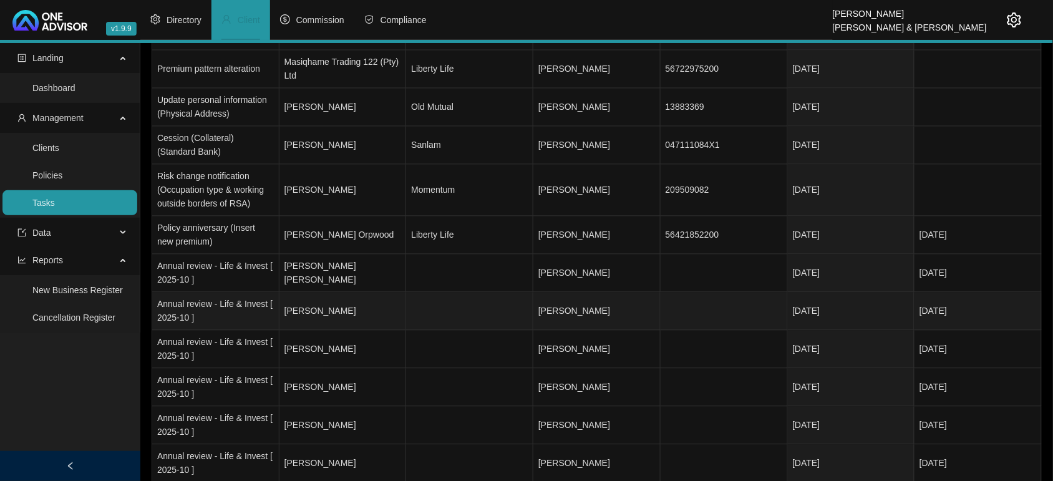
click at [463, 319] on td at bounding box center [469, 311] width 127 height 38
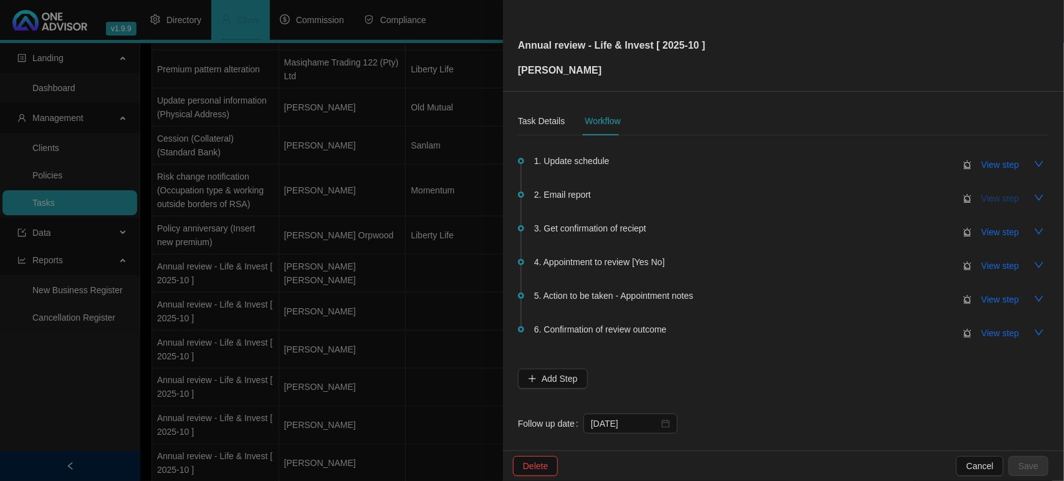
click at [1003, 206] on button "View step" at bounding box center [1000, 198] width 57 height 20
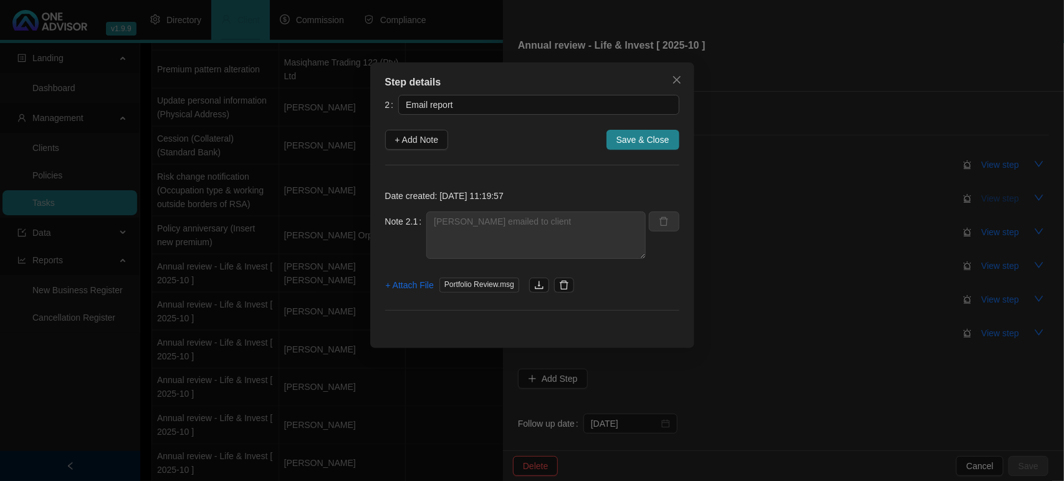
click at [1003, 206] on div "Step details 2 Email report + Add Note Save & Close Date created: 2025-10-08 11…" at bounding box center [532, 240] width 1064 height 481
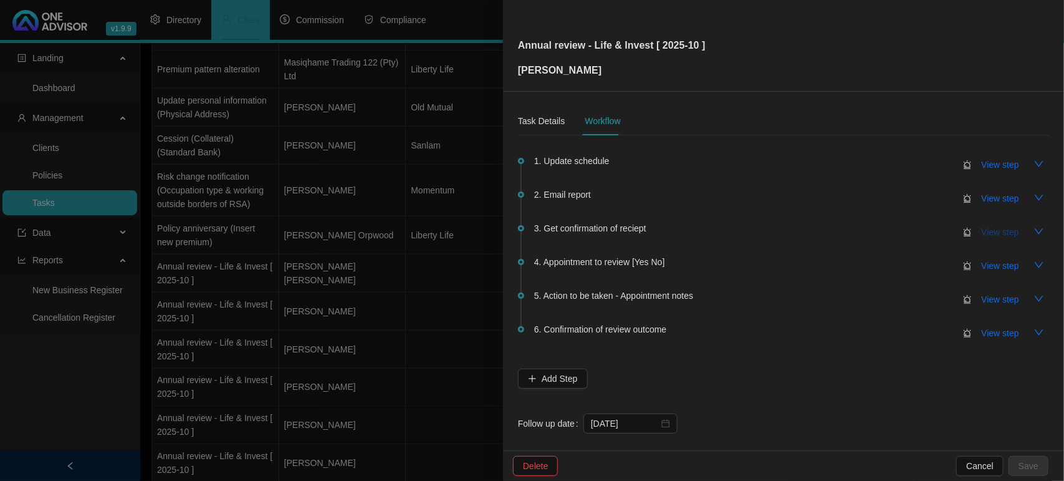
click at [992, 228] on span "View step" at bounding box center [1000, 232] width 37 height 14
type input "Get confirmation of reciept"
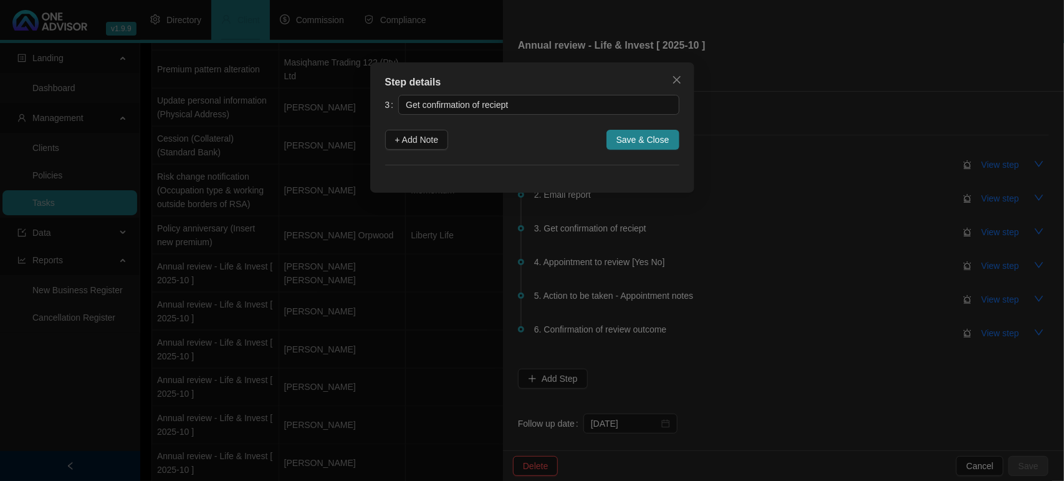
click at [992, 228] on div "Step details 3 Get confirmation of reciept + Add Note Save & Close Cancel OK" at bounding box center [532, 240] width 1064 height 481
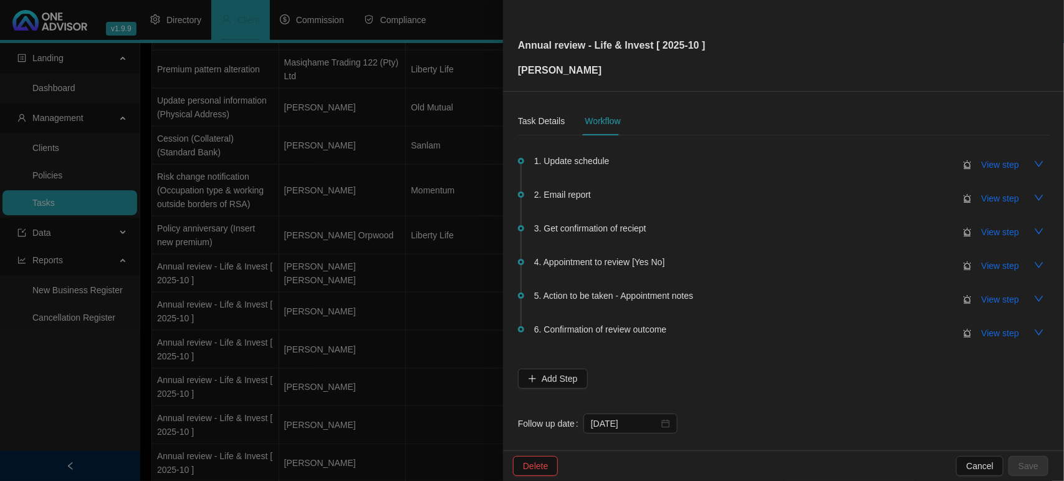
click at [337, 306] on div at bounding box center [532, 240] width 1064 height 481
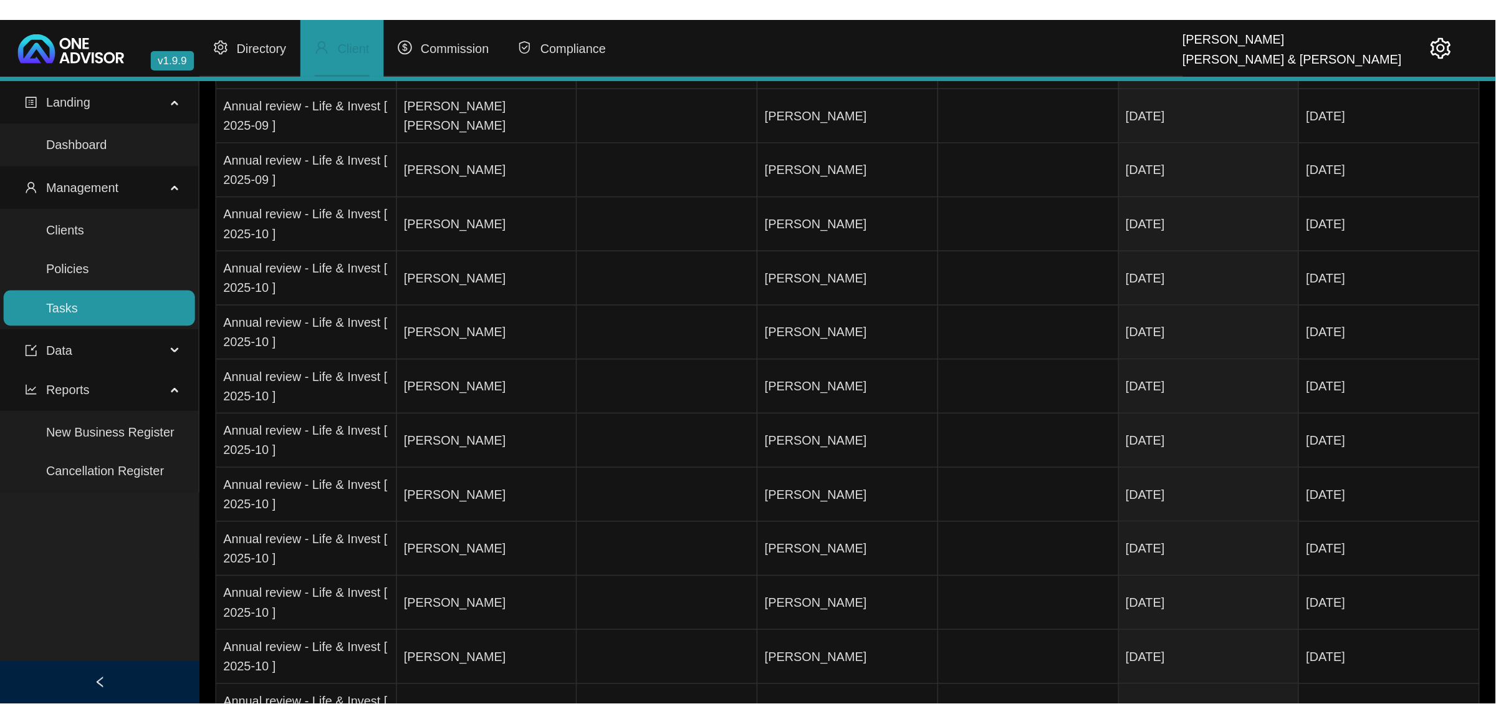
scroll to position [0, 0]
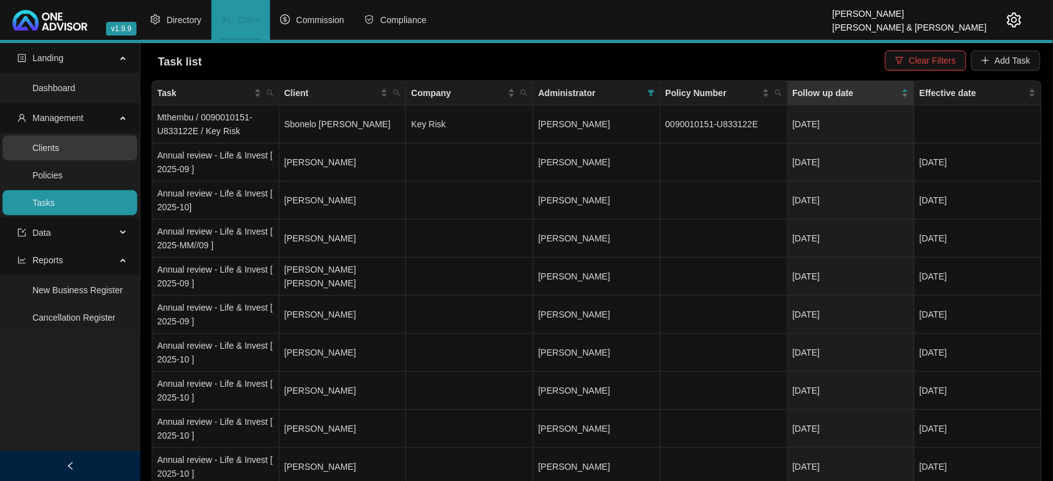
click at [59, 150] on link "Clients" at bounding box center [45, 148] width 27 height 10
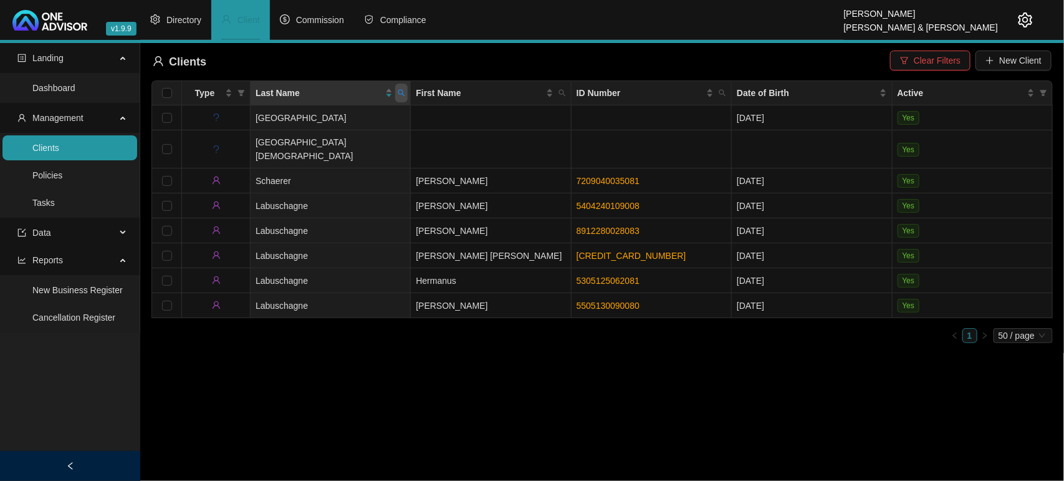
click at [398, 94] on icon "search" at bounding box center [401, 92] width 7 height 7
type input "barnard"
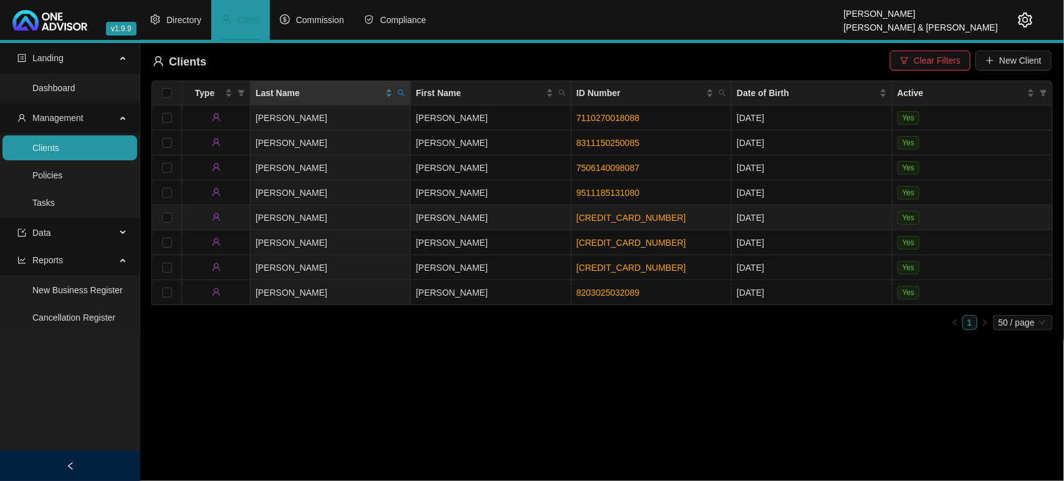
click at [342, 210] on td "Barnard" at bounding box center [331, 217] width 160 height 25
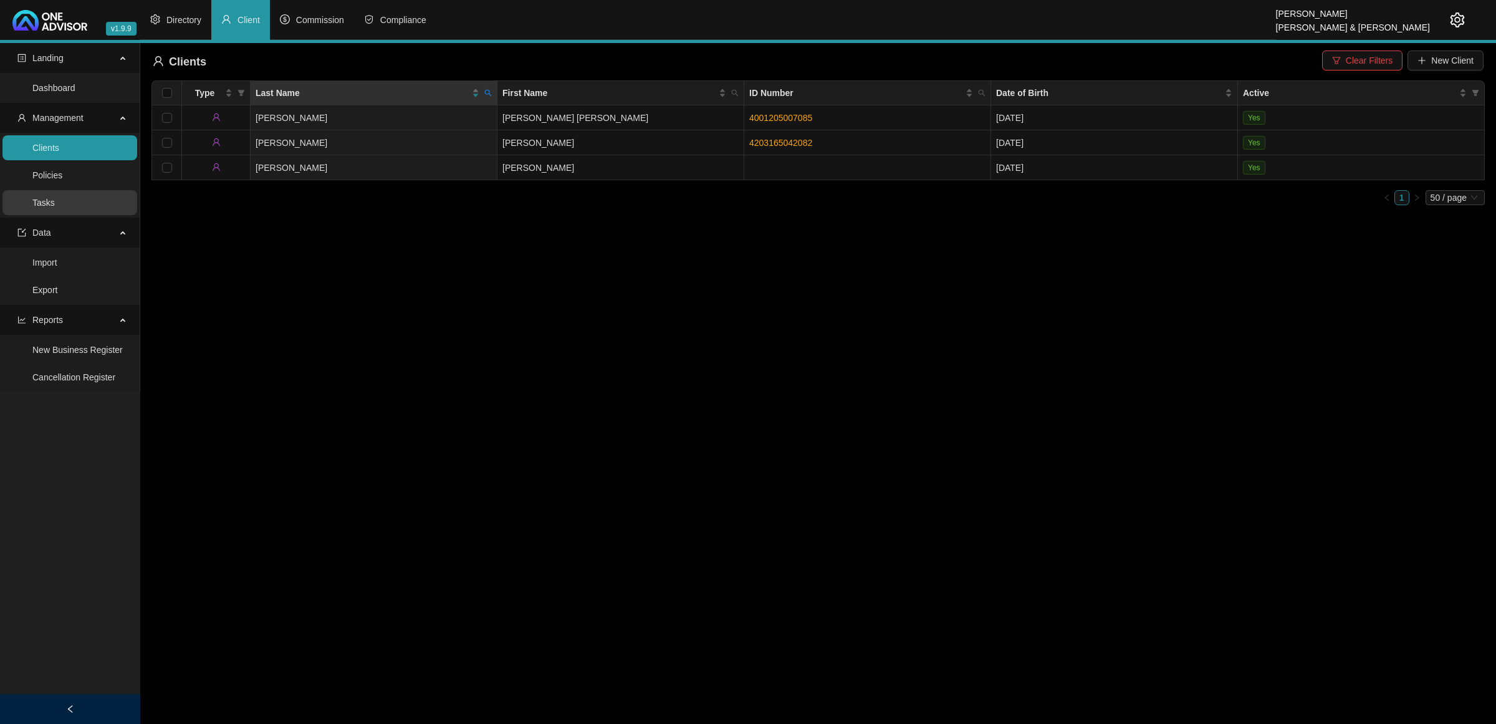
click at [55, 203] on link "Tasks" at bounding box center [43, 203] width 22 height 10
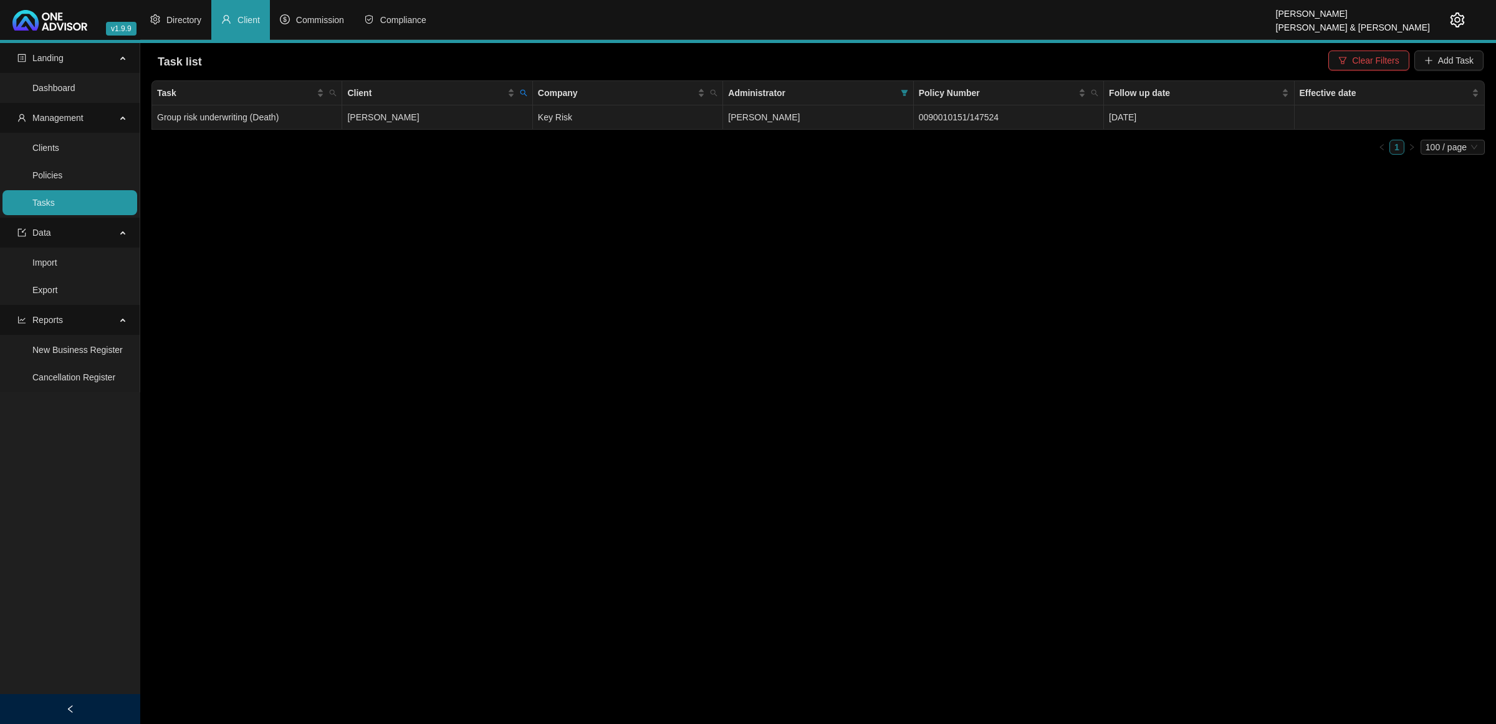
click at [587, 111] on td "Key Risk" at bounding box center [628, 117] width 190 height 24
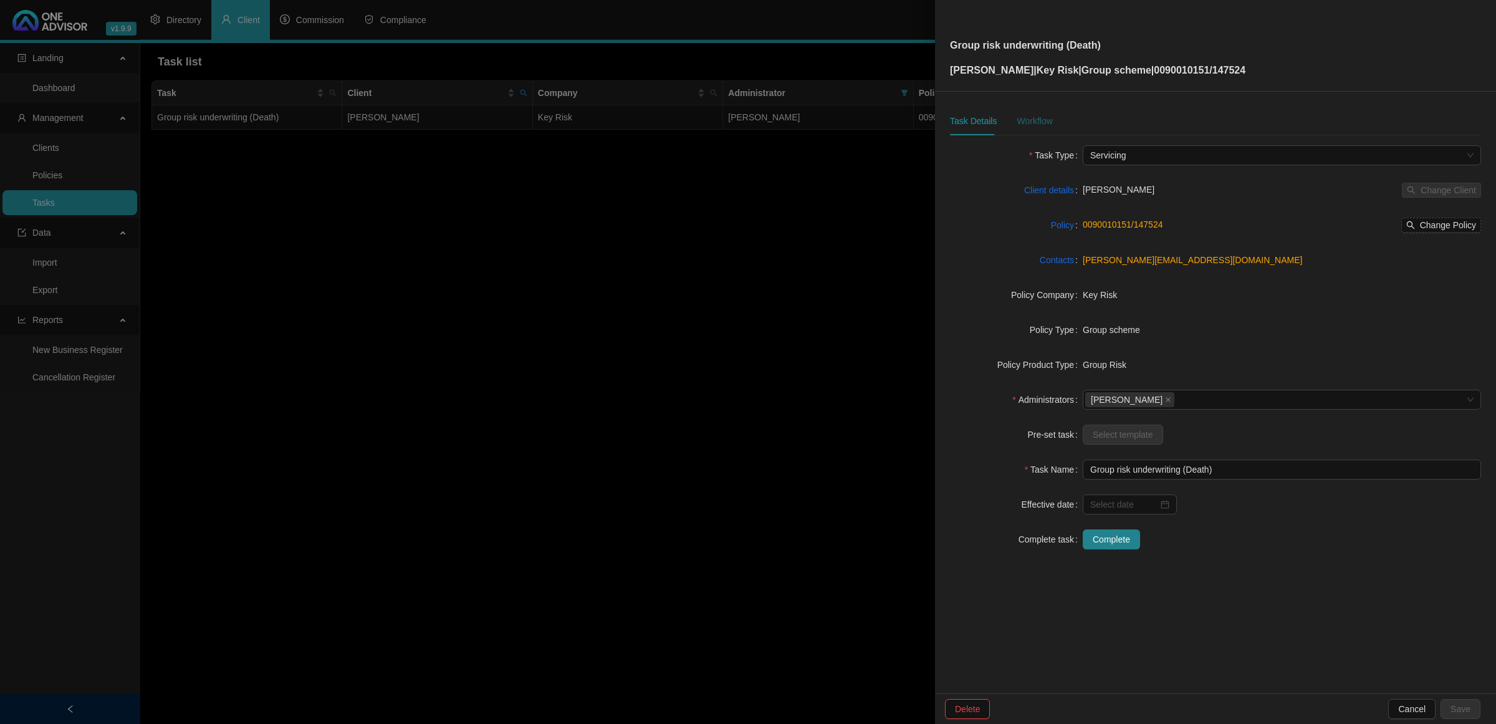
click at [1036, 115] on div "Workflow" at bounding box center [1035, 121] width 36 height 14
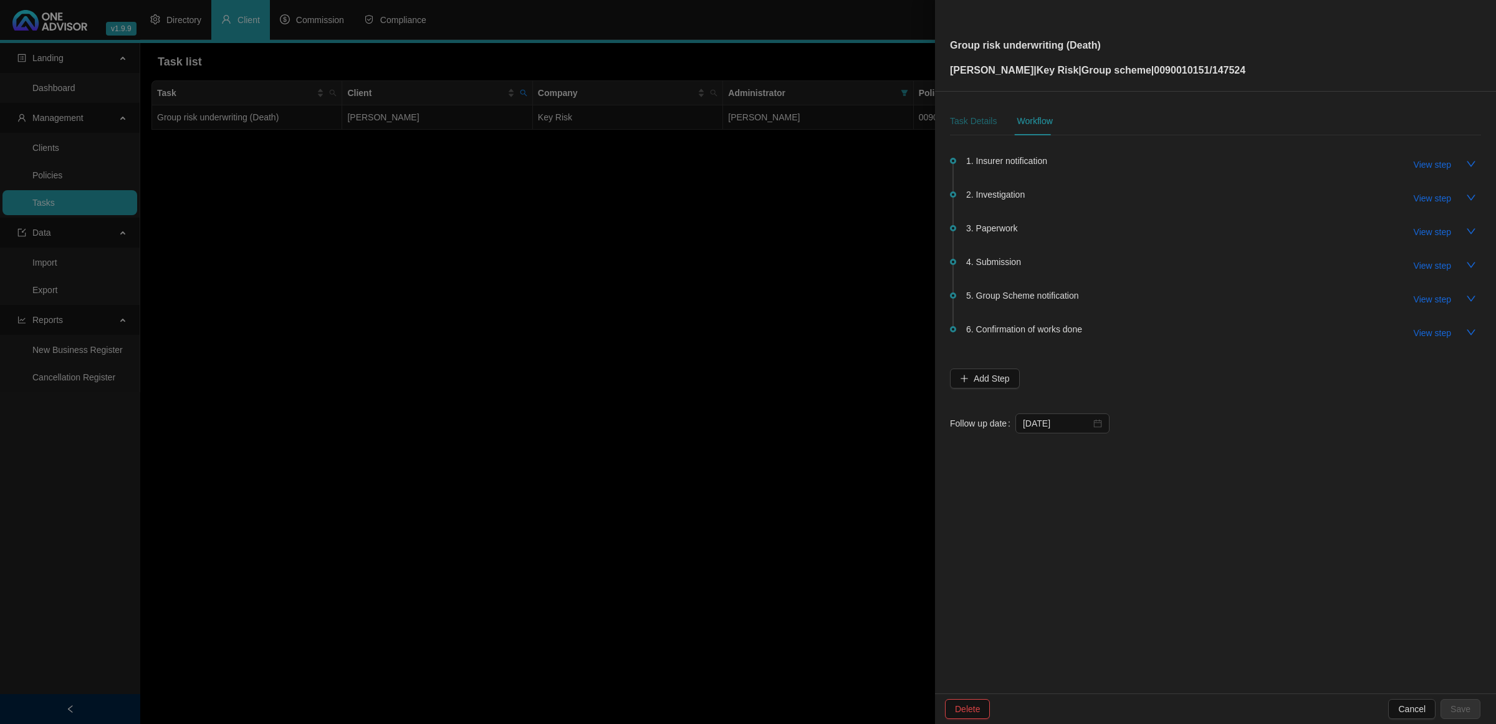
click at [956, 122] on div "Task Details" at bounding box center [973, 121] width 47 height 14
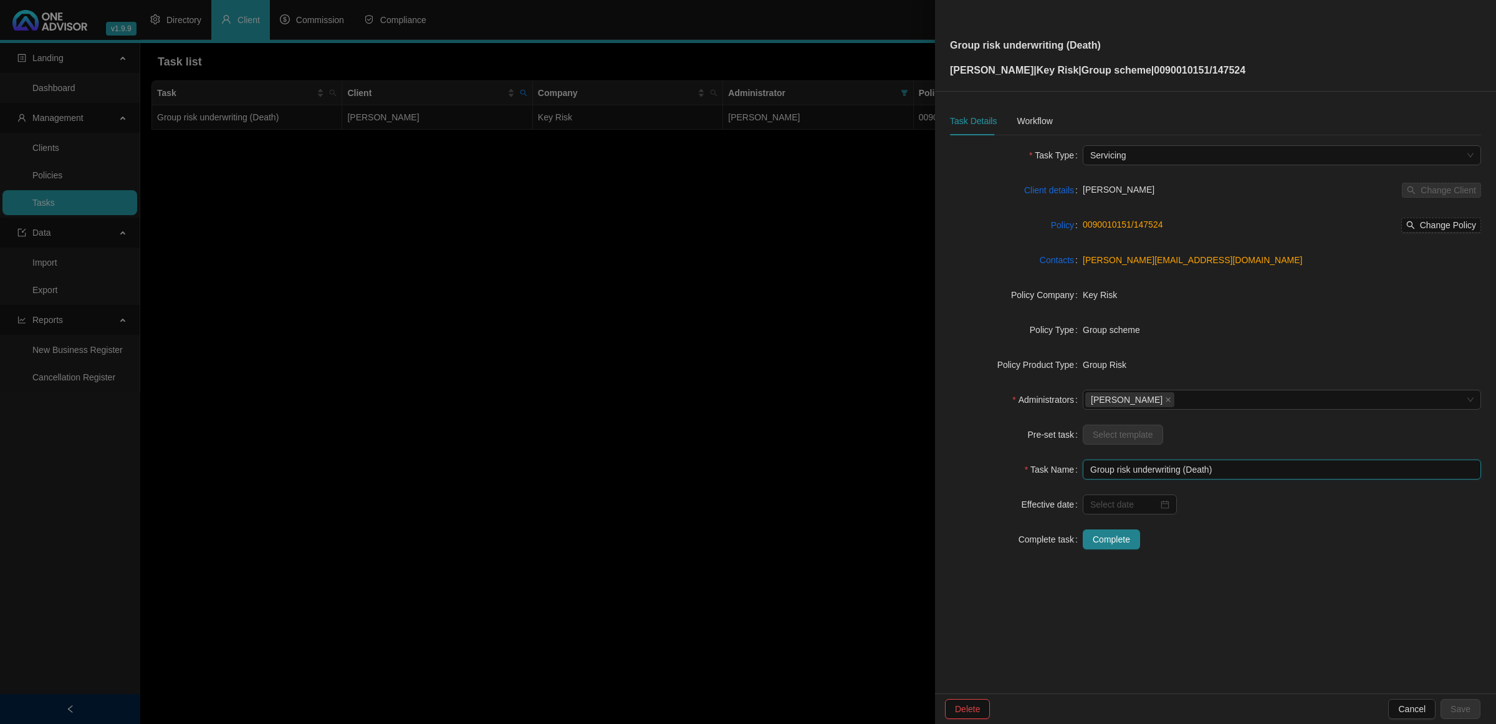
drag, startPoint x: 1230, startPoint y: 468, endPoint x: 1040, endPoint y: 469, distance: 189.6
click at [1040, 469] on div "Task Name Group risk underwriting (Death)" at bounding box center [1215, 470] width 531 height 20
click at [743, 297] on div at bounding box center [748, 362] width 1496 height 724
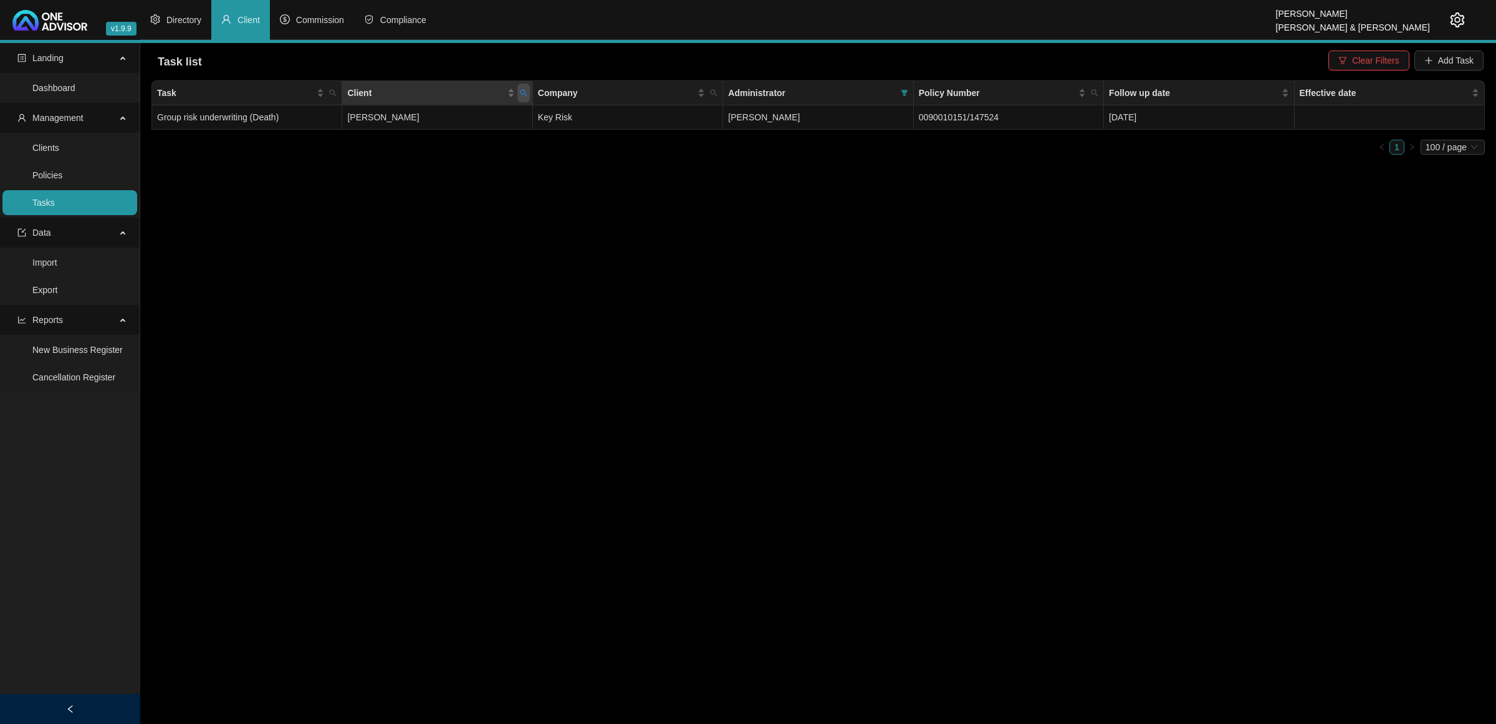
click at [525, 89] on icon "search" at bounding box center [523, 92] width 7 height 7
click at [506, 144] on span "Reset" at bounding box center [497, 142] width 23 height 14
click at [711, 92] on icon "search" at bounding box center [714, 93] width 7 height 7
click at [1382, 56] on span "Clear Filters" at bounding box center [1375, 61] width 47 height 14
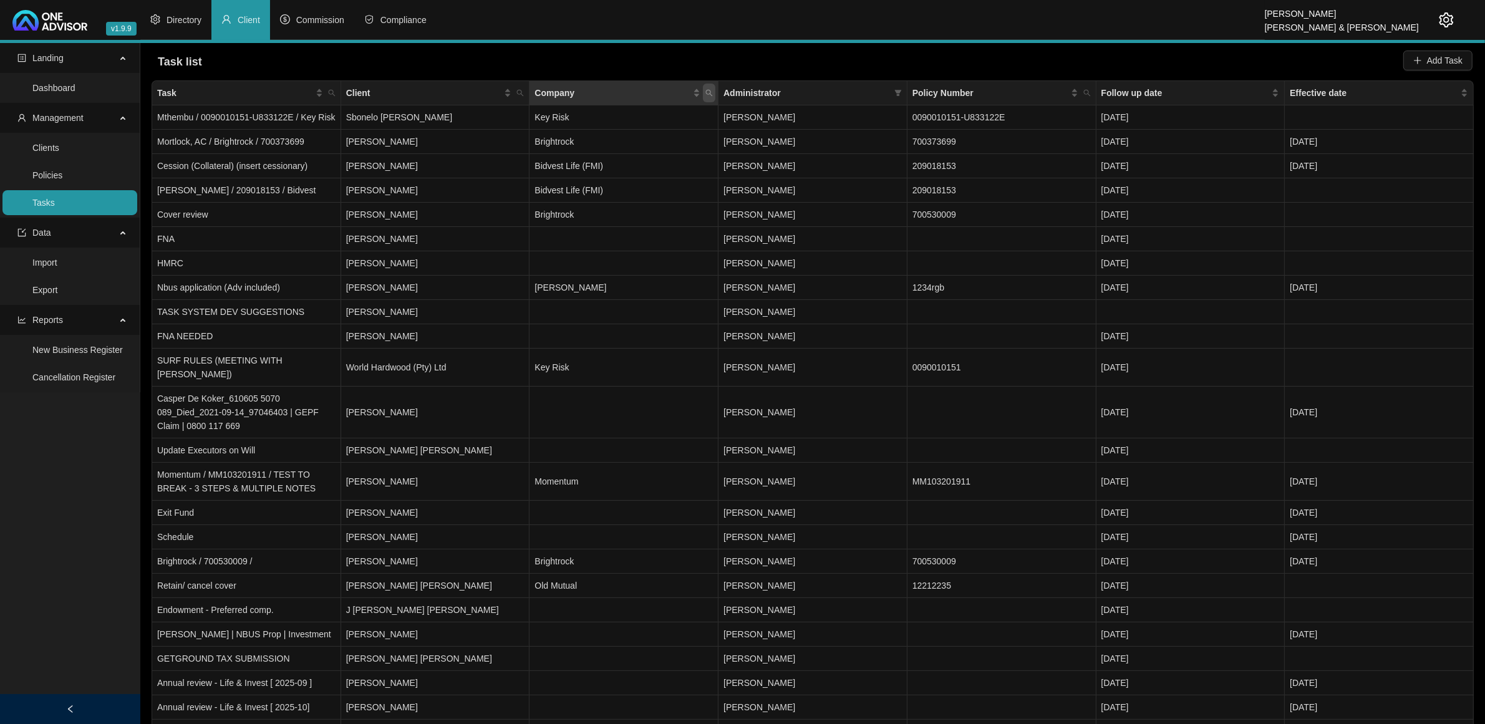
click at [714, 89] on span "Company" at bounding box center [709, 93] width 12 height 19
click at [655, 120] on input "text" at bounding box center [651, 120] width 117 height 20
type input "keyrisk"
click at [698, 90] on div "Company" at bounding box center [617, 93] width 166 height 14
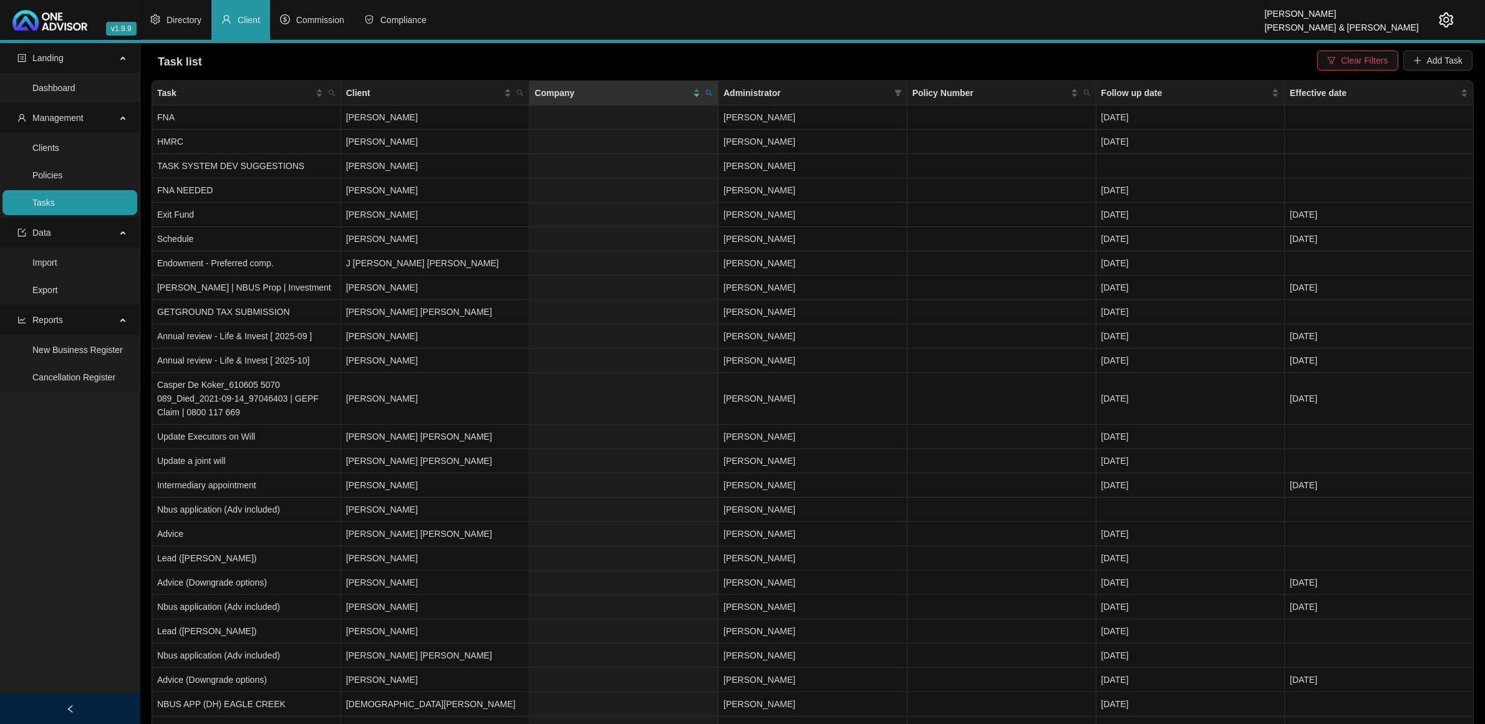
click at [698, 90] on div "Company" at bounding box center [617, 93] width 166 height 14
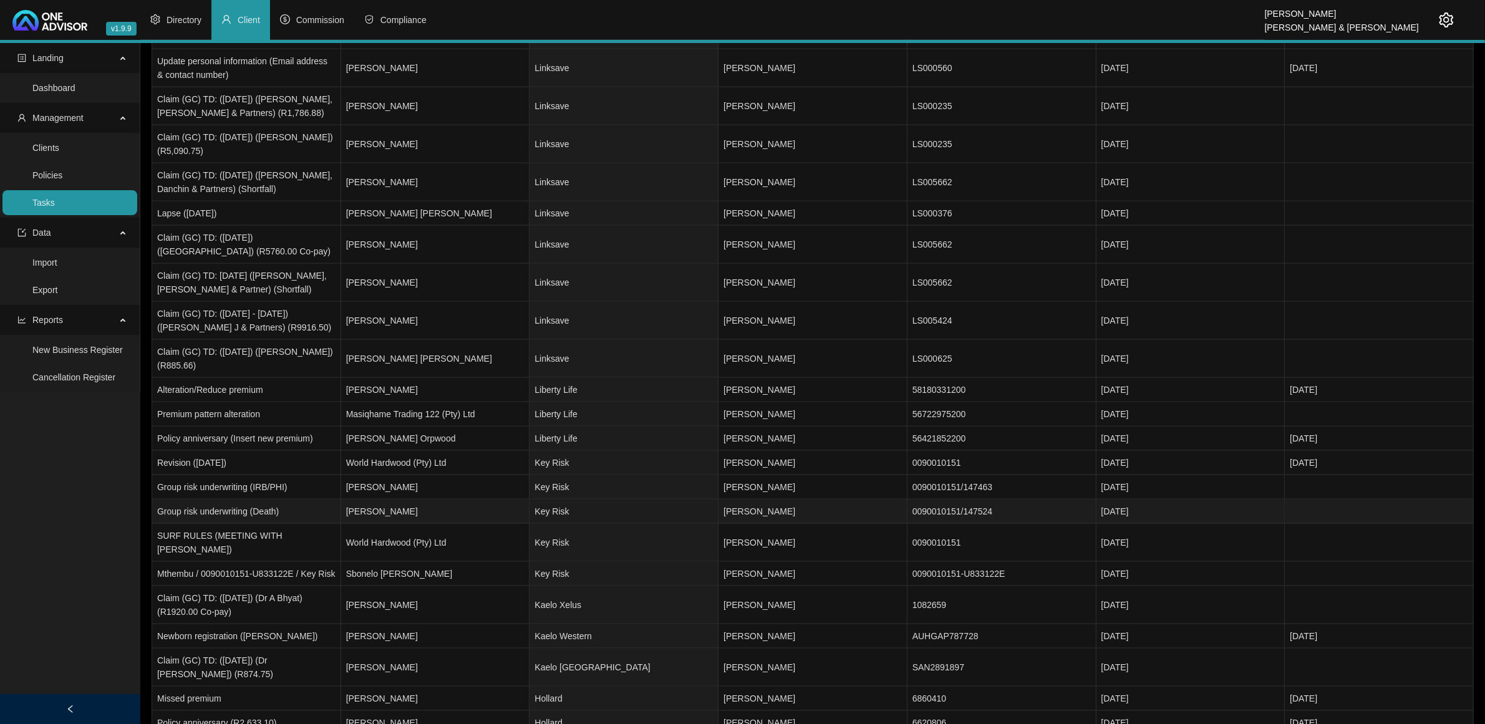
scroll to position [2104, 0]
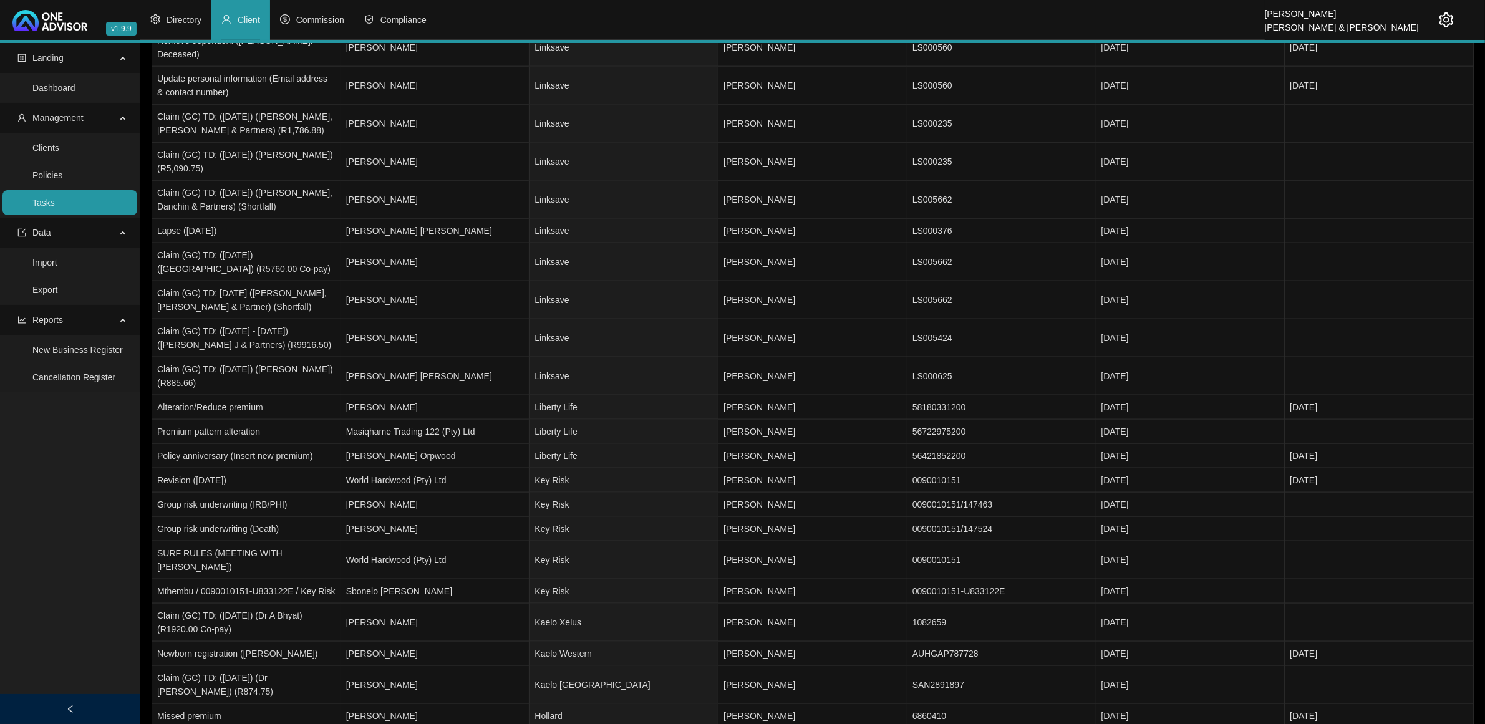
click at [253, 26] on li "Client" at bounding box center [240, 20] width 59 height 40
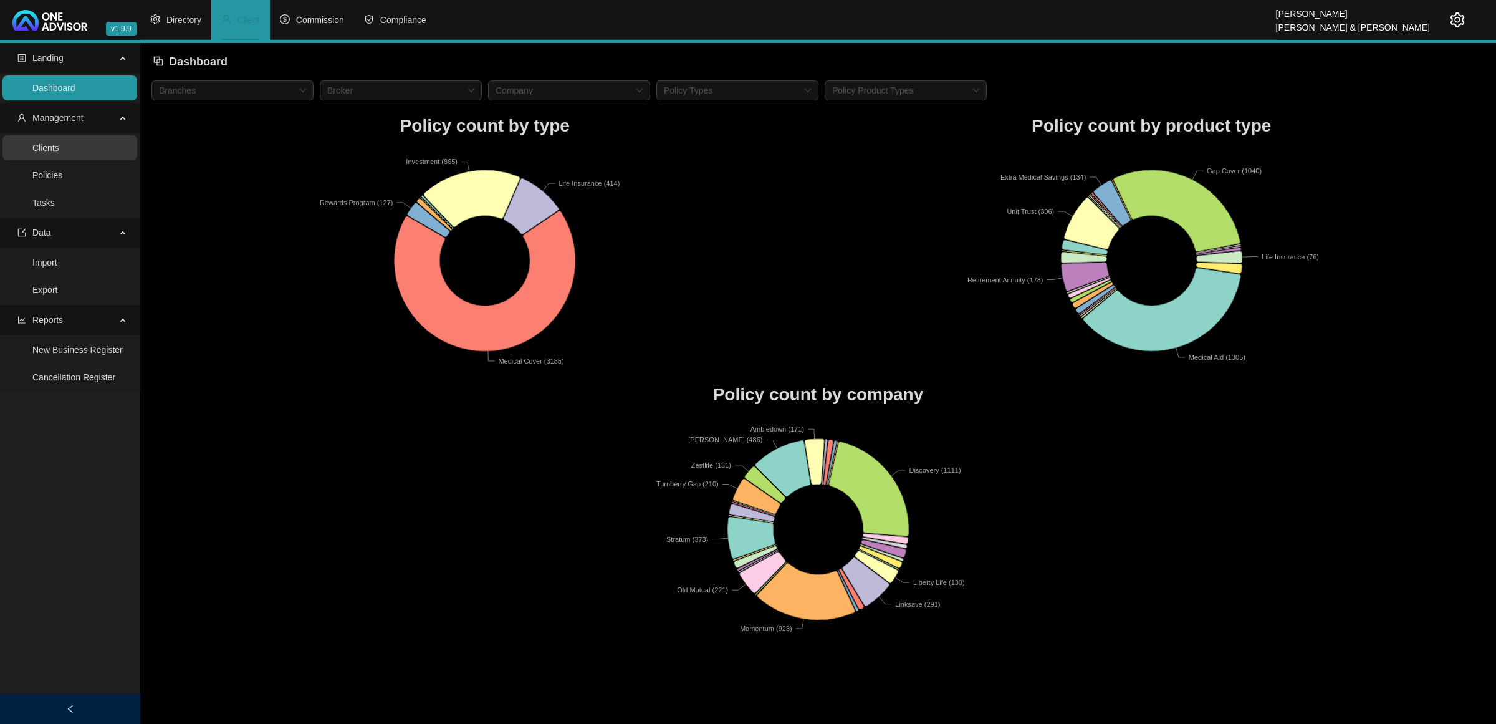
click at [59, 147] on link "Clients" at bounding box center [45, 148] width 27 height 10
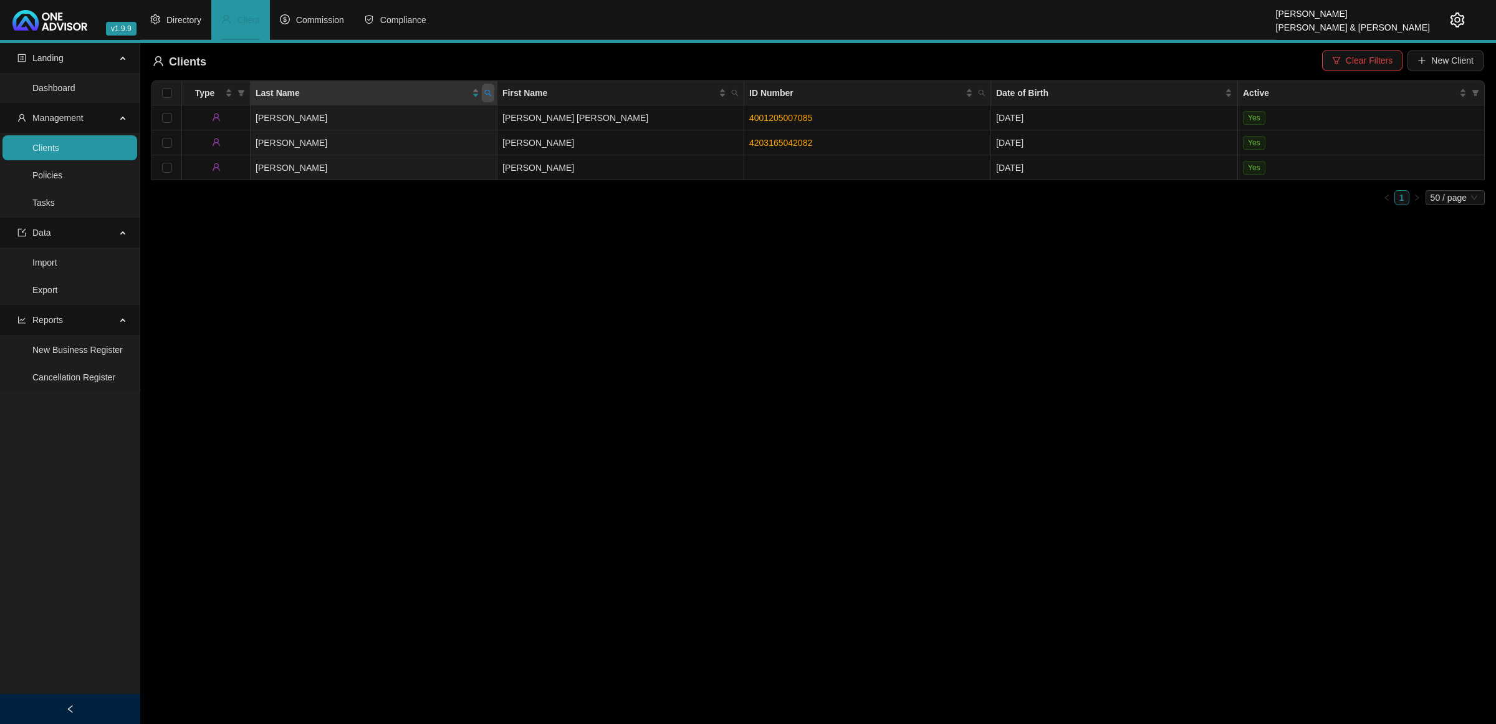
click at [488, 89] on icon "search" at bounding box center [487, 92] width 7 height 7
type input "schae"
click at [404, 139] on span "Search" at bounding box center [406, 142] width 27 height 14
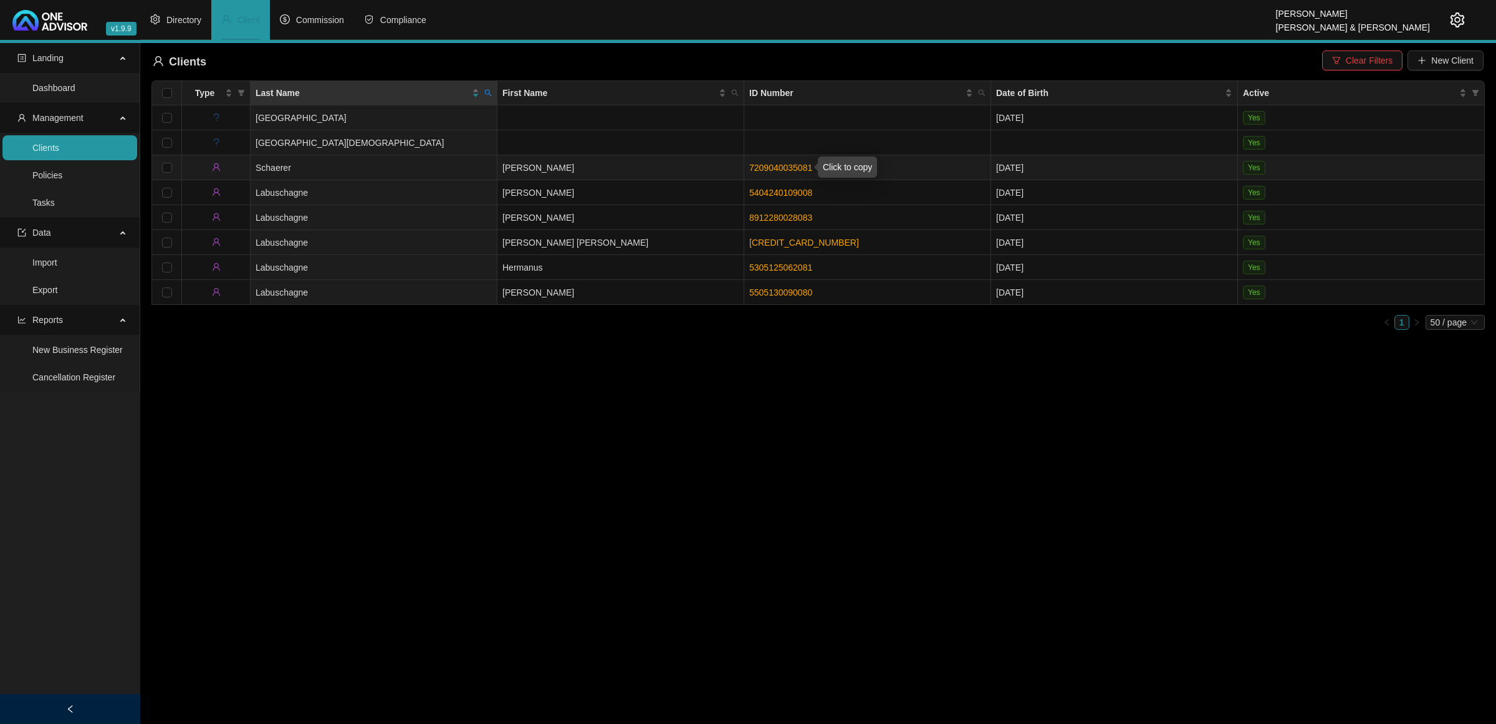
click at [790, 166] on link "7209040035081" at bounding box center [780, 168] width 63 height 10
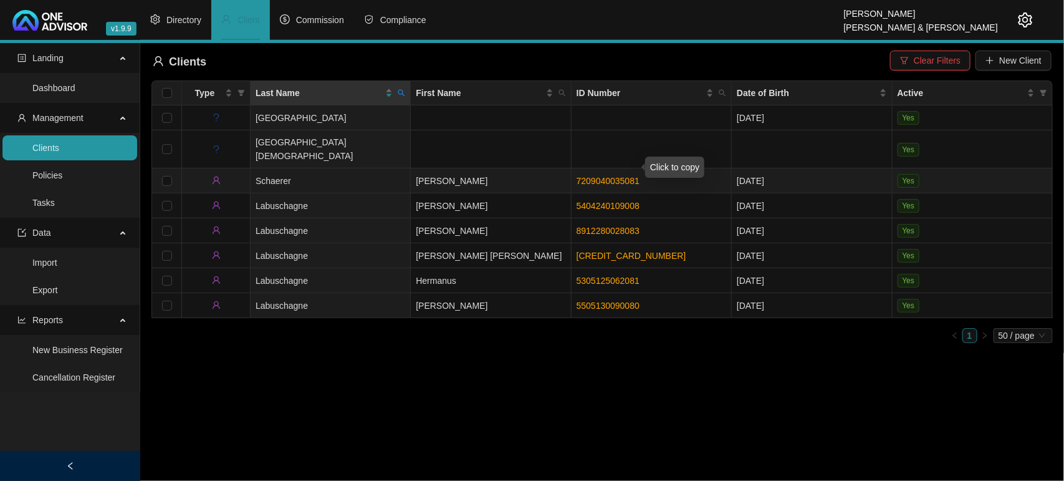
click at [586, 176] on link "7209040035081" at bounding box center [608, 181] width 63 height 10
click at [624, 176] on link "7209040035081" at bounding box center [608, 181] width 63 height 10
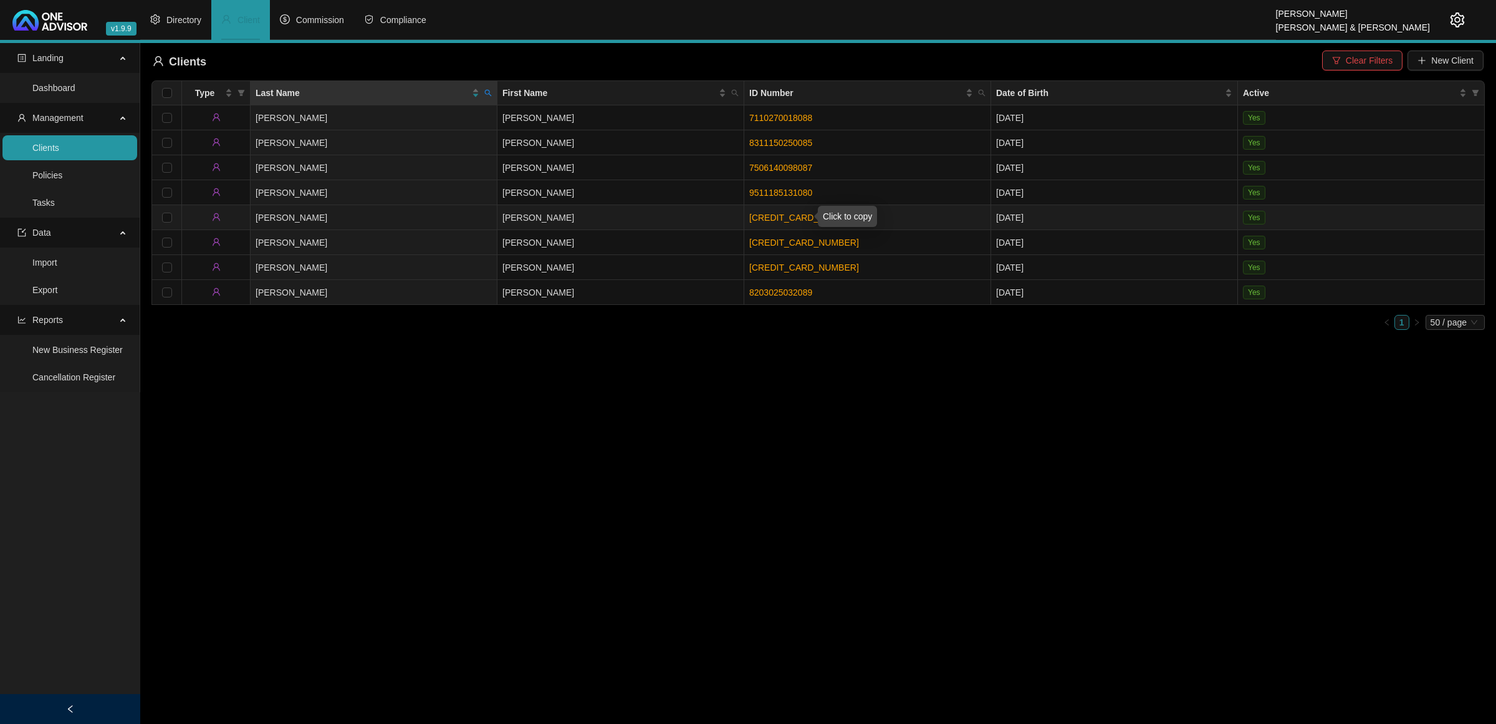
click at [770, 216] on link "[CREDIT_CARD_NUMBER]" at bounding box center [804, 218] width 110 height 10
click at [532, 218] on td "[PERSON_NAME]" at bounding box center [621, 217] width 247 height 25
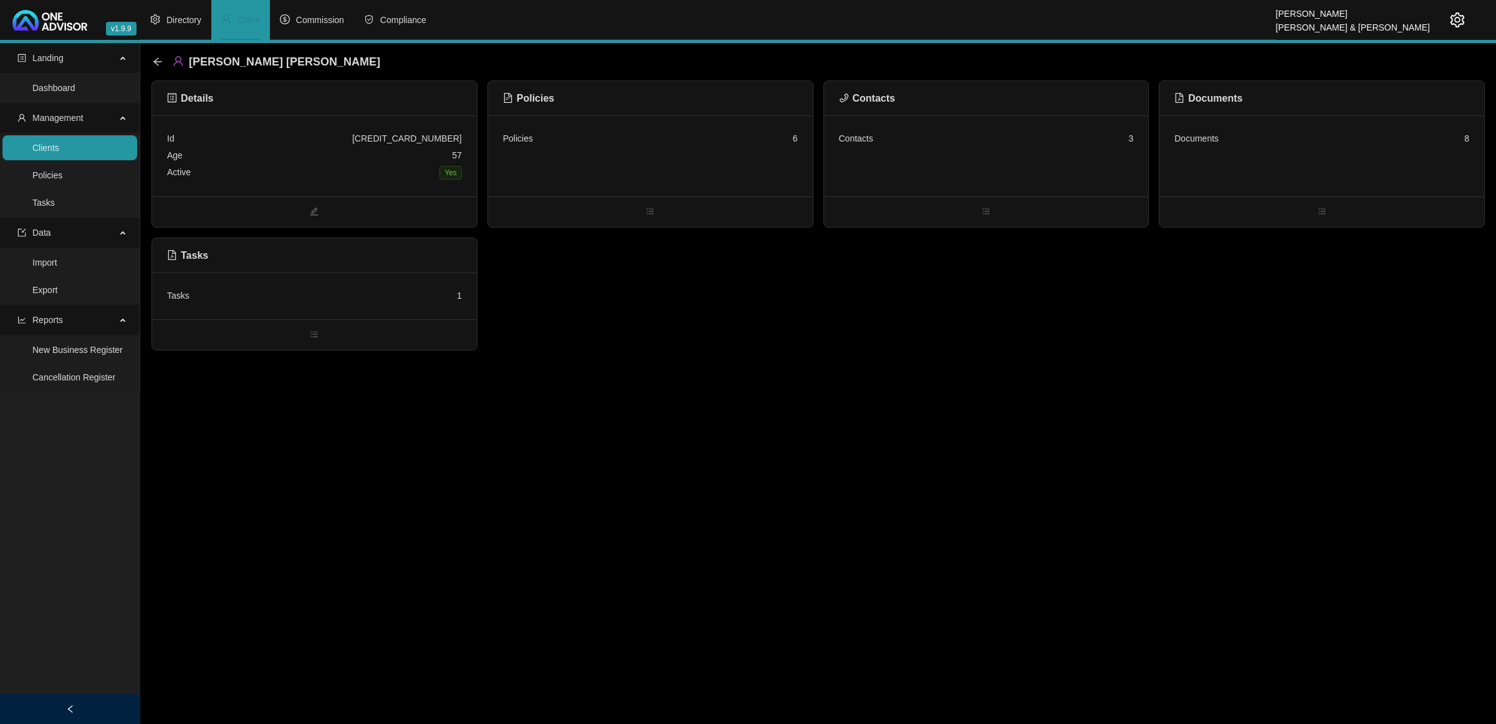
click at [971, 148] on div "Contacts 3" at bounding box center [986, 155] width 325 height 81
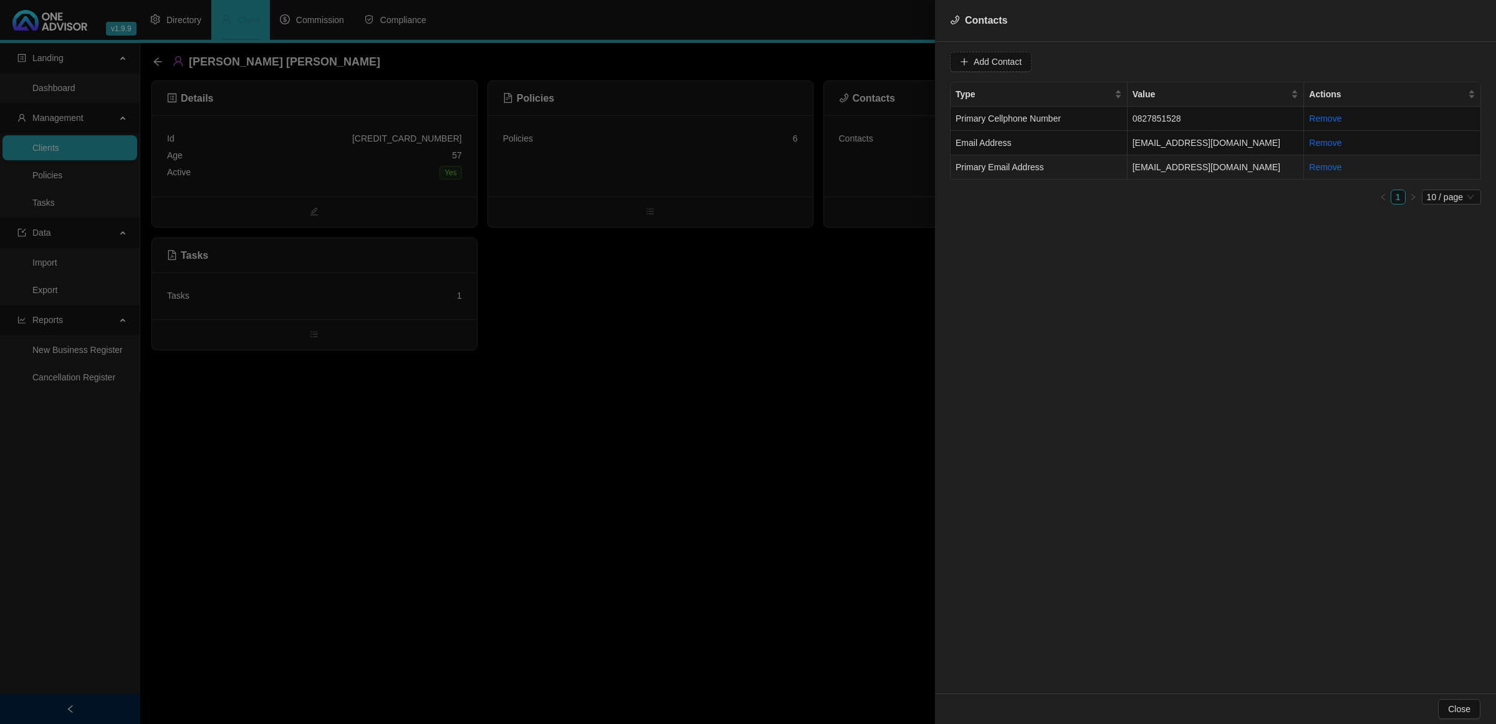
click at [1061, 165] on td "Primary Email Address" at bounding box center [1039, 167] width 177 height 24
drag, startPoint x: 1088, startPoint y: 64, endPoint x: 877, endPoint y: 64, distance: 211.4
click at [877, 64] on div "Contacts Value crowneaglebb@gmail.com Type Primary Email Address Cancel Update …" at bounding box center [748, 362] width 1496 height 724
click at [1190, 125] on td "0827851528" at bounding box center [1216, 119] width 177 height 24
drag, startPoint x: 1048, startPoint y: 62, endPoint x: 992, endPoint y: 69, distance: 56.5
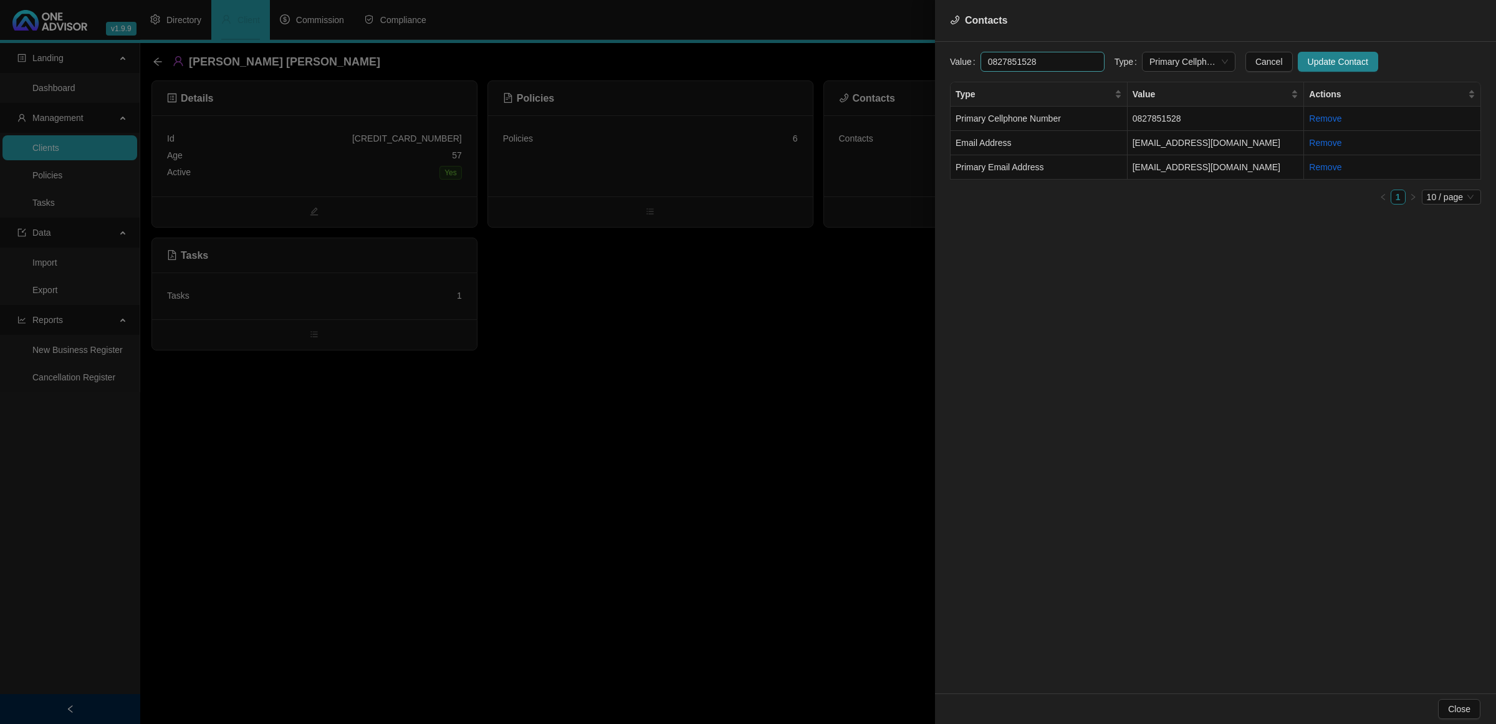
click at [992, 69] on input "0827851528" at bounding box center [1043, 62] width 124 height 20
